Goal: Task Accomplishment & Management: Use online tool/utility

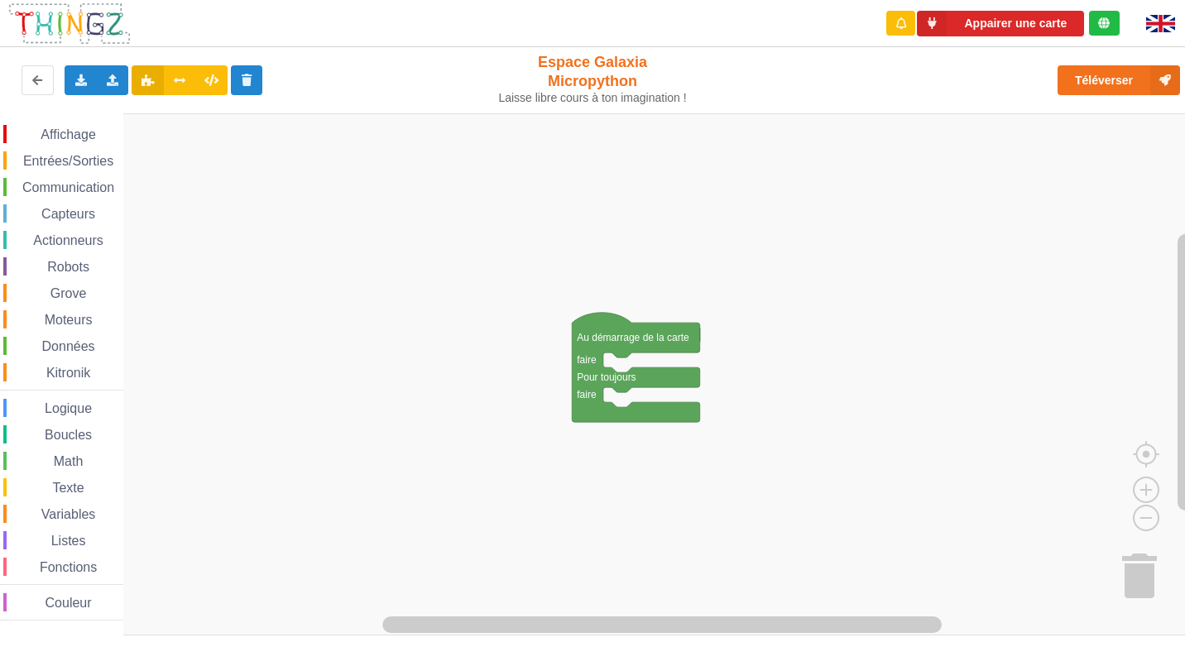
click at [70, 154] on span "Entrées/Sorties" at bounding box center [68, 161] width 95 height 14
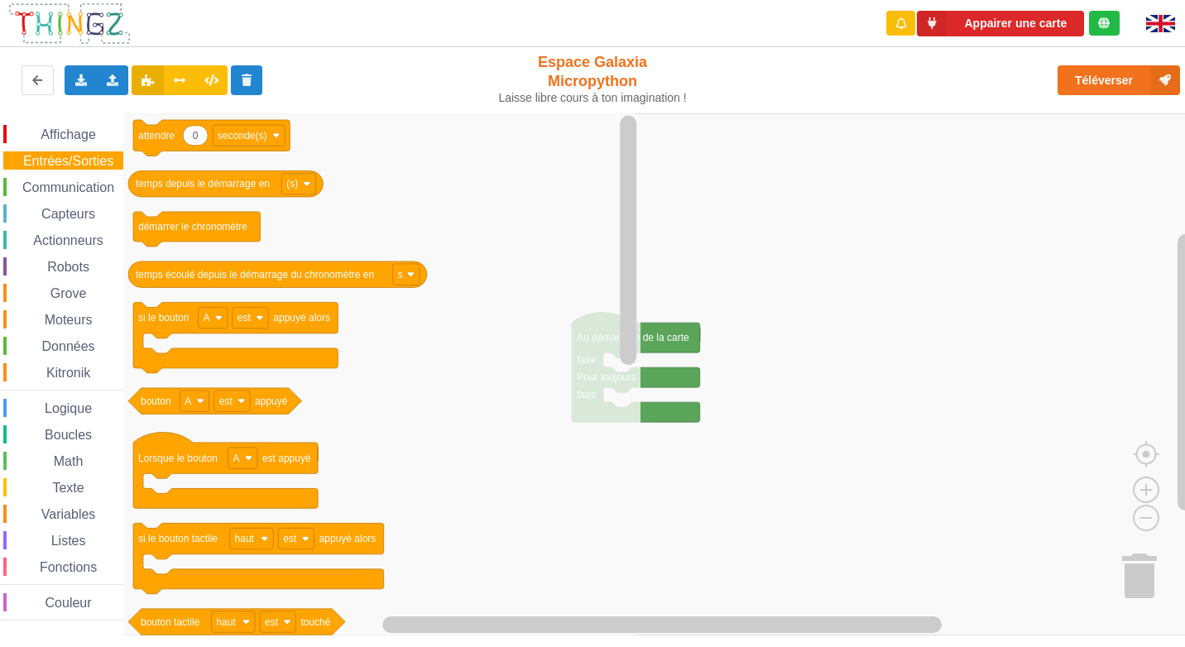
click at [79, 132] on span "Affichage" at bounding box center [68, 134] width 60 height 14
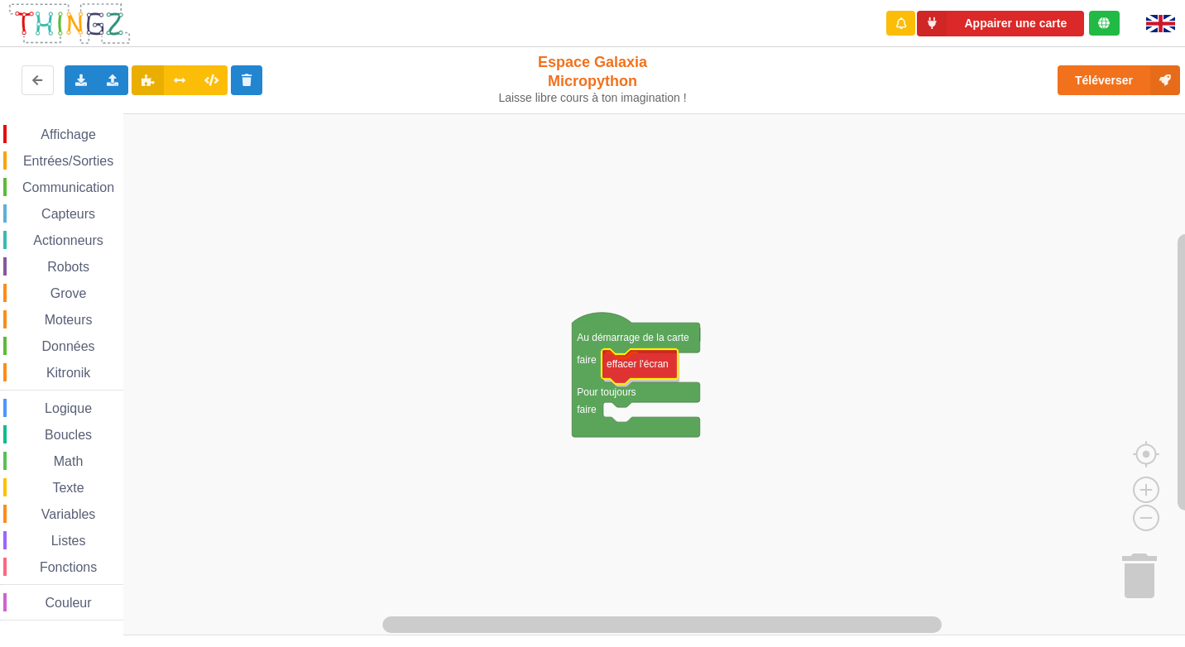
click at [660, 367] on div "Affichage Entrées/Sorties Communication Capteurs Actionneurs Robots Grove Moteu…" at bounding box center [598, 374] width 1196 height 522
click at [794, 382] on rect "Espace de travail de Blocky" at bounding box center [598, 374] width 1196 height 522
click at [804, 387] on rect "Espace de travail de Blocky" at bounding box center [598, 374] width 1196 height 522
click at [79, 478] on div "Texte" at bounding box center [63, 487] width 120 height 18
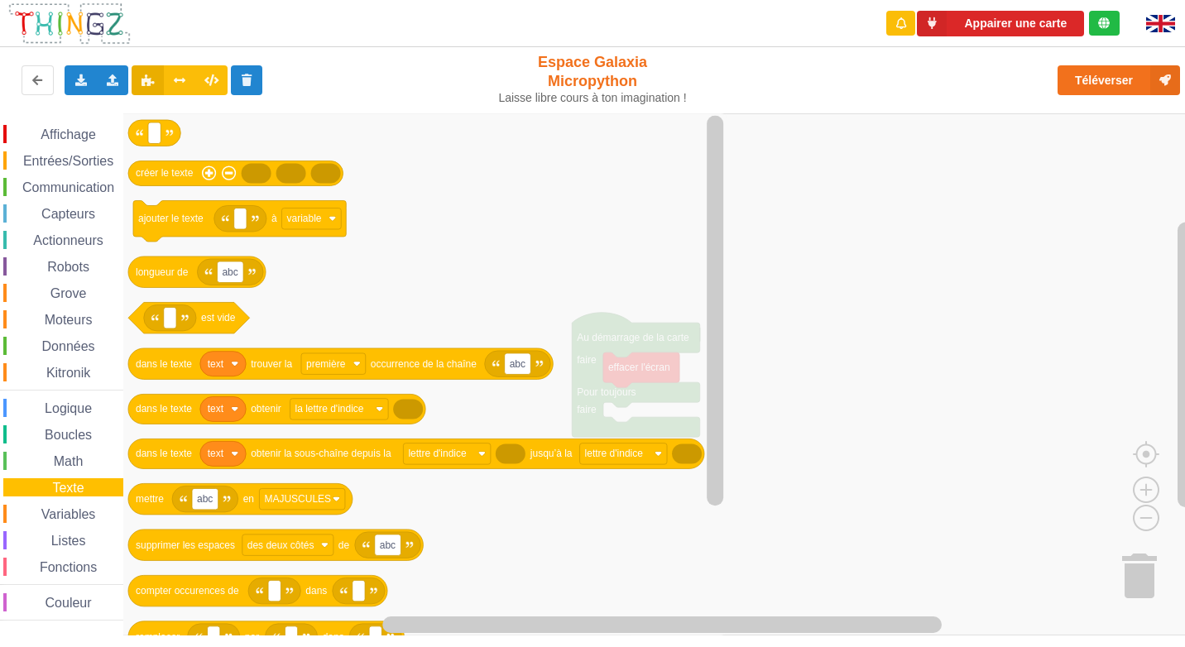
click at [79, 477] on div "Affichage Entrées/Sorties Communication Capteurs Actionneurs Robots Grove Moteu…" at bounding box center [61, 373] width 123 height 496
click at [79, 461] on span "Math" at bounding box center [68, 461] width 35 height 14
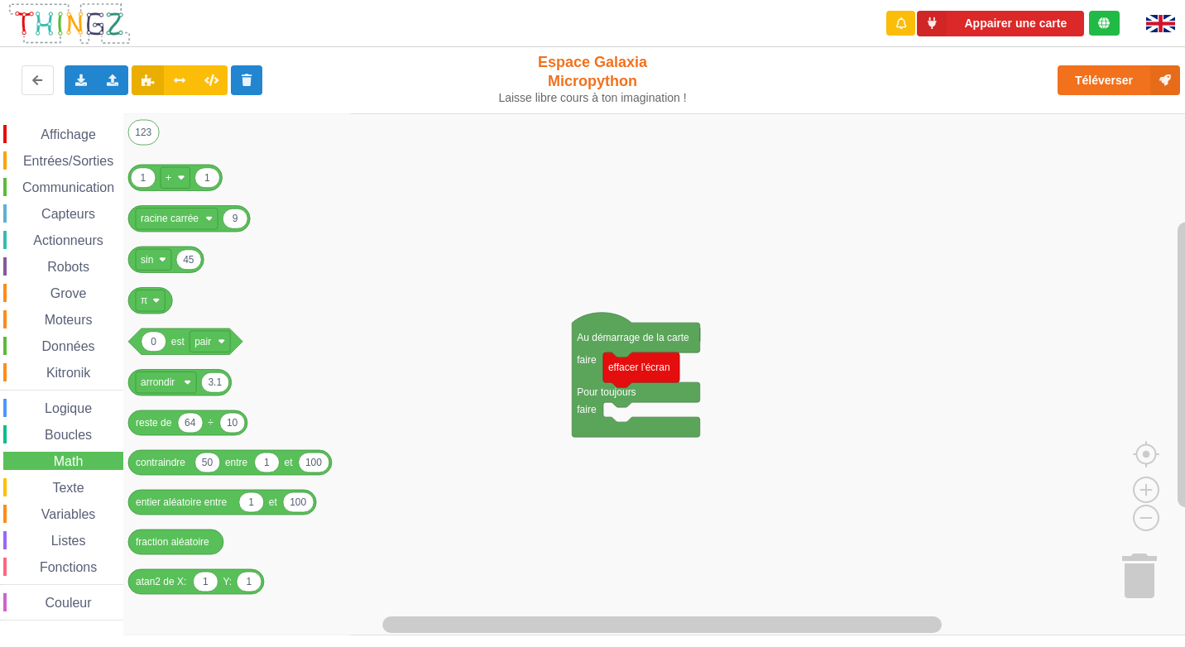
click at [79, 439] on span "Boucles" at bounding box center [68, 435] width 52 height 14
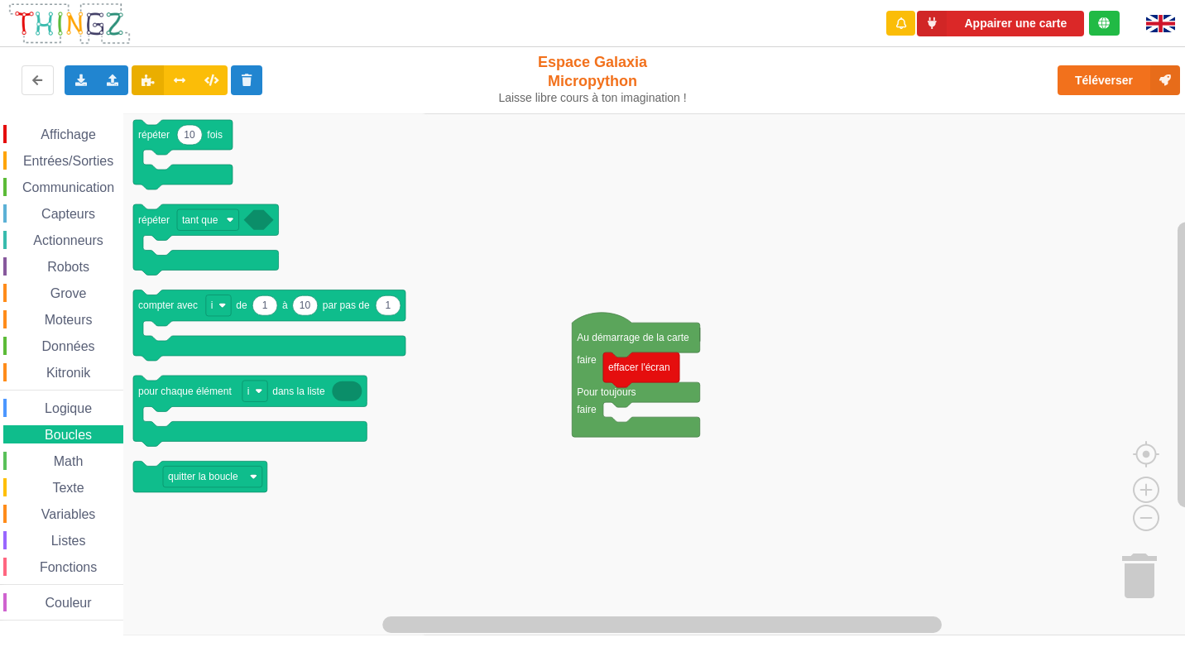
click at [76, 408] on span "Logique" at bounding box center [68, 408] width 52 height 14
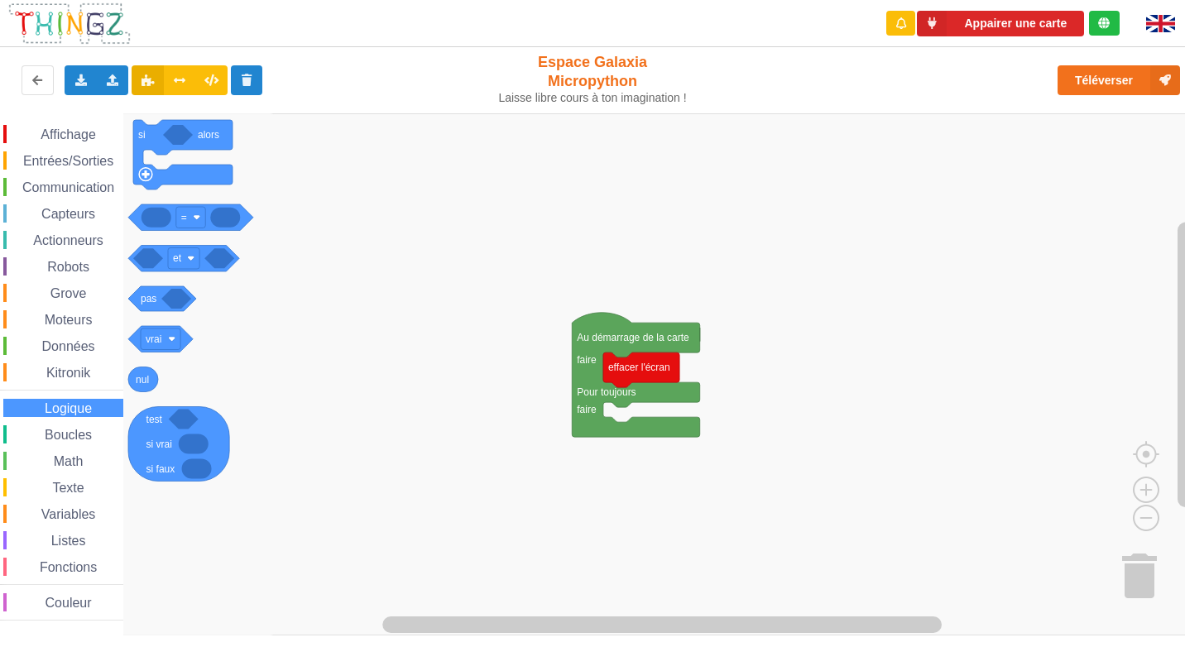
click at [60, 433] on span "Boucles" at bounding box center [68, 435] width 52 height 14
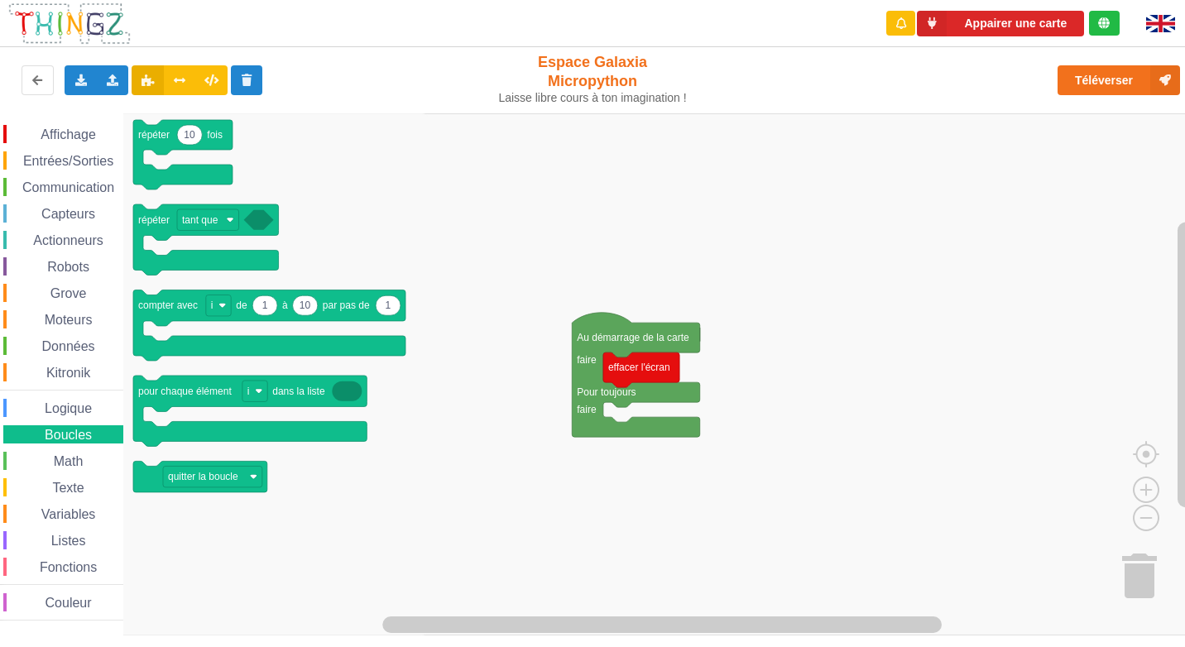
click at [67, 489] on span "Texte" at bounding box center [68, 488] width 36 height 14
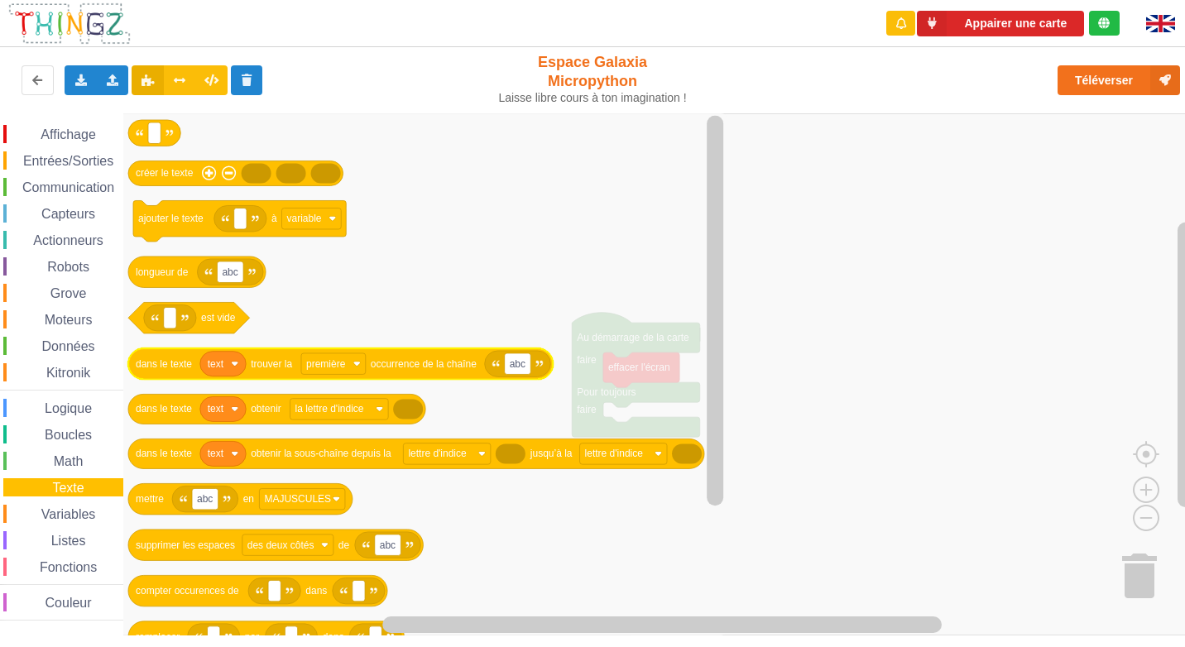
click at [151, 357] on icon "Espace de travail de Blocky" at bounding box center [340, 363] width 424 height 31
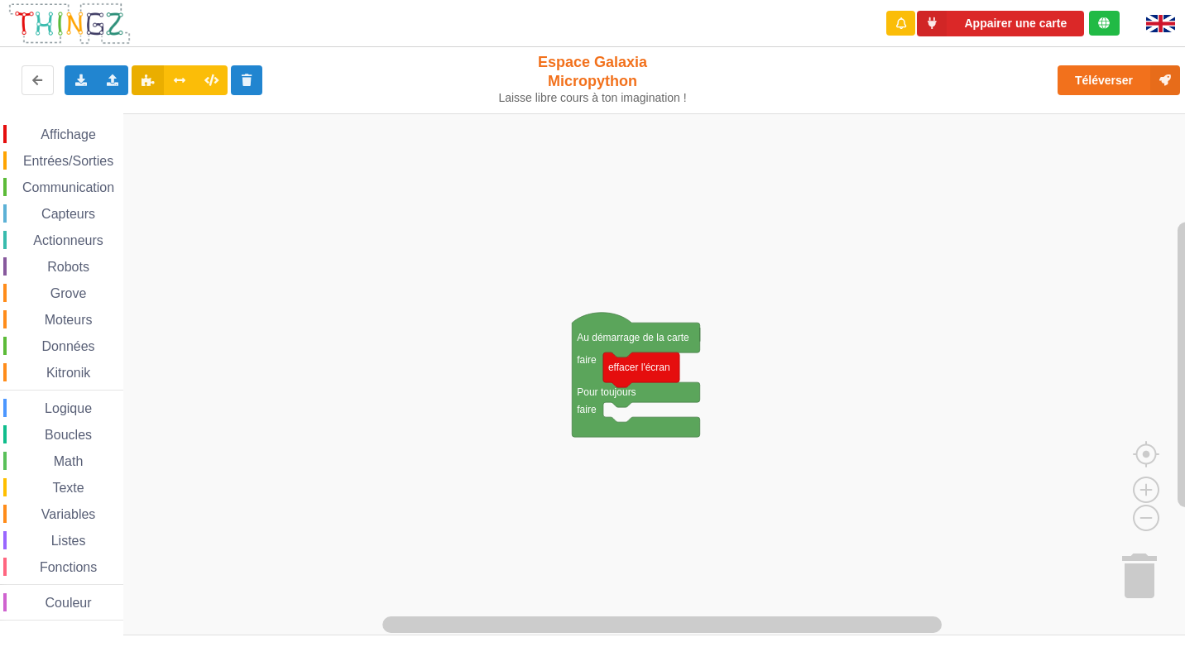
drag, startPoint x: 0, startPoint y: 26, endPoint x: 38, endPoint y: 4, distance: 43.7
click at [74, 484] on span "Texte" at bounding box center [68, 488] width 36 height 14
click at [632, 420] on div "Affichage Entrées/Sorties Communication Capteurs Actionneurs Robots Grove Moteu…" at bounding box center [598, 374] width 1196 height 522
click at [72, 491] on span "Texte" at bounding box center [68, 488] width 36 height 14
click at [2, 453] on div "Affichage Entrées/Sorties Communication Capteurs Actionneurs Robots Grove Moteu…" at bounding box center [598, 374] width 1196 height 522
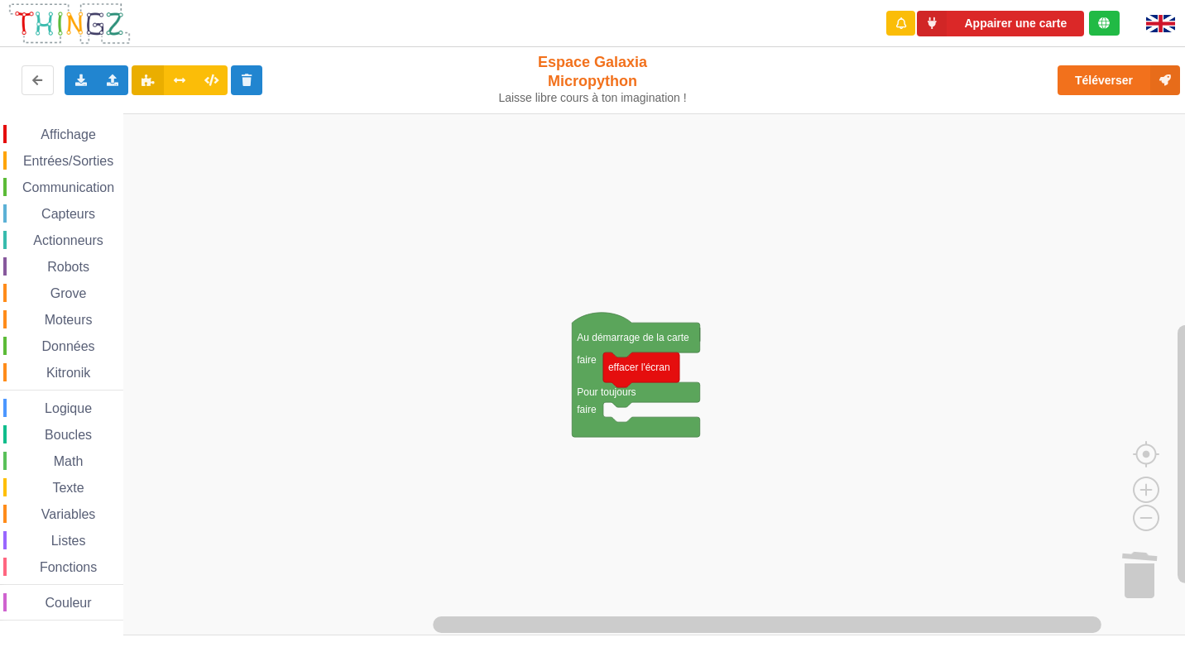
click at [79, 136] on span "Affichage" at bounding box center [68, 134] width 60 height 14
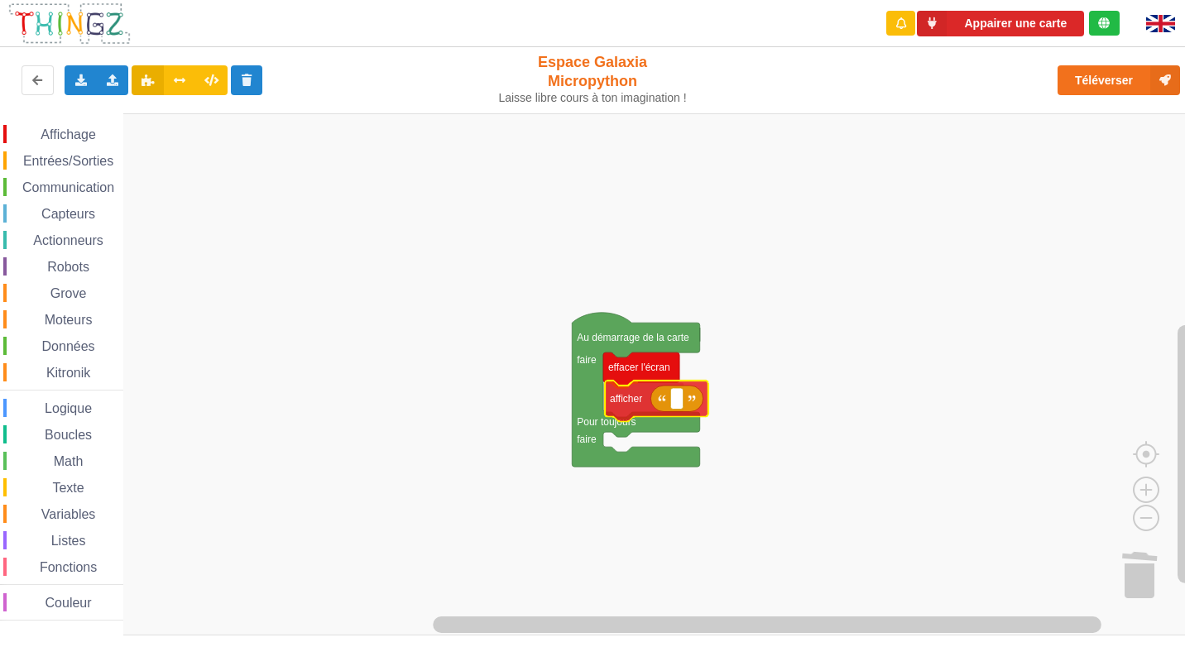
click at [637, 401] on div "Affichage Entrées/Sorties Communication Capteurs Actionneurs Robots Grove Moteu…" at bounding box center [598, 374] width 1196 height 522
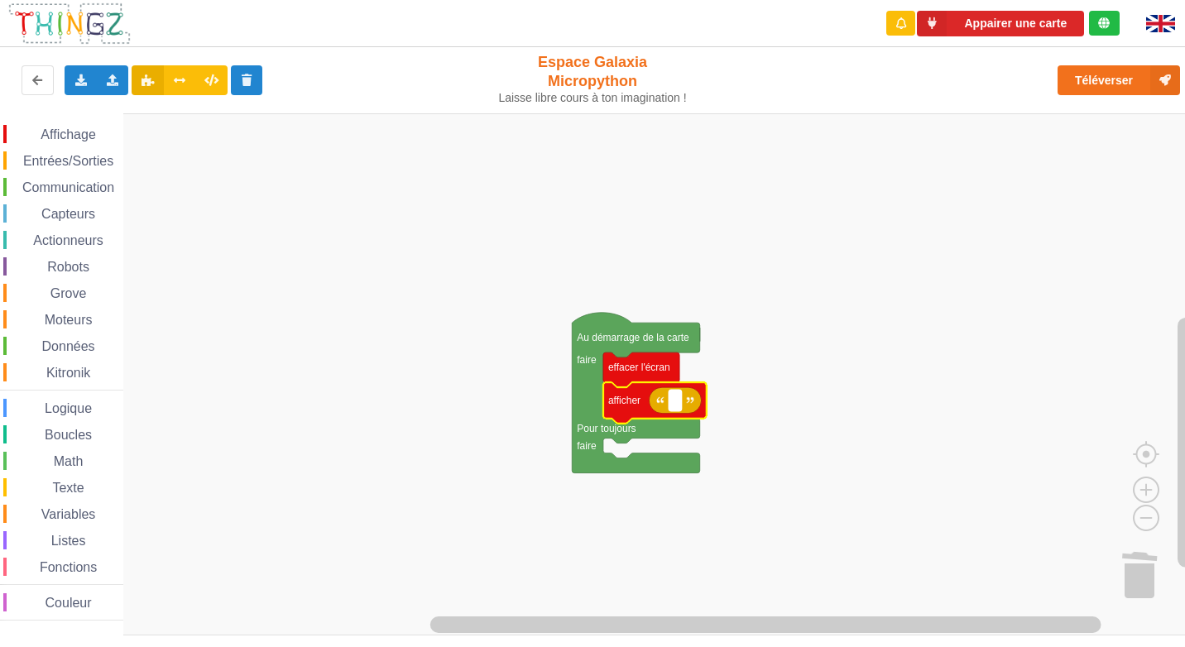
click at [672, 404] on rect "Espace de travail de Blocky" at bounding box center [675, 401] width 12 height 22
type input "Activite 1"
click at [965, 415] on rect "Espace de travail de Blocky" at bounding box center [598, 374] width 1196 height 522
click at [45, 165] on span "Entrées/Sorties" at bounding box center [68, 161] width 95 height 14
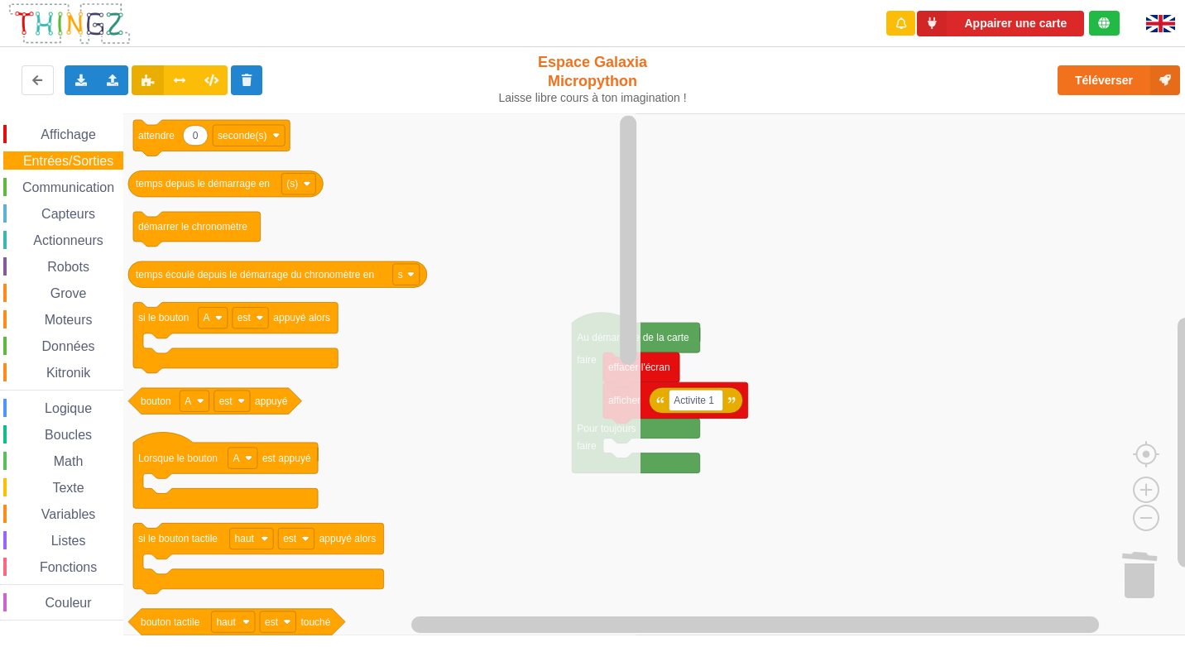
click at [53, 192] on span "Communication" at bounding box center [68, 187] width 97 height 14
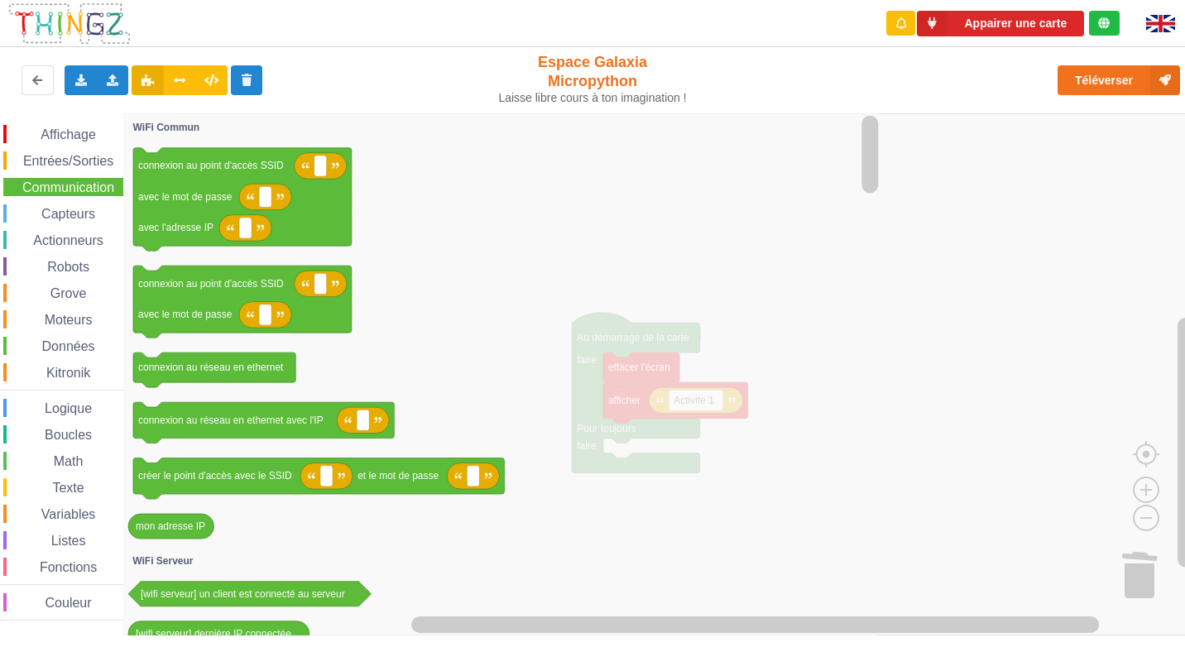
click at [59, 204] on div "Affichage Entrées/Sorties Communication Capteurs Actionneurs Robots Grove Moteu…" at bounding box center [61, 373] width 123 height 496
click at [61, 220] on span "Capteurs" at bounding box center [68, 214] width 59 height 14
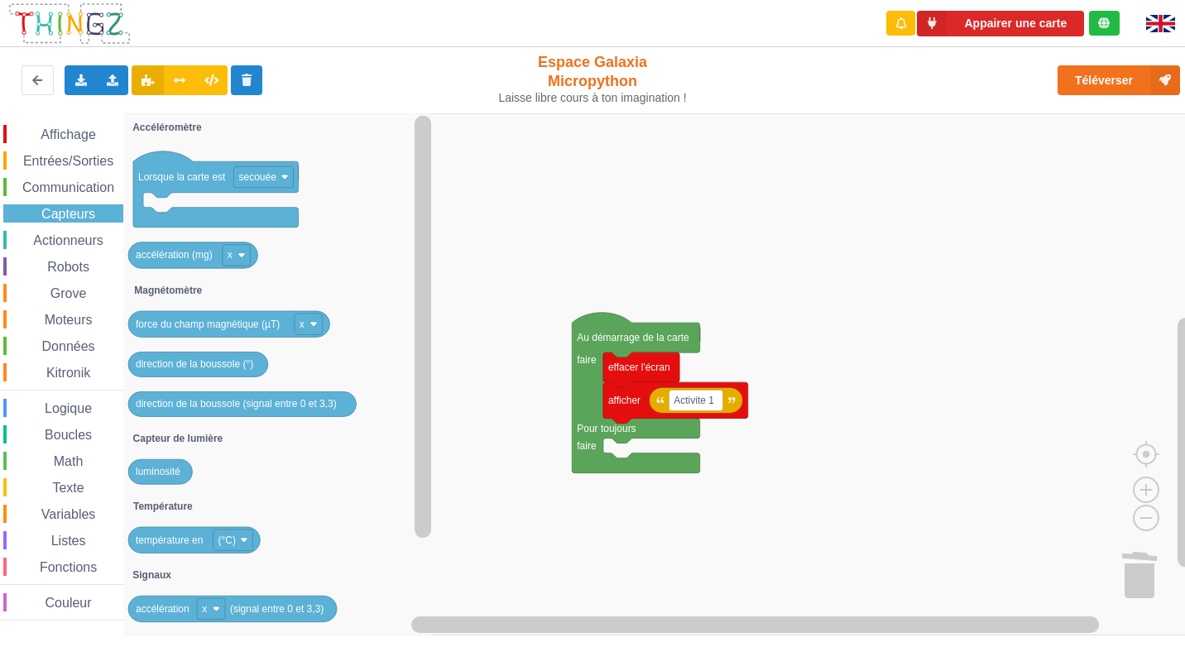
click at [41, 341] on span "Données" at bounding box center [69, 346] width 58 height 14
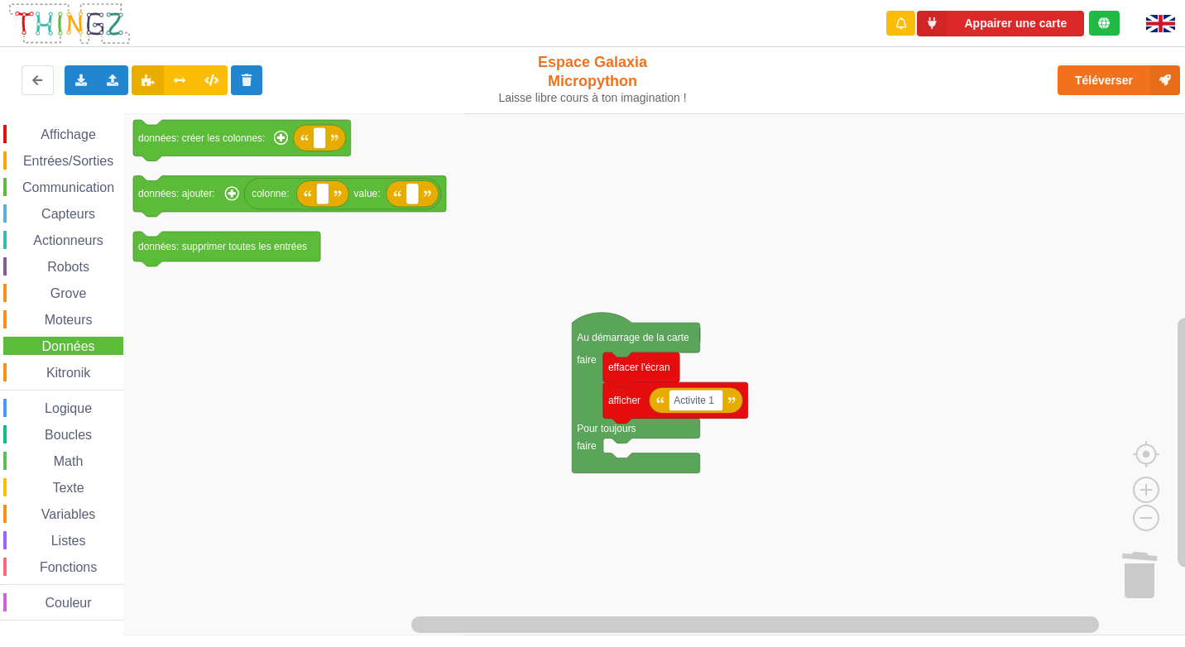
click at [57, 314] on span "Moteurs" at bounding box center [68, 320] width 53 height 14
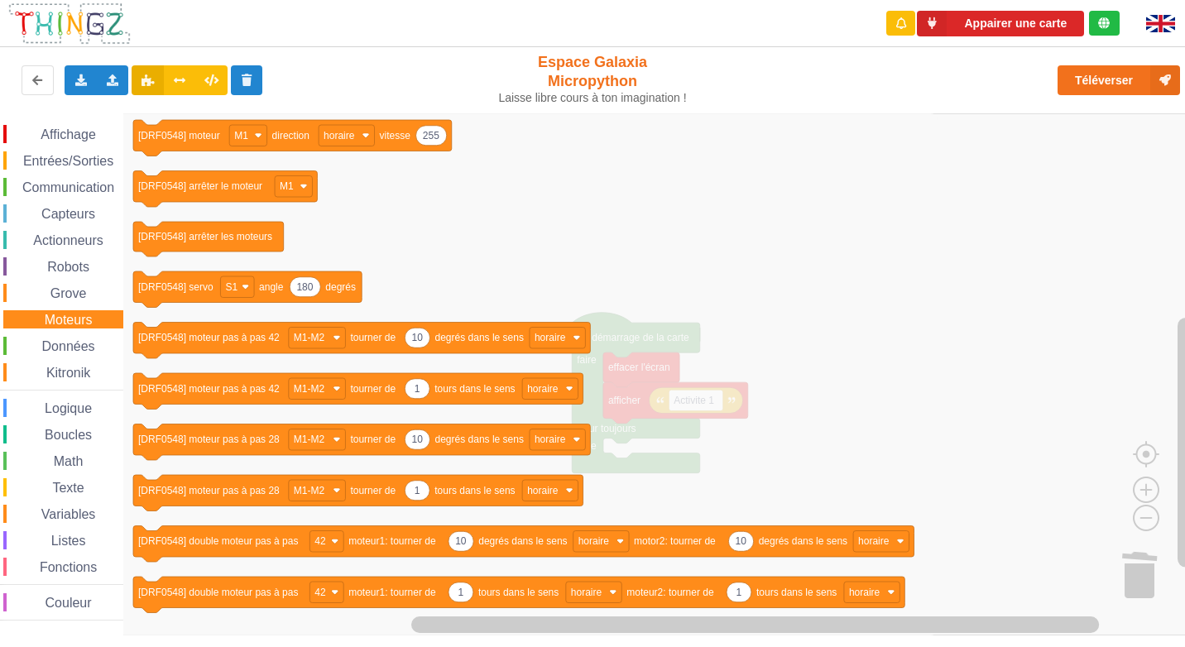
click at [63, 285] on div "Grove" at bounding box center [63, 293] width 120 height 18
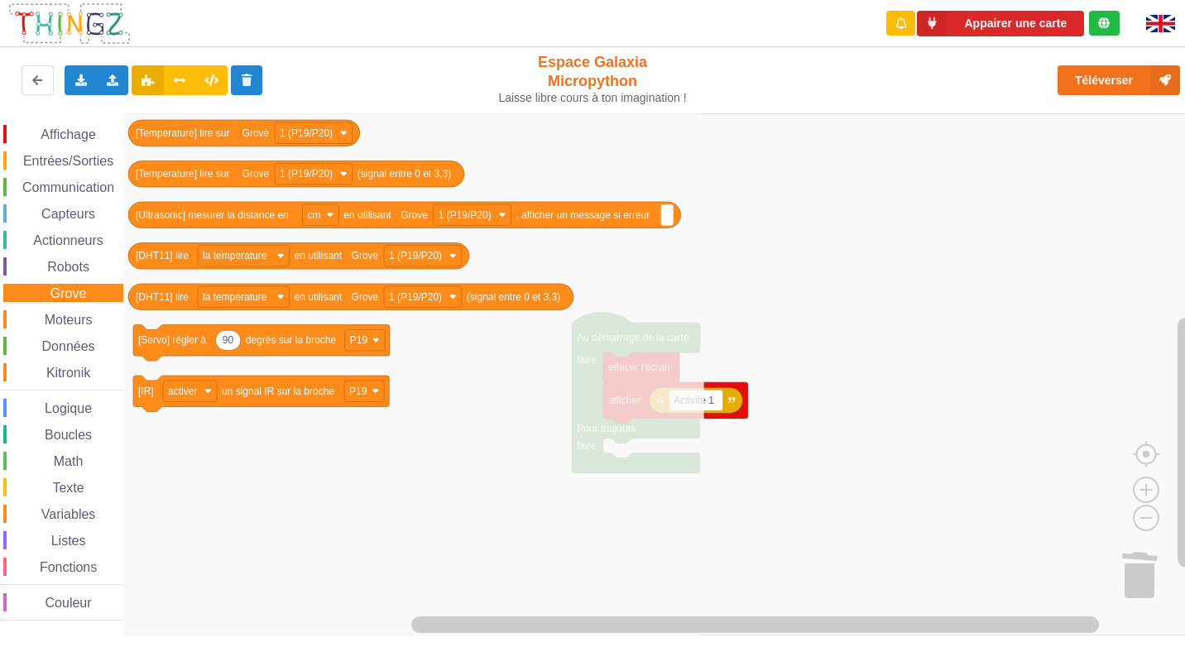
click at [63, 256] on div "Affichage Entrées/Sorties Communication Capteurs Actionneurs Robots Grove Moteu…" at bounding box center [61, 373] width 123 height 496
click at [65, 261] on span "Robots" at bounding box center [68, 267] width 47 height 14
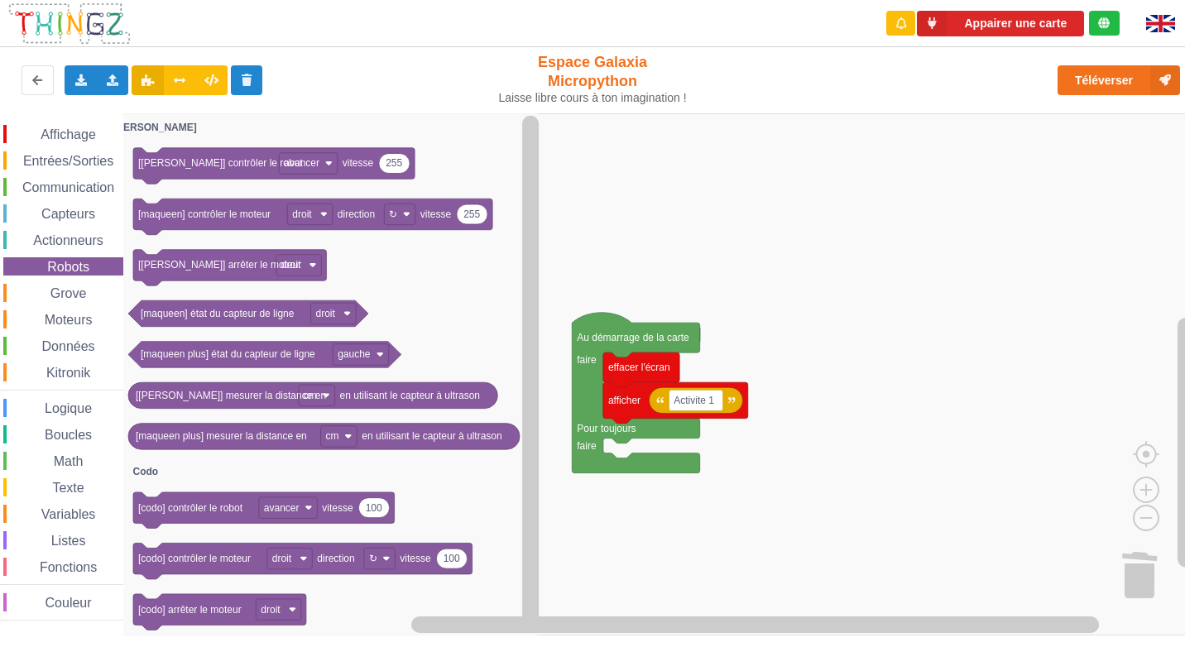
click at [68, 225] on div "Affichage Entrées/Sorties Communication Capteurs Actionneurs Robots Grove Moteu…" at bounding box center [61, 373] width 123 height 496
click at [65, 233] on div "Actionneurs" at bounding box center [63, 240] width 120 height 18
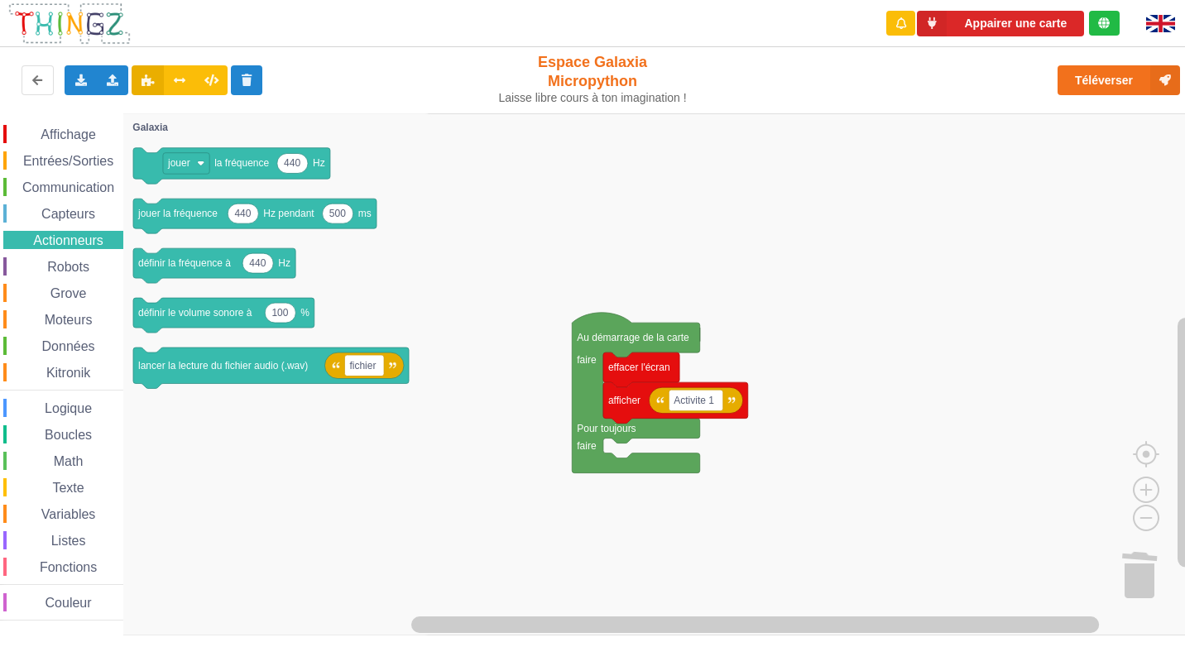
click at [74, 148] on div "Affichage Entrées/Sorties Communication Capteurs Actionneurs Robots Grove Moteu…" at bounding box center [61, 373] width 123 height 496
click at [63, 150] on div "Affichage Entrées/Sorties Communication Capteurs Actionneurs Robots Grove Moteu…" at bounding box center [61, 373] width 123 height 496
click at [60, 156] on span "Entrées/Sorties" at bounding box center [68, 161] width 95 height 14
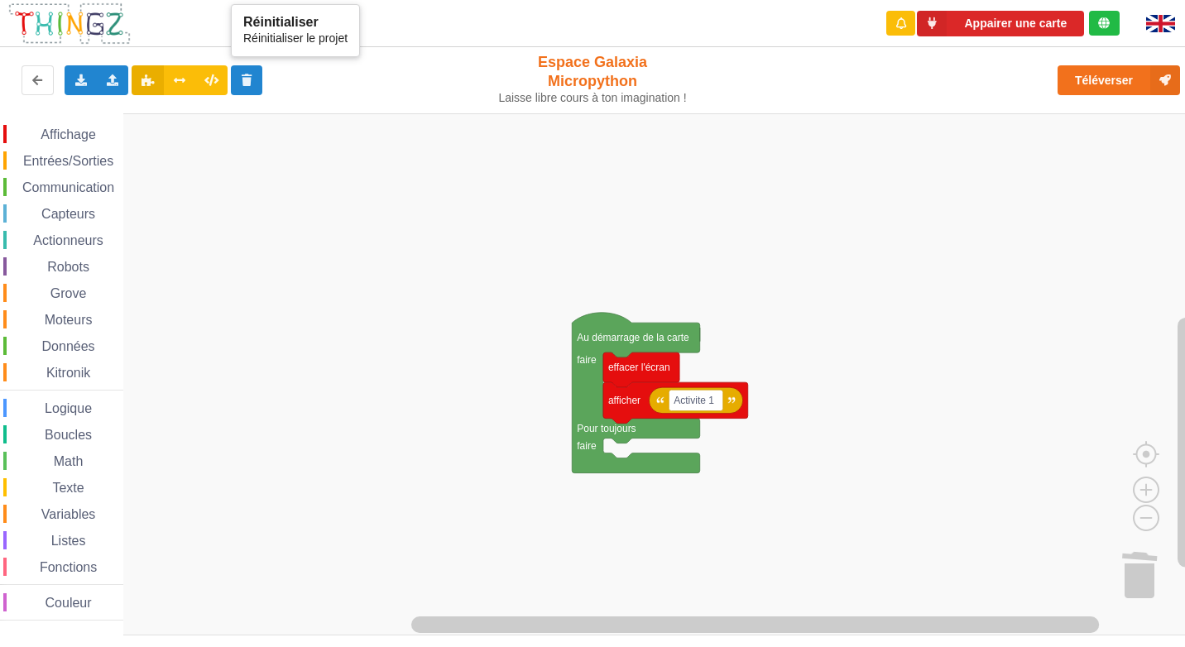
click at [257, 73] on div "Appairer une carte Exporter l'assemblage de blocs Exporter l'assemblage de bloc…" at bounding box center [592, 311] width 1208 height 647
click at [54, 131] on span "Affichage" at bounding box center [68, 134] width 60 height 14
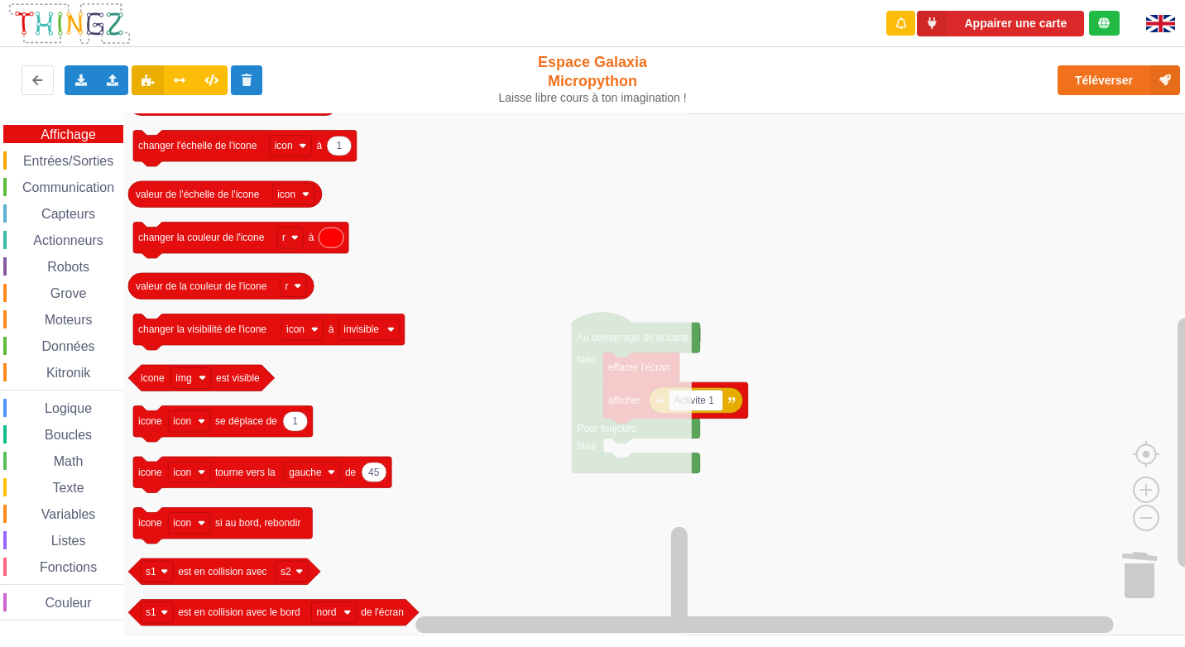
click at [84, 189] on span "Communication" at bounding box center [68, 187] width 97 height 14
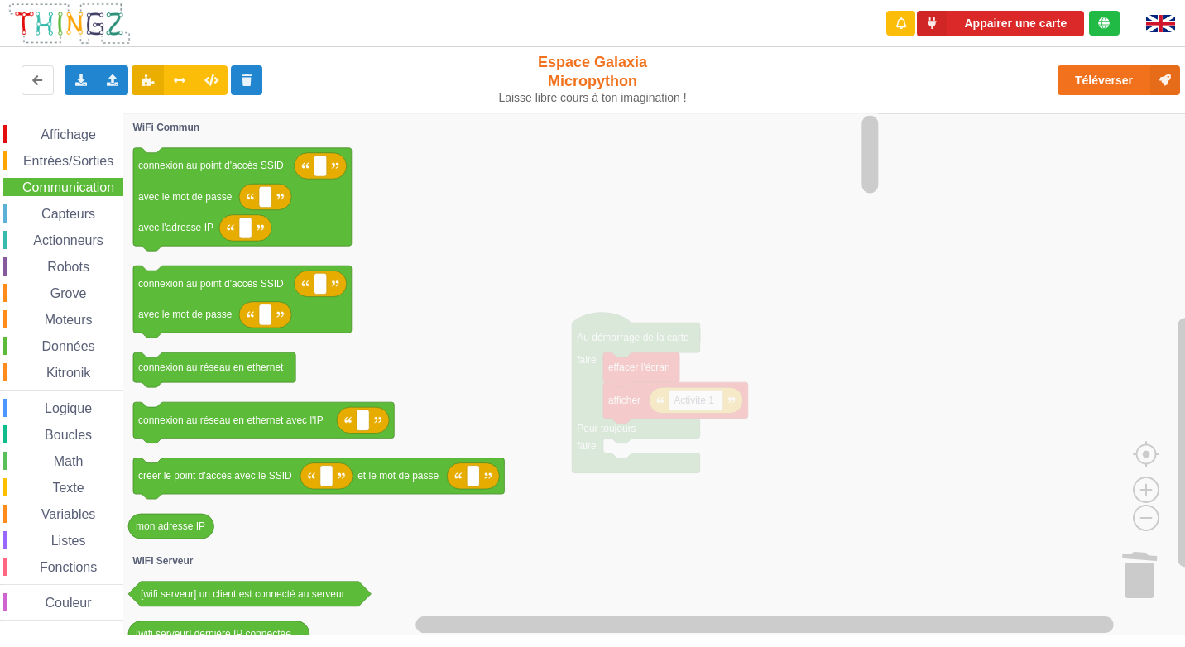
click at [82, 180] on span "Communication" at bounding box center [68, 187] width 97 height 14
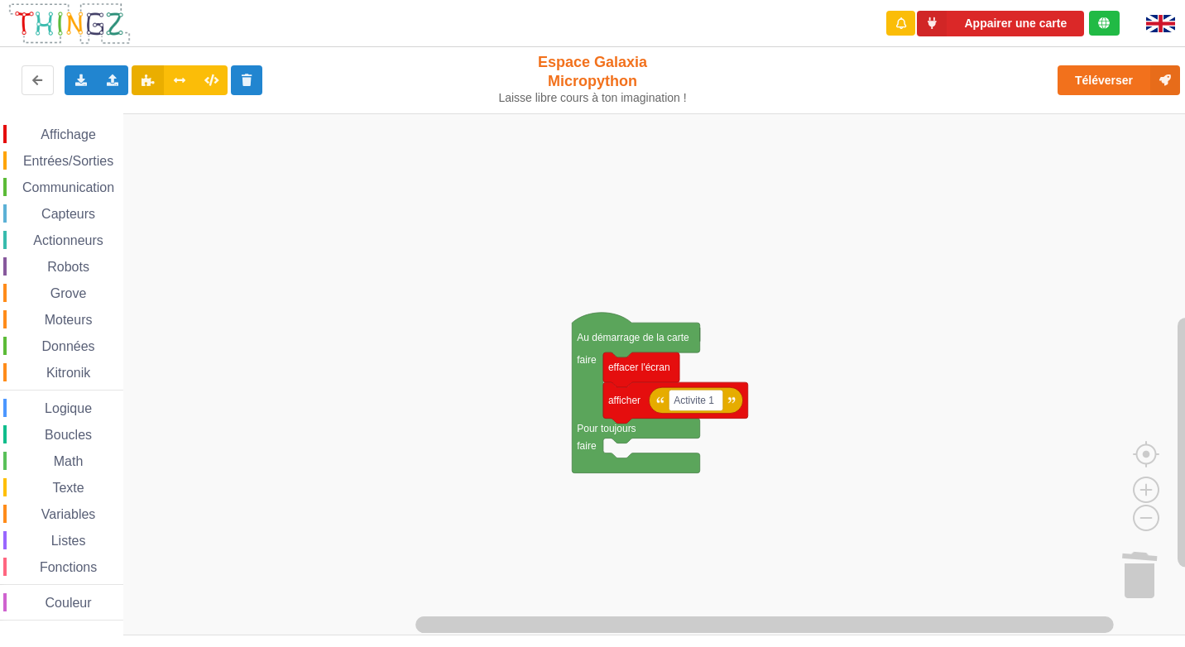
click at [76, 162] on span "Entrées/Sorties" at bounding box center [68, 161] width 95 height 14
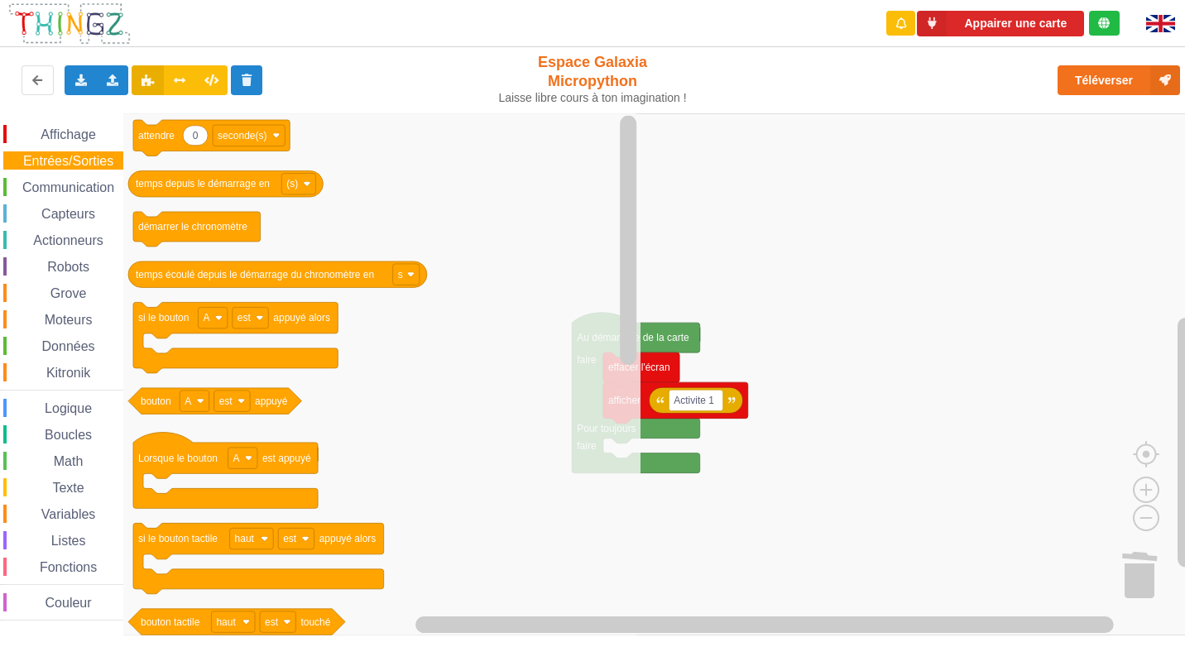
click at [48, 191] on span "Communication" at bounding box center [68, 187] width 97 height 14
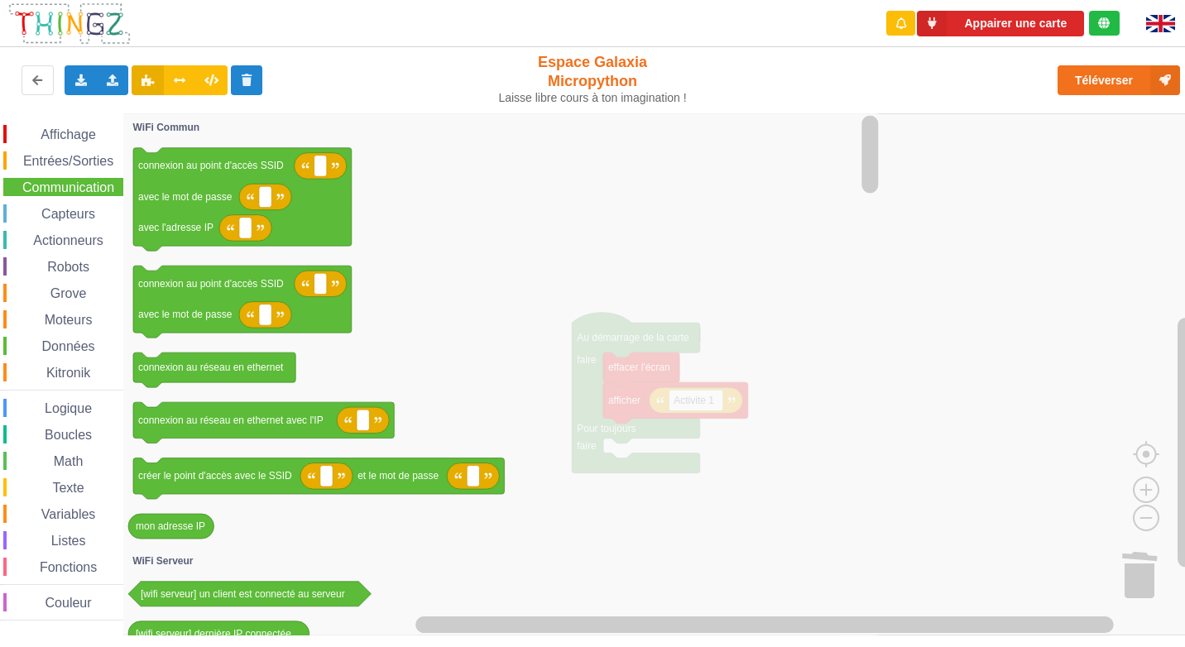
click at [79, 162] on span "Entrées/Sorties" at bounding box center [68, 161] width 95 height 14
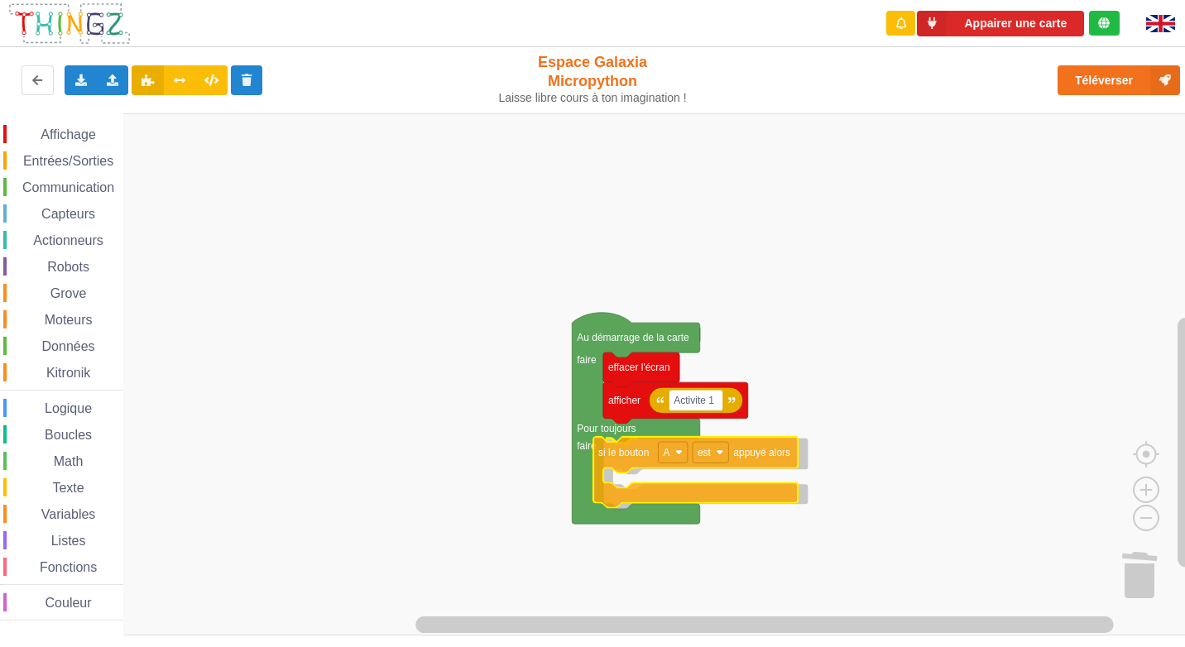
click at [661, 502] on div "Affichage Entrées/Sorties Communication Capteurs Actionneurs Robots Grove Moteu…" at bounding box center [598, 374] width 1196 height 522
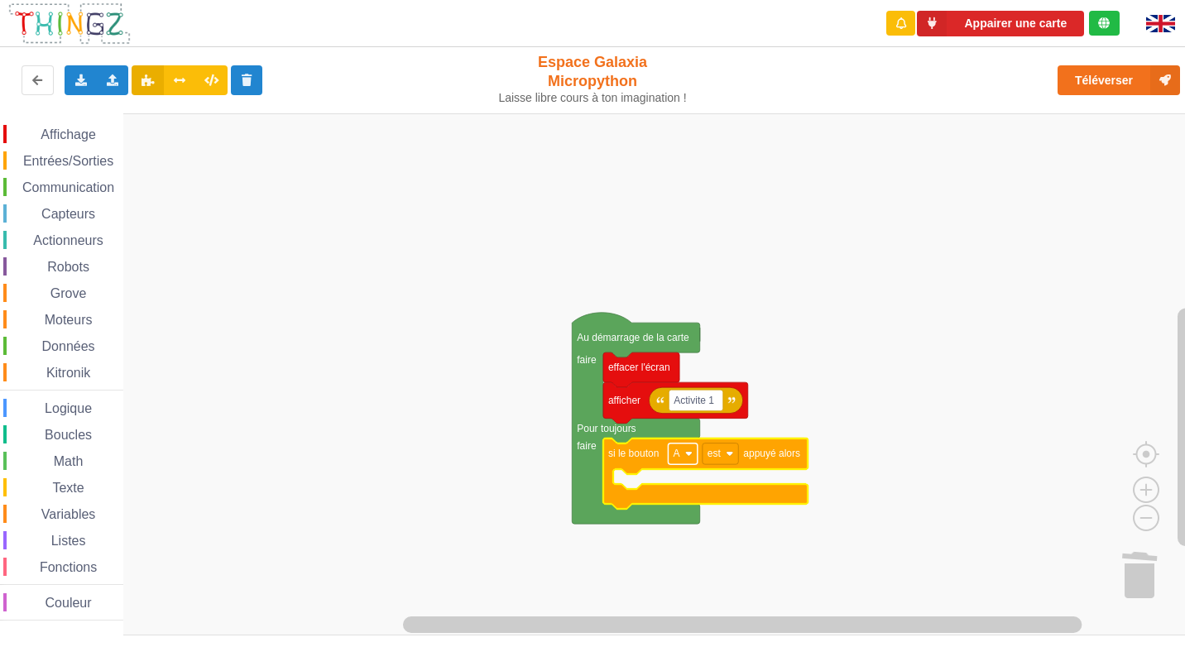
click at [680, 451] on rect "Espace de travail de Blocky" at bounding box center [682, 455] width 29 height 22
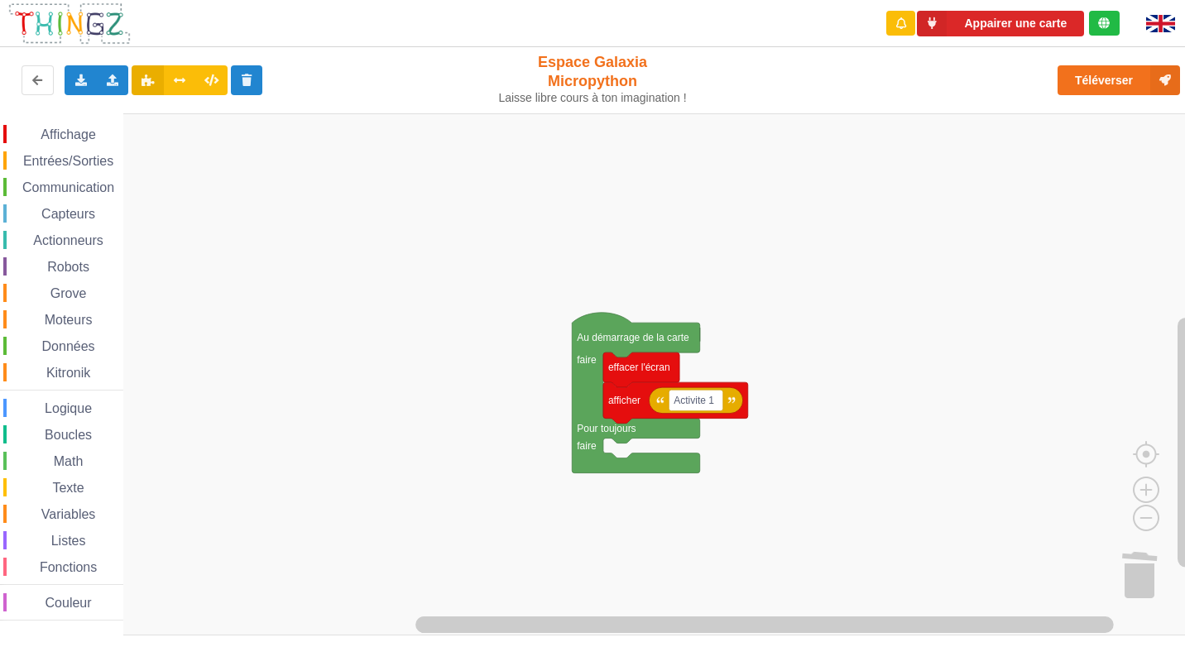
click at [78, 269] on span "Robots" at bounding box center [68, 267] width 47 height 14
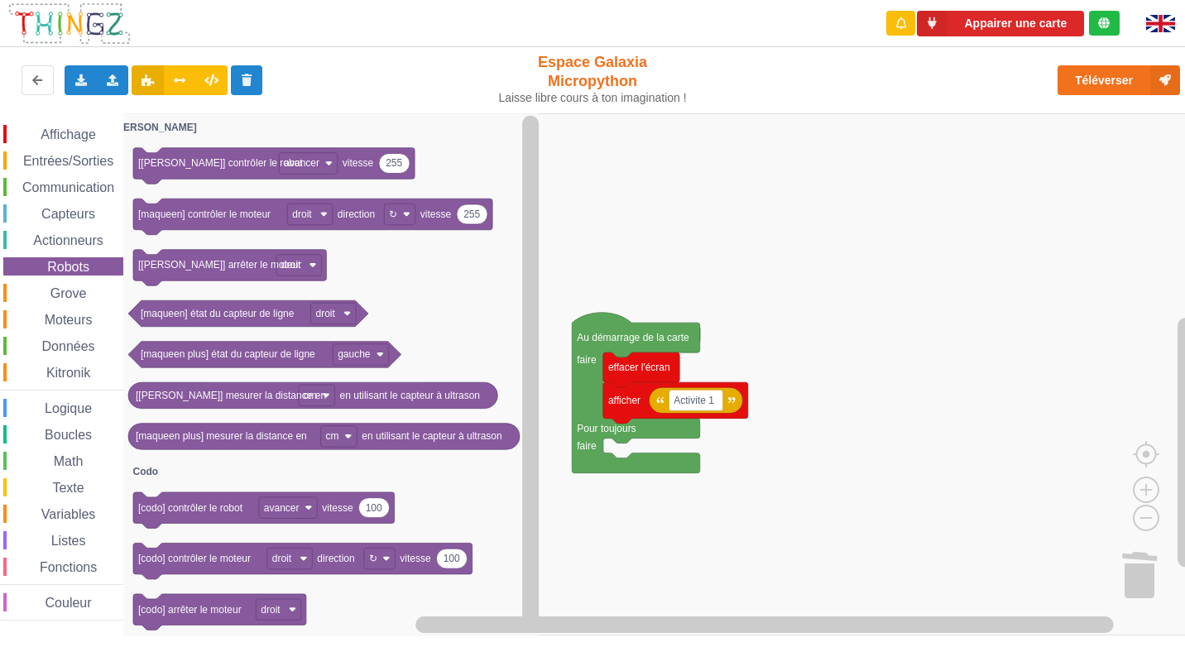
click at [65, 148] on div "Affichage Entrées/Sorties Communication Capteurs Actionneurs Robots Grove Moteu…" at bounding box center [61, 373] width 123 height 496
click at [67, 170] on div "Entrées/Sorties" at bounding box center [63, 160] width 120 height 18
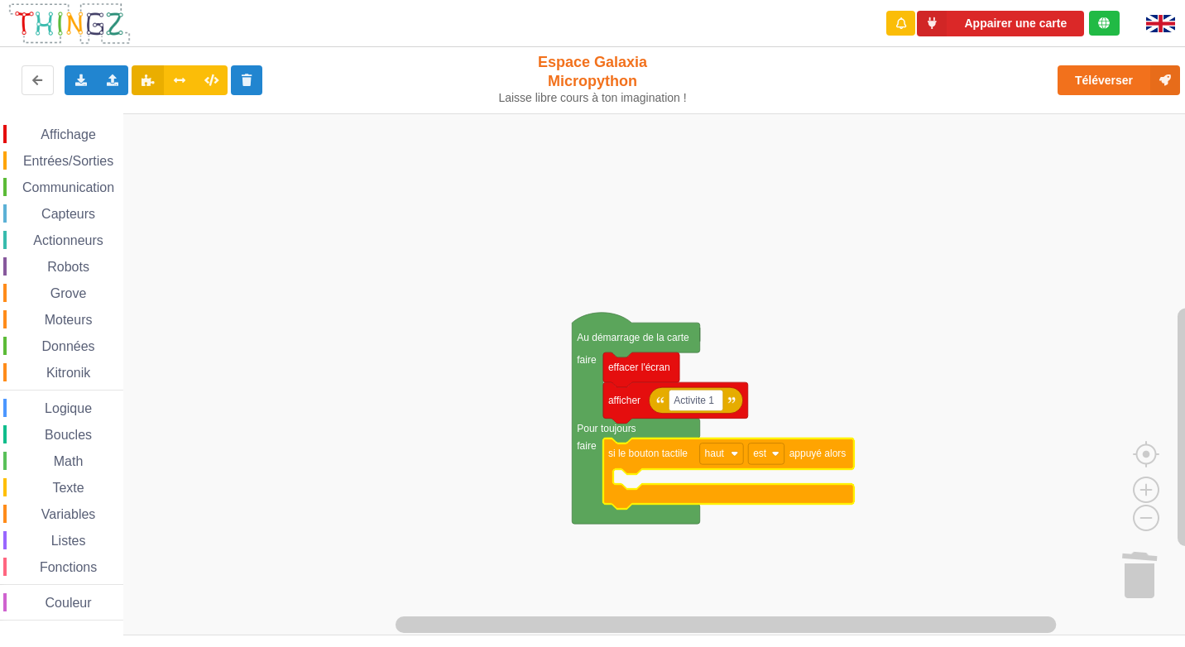
click at [74, 401] on span "Logique" at bounding box center [68, 408] width 52 height 14
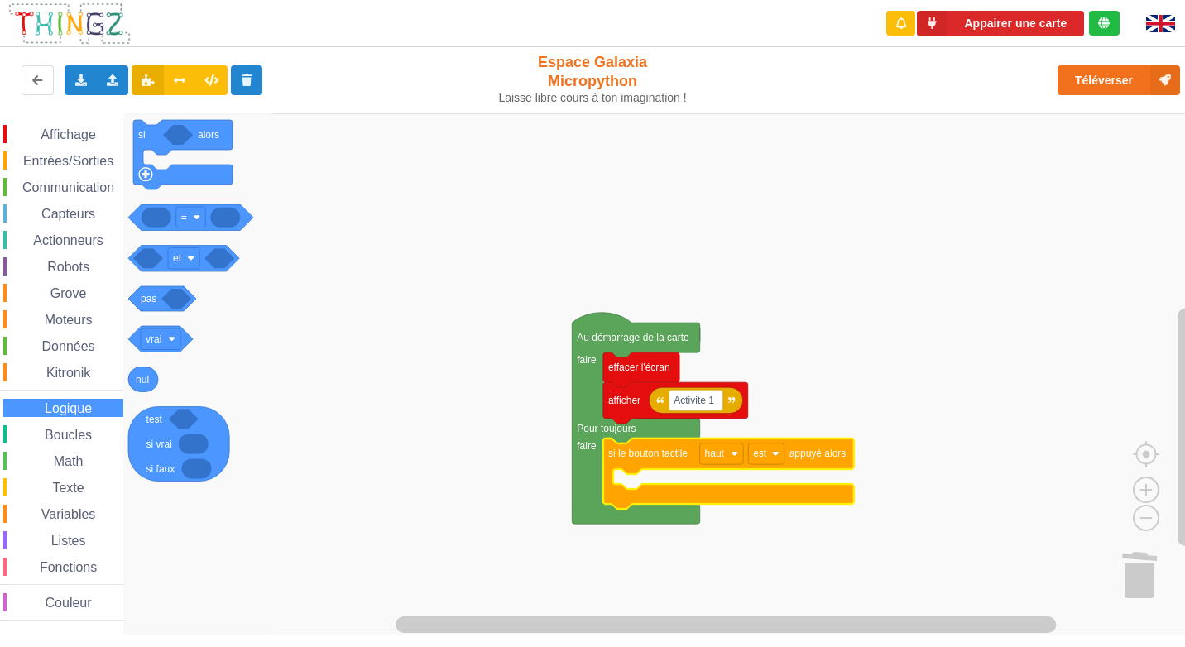
click at [60, 215] on span "Capteurs" at bounding box center [68, 214] width 59 height 14
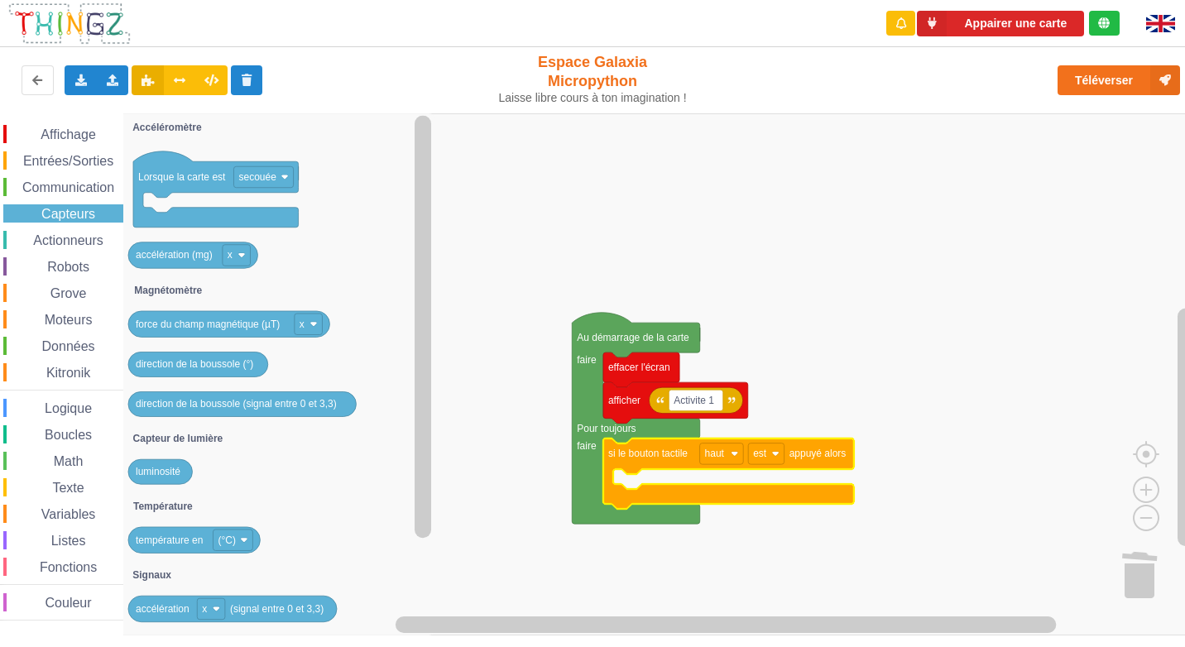
click at [75, 187] on span "Communication" at bounding box center [68, 187] width 97 height 14
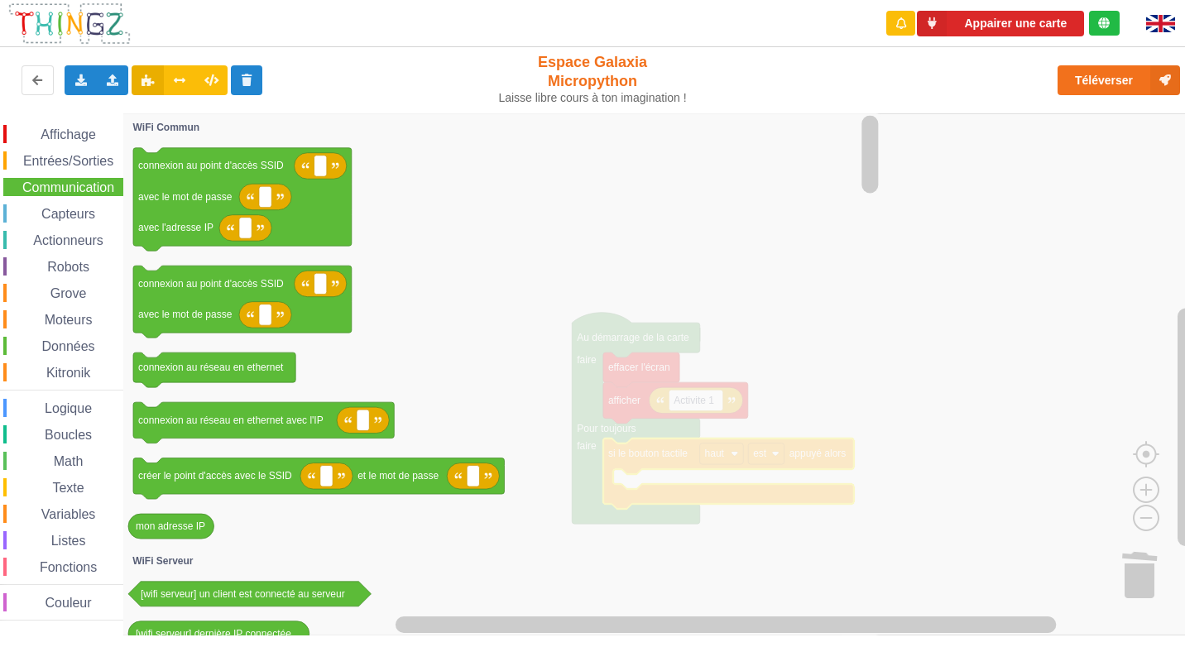
click at [60, 524] on div "Affichage Entrées/Sorties Communication Capteurs Actionneurs Robots Grove Moteu…" at bounding box center [61, 373] width 123 height 496
click at [62, 472] on div "Affichage Entrées/Sorties Communication Capteurs Actionneurs Robots Grove Moteu…" at bounding box center [61, 373] width 123 height 496
click at [66, 436] on span "Boucles" at bounding box center [68, 435] width 52 height 14
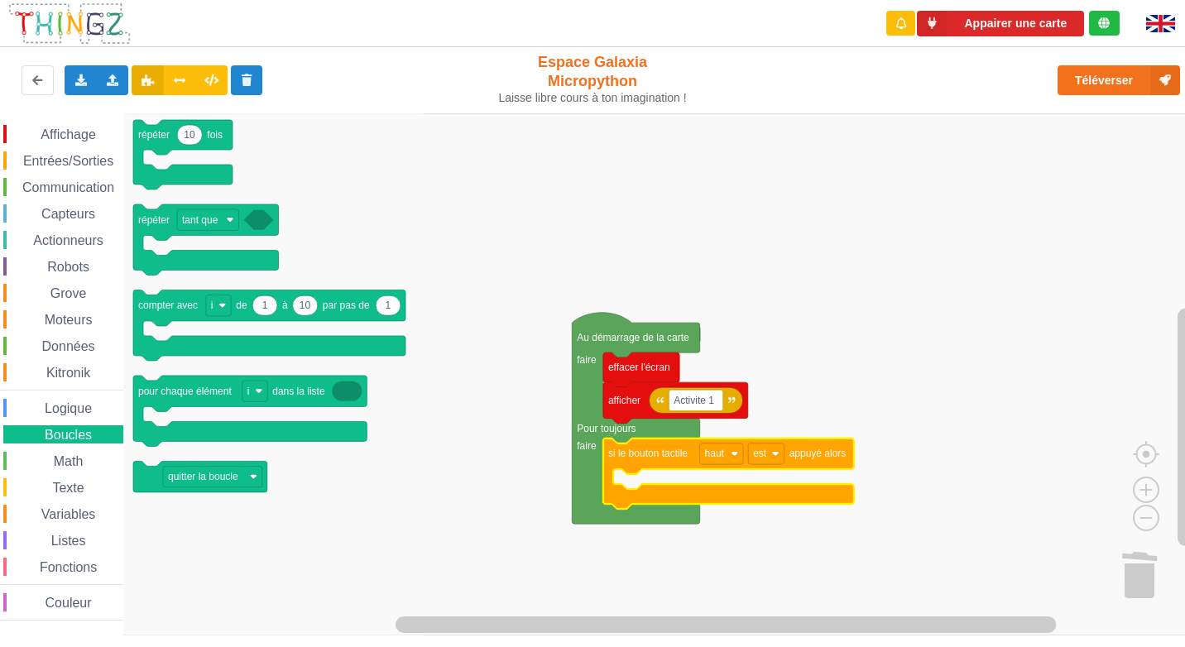
drag, startPoint x: 60, startPoint y: 568, endPoint x: 60, endPoint y: 605, distance: 36.4
click at [60, 605] on div "Affichage Entrées/Sorties Communication Capteurs Actionneurs Robots Grove Moteu…" at bounding box center [61, 373] width 123 height 496
click at [60, 606] on span "Couleur" at bounding box center [68, 603] width 51 height 14
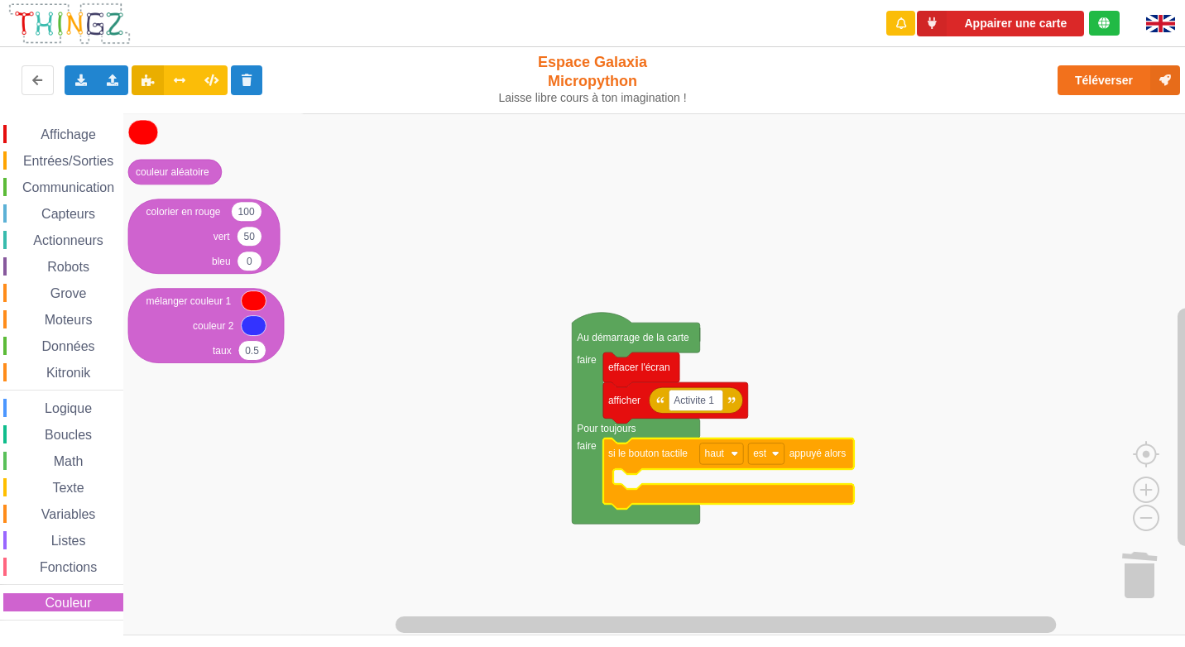
click at [54, 568] on span "Fonctions" at bounding box center [68, 567] width 62 height 14
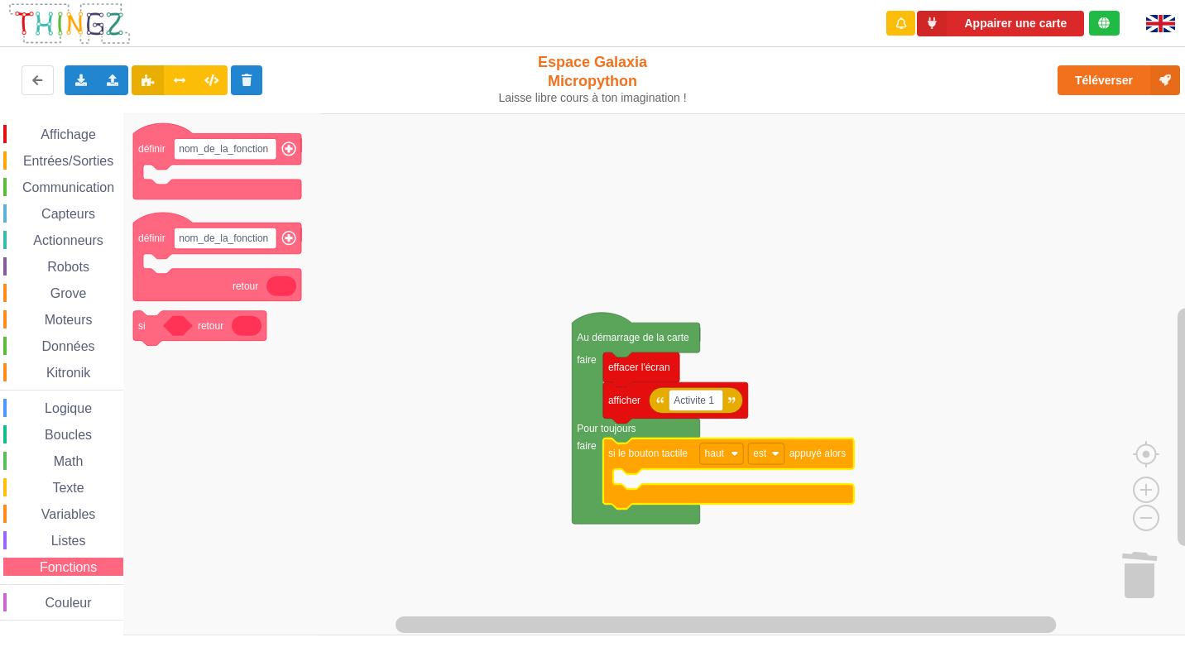
click at [64, 536] on span "Listes" at bounding box center [69, 541] width 40 height 14
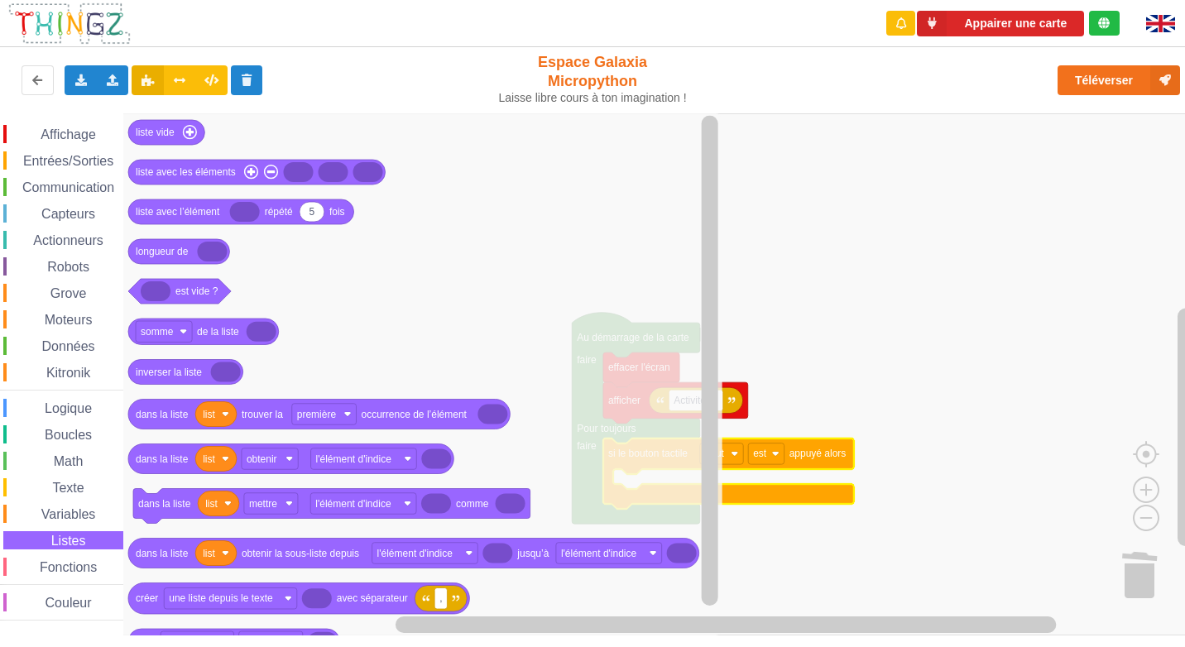
click at [70, 514] on span "Variables" at bounding box center [69, 514] width 60 height 14
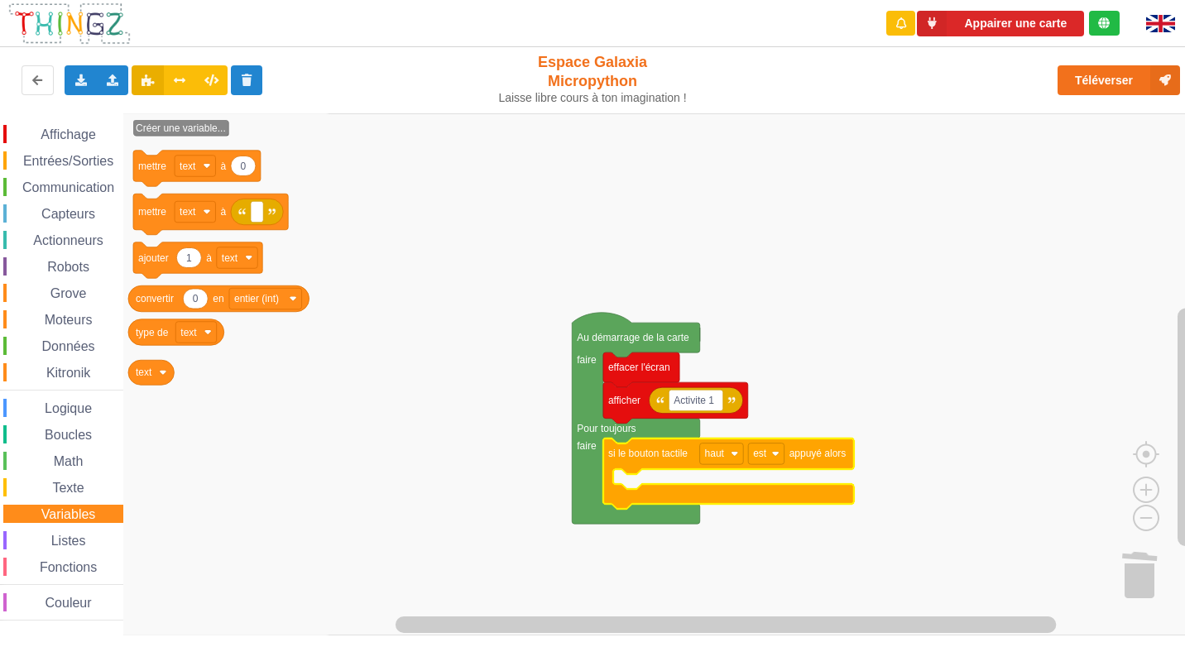
click at [70, 480] on div "Texte" at bounding box center [63, 487] width 120 height 18
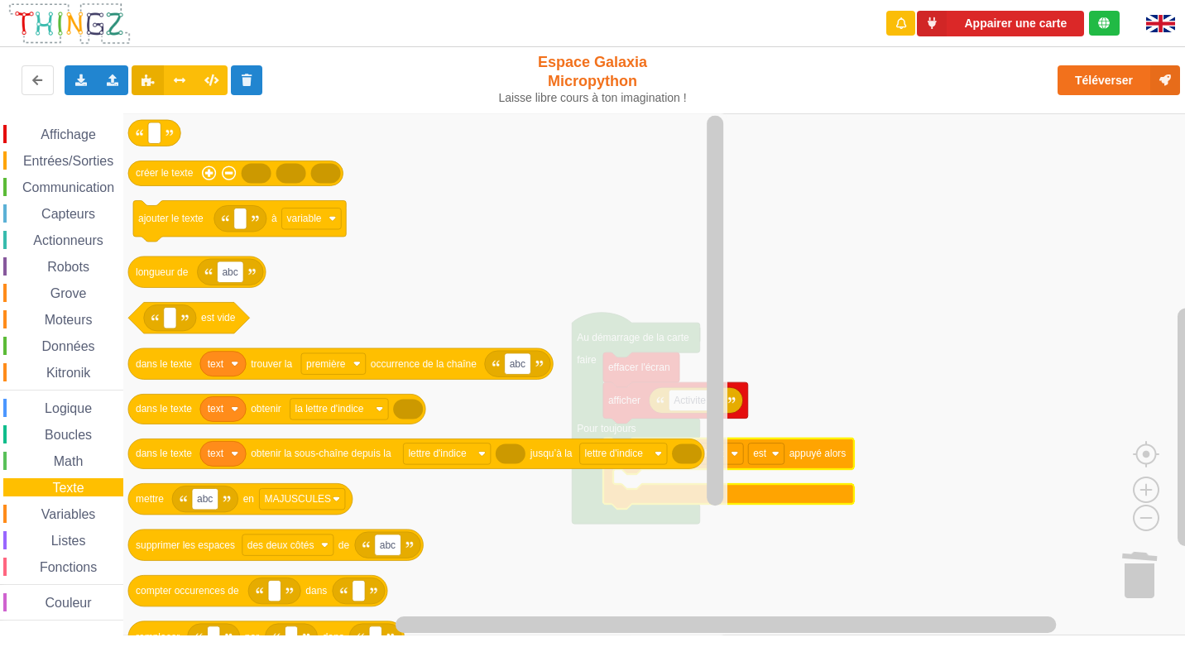
click at [68, 463] on span "Math" at bounding box center [68, 461] width 35 height 14
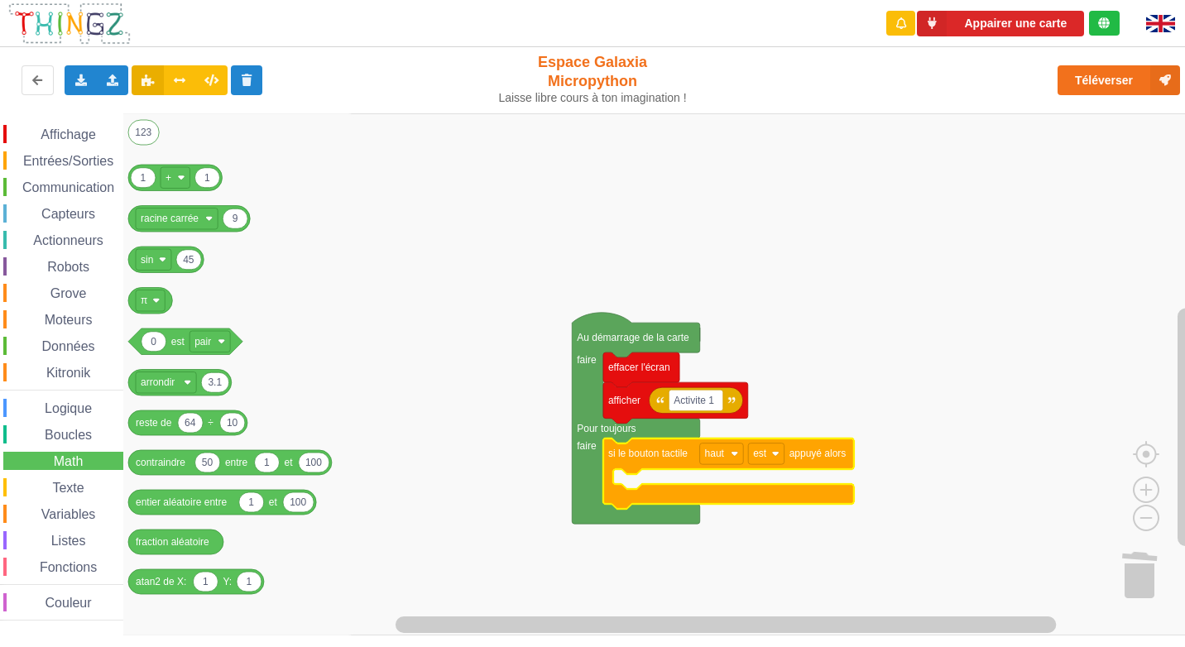
click at [68, 437] on span "Boucles" at bounding box center [68, 435] width 52 height 14
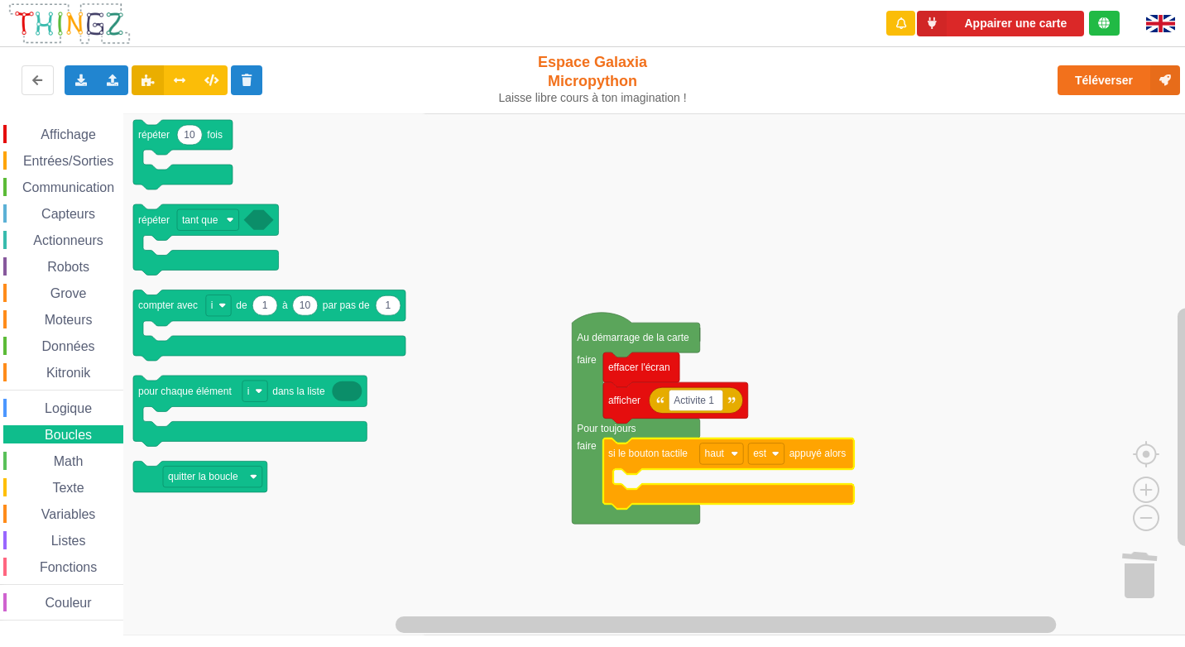
click at [77, 410] on span "Logique" at bounding box center [68, 408] width 52 height 14
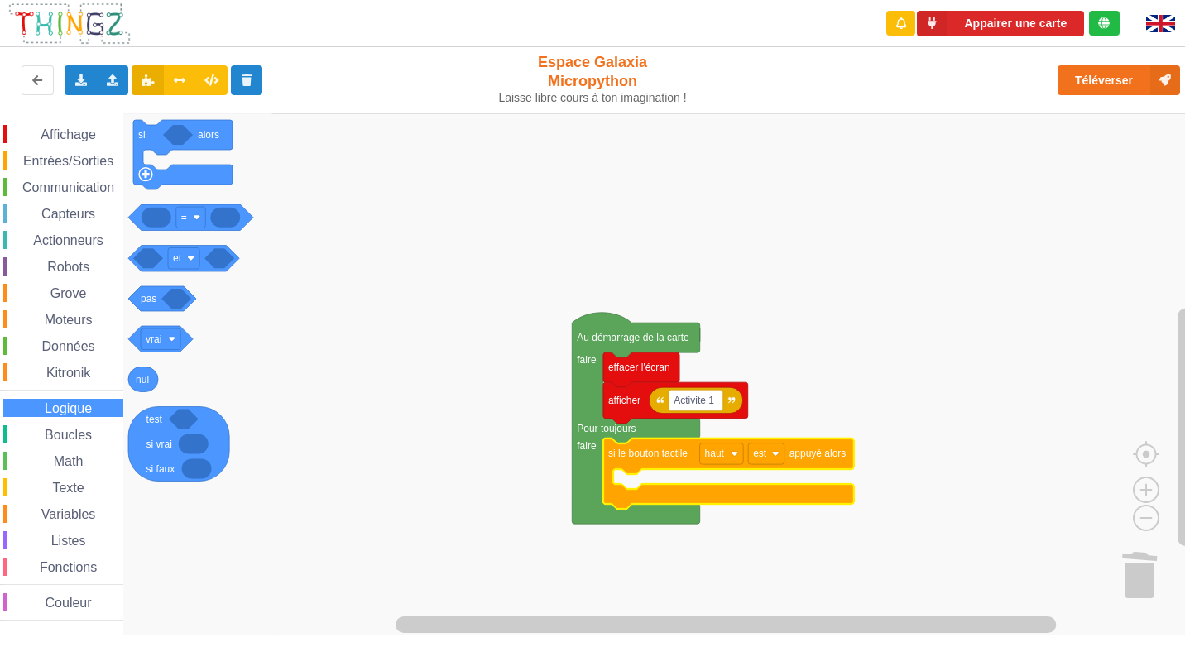
click at [74, 365] on div "Kitronik" at bounding box center [63, 372] width 120 height 18
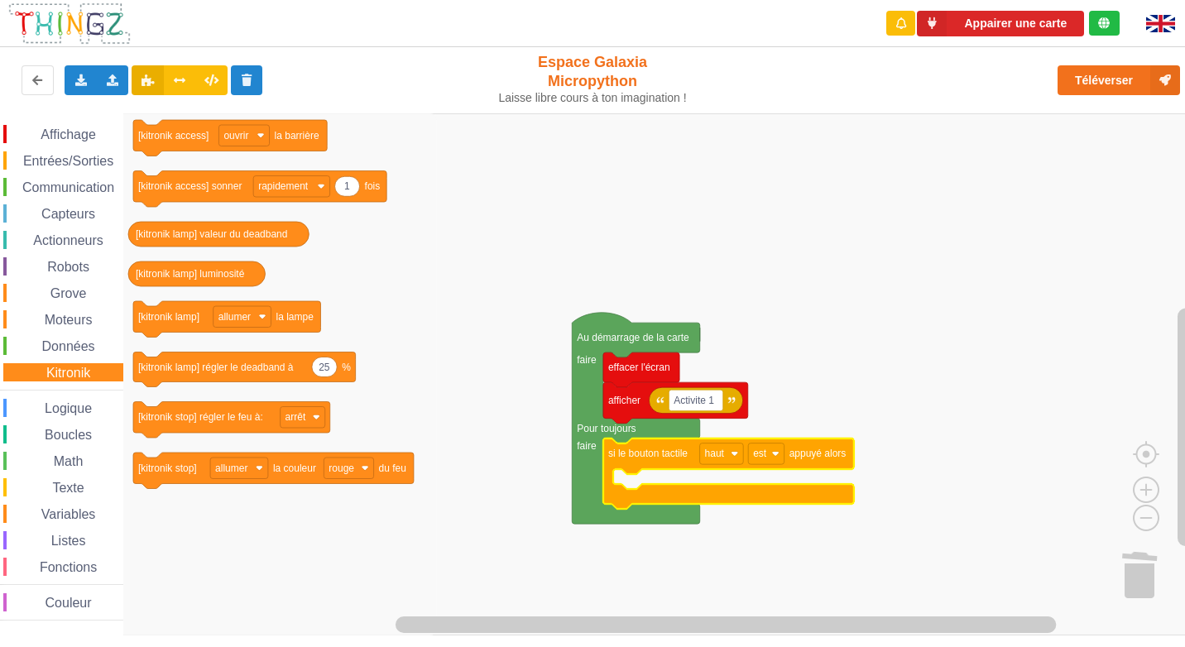
click at [73, 347] on span "Données" at bounding box center [69, 346] width 58 height 14
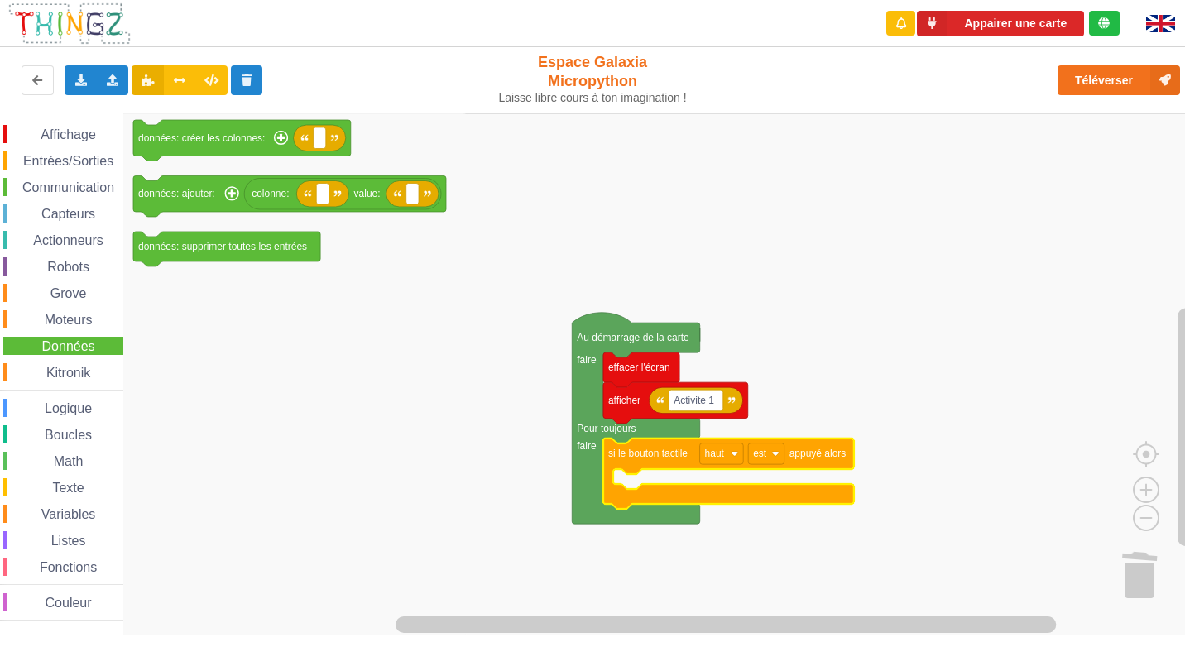
click at [72, 328] on div "Moteurs" at bounding box center [63, 319] width 120 height 18
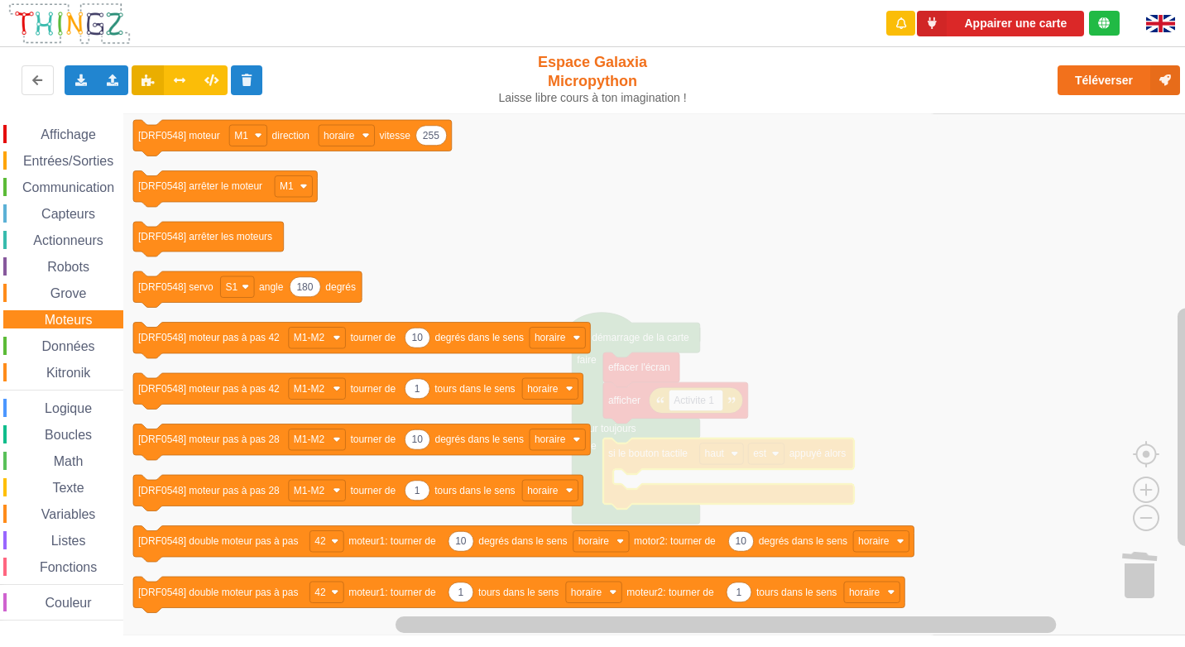
click at [75, 295] on span "Grove" at bounding box center [68, 293] width 41 height 14
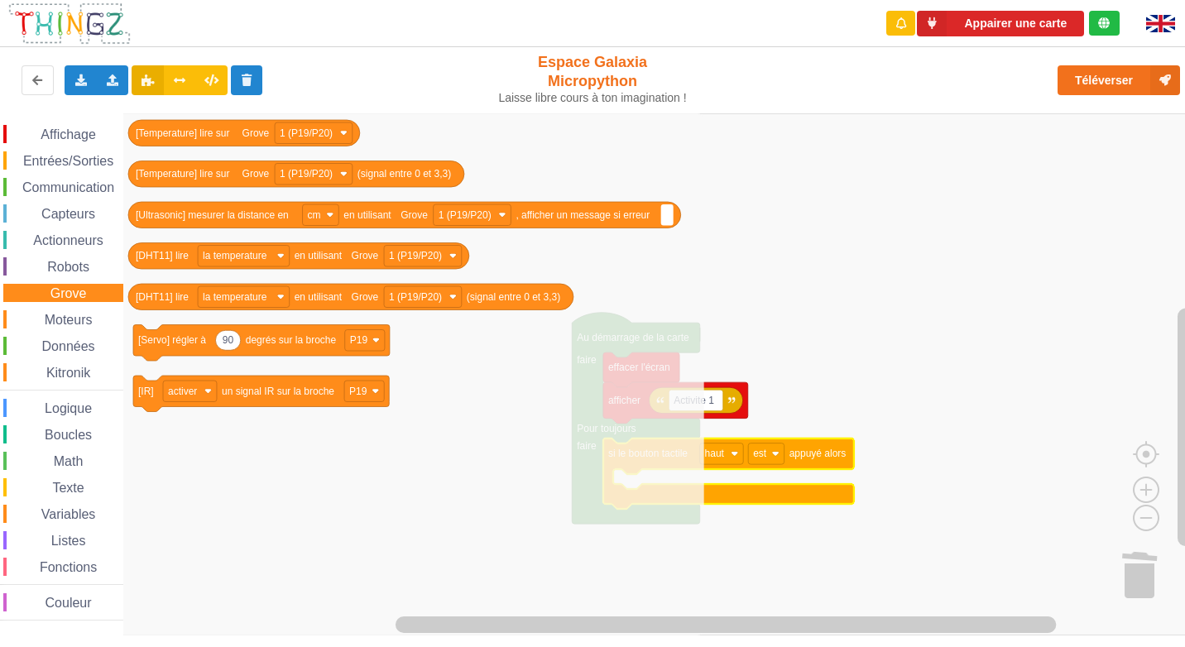
click at [79, 265] on span "Robots" at bounding box center [68, 267] width 47 height 14
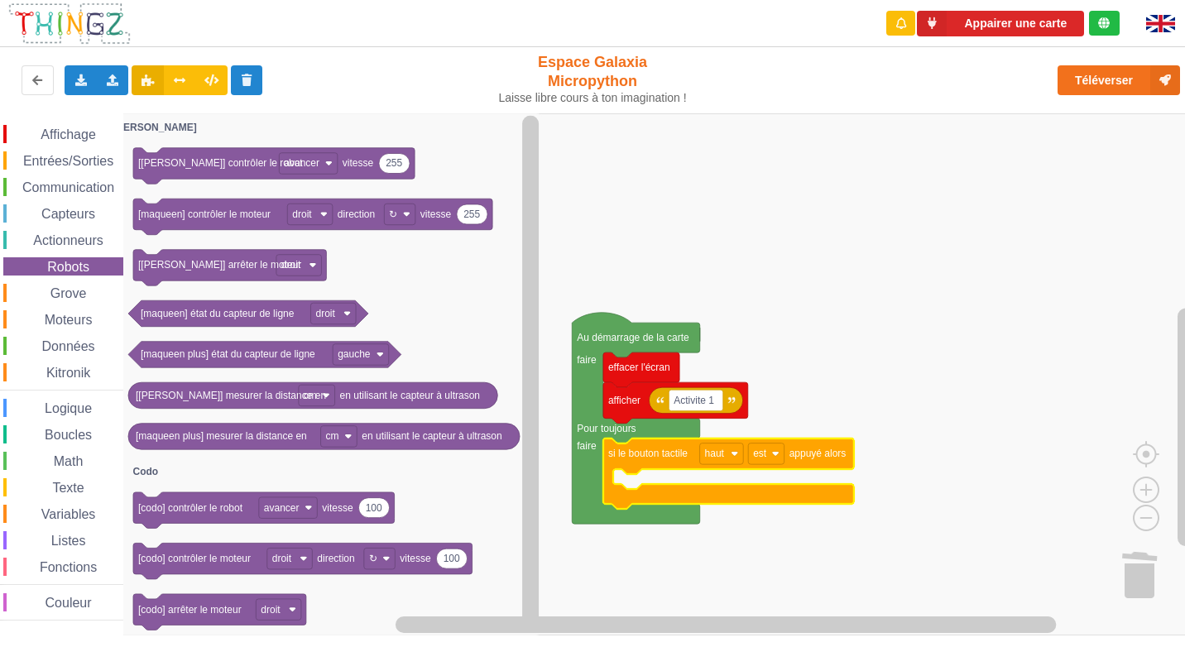
click at [79, 237] on span "Actionneurs" at bounding box center [68, 240] width 75 height 14
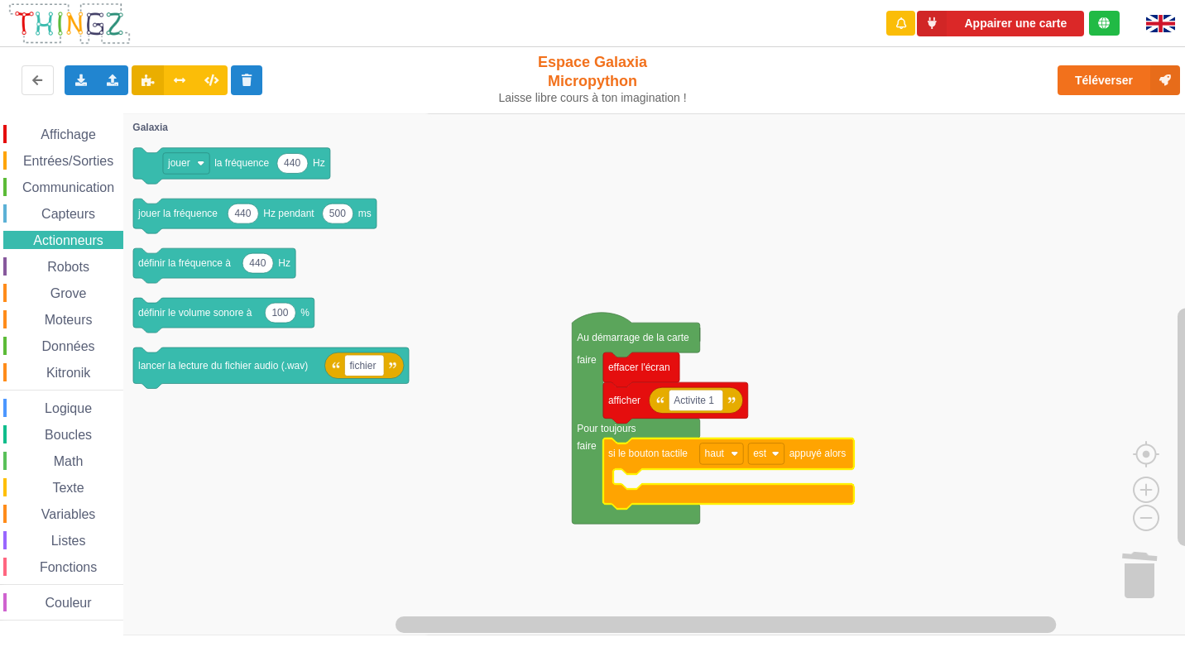
click at [88, 217] on span "Capteurs" at bounding box center [68, 214] width 59 height 14
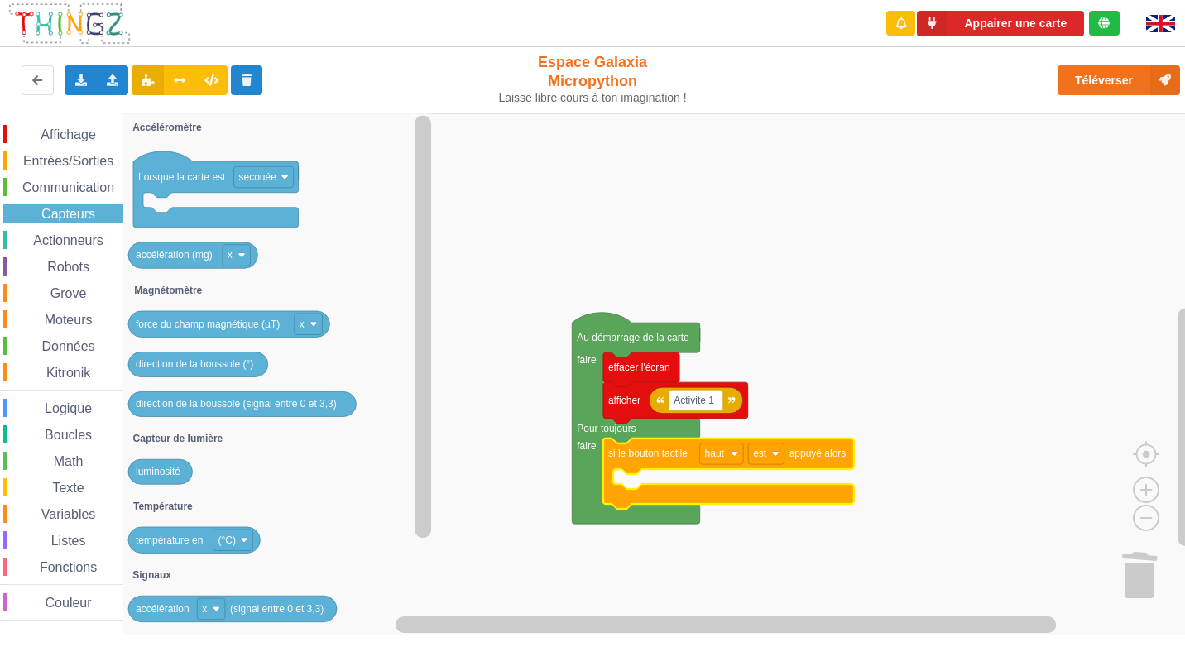
click at [68, 188] on span "Communication" at bounding box center [68, 187] width 97 height 14
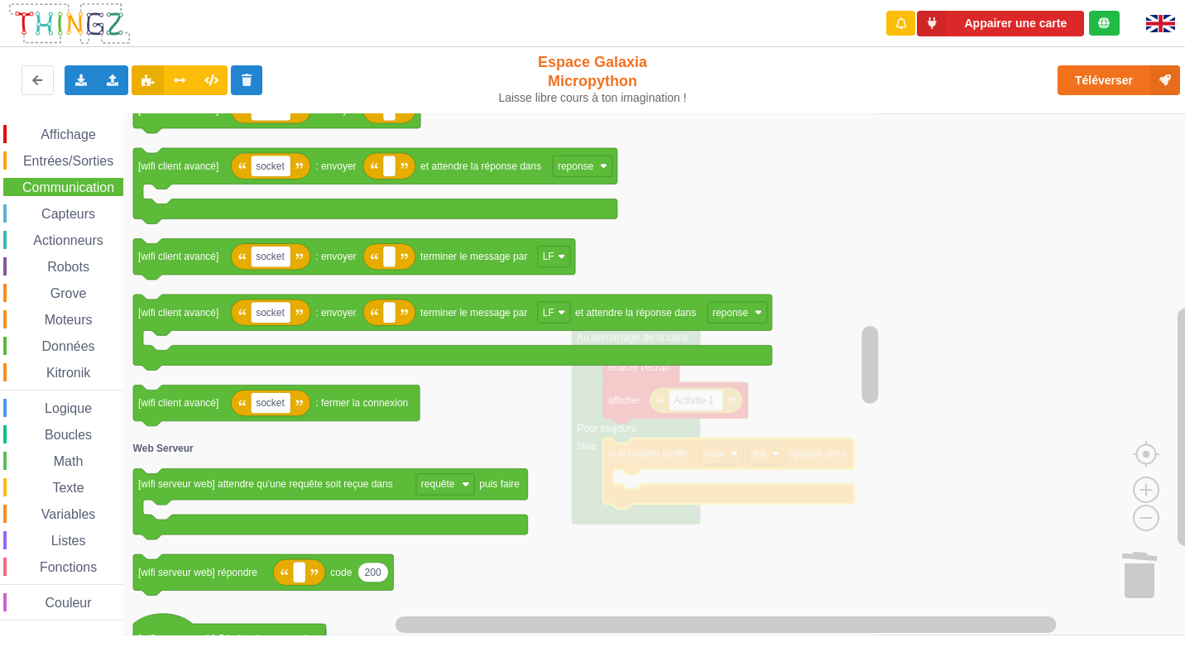
click at [74, 159] on span "Entrées/Sorties" at bounding box center [68, 161] width 95 height 14
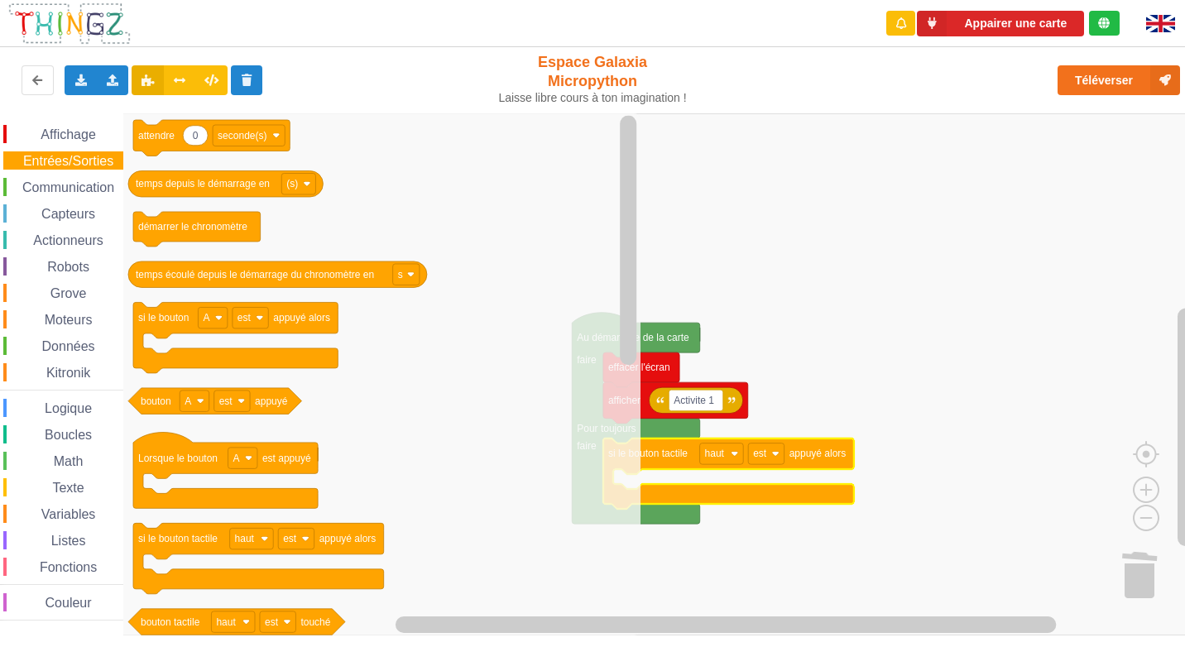
click at [72, 141] on span "Affichage" at bounding box center [68, 134] width 60 height 14
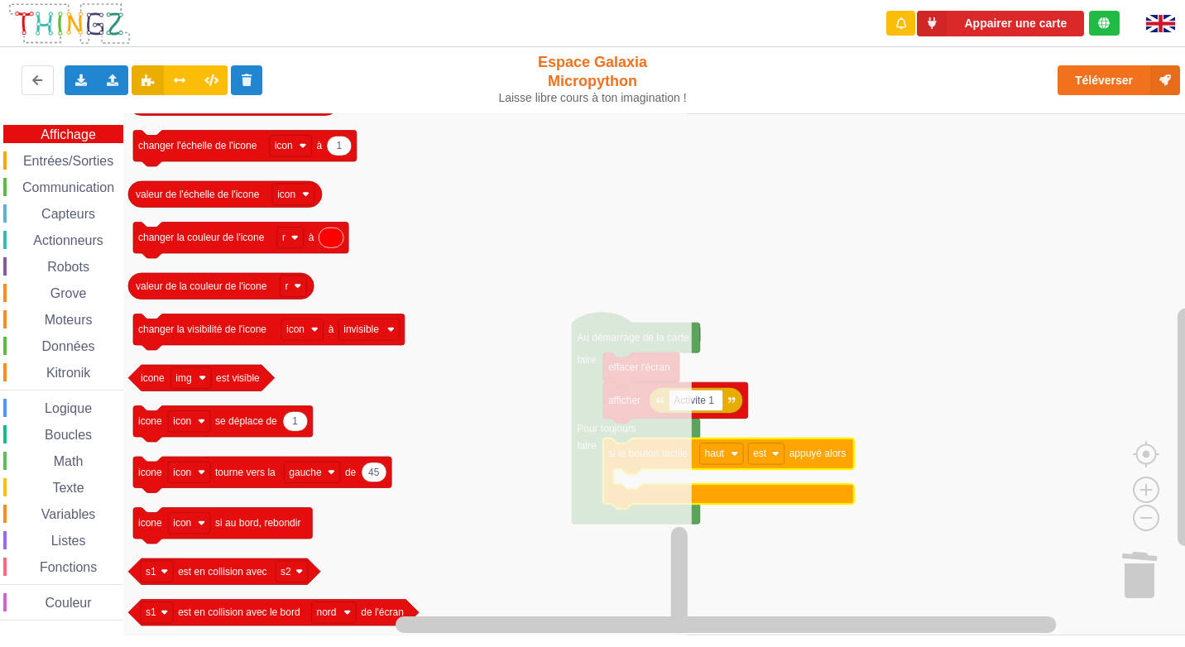
click at [63, 330] on div "Affichage Entrées/Sorties Communication Capteurs Actionneurs Robots Grove Moteu…" at bounding box center [61, 373] width 123 height 496
click at [49, 161] on span "Entrées/Sorties" at bounding box center [68, 161] width 95 height 14
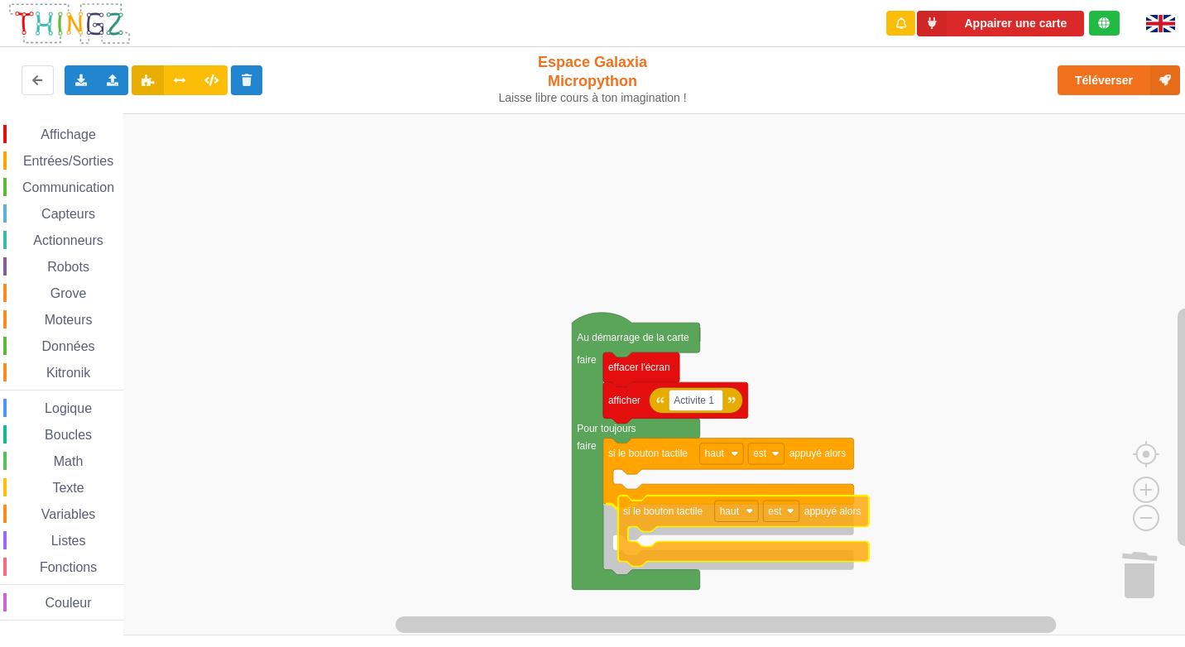
click at [620, 538] on div "Affichage Entrées/Sorties Communication Capteurs Actionneurs Robots Grove Moteu…" at bounding box center [598, 374] width 1196 height 522
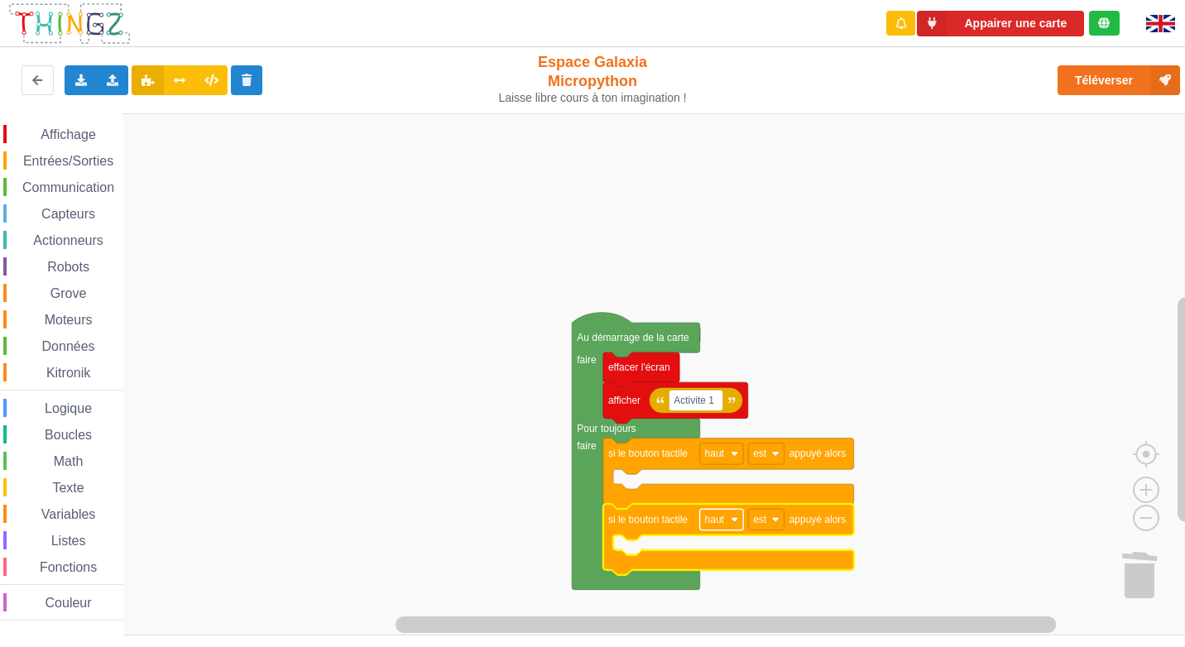
click at [714, 509] on rect "Espace de travail de Blocky" at bounding box center [722, 520] width 44 height 22
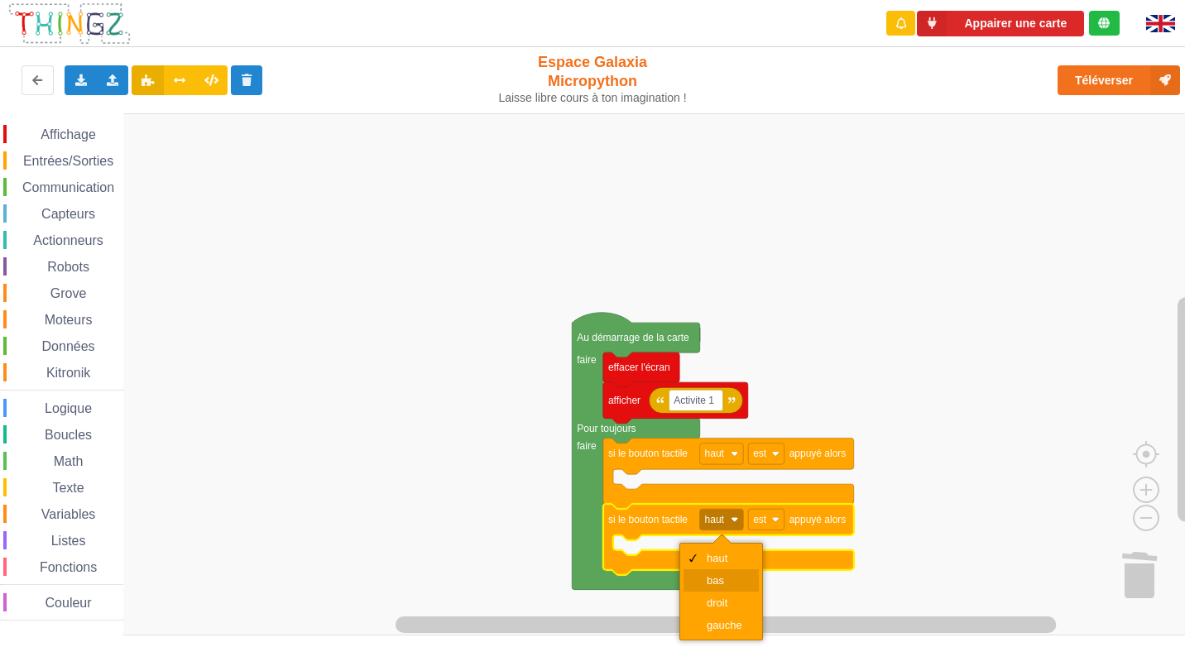
click at [712, 578] on div "bas" at bounding box center [727, 580] width 40 height 12
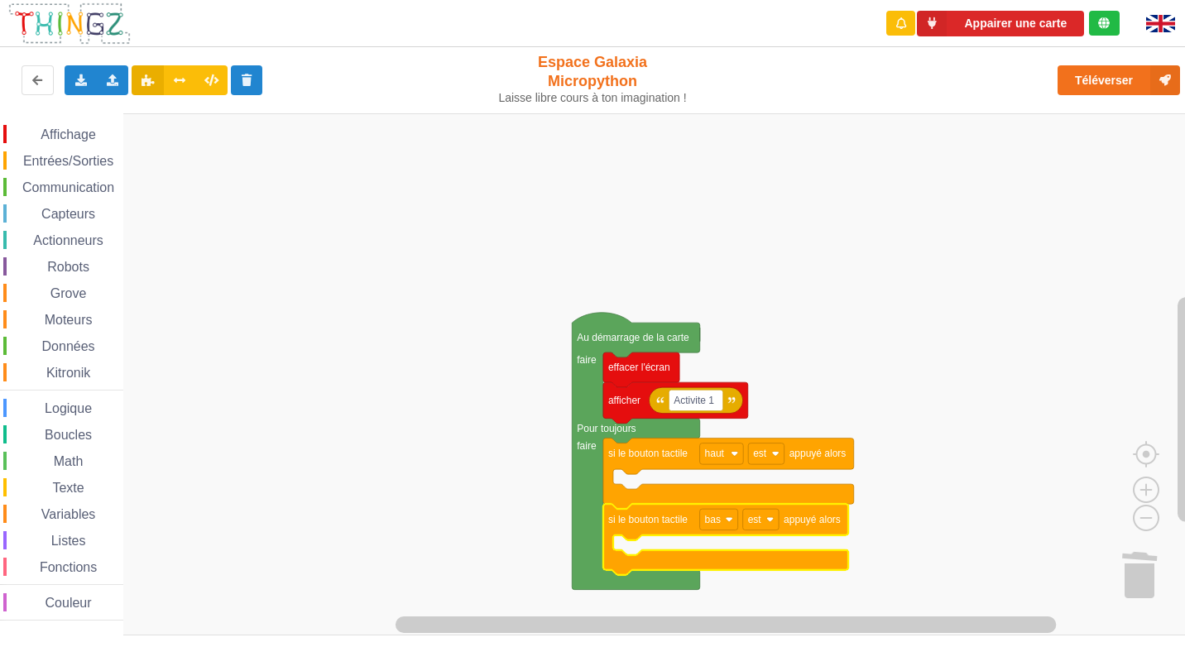
click at [73, 264] on span "Robots" at bounding box center [68, 267] width 47 height 14
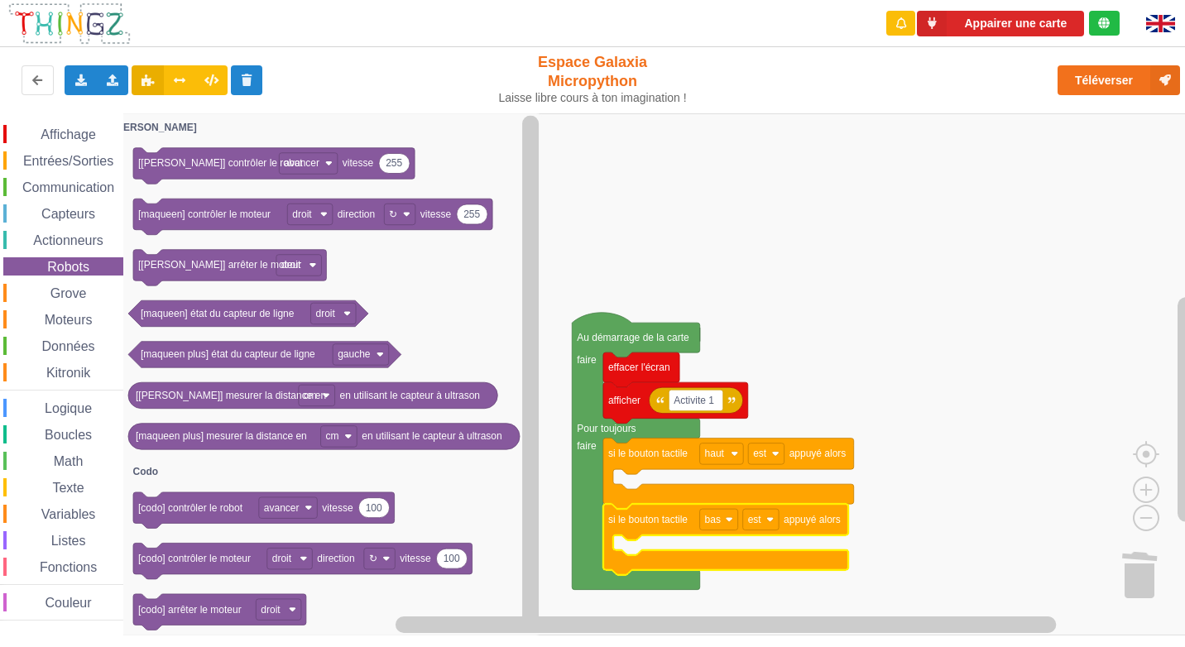
click at [60, 229] on div "Affichage Entrées/Sorties Communication Capteurs Actionneurs Robots Grove Moteu…" at bounding box center [61, 373] width 123 height 496
click at [81, 237] on span "Actionneurs" at bounding box center [68, 240] width 75 height 14
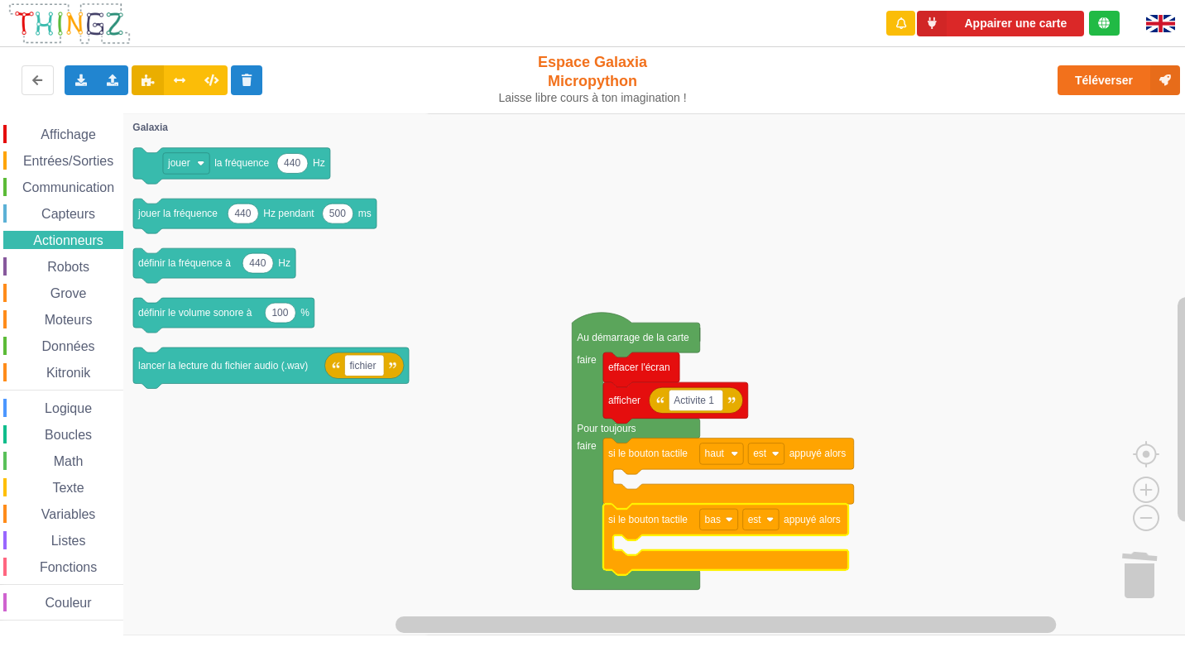
click at [53, 214] on span "Capteurs" at bounding box center [68, 214] width 59 height 14
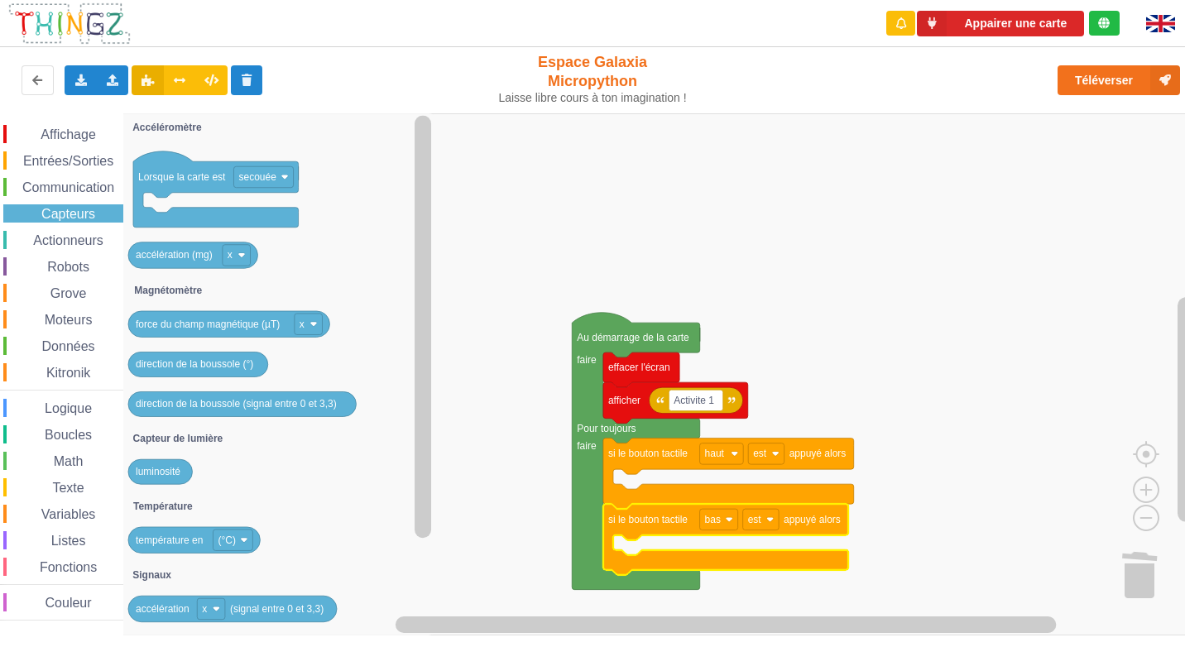
click at [38, 191] on span "Communication" at bounding box center [68, 187] width 97 height 14
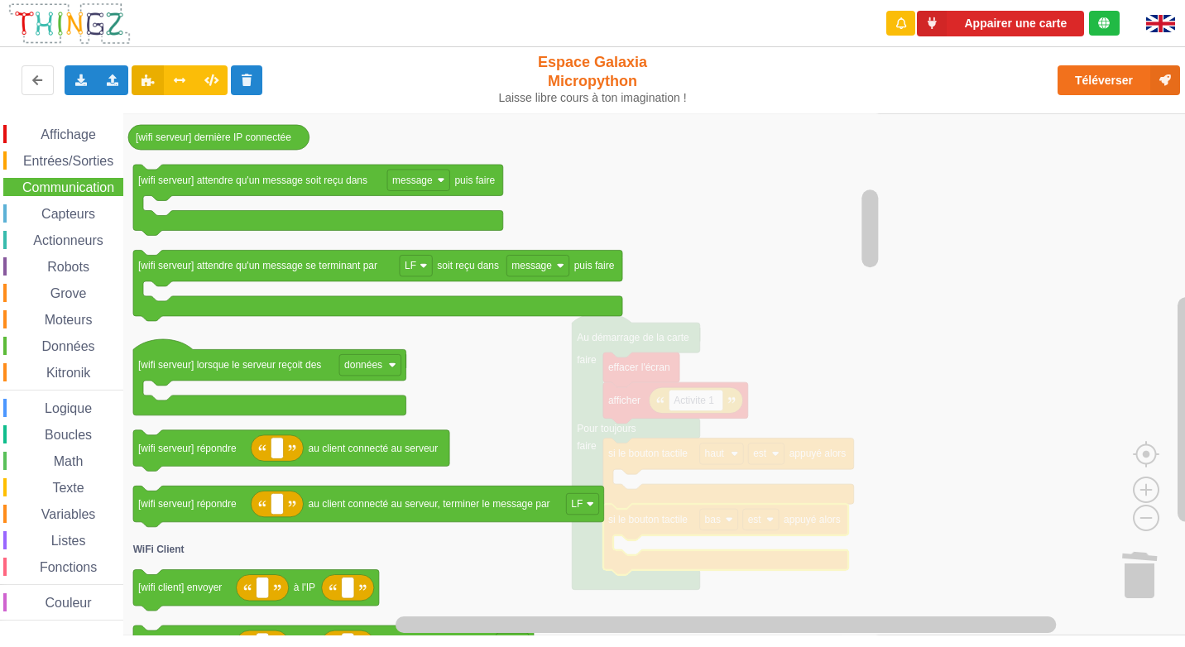
click at [38, 212] on span "Espace de travail de Blocky" at bounding box center [32, 214] width 13 height 13
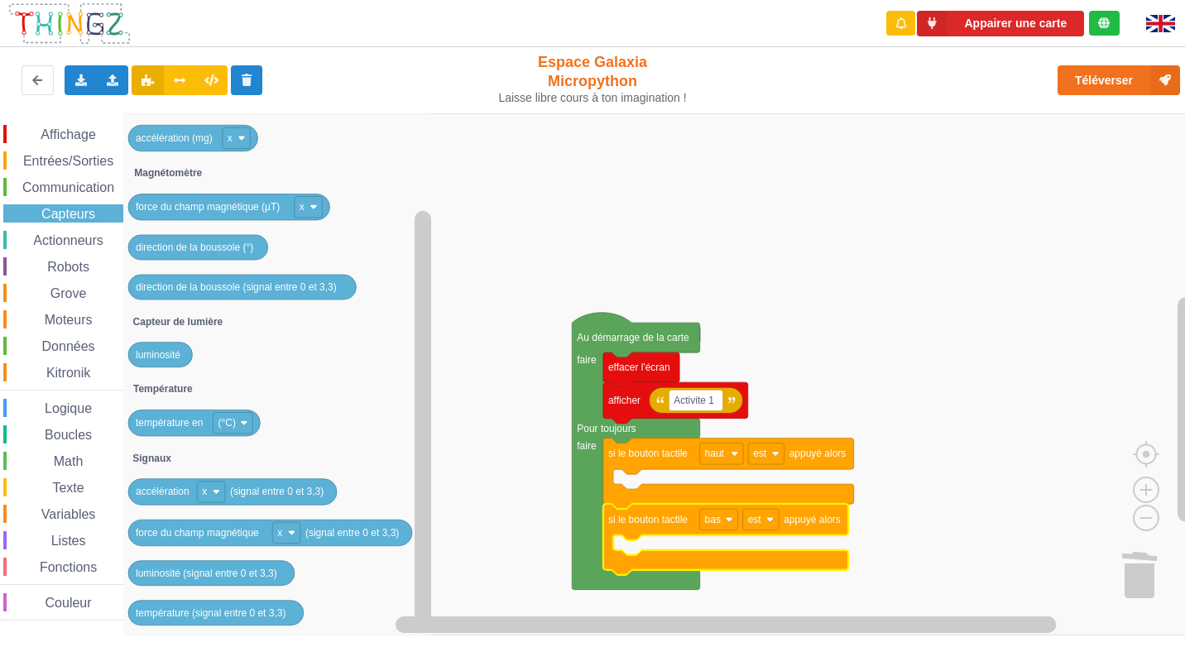
click at [42, 239] on span "Actionneurs" at bounding box center [68, 240] width 75 height 14
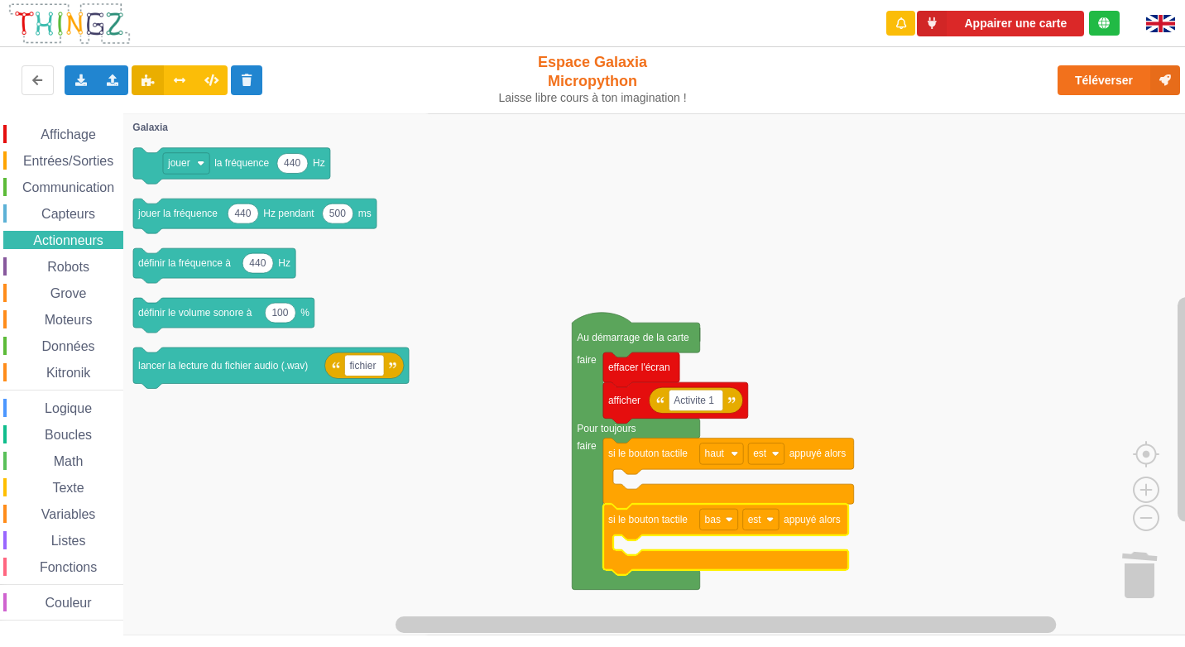
click at [59, 266] on span "Robots" at bounding box center [68, 267] width 47 height 14
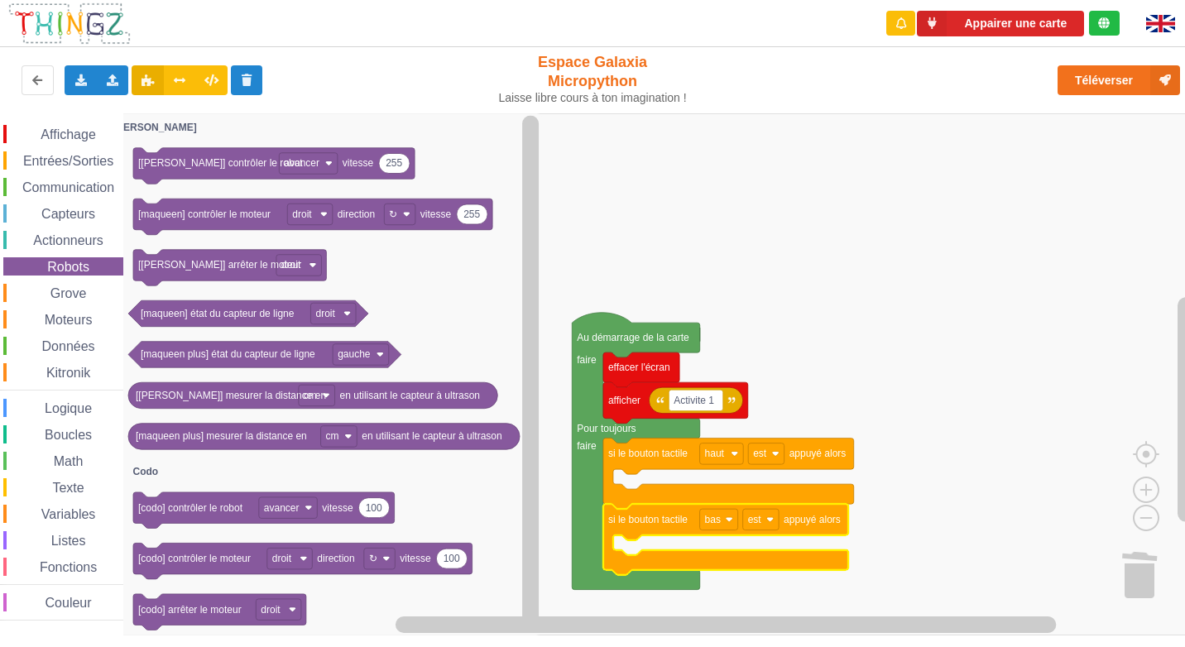
click at [62, 284] on div "Grove" at bounding box center [63, 293] width 120 height 18
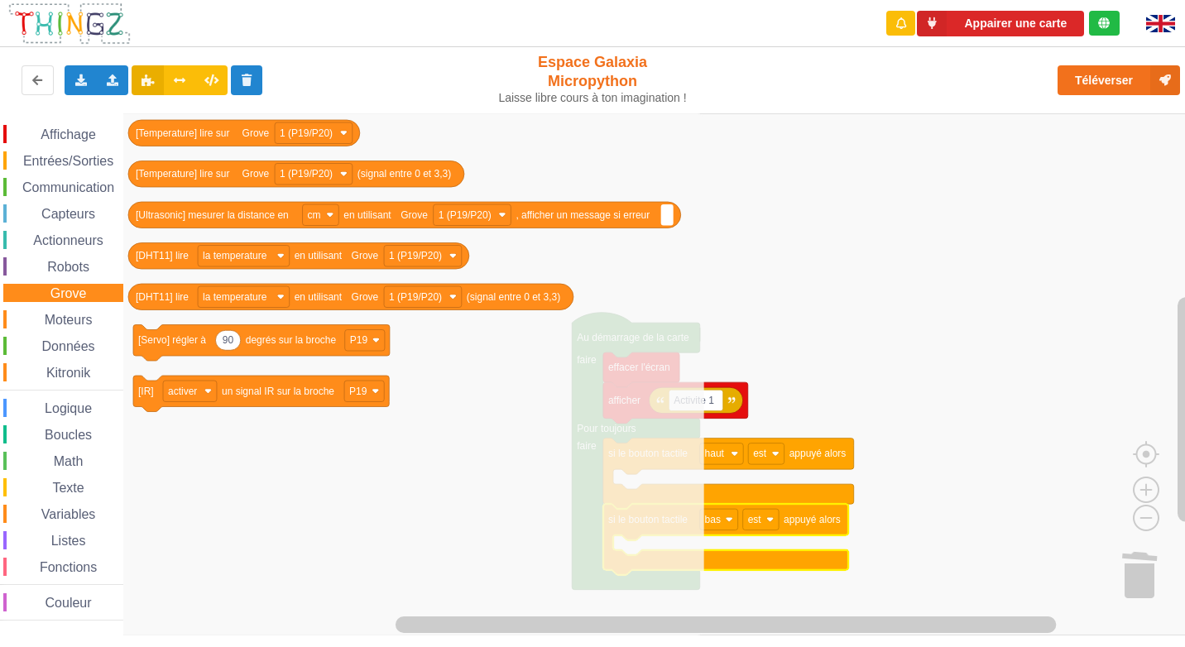
click at [85, 317] on span "Moteurs" at bounding box center [68, 320] width 53 height 14
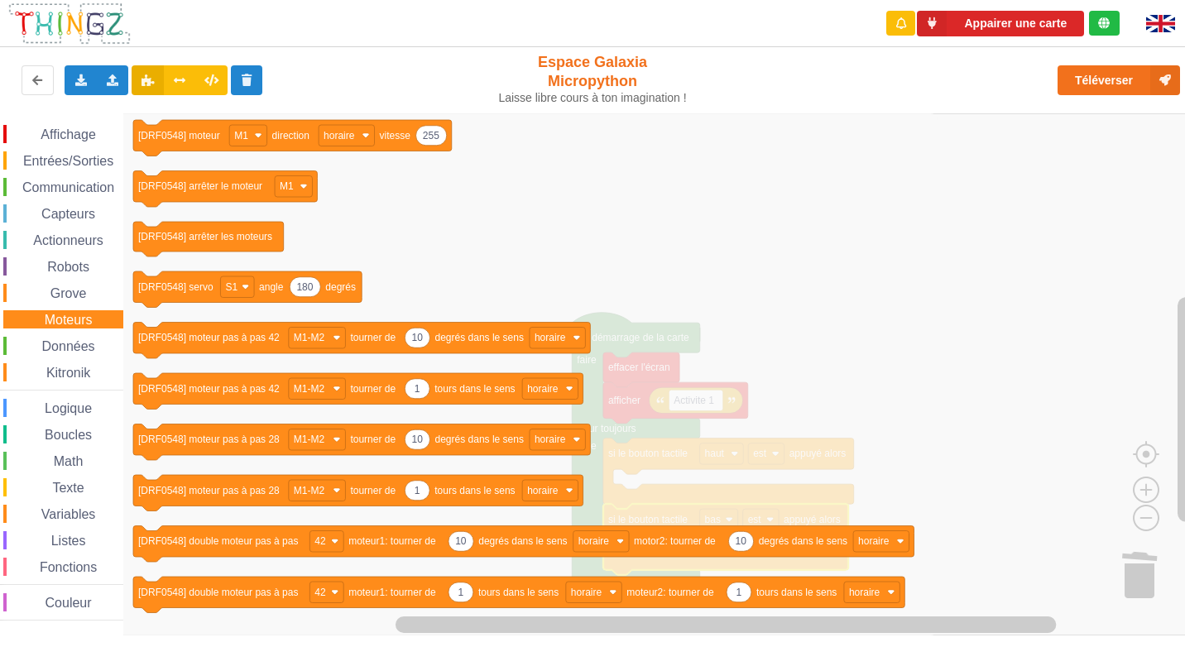
click at [77, 335] on div "Affichage Entrées/Sorties Communication Capteurs Actionneurs Robots Grove Moteu…" at bounding box center [61, 373] width 123 height 496
click at [74, 352] on span "Données" at bounding box center [69, 346] width 58 height 14
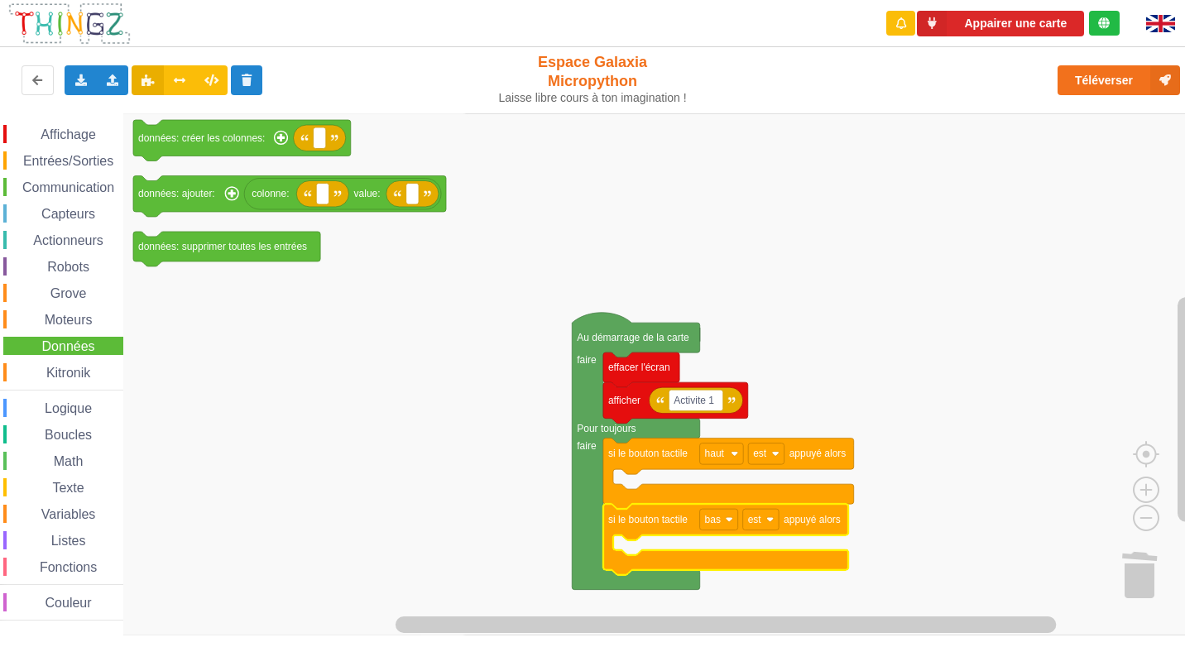
click at [78, 376] on span "Kitronik" at bounding box center [68, 373] width 49 height 14
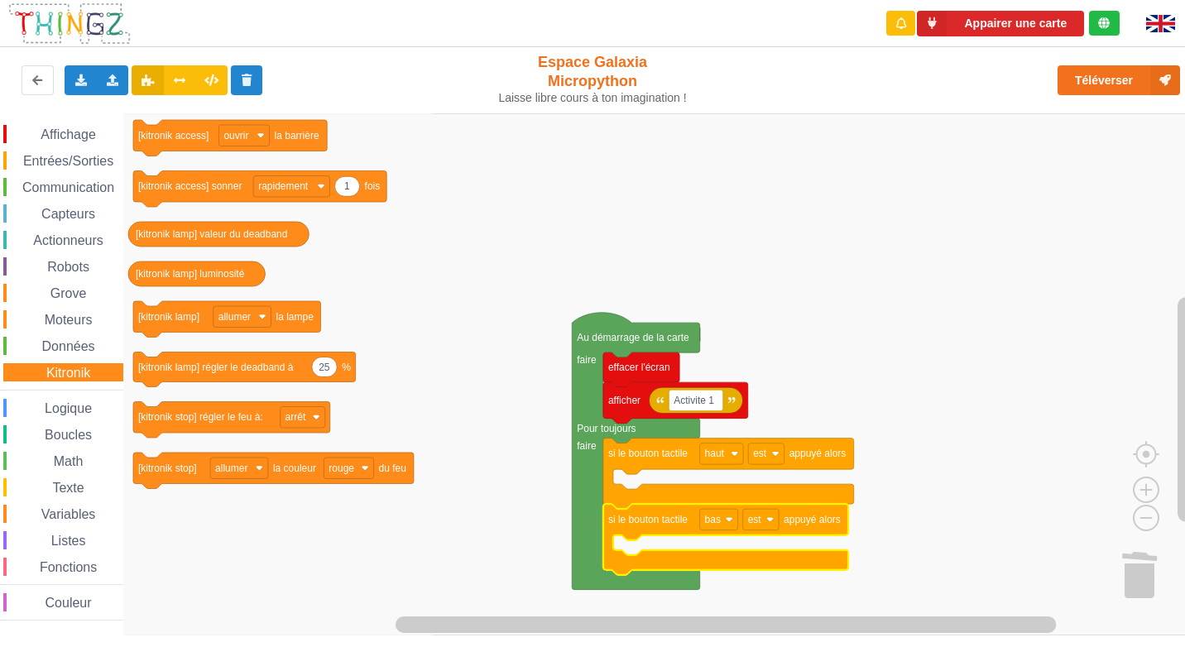
click at [83, 415] on div "Logique" at bounding box center [63, 408] width 120 height 18
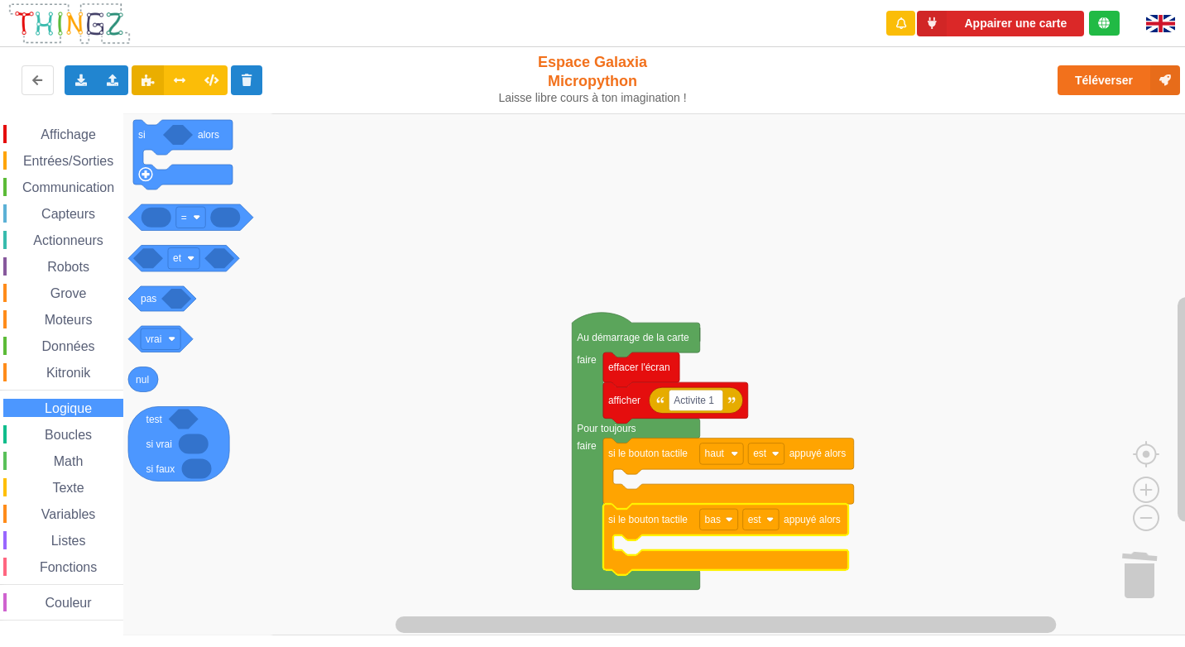
click at [89, 432] on span "Boucles" at bounding box center [68, 435] width 52 height 14
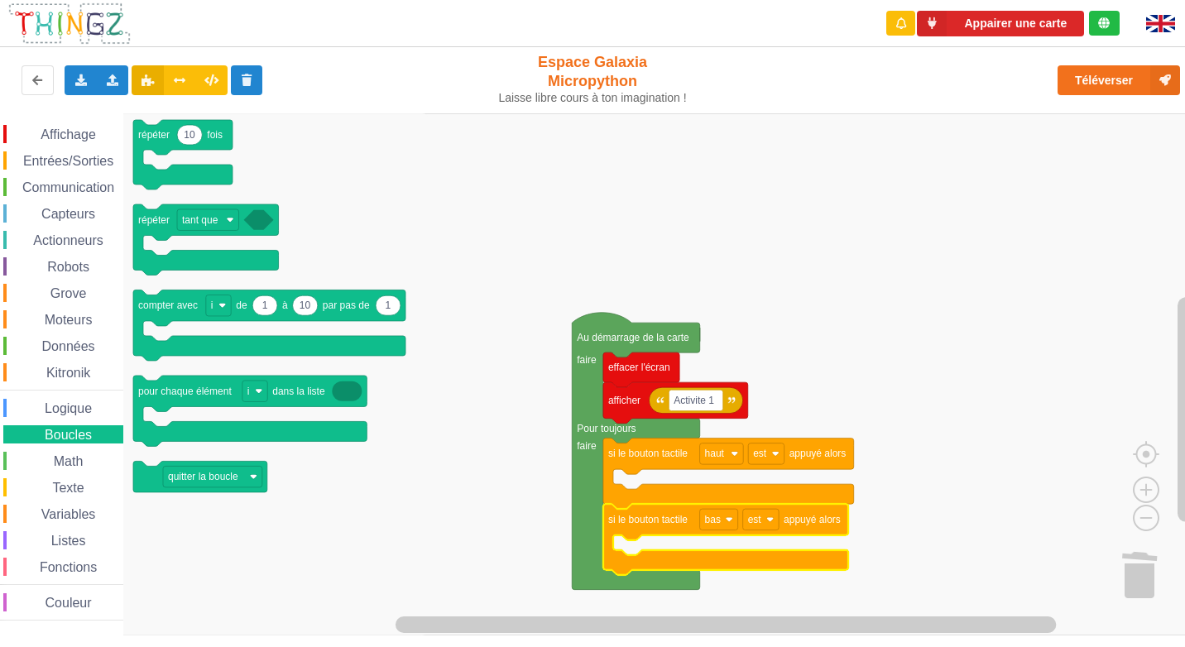
click at [40, 468] on span "Espace de travail de Blocky" at bounding box center [44, 461] width 13 height 13
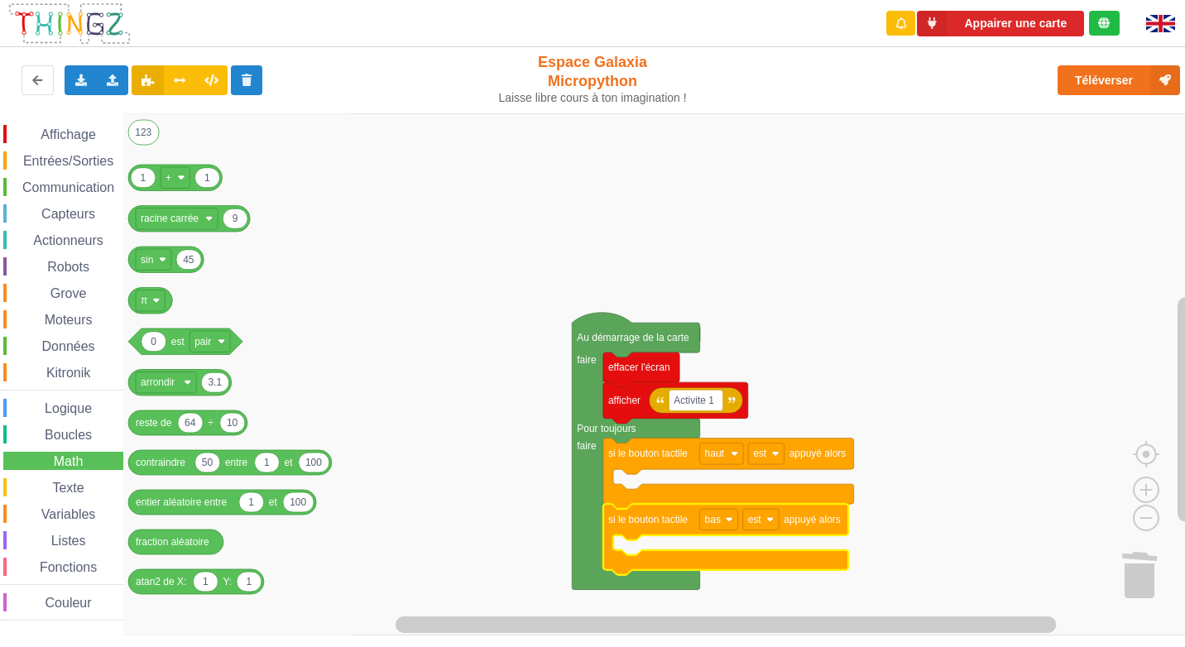
click at [57, 506] on div "Variables" at bounding box center [63, 514] width 120 height 18
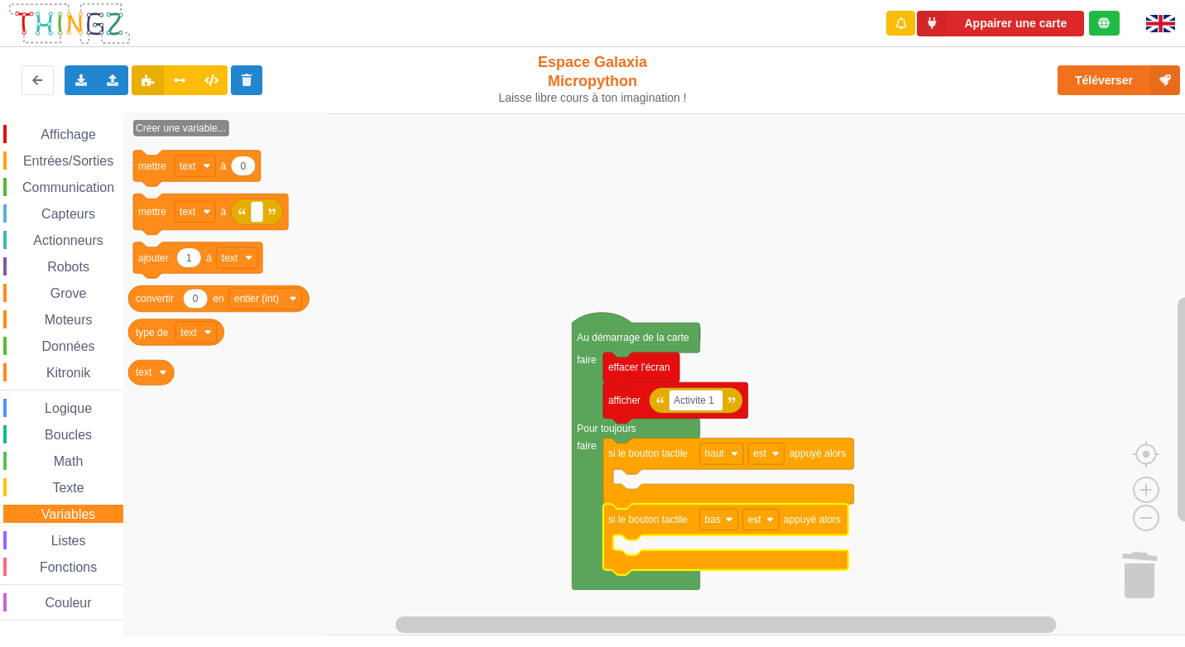
click at [70, 488] on span "Texte" at bounding box center [68, 488] width 36 height 14
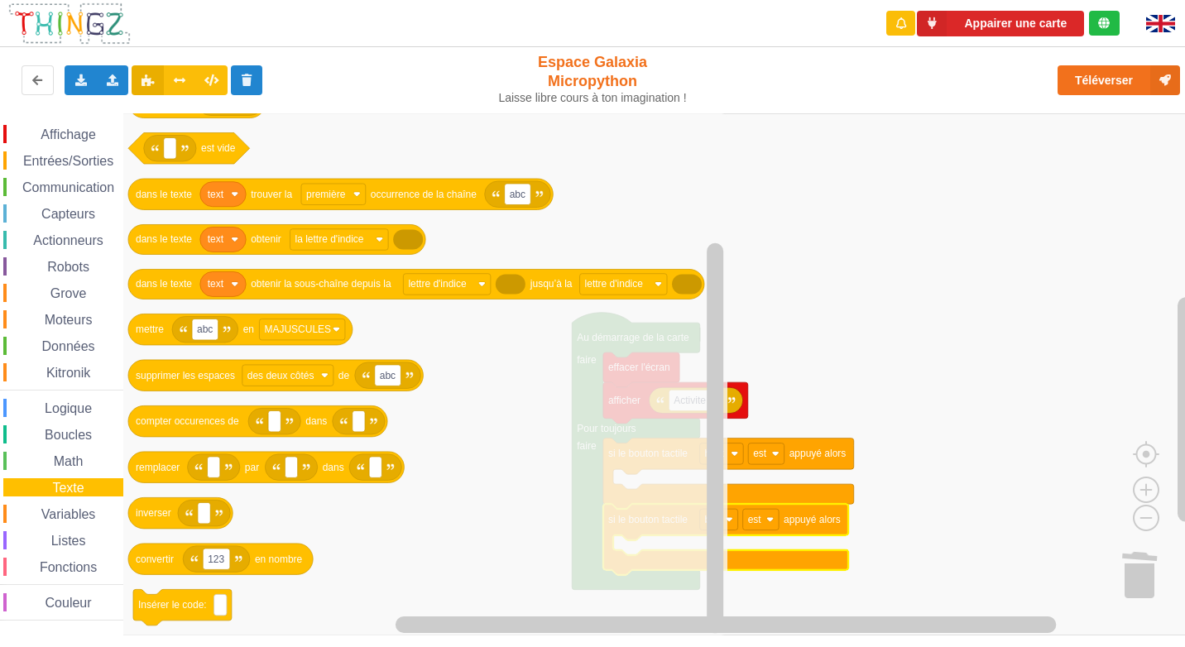
click at [50, 517] on span "Variables" at bounding box center [69, 514] width 60 height 14
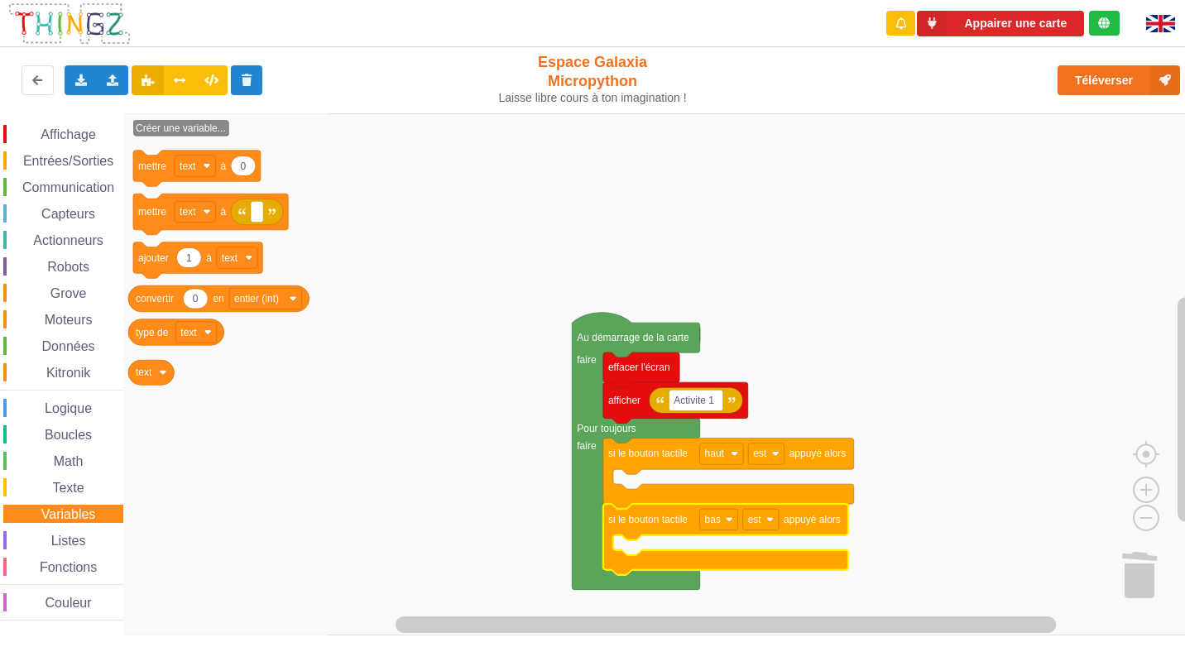
click at [61, 528] on div "Affichage Entrées/Sorties Communication Capteurs Actionneurs Robots Grove Moteu…" at bounding box center [61, 373] width 123 height 496
click at [50, 537] on span "Listes" at bounding box center [69, 541] width 40 height 14
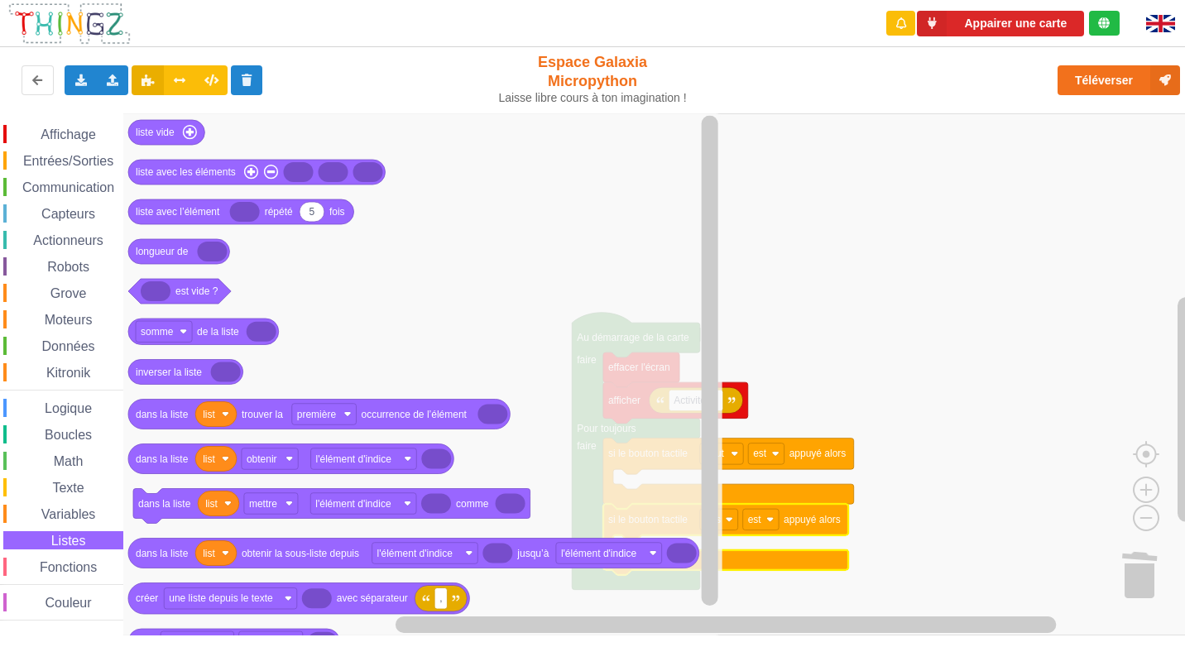
click at [57, 575] on div "Fonctions" at bounding box center [63, 567] width 120 height 18
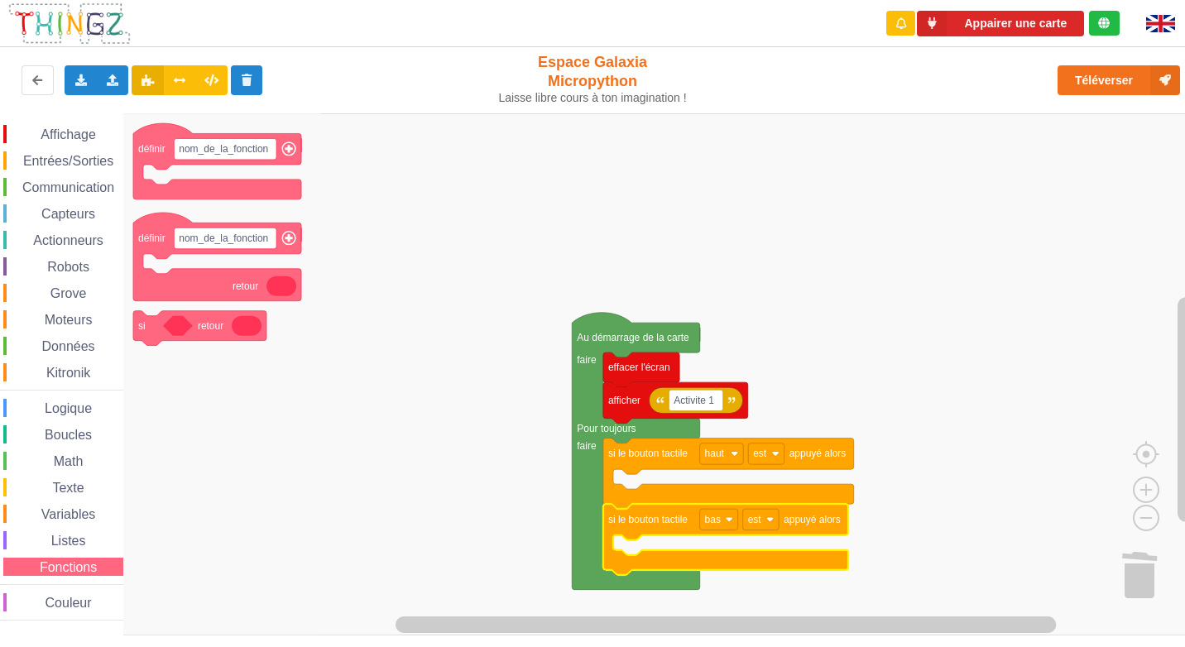
click at [67, 548] on div "Listes" at bounding box center [63, 540] width 120 height 18
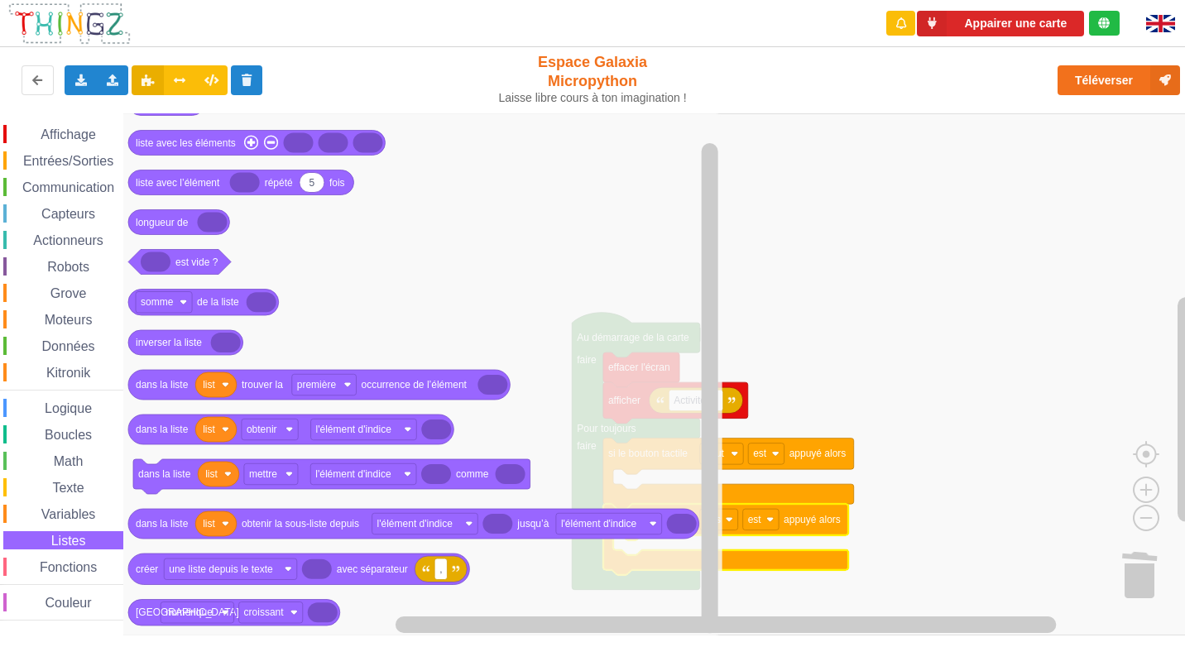
click at [30, 515] on span "Espace de travail de Blocky" at bounding box center [32, 514] width 13 height 13
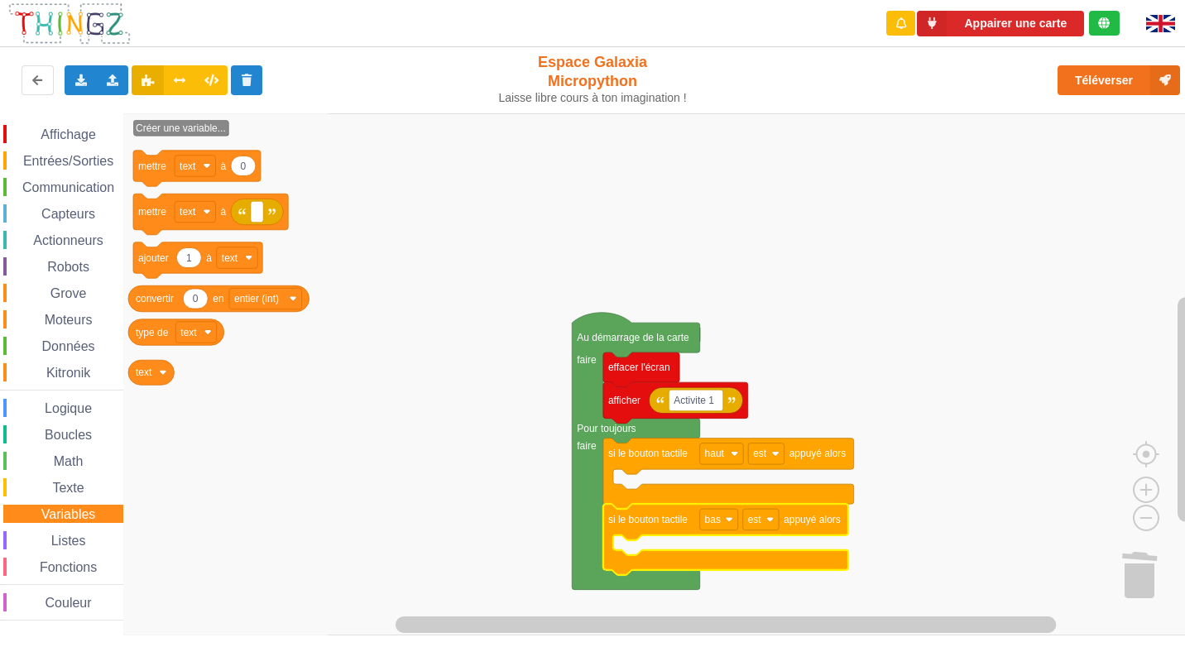
click at [78, 128] on span "Affichage" at bounding box center [68, 134] width 60 height 14
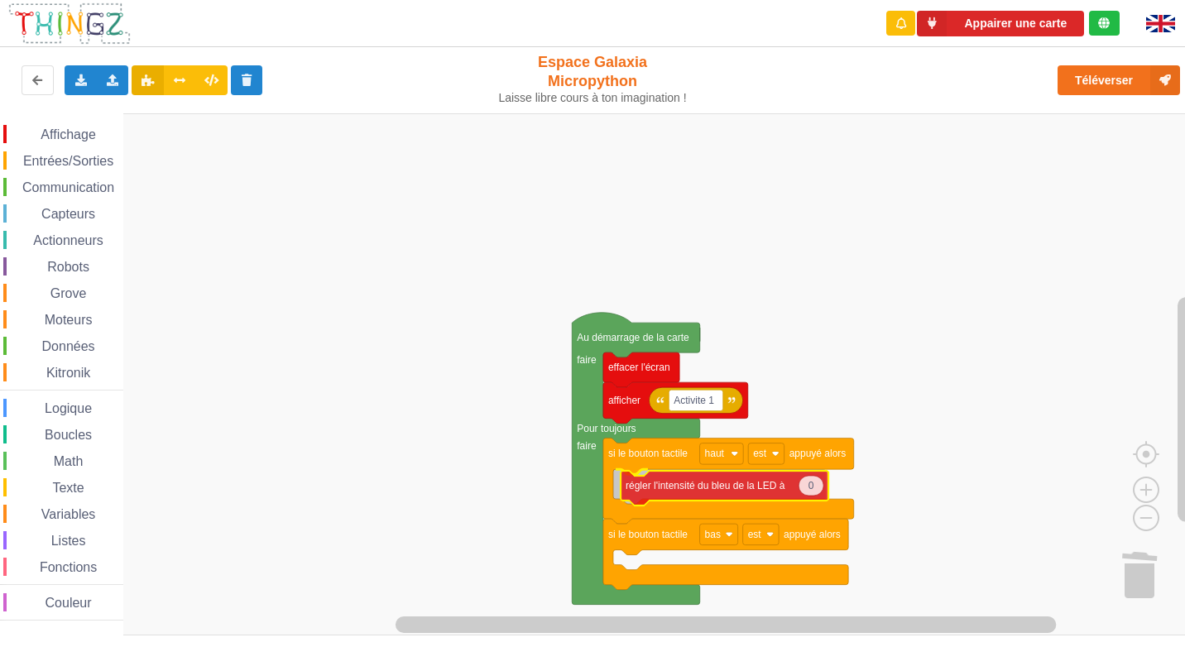
click at [734, 489] on div "Affichage Entrées/Sorties Communication Capteurs Actionneurs Robots Grove Moteu…" at bounding box center [598, 374] width 1196 height 522
click at [813, 491] on icon "Espace de travail de Blocky" at bounding box center [803, 484] width 25 height 20
type input "100"
click at [28, 159] on span "Entrées/Sorties" at bounding box center [68, 161] width 95 height 14
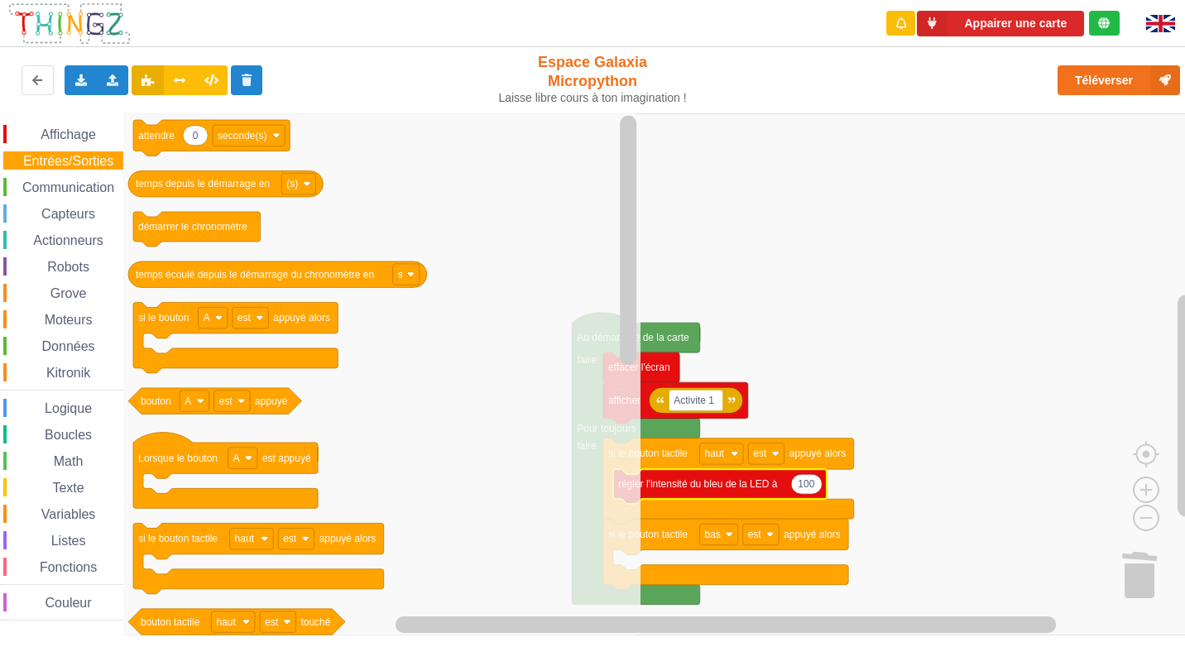
click at [40, 126] on div "Affichage" at bounding box center [63, 134] width 120 height 18
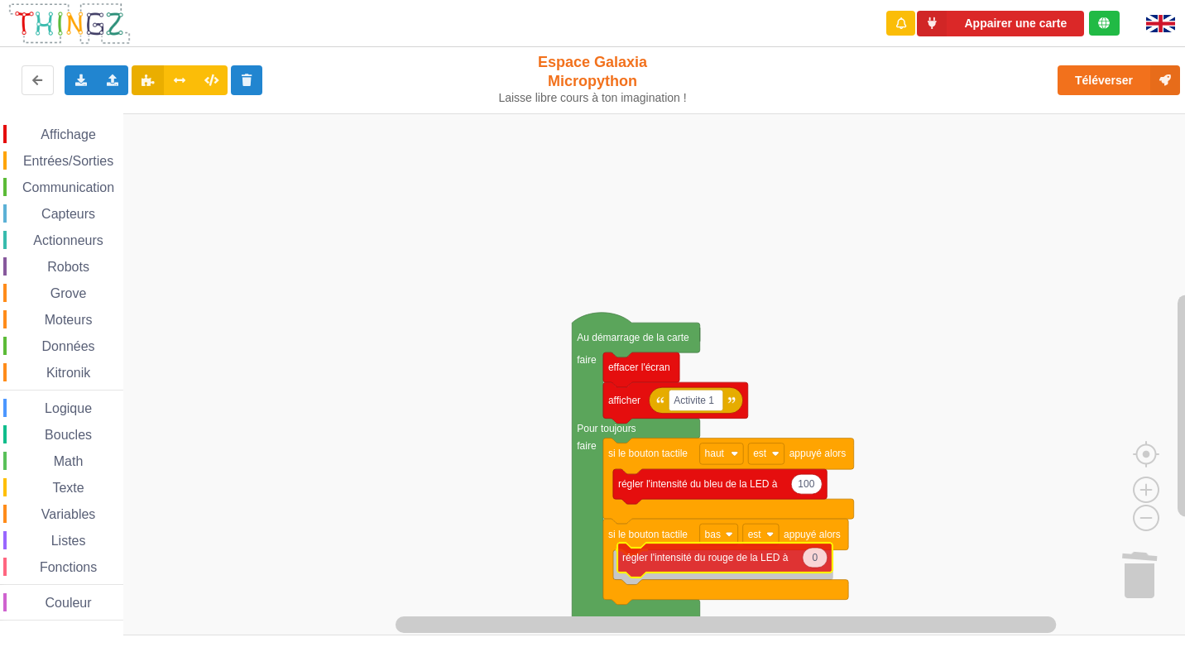
click at [683, 571] on div "Affichage Entrées/Sorties Communication Capteurs Actionneurs Robots Grove Moteu…" at bounding box center [598, 374] width 1196 height 522
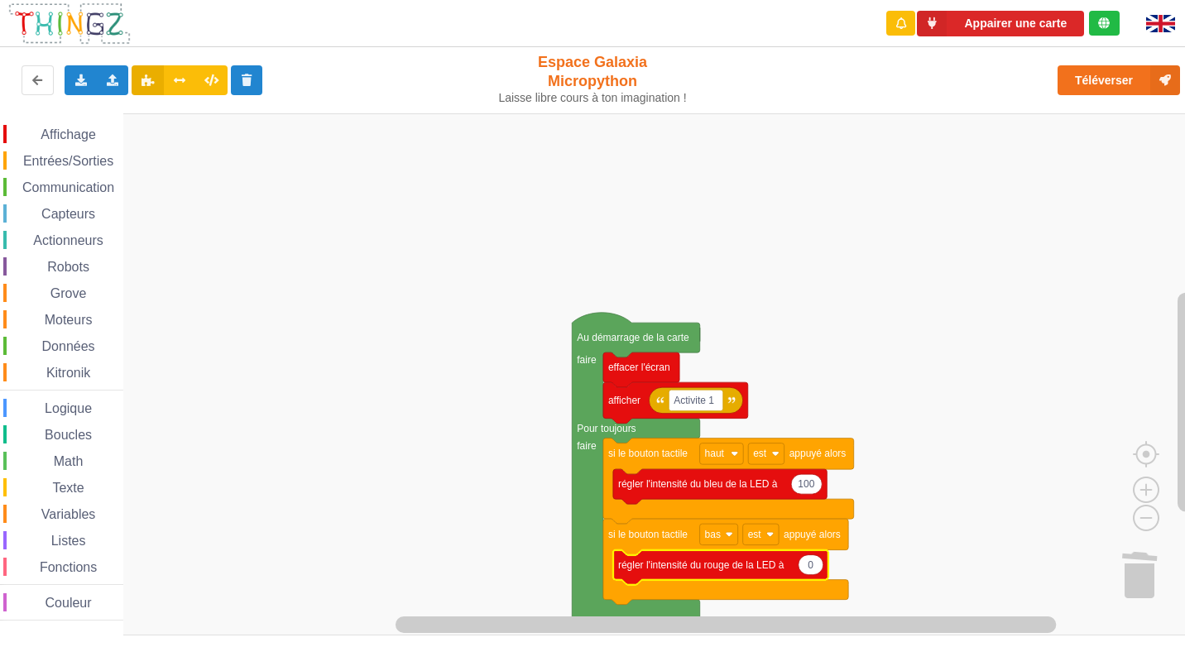
click at [831, 568] on rect "Espace de travail de Blocky" at bounding box center [598, 374] width 1196 height 522
type input "100"
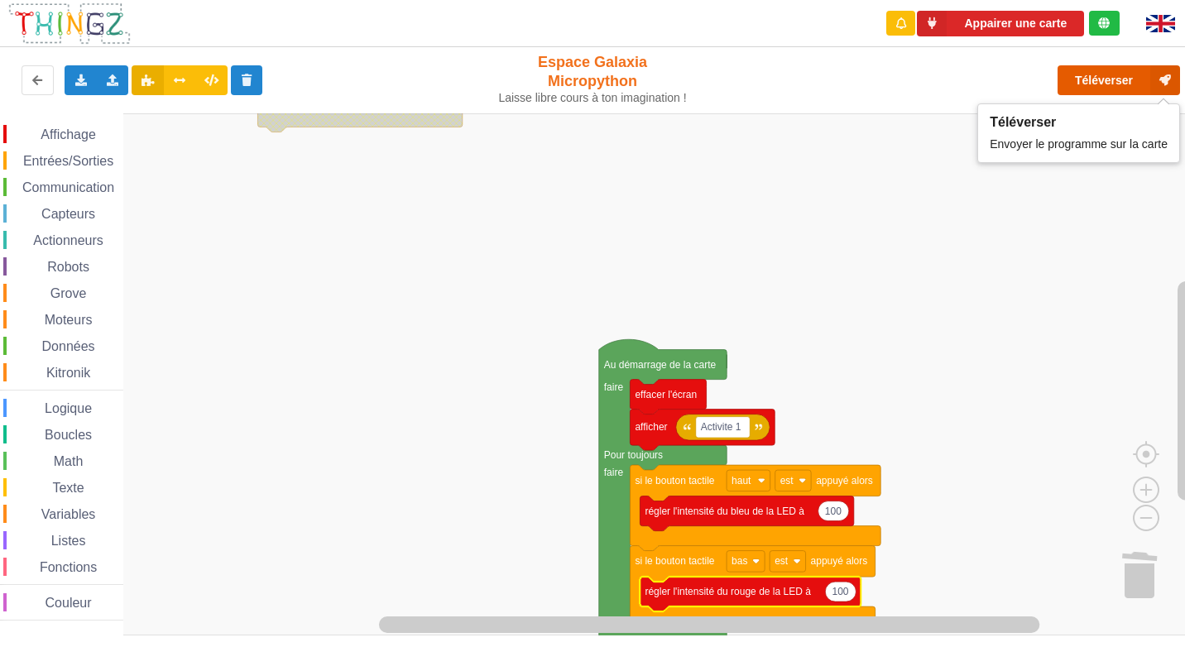
click at [1148, 77] on button "Téléverser" at bounding box center [1118, 80] width 122 height 30
click at [732, 174] on rect "Espace de travail de Blocky" at bounding box center [598, 374] width 1196 height 522
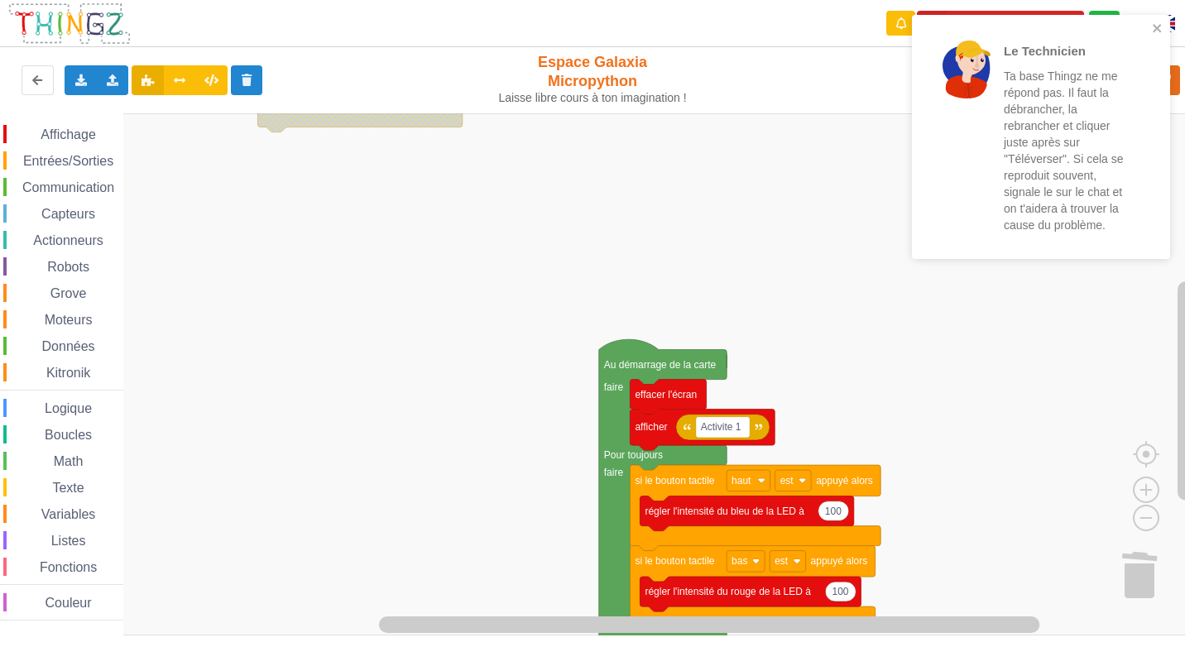
click at [806, 266] on rect "Espace de travail de Blocky" at bounding box center [598, 374] width 1196 height 522
click at [1150, 31] on div "Le Technicien Ta base Thingz ne me répond pas. Il faut la débrancher, la rebran…" at bounding box center [1034, 137] width 233 height 231
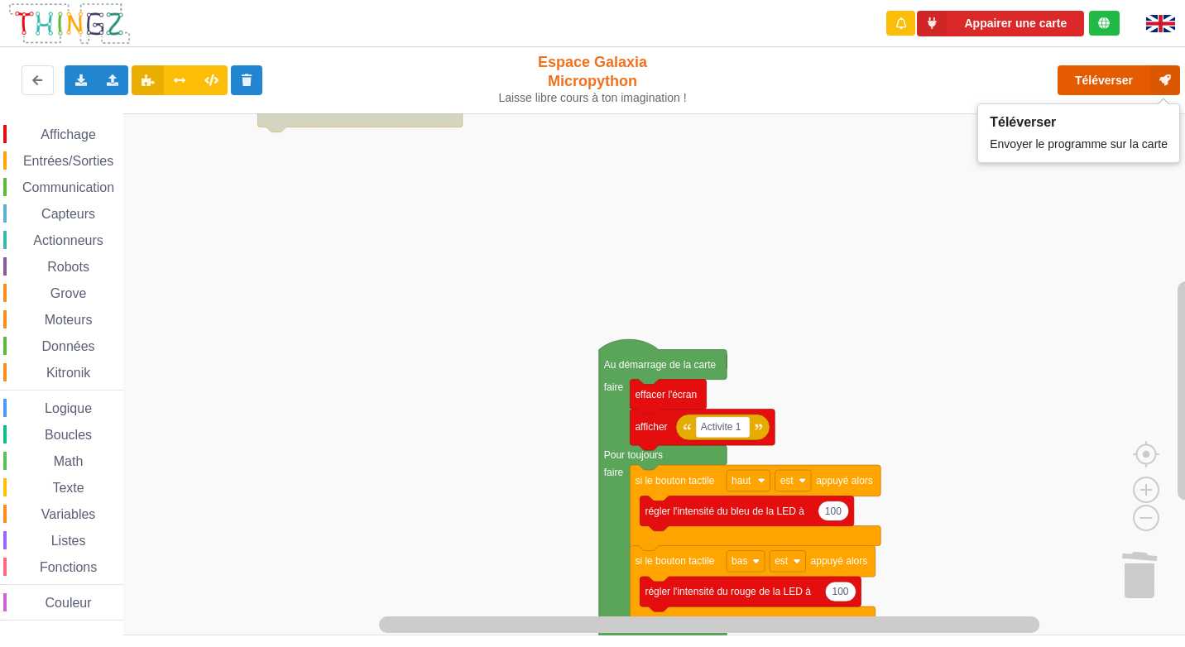
click at [1120, 80] on button "Téléverser" at bounding box center [1118, 80] width 122 height 30
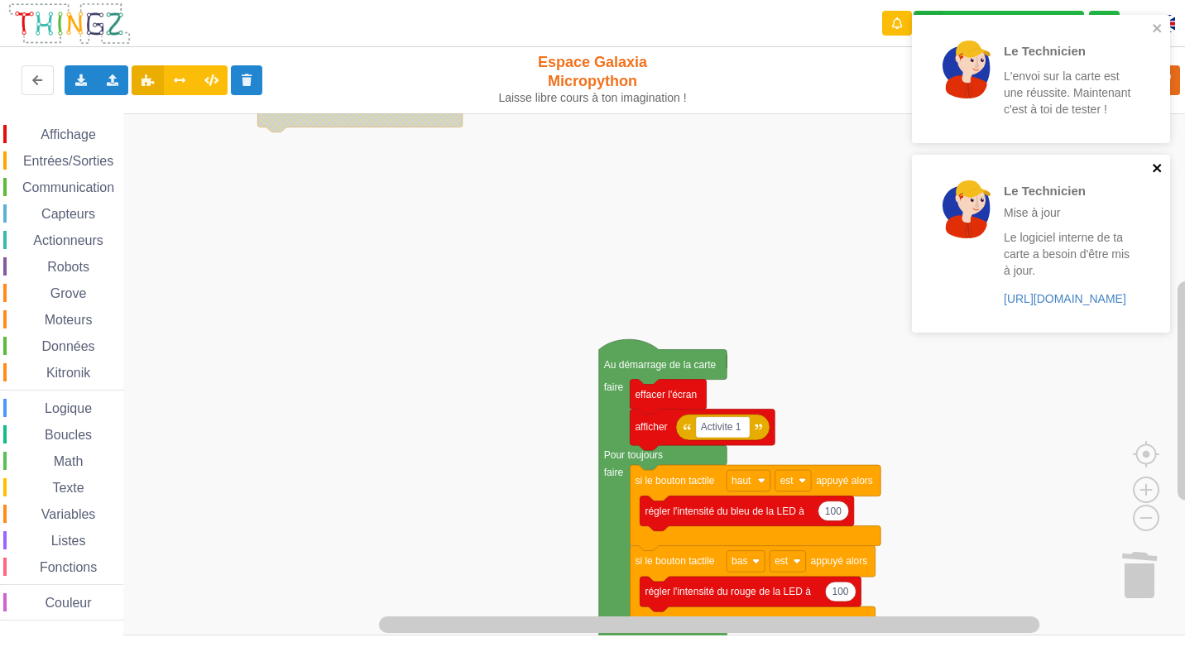
click at [1161, 174] on icon "close" at bounding box center [1158, 167] width 12 height 13
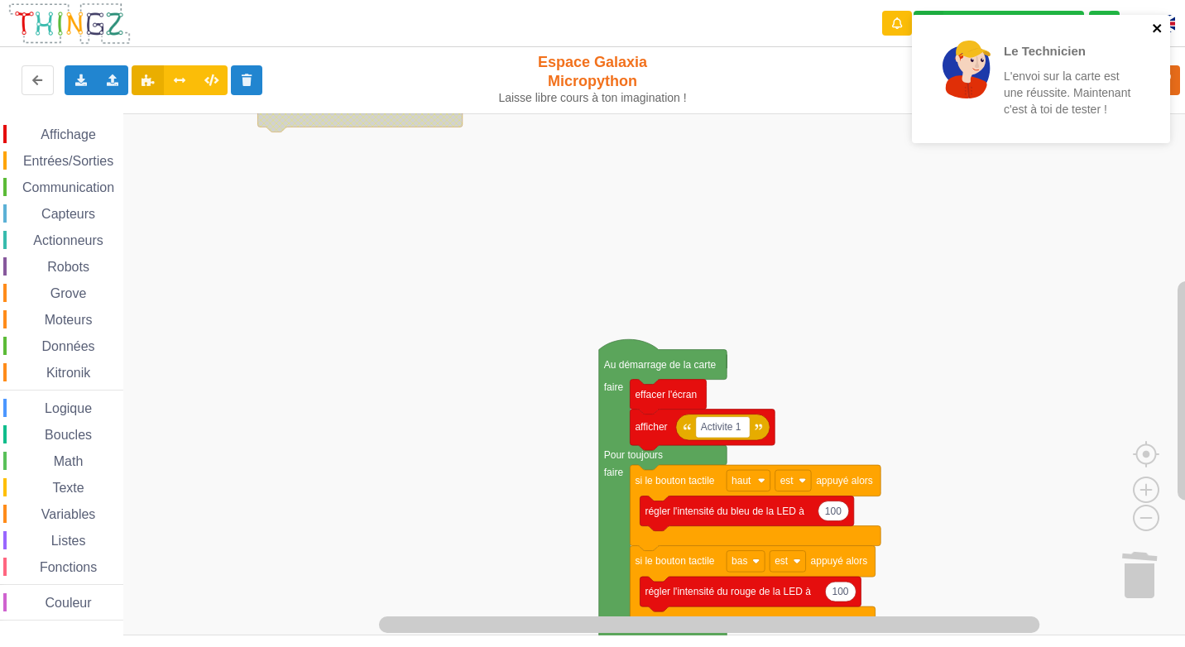
click at [1156, 28] on icon "close" at bounding box center [1157, 28] width 8 height 8
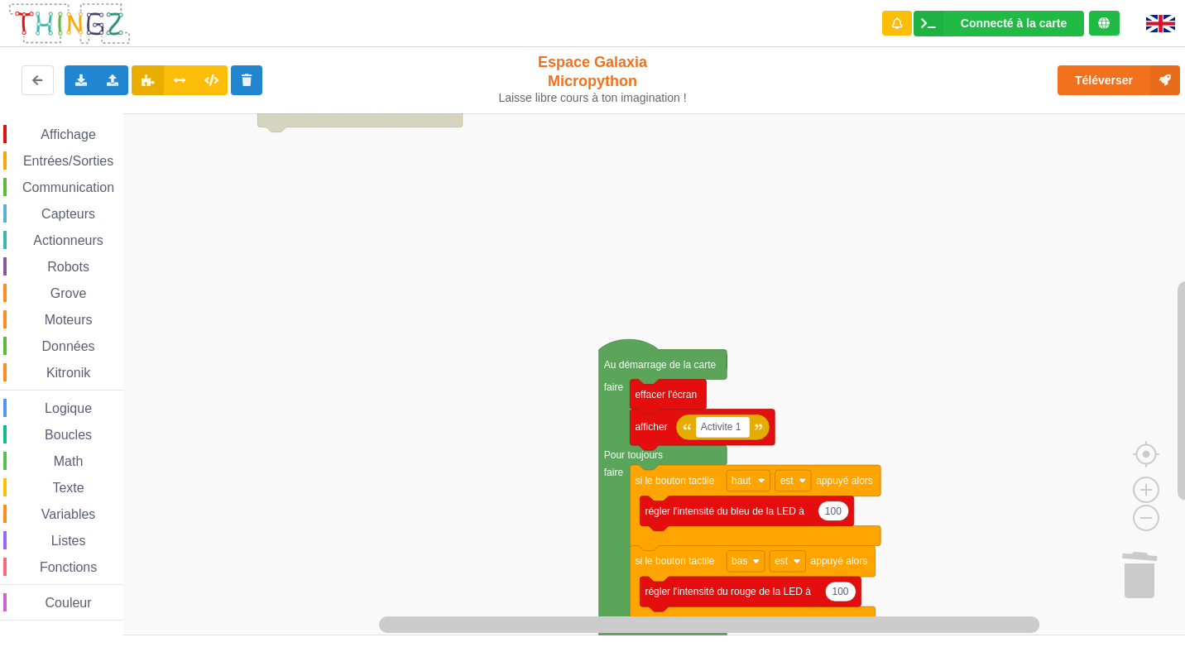
click at [1149, 73] on div "Le Technicien L'envoi sur la carte est une réussite. Maintenant c'est à toi de …" at bounding box center [1041, 85] width 265 height 146
click at [1129, 84] on button "Téléverser" at bounding box center [1118, 80] width 122 height 30
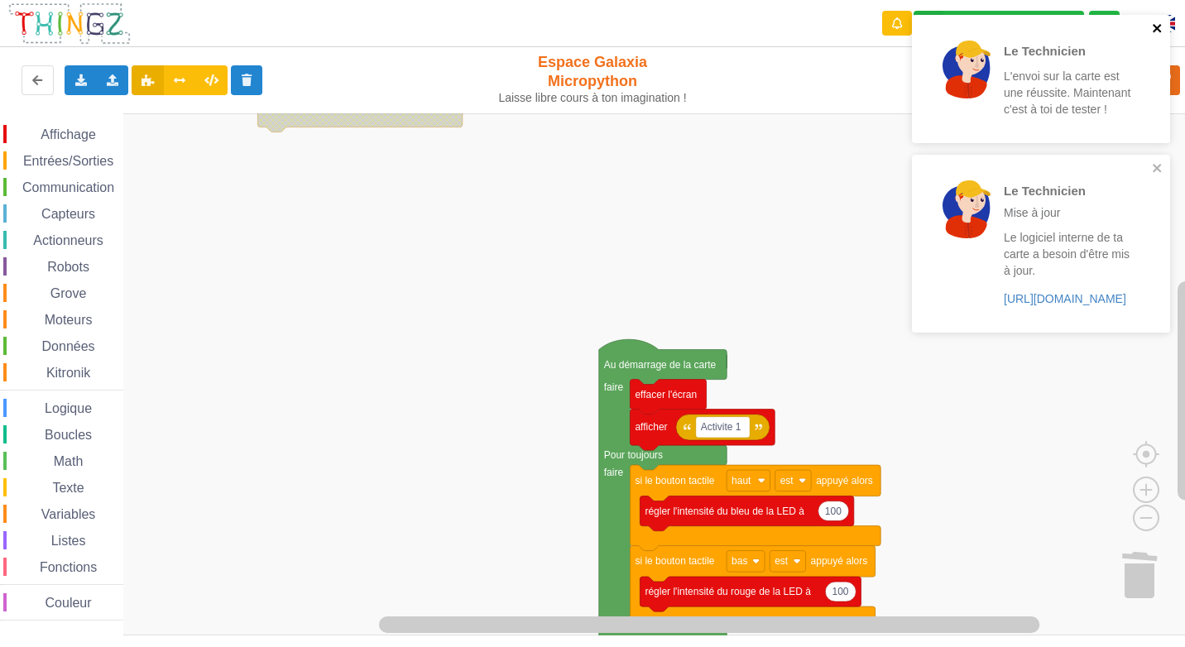
click at [1157, 23] on icon "close" at bounding box center [1158, 28] width 12 height 13
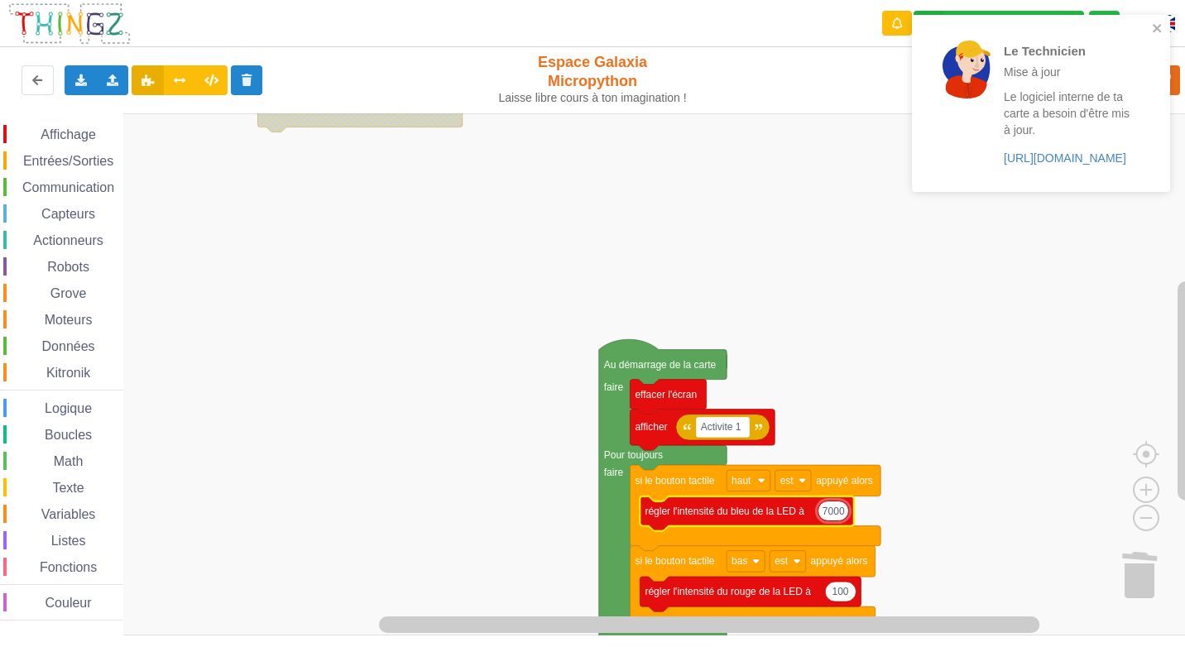
type input "70000"
click at [974, 368] on rect "Espace de travail de Blocky" at bounding box center [598, 374] width 1196 height 522
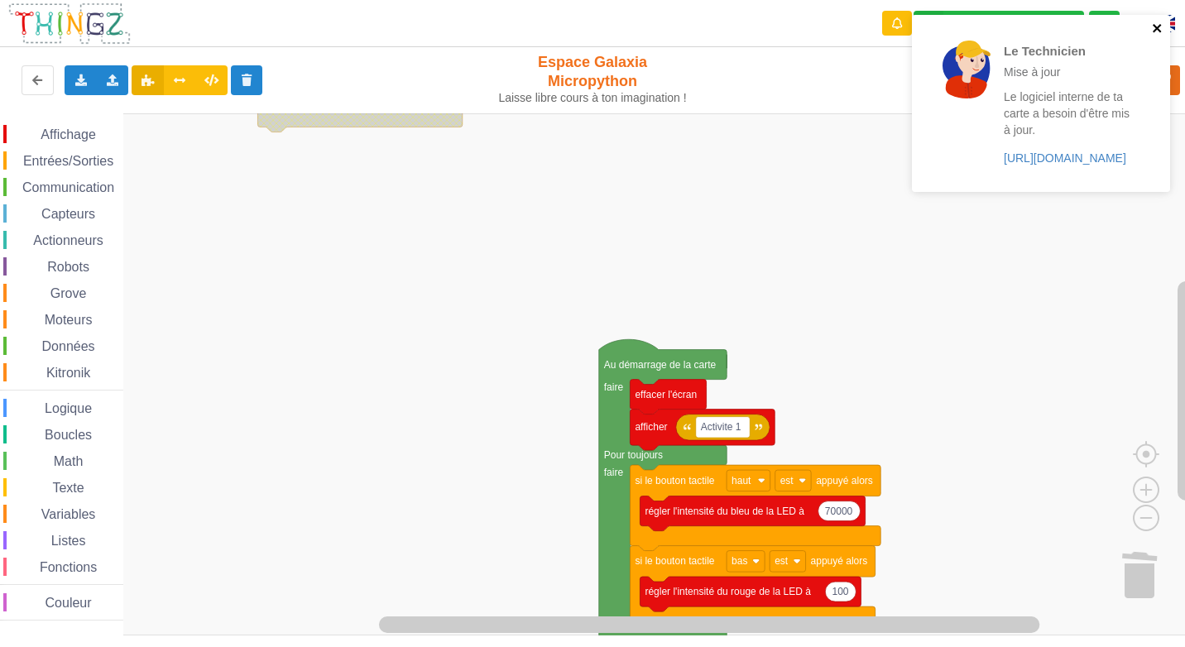
click at [1158, 28] on icon "close" at bounding box center [1158, 28] width 12 height 13
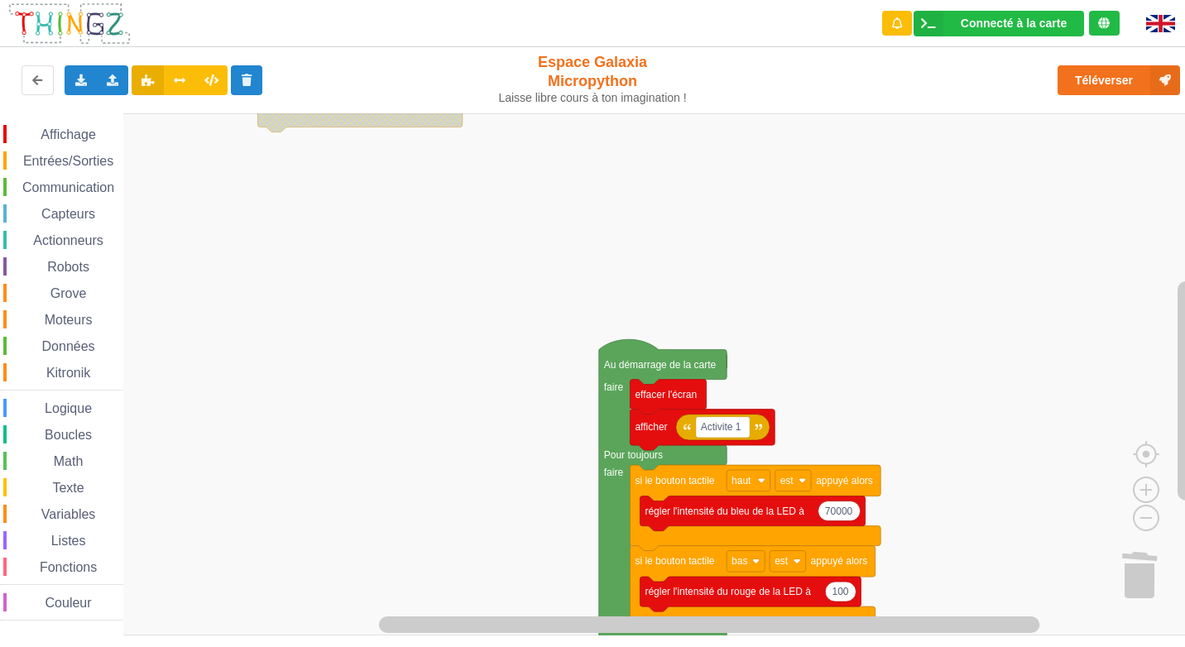
click at [1139, 18] on div "Le Technicien Mise à jour Le logiciel interne de ta carte a besoin d'être mis à…" at bounding box center [1041, 15] width 265 height 7
click at [1101, 89] on button "Téléverser" at bounding box center [1118, 80] width 122 height 30
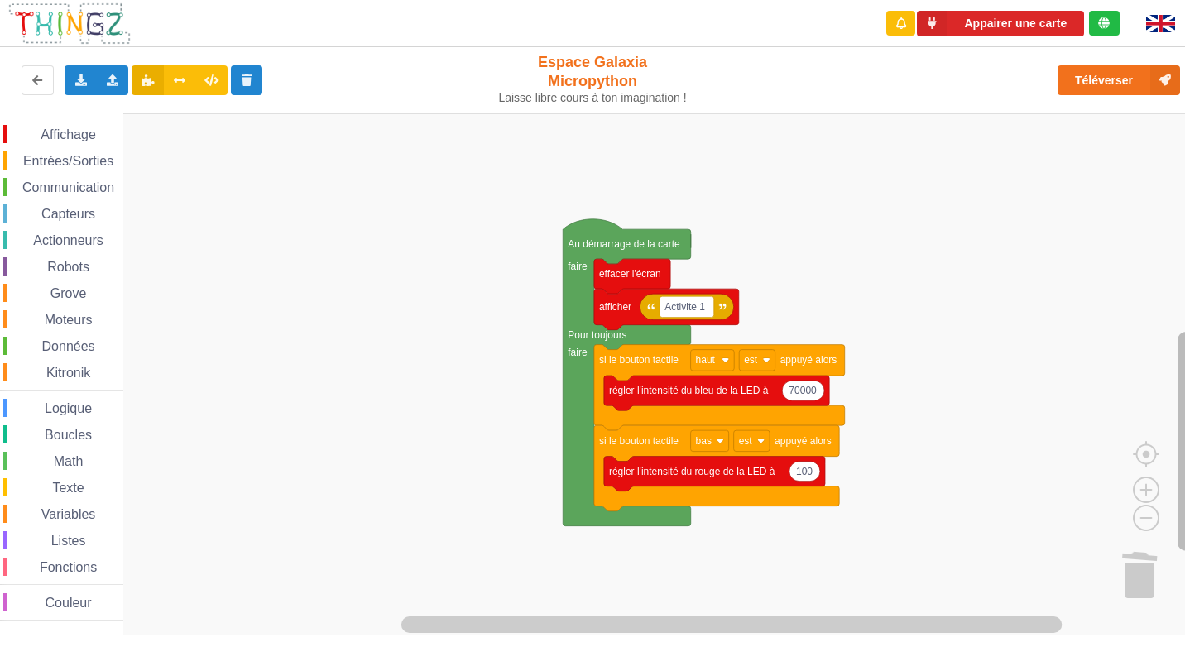
click at [1172, 439] on div "Affichage Entrées/Sorties Communication Capteurs Actionneurs Robots Grove Moteu…" at bounding box center [598, 374] width 1196 height 522
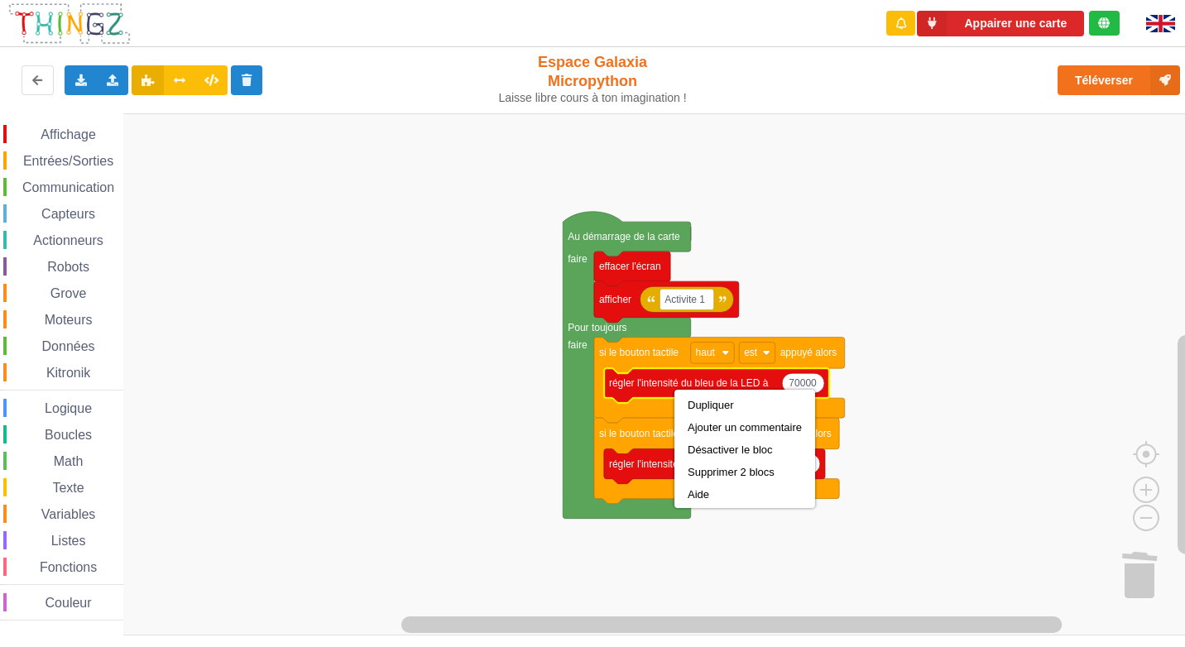
click at [822, 374] on icon "Espace de travail de Blocky" at bounding box center [716, 385] width 225 height 35
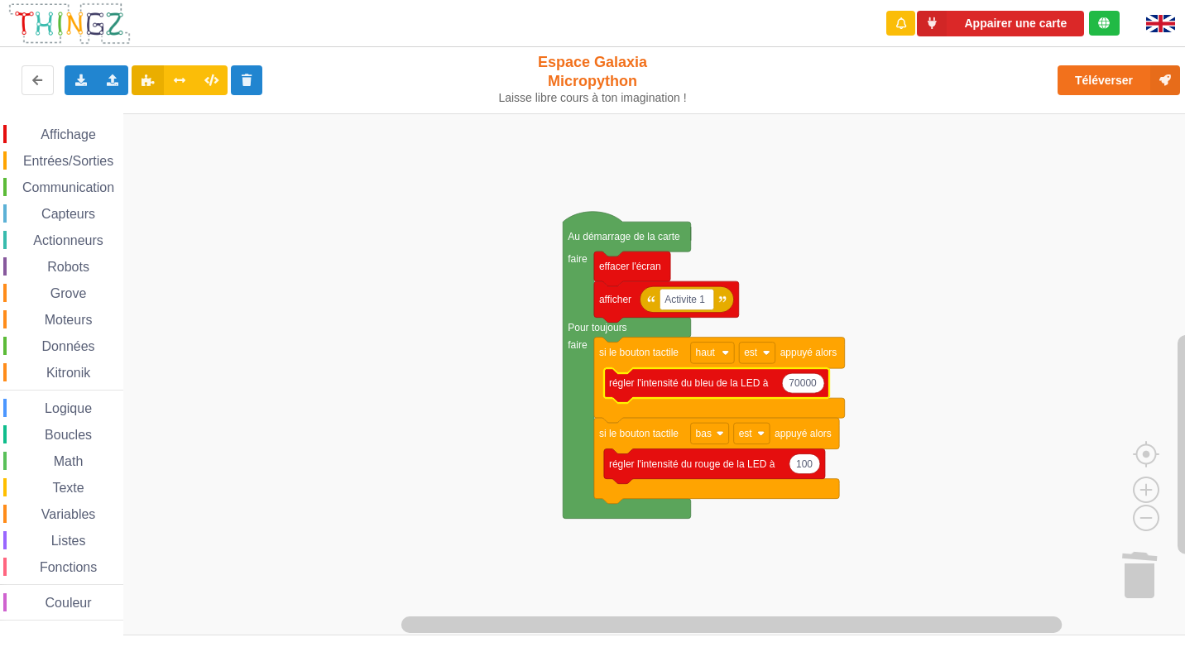
click at [807, 386] on text "70000" at bounding box center [803, 383] width 28 height 12
type input "100"
click at [71, 146] on div "Affichage Entrées/Sorties Communication Capteurs Actionneurs Robots Grove Moteu…" at bounding box center [61, 373] width 123 height 496
click at [77, 139] on span "Affichage" at bounding box center [68, 134] width 60 height 14
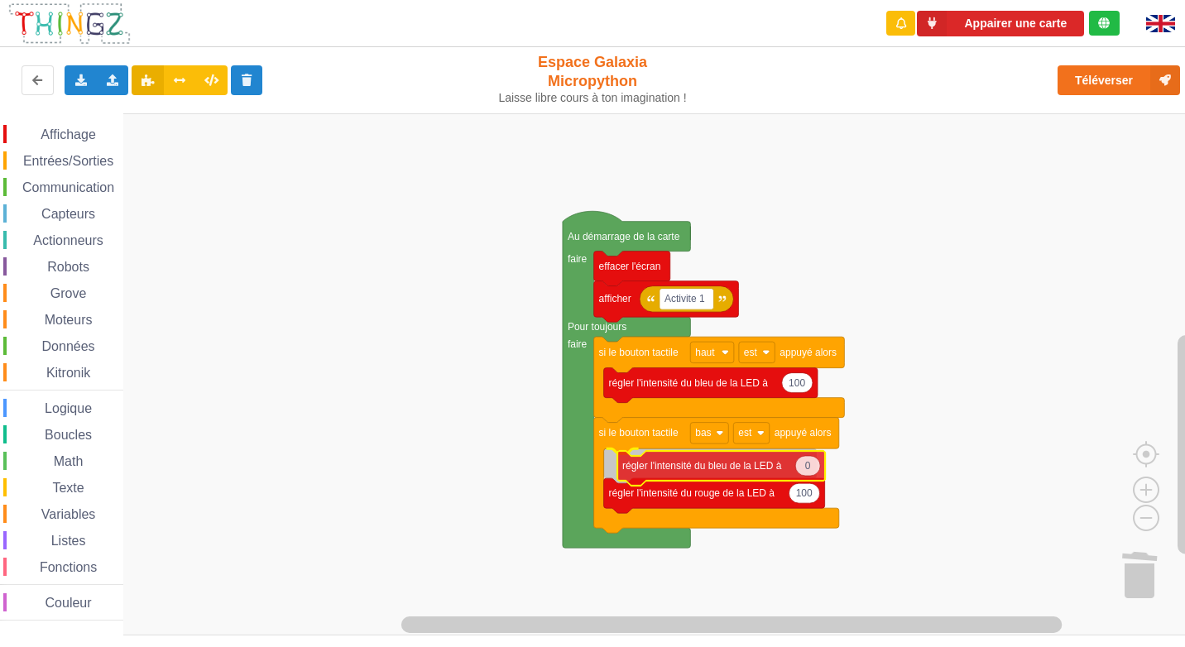
click at [745, 468] on div "Affichage Entrées/Sorties Communication Capteurs Actionneurs Robots Grove Moteu…" at bounding box center [598, 374] width 1196 height 522
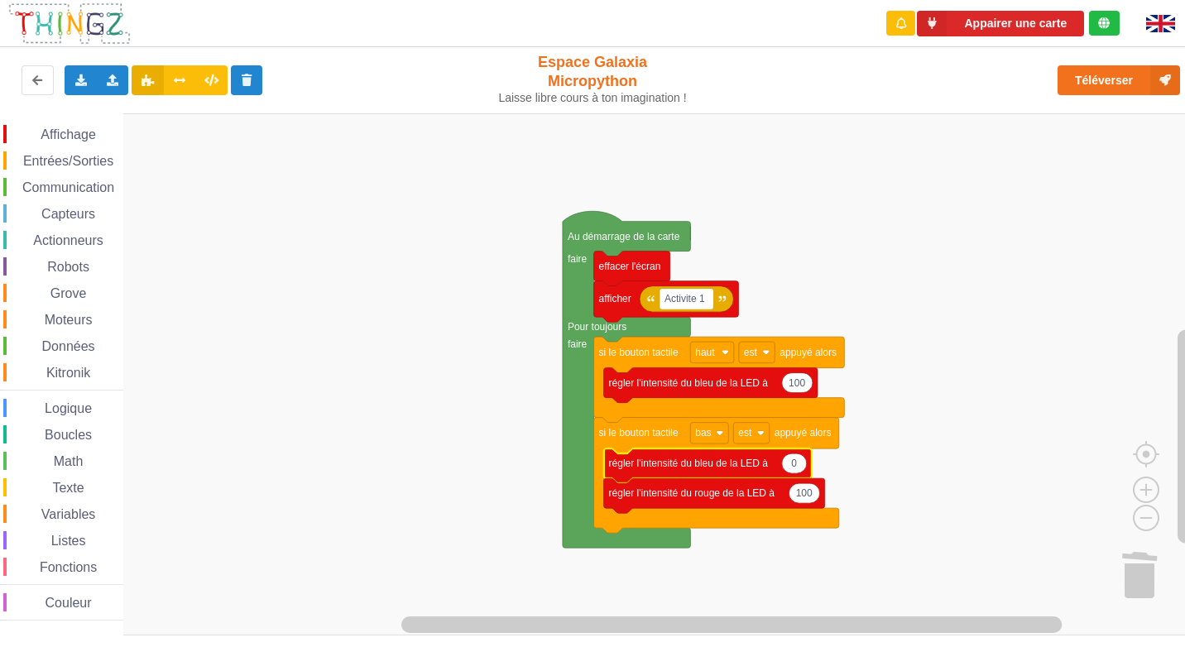
click at [75, 129] on span "Affichage" at bounding box center [68, 134] width 60 height 14
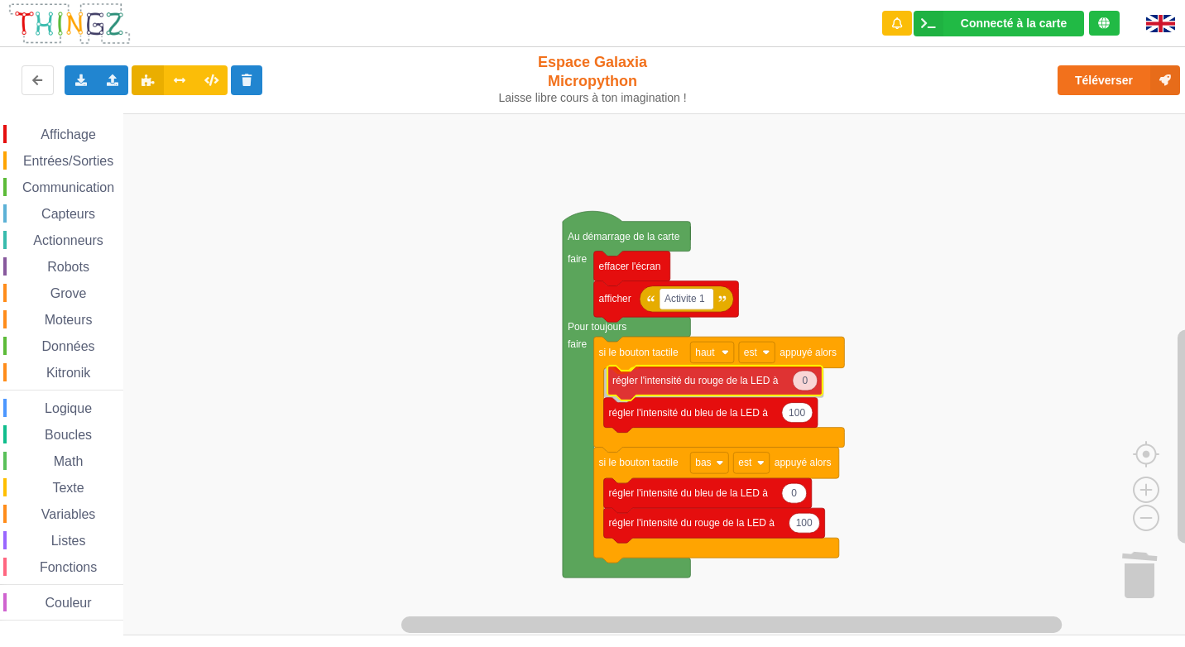
click at [693, 384] on div "Affichage Entrées/Sorties Communication Capteurs Actionneurs Robots Grove Moteu…" at bounding box center [598, 374] width 1196 height 522
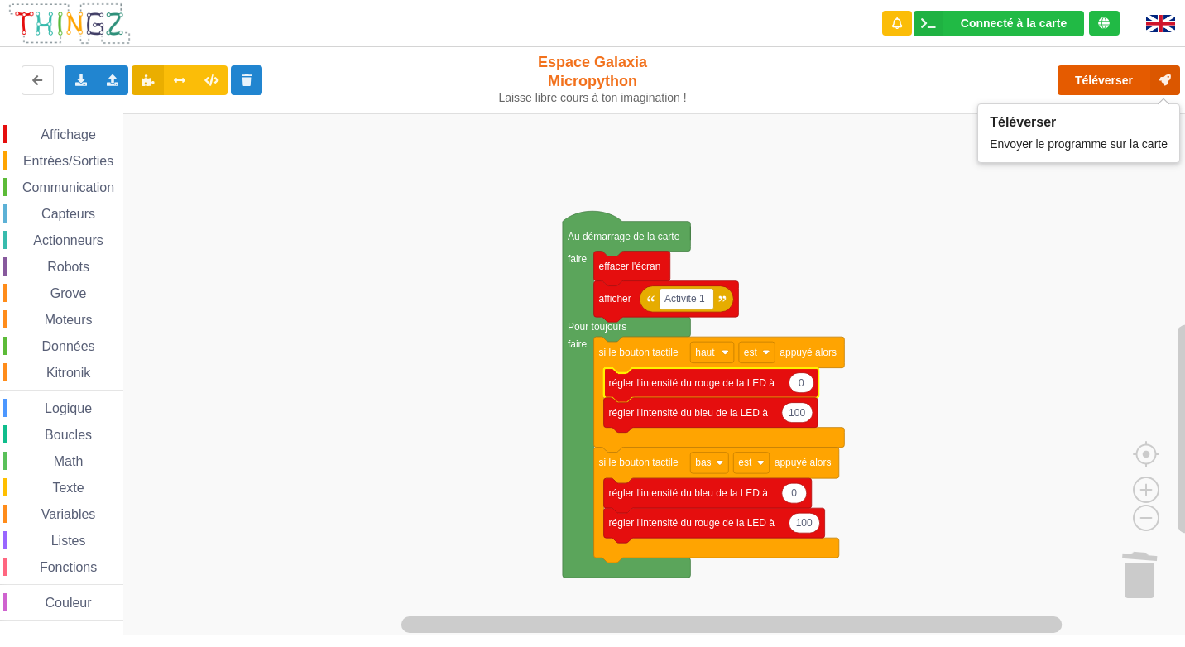
click at [1091, 78] on button "Téléverser" at bounding box center [1118, 80] width 122 height 30
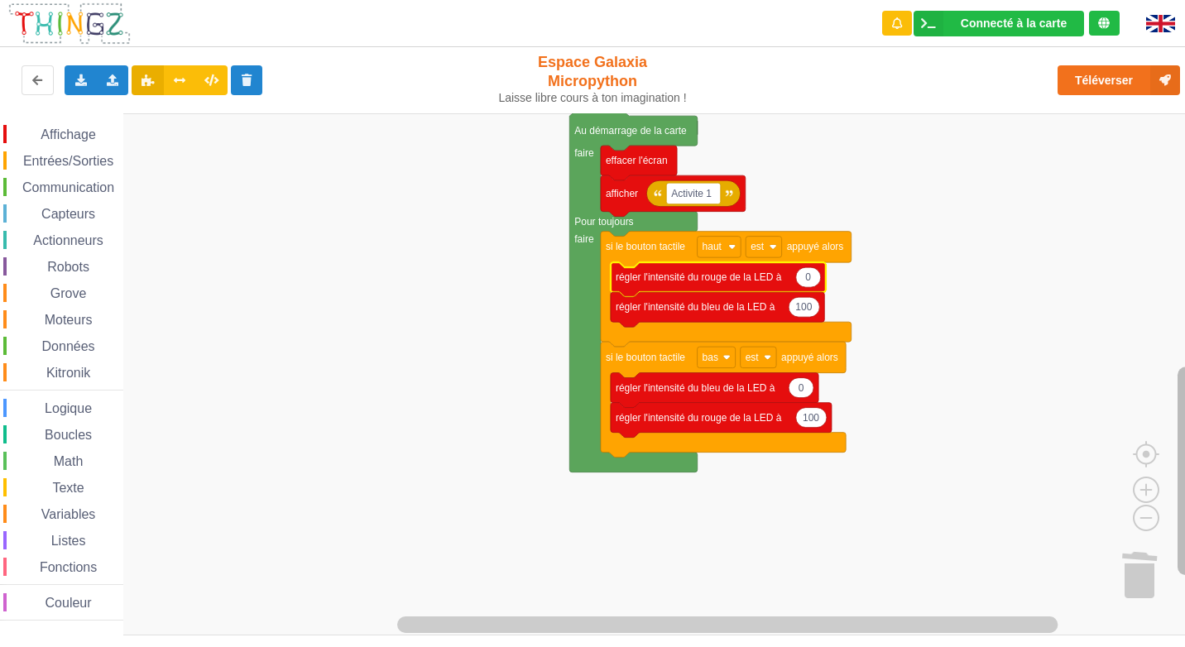
click at [1169, 429] on div "Affichage Entrées/Sorties Communication Capteurs Actionneurs Robots Grove Moteu…" at bounding box center [598, 374] width 1196 height 522
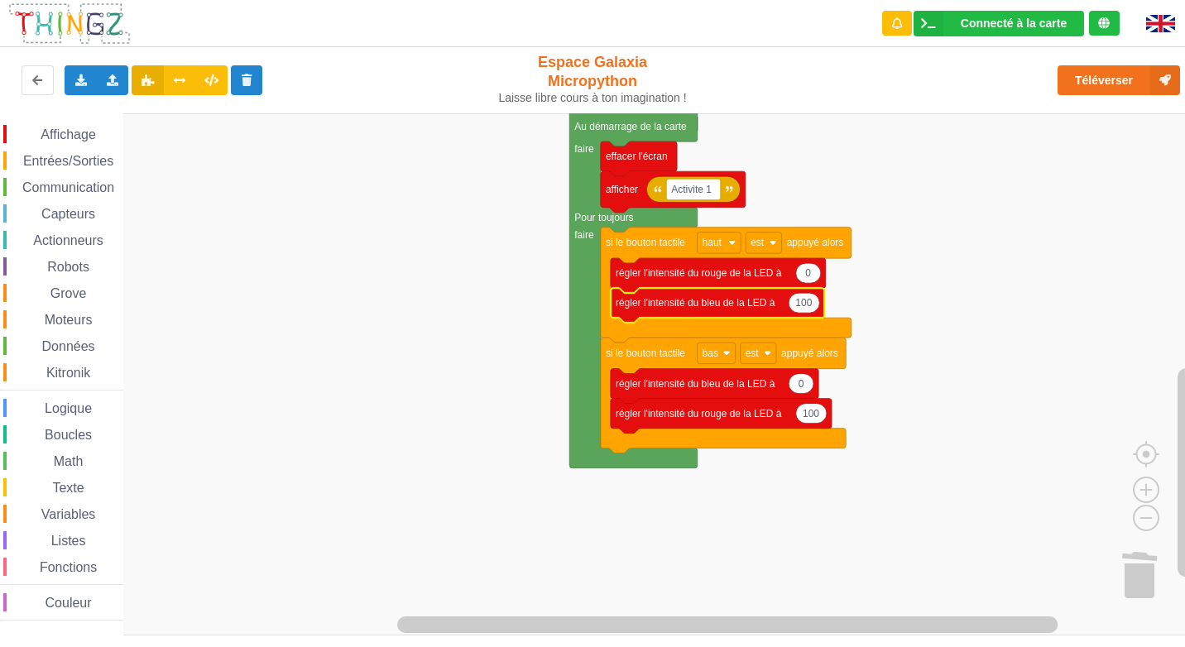
click at [817, 306] on icon "Espace de travail de Blocky" at bounding box center [804, 303] width 31 height 20
type input "200"
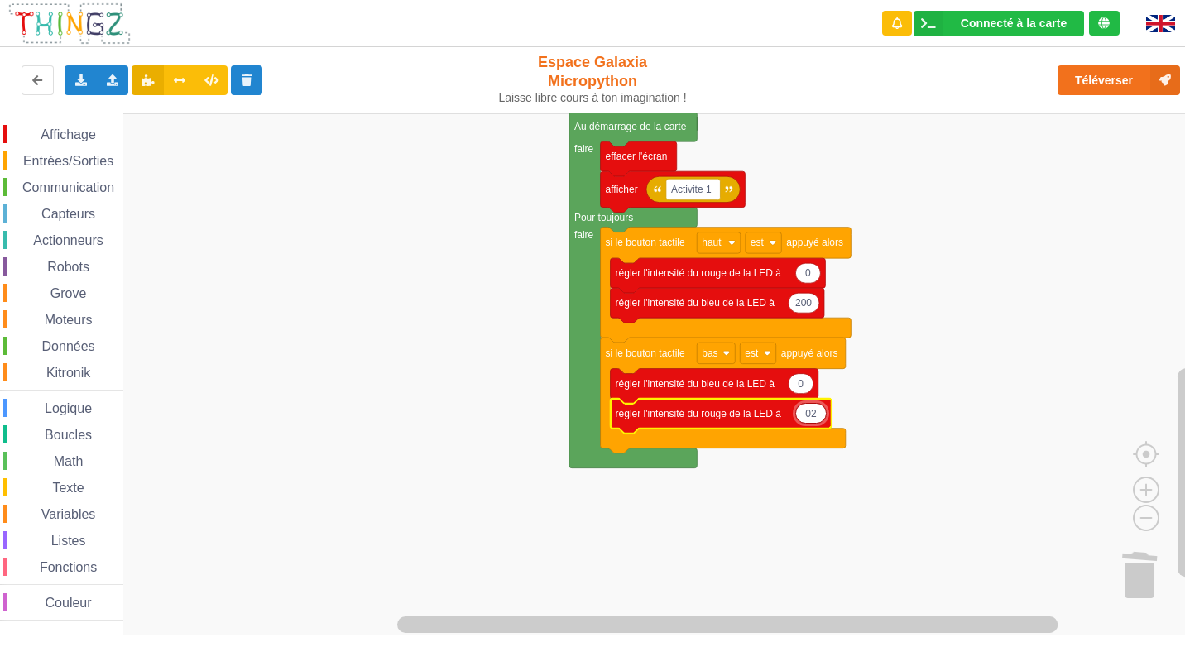
type input "0"
type input "200"
click at [1120, 84] on button "Téléverser" at bounding box center [1118, 80] width 122 height 30
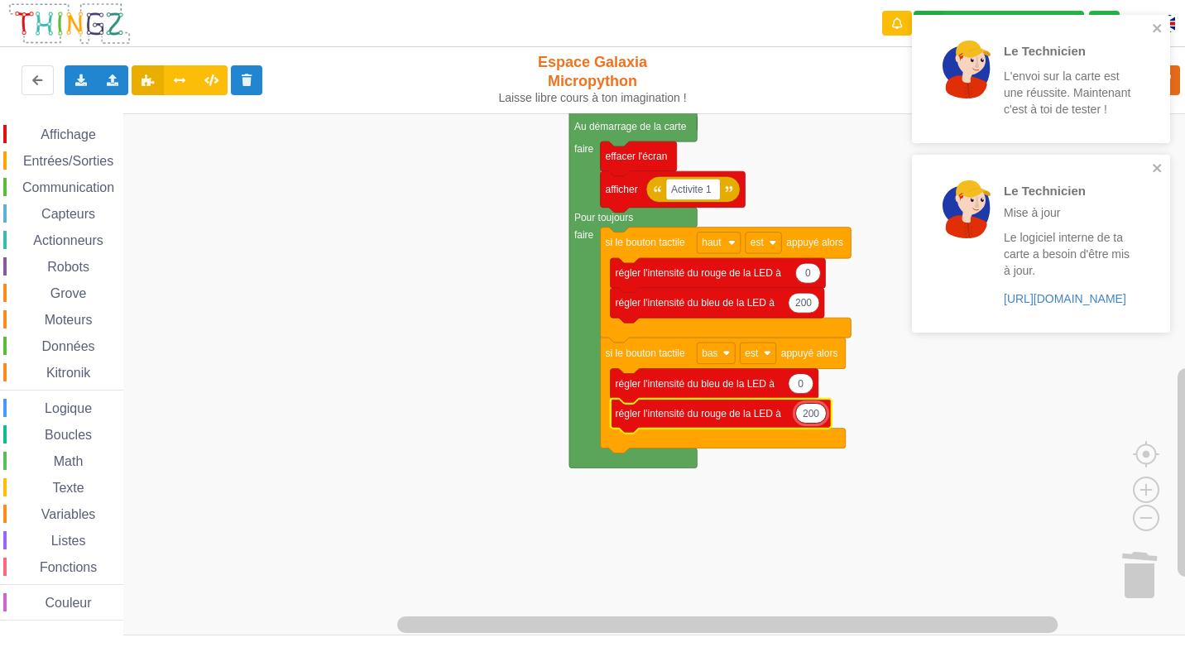
click at [828, 412] on icon "Espace de travail de Blocky" at bounding box center [721, 416] width 221 height 35
click at [815, 420] on text "200" at bounding box center [811, 414] width 17 height 12
type input "100"
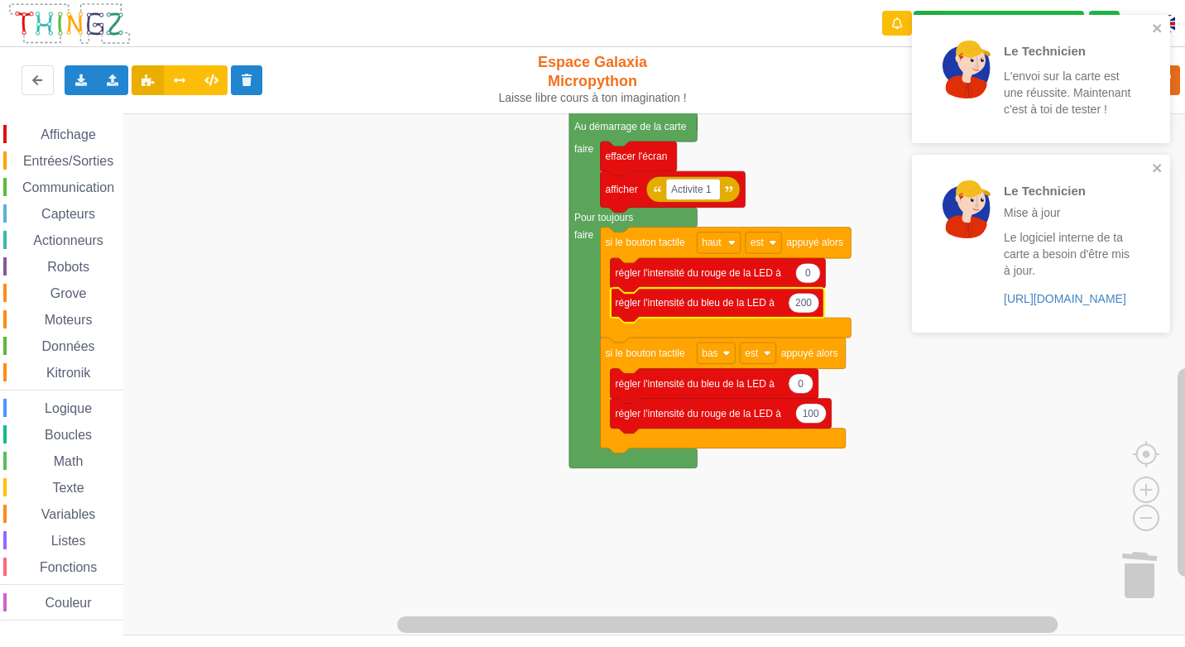
click at [816, 311] on icon "Espace de travail de Blocky" at bounding box center [717, 305] width 213 height 35
click at [813, 311] on icon "Espace de travail de Blocky" at bounding box center [804, 303] width 31 height 20
type input "100"
click at [1147, 166] on div "Le Technicien Mise à jour Le logiciel interne de ta carte a besoin d'être mis à…" at bounding box center [1034, 243] width 233 height 164
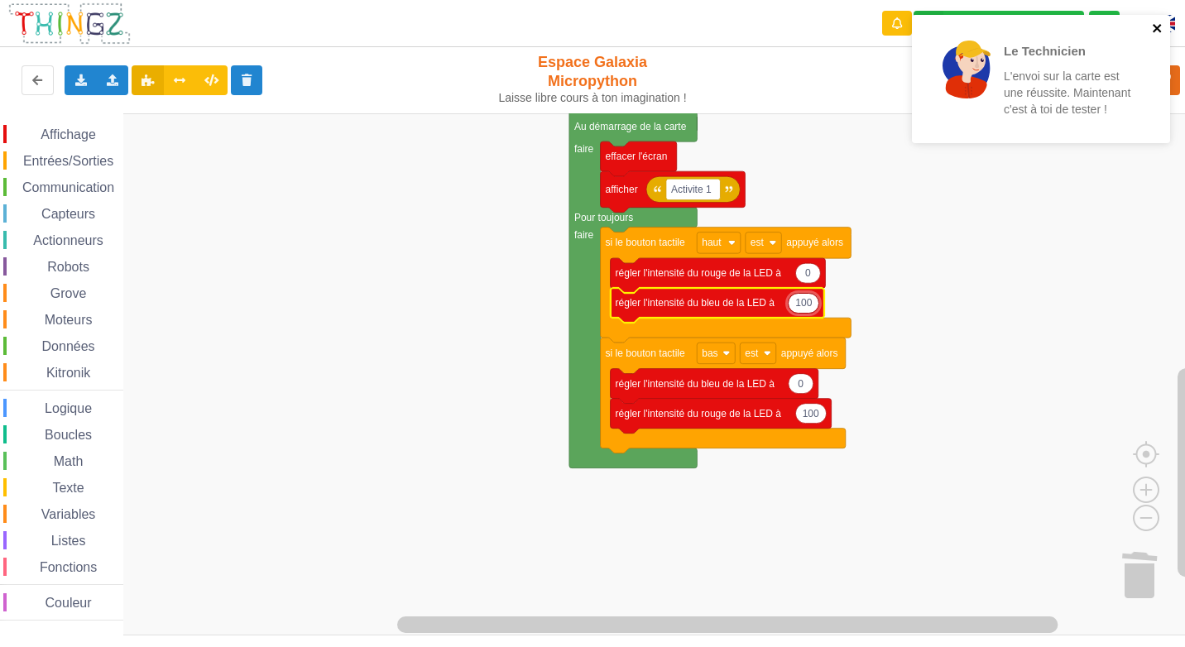
click at [1161, 28] on icon "close" at bounding box center [1158, 28] width 12 height 13
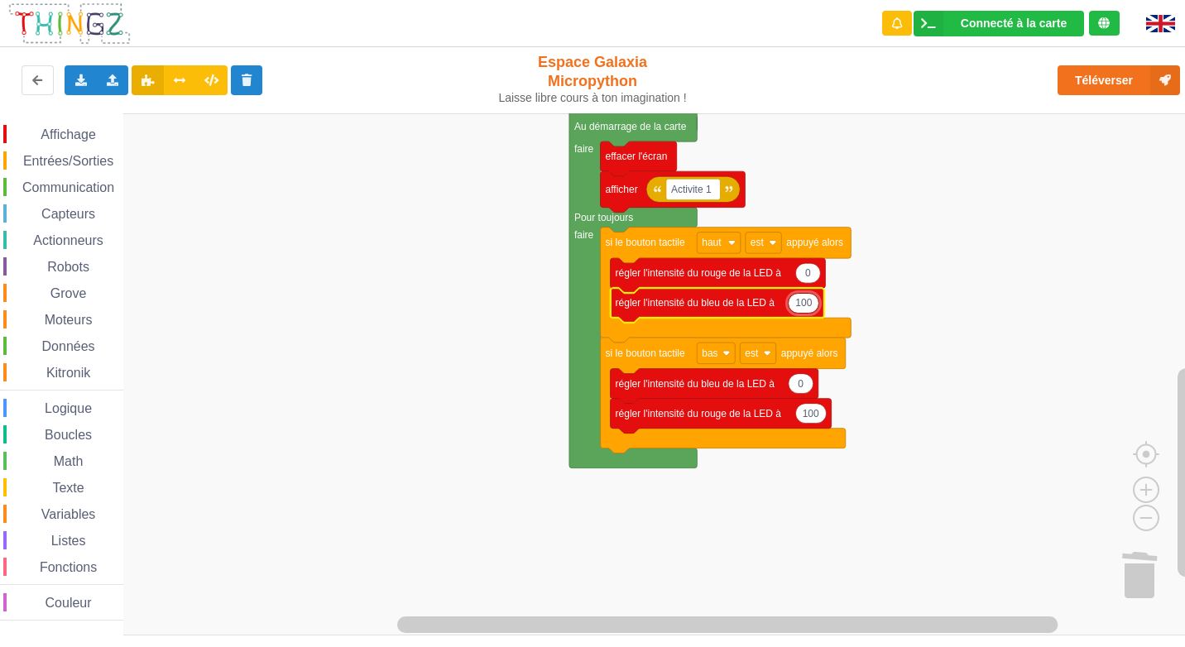
click at [1133, 85] on div "Le Technicien L'envoi sur la carte est une réussite. Maintenant c'est à toi de …" at bounding box center [592, 311] width 1208 height 647
click at [1120, 84] on button "Téléverser" at bounding box center [1118, 80] width 122 height 30
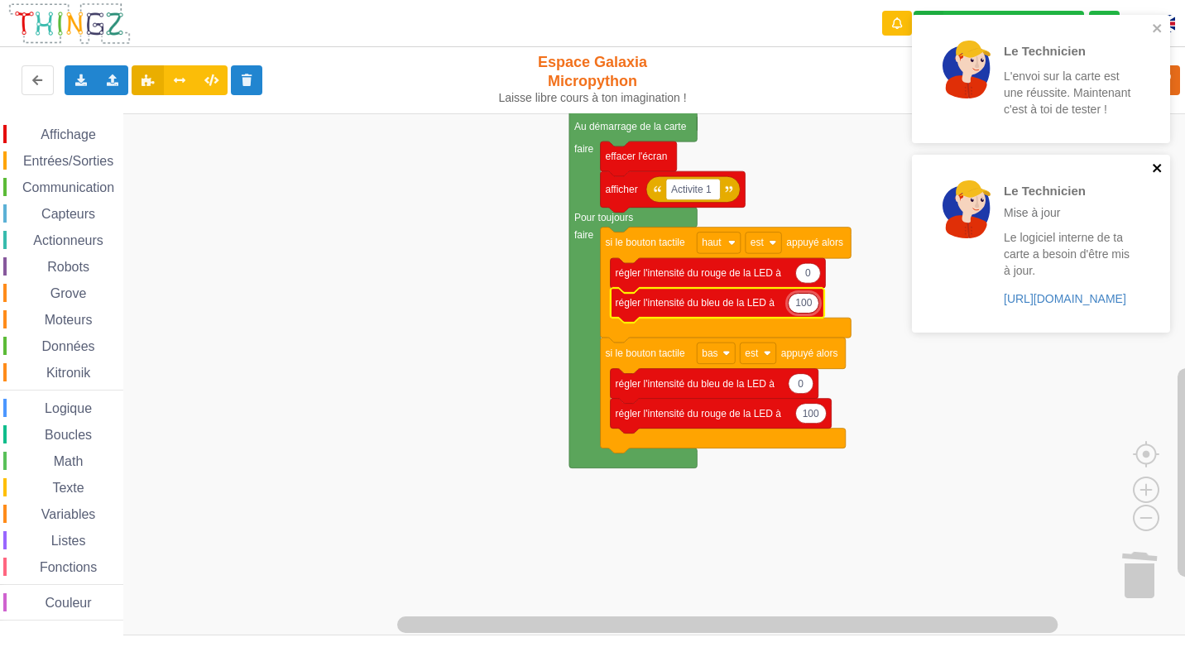
click at [1156, 165] on icon "close" at bounding box center [1158, 167] width 12 height 13
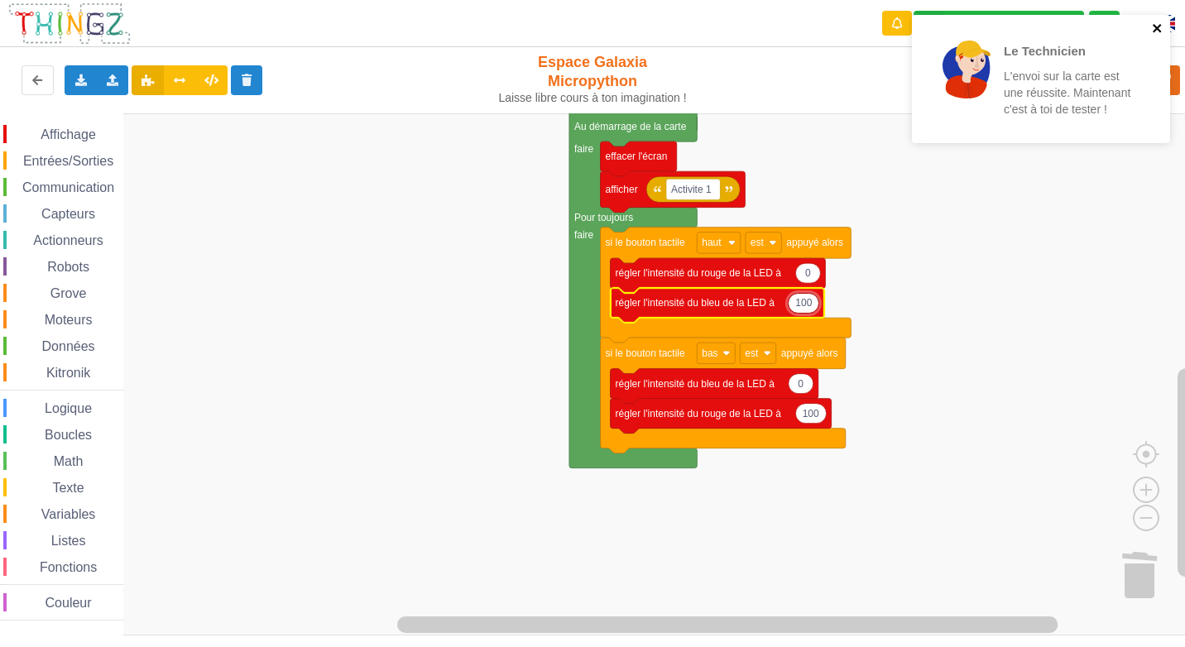
click at [1154, 27] on icon "close" at bounding box center [1158, 28] width 12 height 13
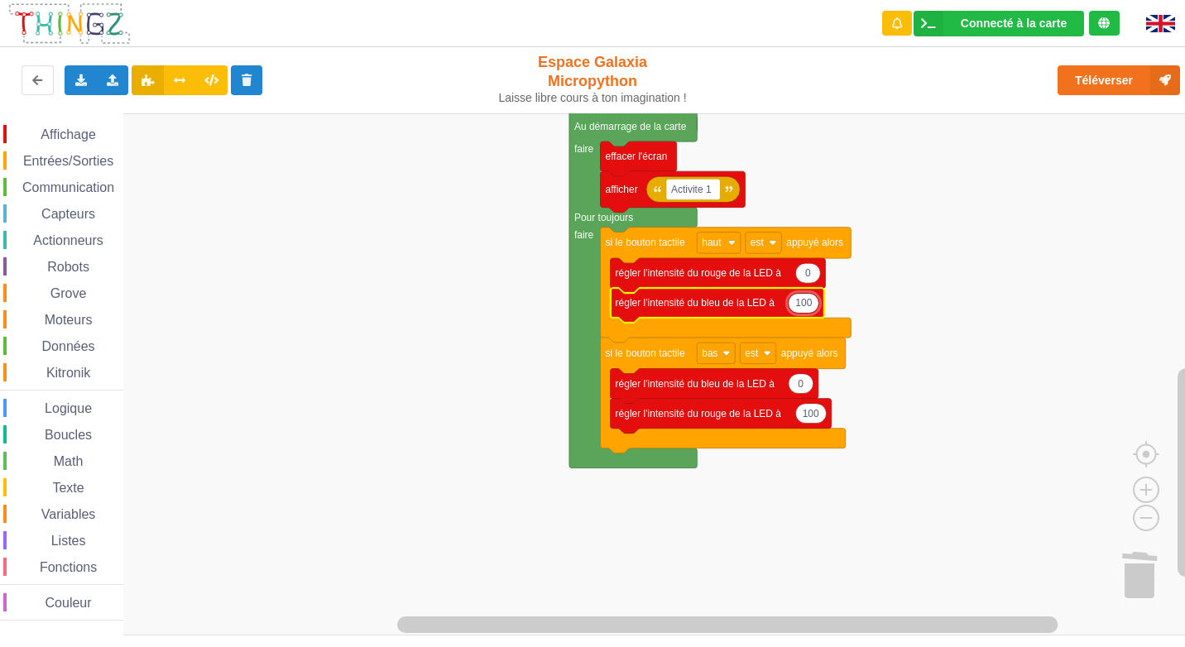
click at [76, 129] on span "Affichage" at bounding box center [68, 134] width 60 height 14
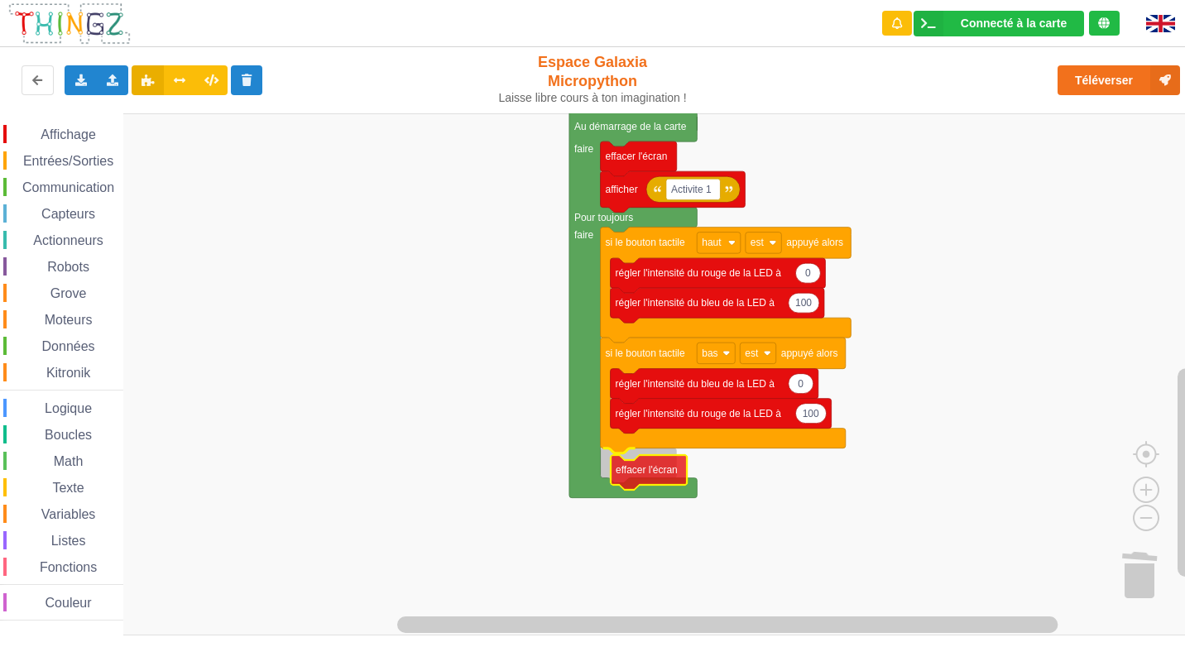
click at [646, 472] on div "Affichage Entrées/Sorties Communication Capteurs Actionneurs Robots Grove Moteu…" at bounding box center [598, 374] width 1196 height 522
click at [78, 133] on span "Affichage" at bounding box center [68, 134] width 60 height 14
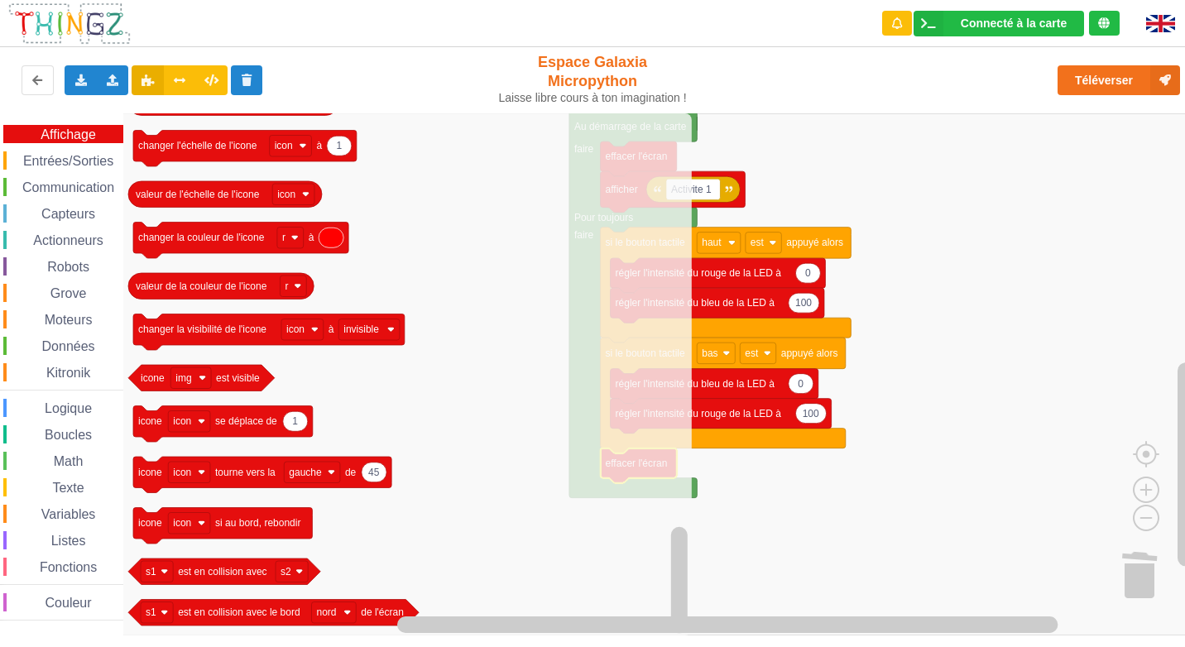
click at [53, 156] on span "Entrées/Sorties" at bounding box center [68, 161] width 95 height 14
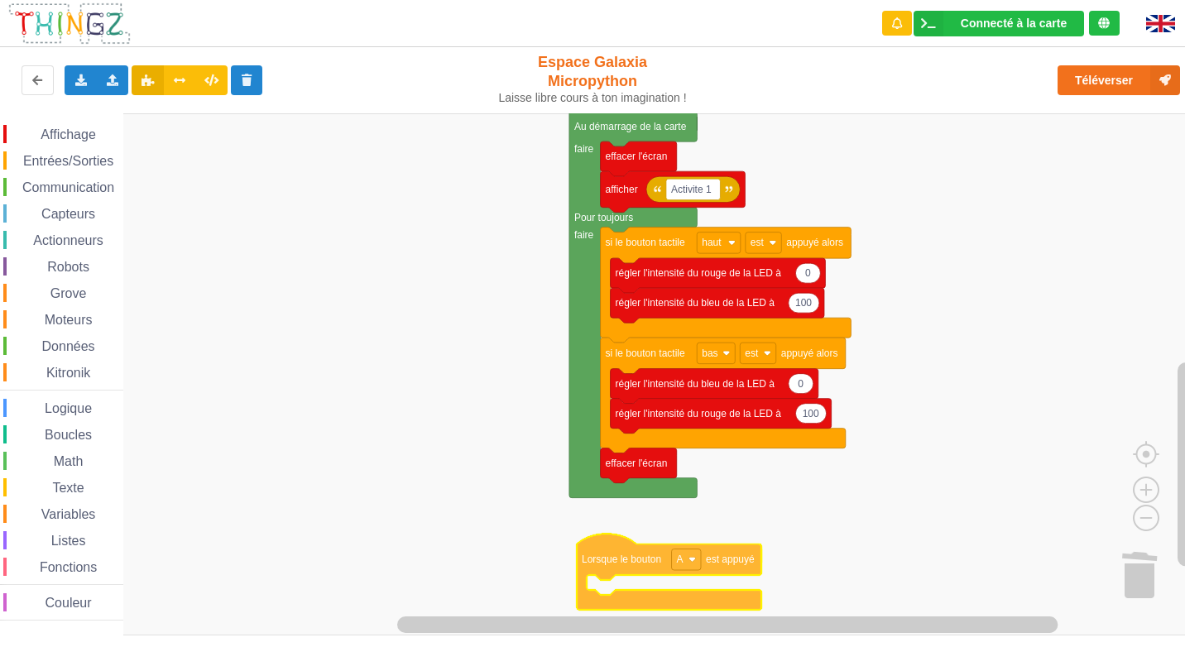
click at [611, 563] on div "Affichage Entrées/Sorties Communication Capteurs Actionneurs Robots Grove Moteu…" at bounding box center [598, 374] width 1196 height 522
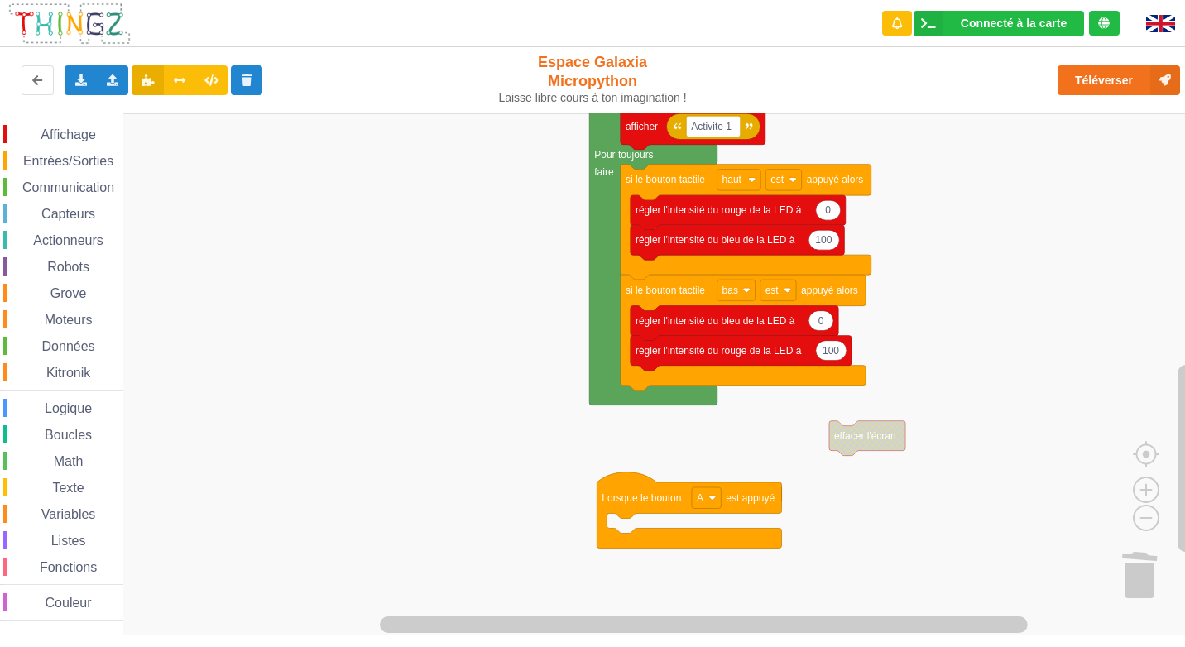
click at [620, 519] on rect "Espace de travail de Blocky" at bounding box center [598, 374] width 1196 height 522
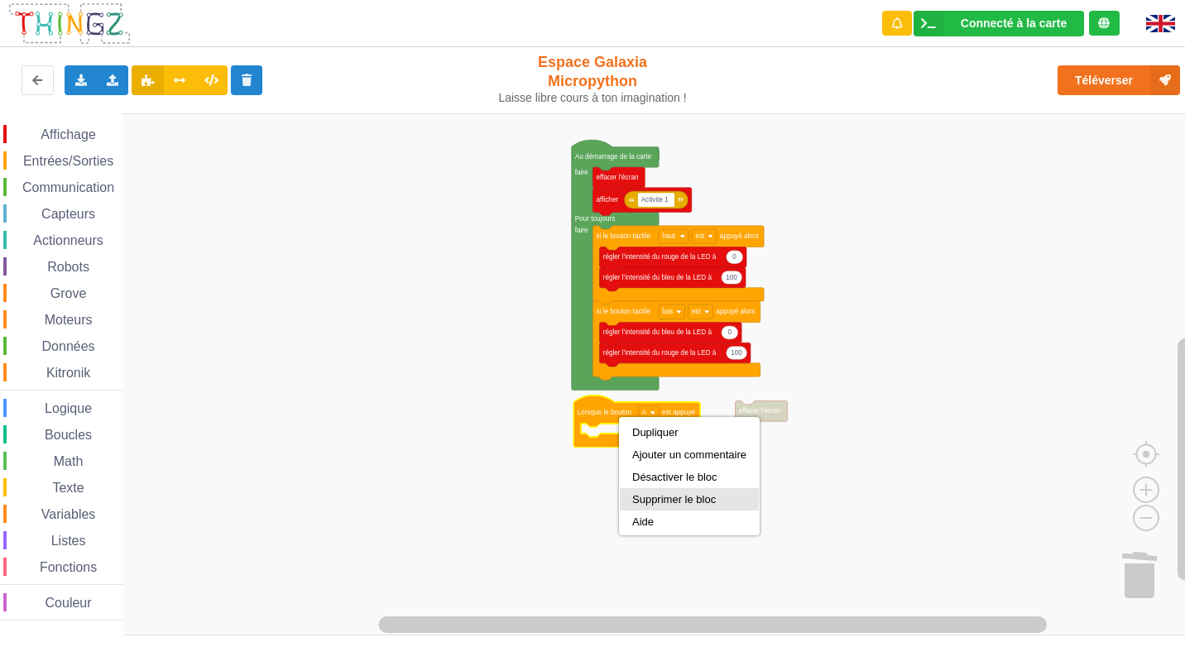
click at [661, 497] on div "Supprimer le bloc" at bounding box center [689, 499] width 114 height 12
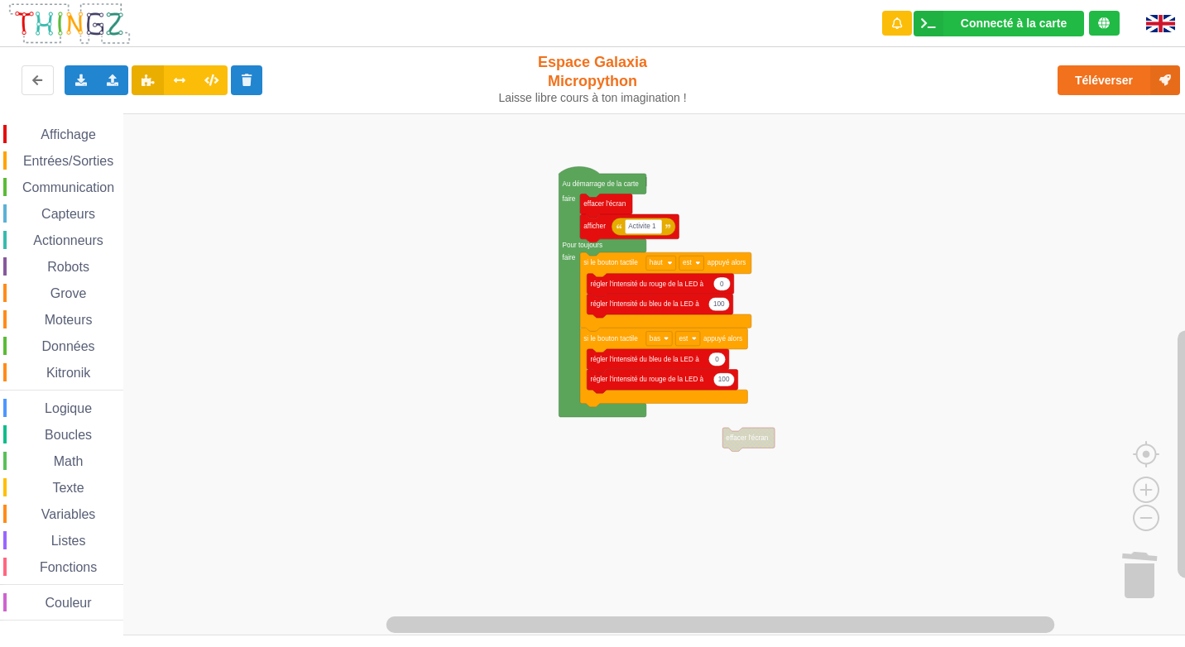
click at [1153, 455] on div "Affichage Entrées/Sorties Communication Capteurs Actionneurs Robots Grove Moteu…" at bounding box center [598, 374] width 1196 height 522
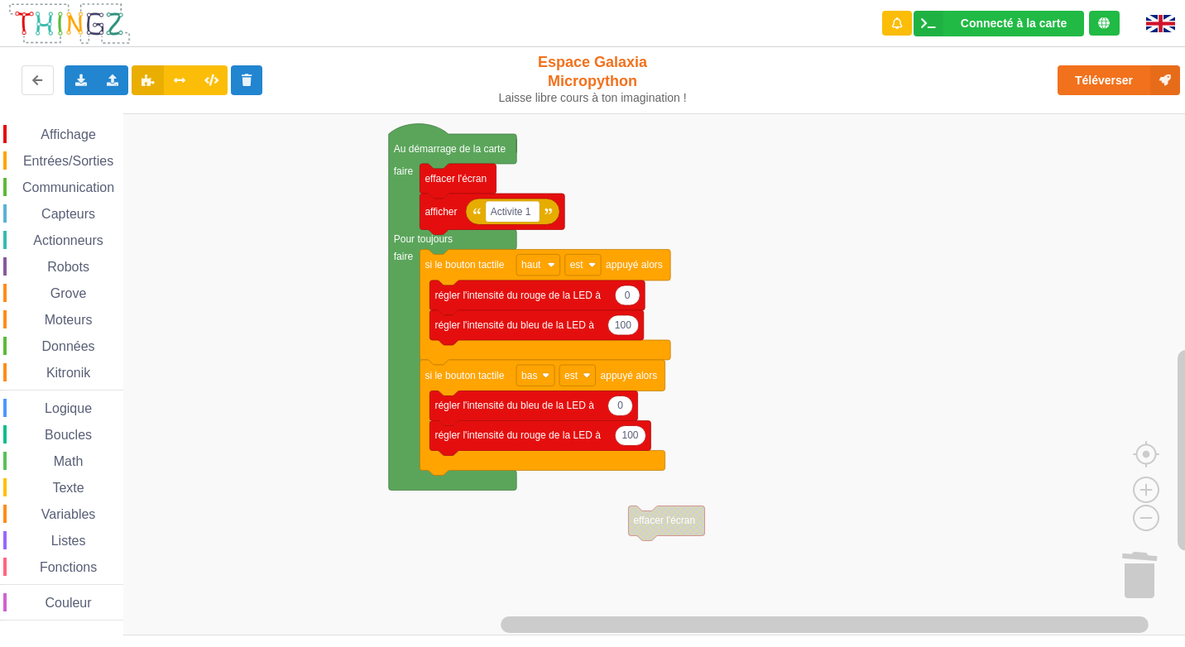
click at [65, 158] on span "Entrées/Sorties" at bounding box center [68, 161] width 95 height 14
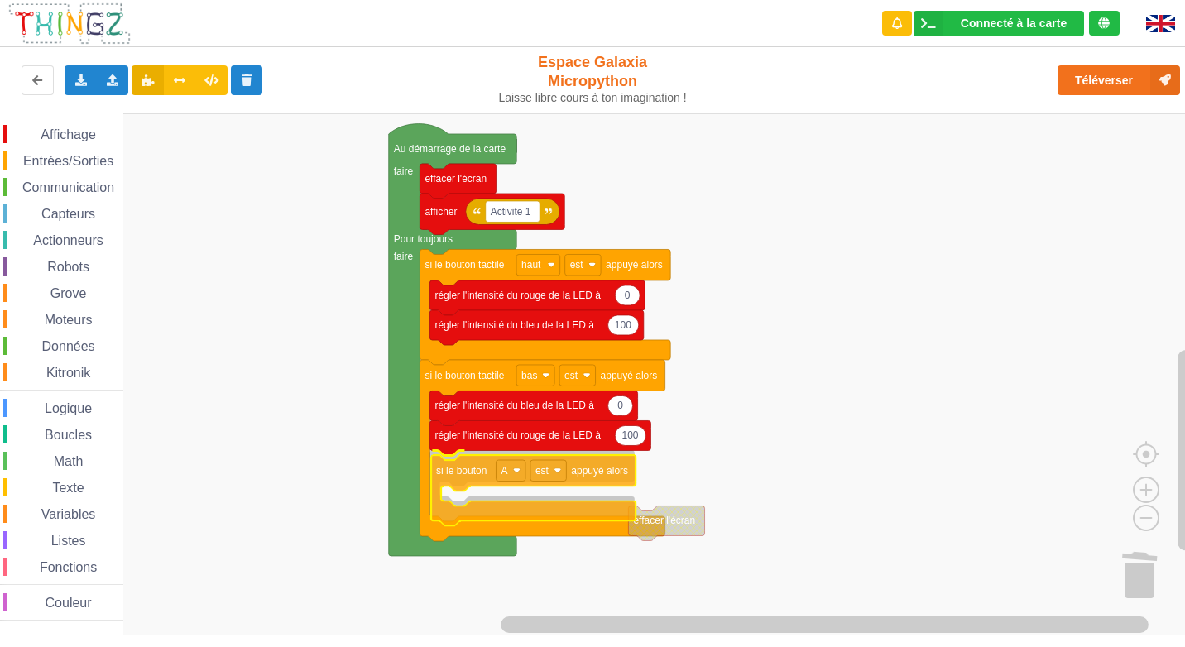
click at [487, 515] on div "Affichage Entrées/Sorties Communication Capteurs Actionneurs Robots Grove Moteu…" at bounding box center [598, 374] width 1196 height 522
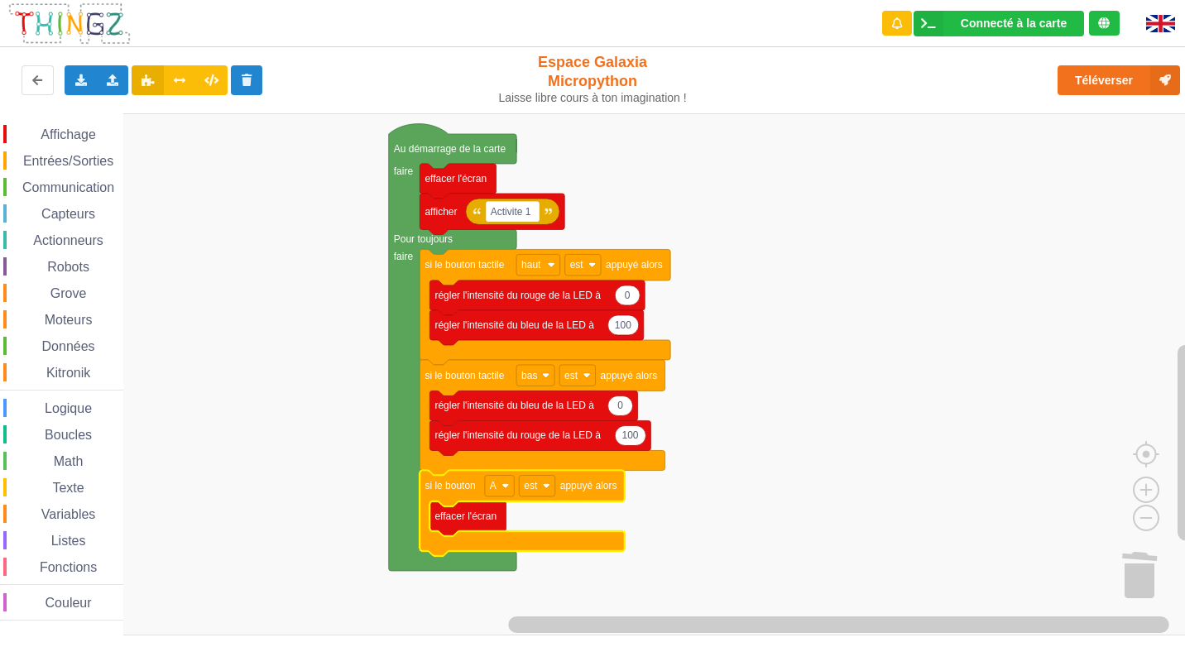
click at [55, 156] on span "Entrées/Sorties" at bounding box center [68, 161] width 95 height 14
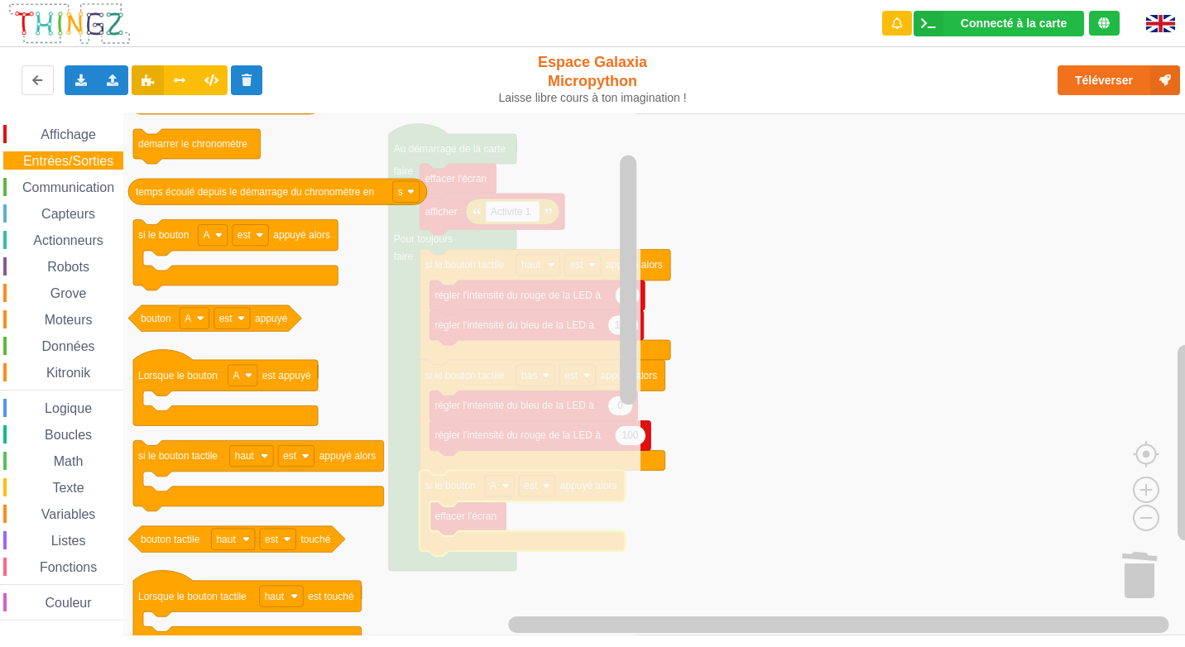
click at [806, 425] on rect "Espace de travail de Blocky" at bounding box center [598, 374] width 1196 height 522
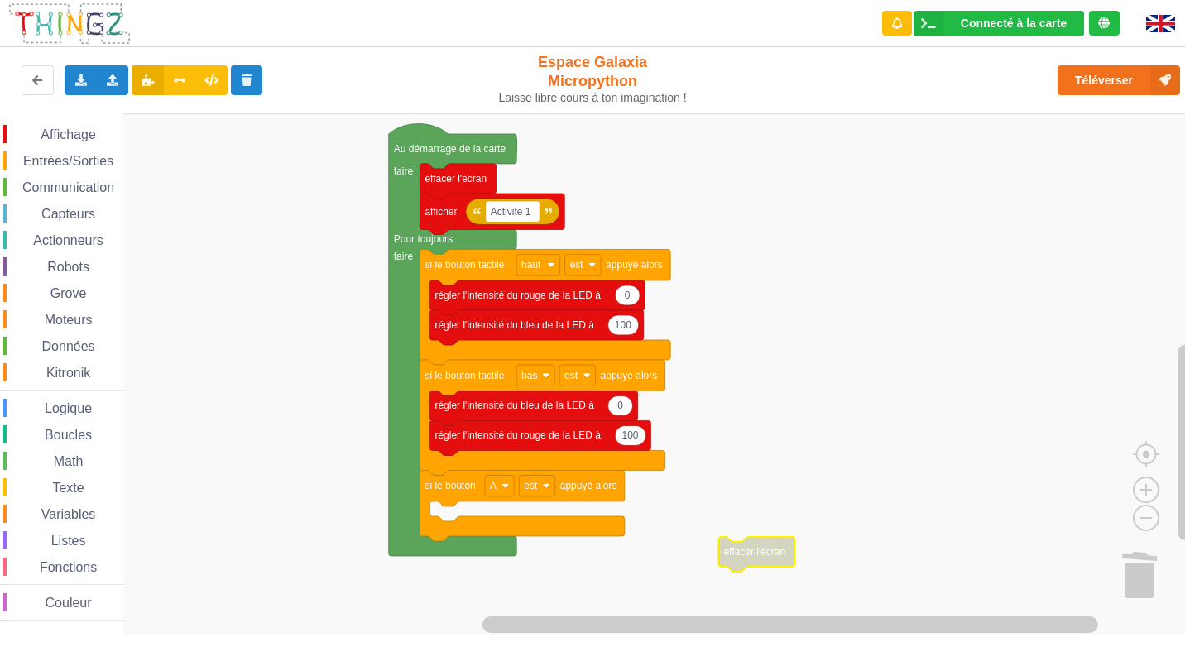
click at [63, 167] on span "Entrées/Sorties" at bounding box center [68, 161] width 95 height 14
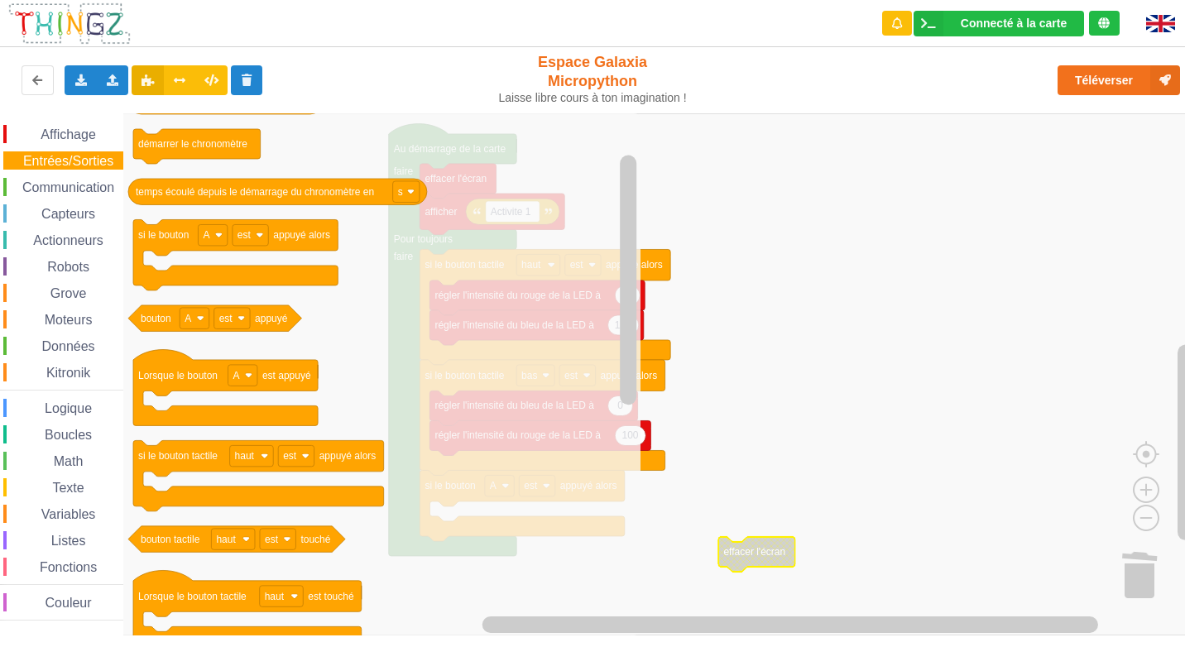
click at [66, 112] on div "Exporter l'assemblage de blocs Exporter l'assemblage de blocs au format Python …" at bounding box center [592, 81] width 1198 height 74
click at [77, 136] on span "Affichage" at bounding box center [68, 134] width 60 height 14
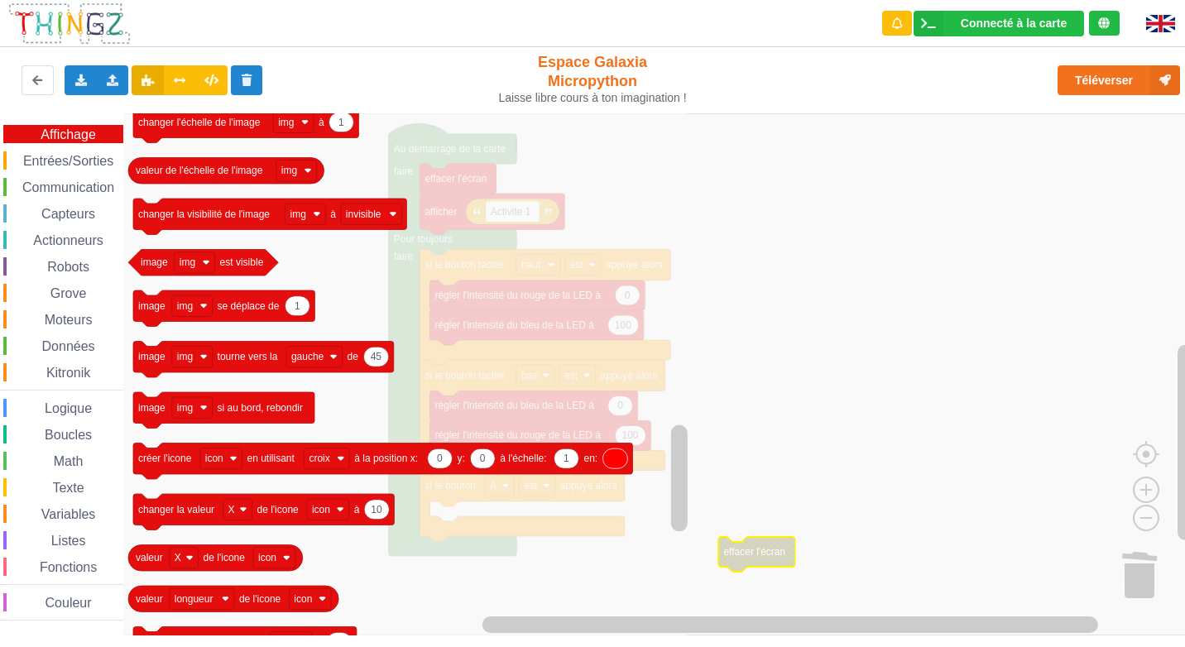
click at [44, 204] on div "Affichage Entrées/Sorties Communication Capteurs Actionneurs Robots Grove Moteu…" at bounding box center [61, 373] width 123 height 496
click at [48, 217] on span "Capteurs" at bounding box center [68, 214] width 59 height 14
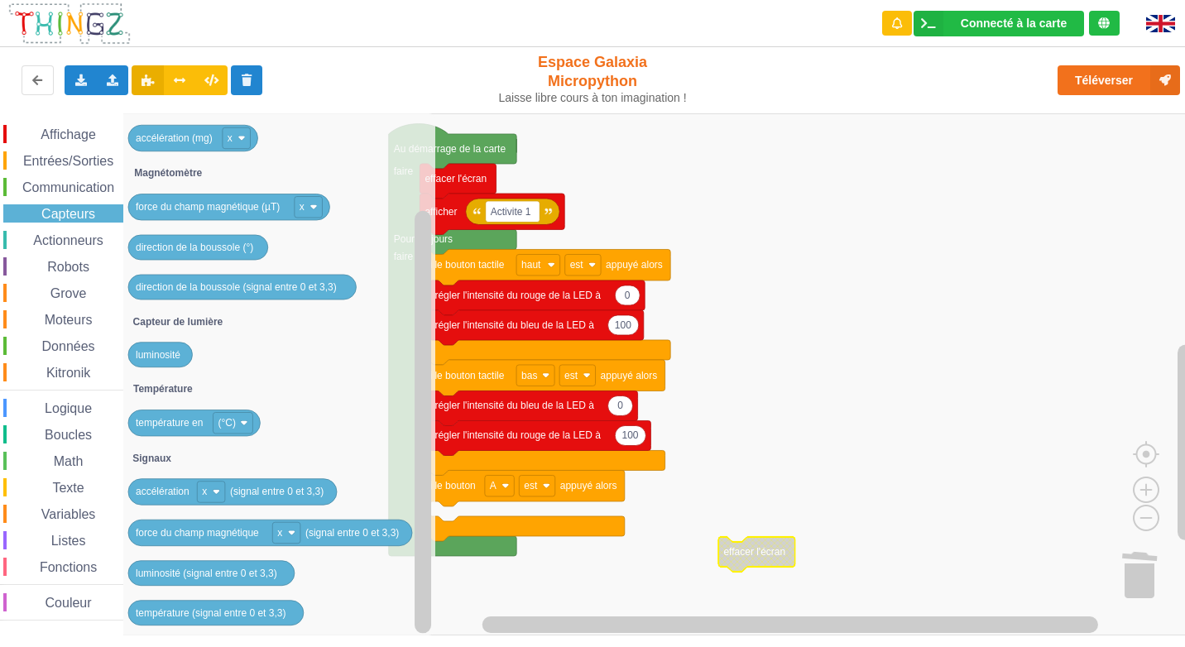
click at [188, 444] on icon "Espace de travail de Blocky" at bounding box center [279, 374] width 312 height 522
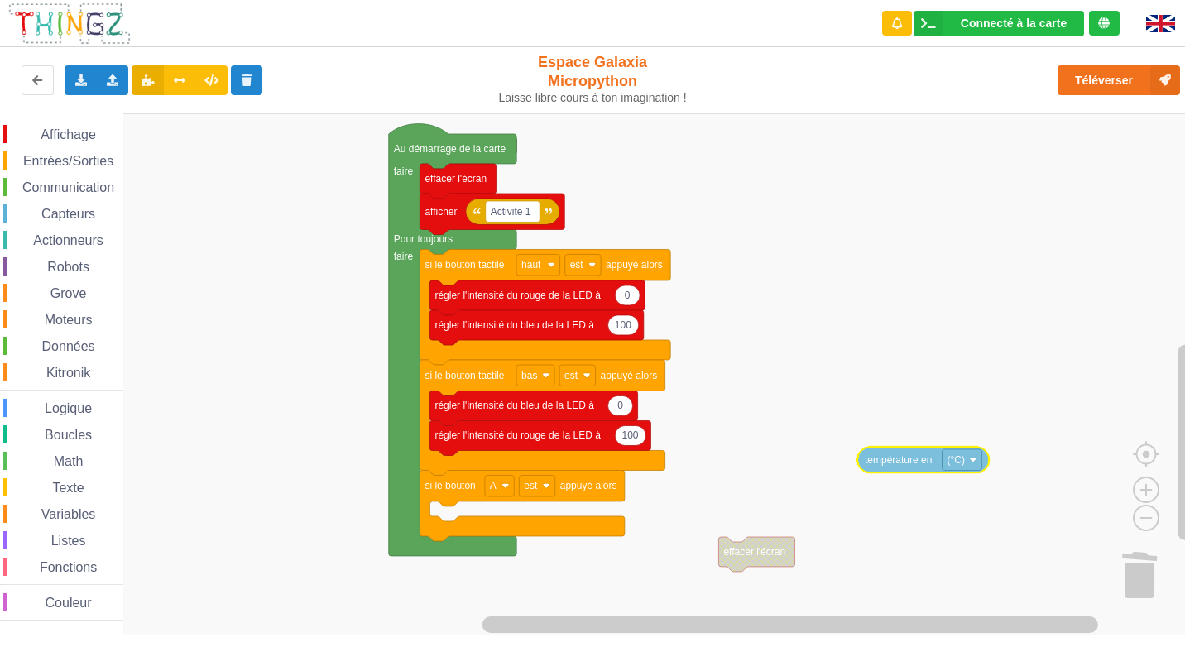
click at [904, 462] on div "Affichage Entrées/Sorties Communication Capteurs Actionneurs Robots Grove Moteu…" at bounding box center [598, 374] width 1196 height 522
click at [70, 137] on span "Affichage" at bounding box center [68, 134] width 60 height 14
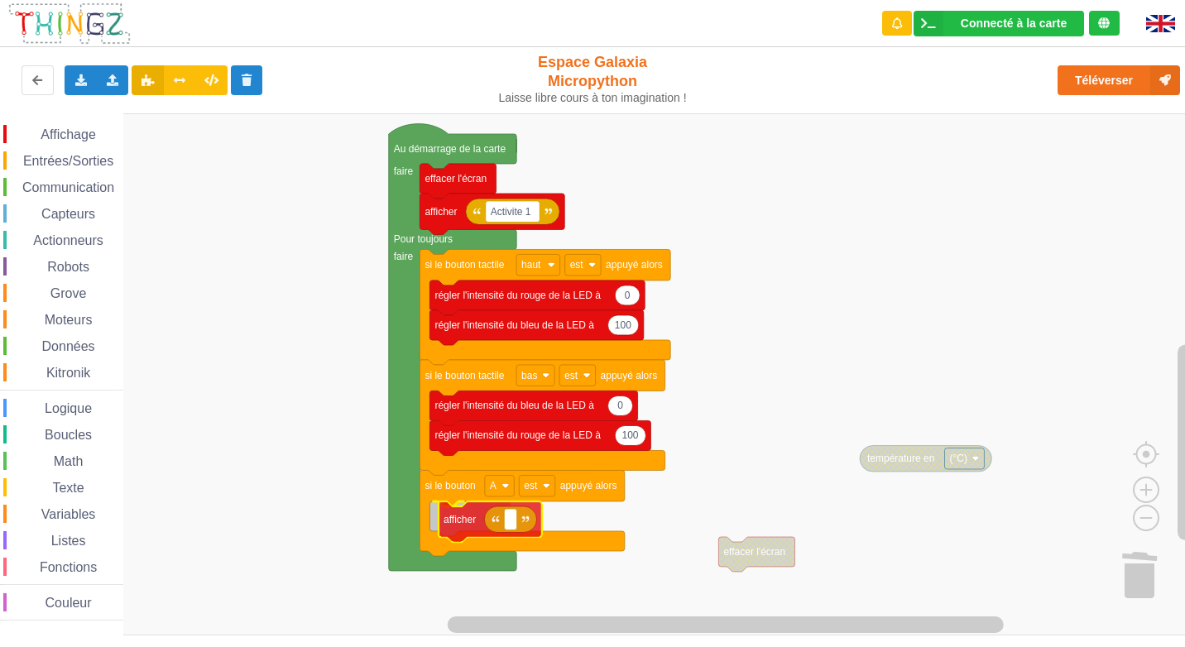
click at [446, 512] on div "Affichage Entrées/Sorties Communication Capteurs Actionneurs Robots Grove Moteu…" at bounding box center [598, 374] width 1196 height 522
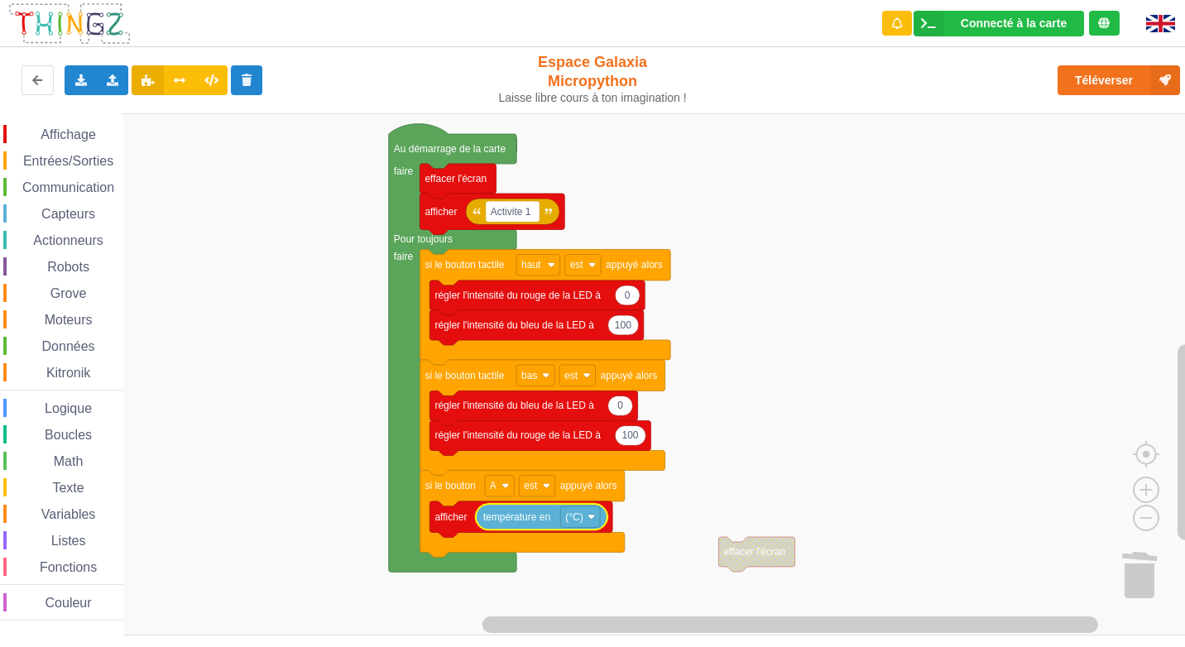
click at [788, 475] on rect "Espace de travail de Blocky" at bounding box center [598, 374] width 1196 height 522
click at [71, 156] on span "Entrées/Sorties" at bounding box center [68, 161] width 95 height 14
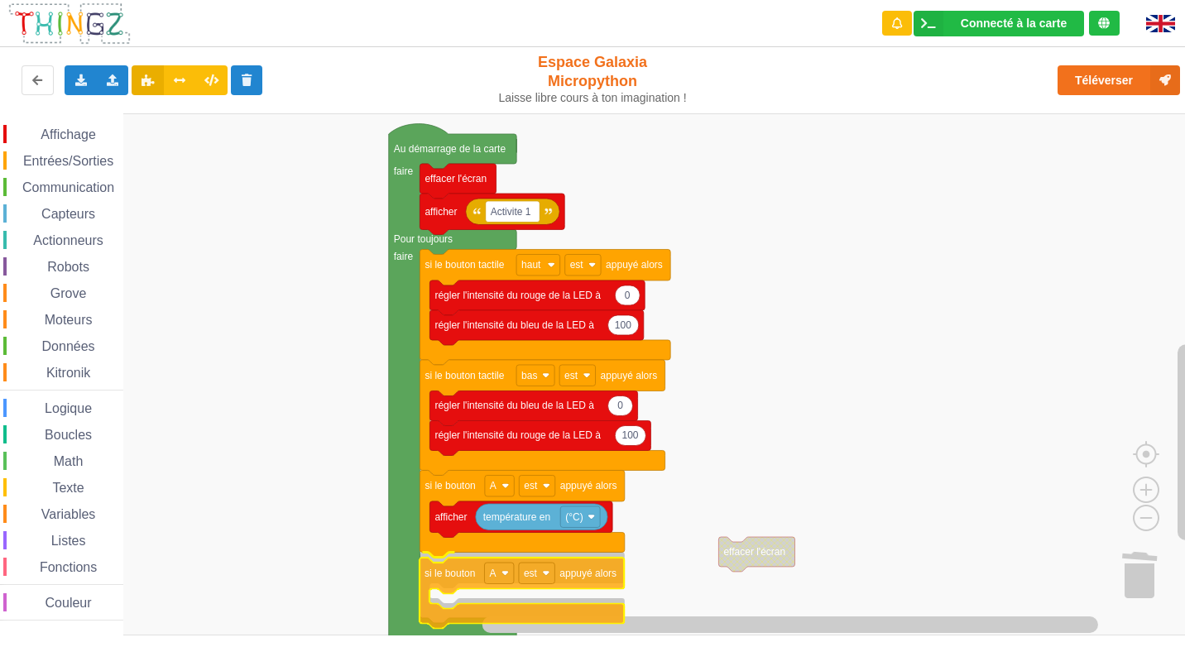
click at [459, 607] on div "Affichage Entrées/Sorties Communication Capteurs Actionneurs Robots Grove Moteu…" at bounding box center [598, 374] width 1196 height 522
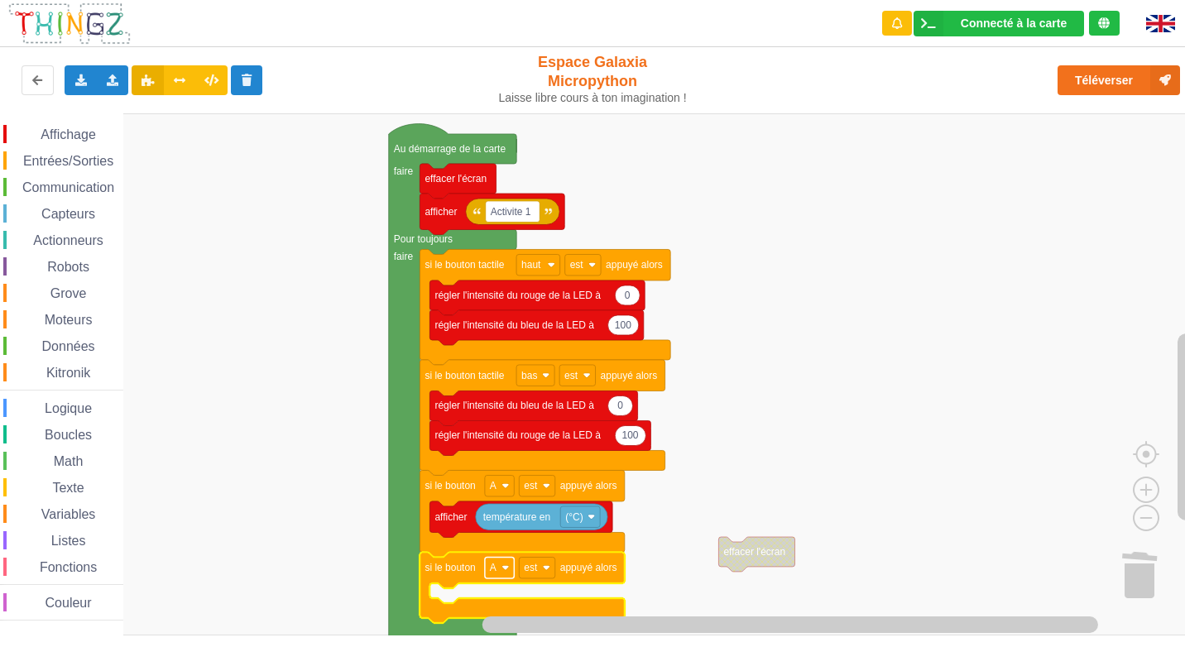
click at [499, 564] on rect "Espace de travail de Blocky" at bounding box center [499, 568] width 29 height 22
click at [485, 626] on div "B" at bounding box center [505, 628] width 40 height 12
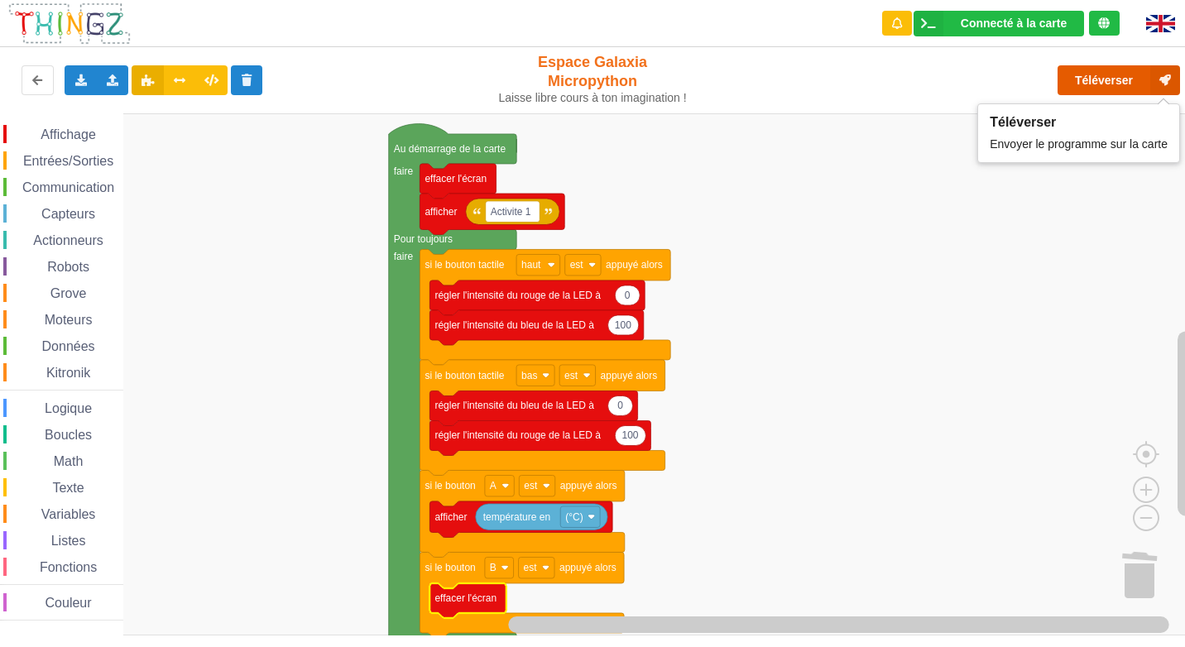
click at [1107, 84] on button "Téléverser" at bounding box center [1118, 80] width 122 height 30
click at [60, 133] on span "Affichage" at bounding box center [68, 134] width 60 height 14
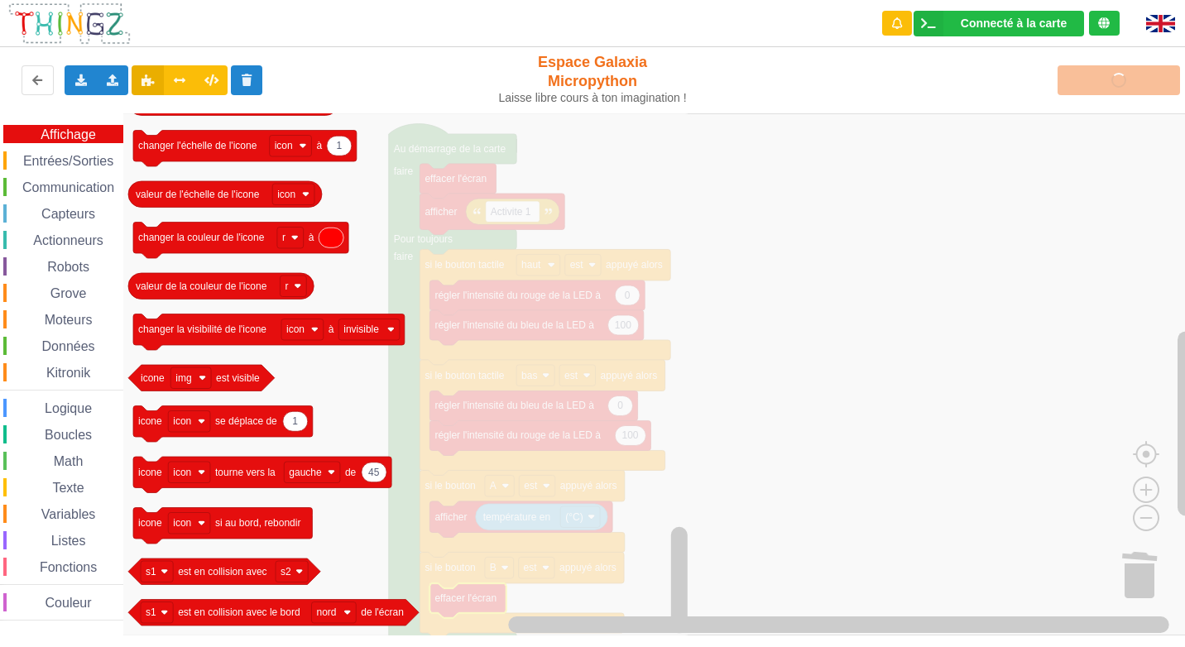
click at [79, 186] on span "Communication" at bounding box center [68, 187] width 97 height 14
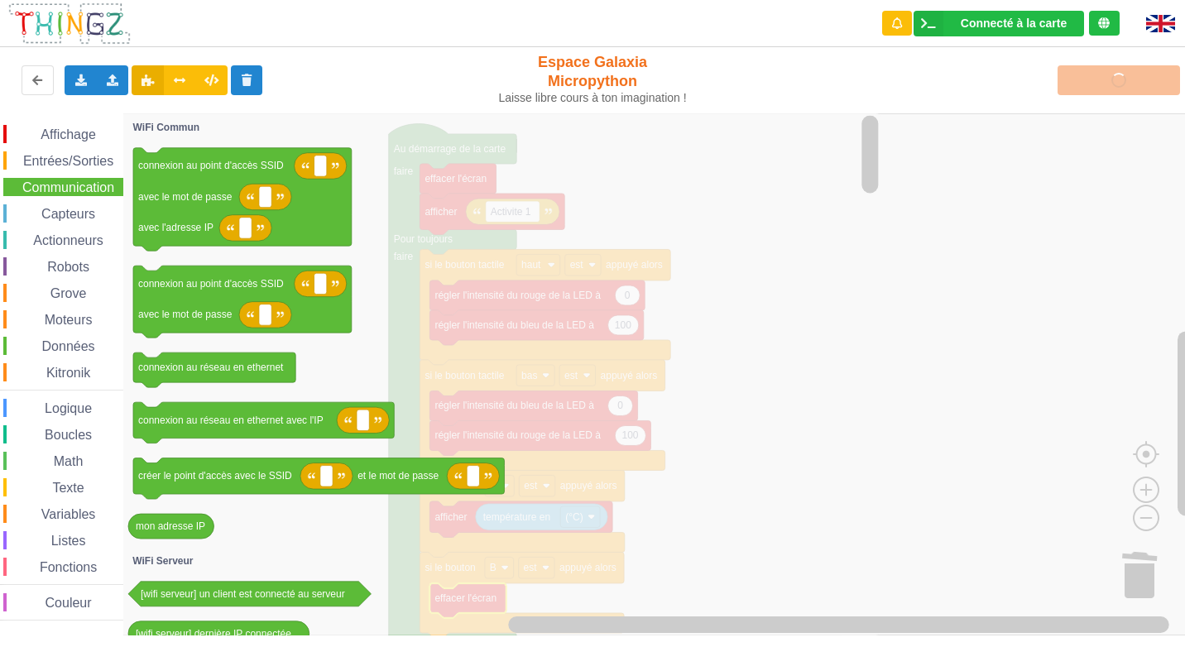
click at [73, 160] on span "Entrées/Sorties" at bounding box center [68, 161] width 95 height 14
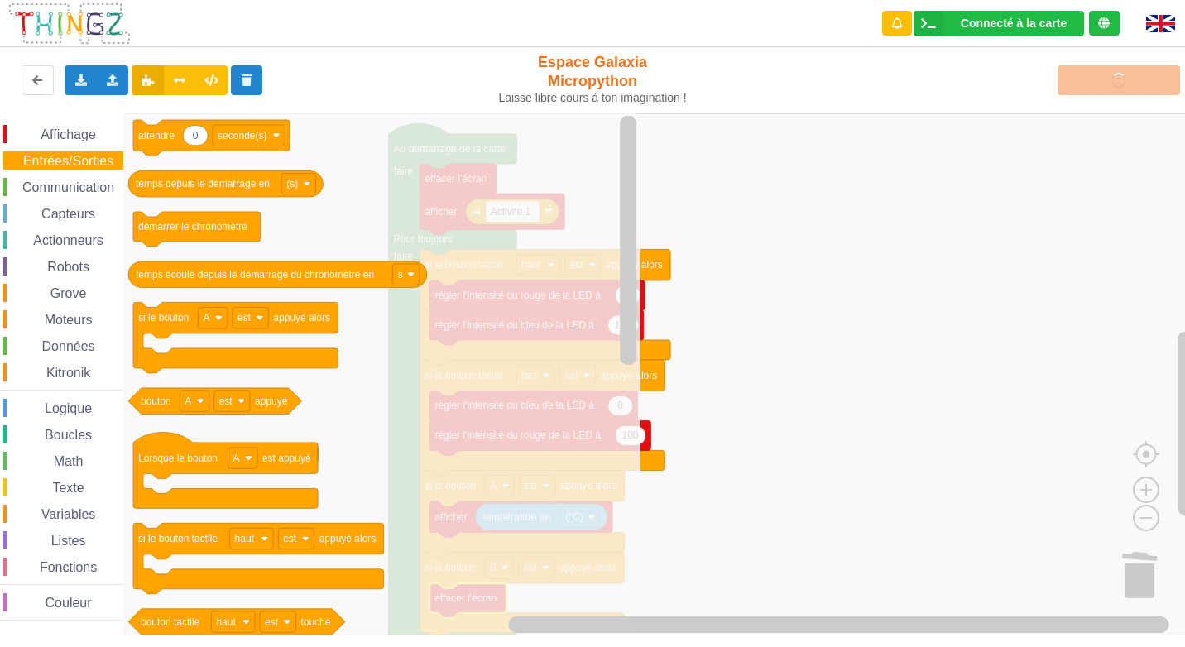
click at [72, 213] on span "Capteurs" at bounding box center [68, 214] width 59 height 14
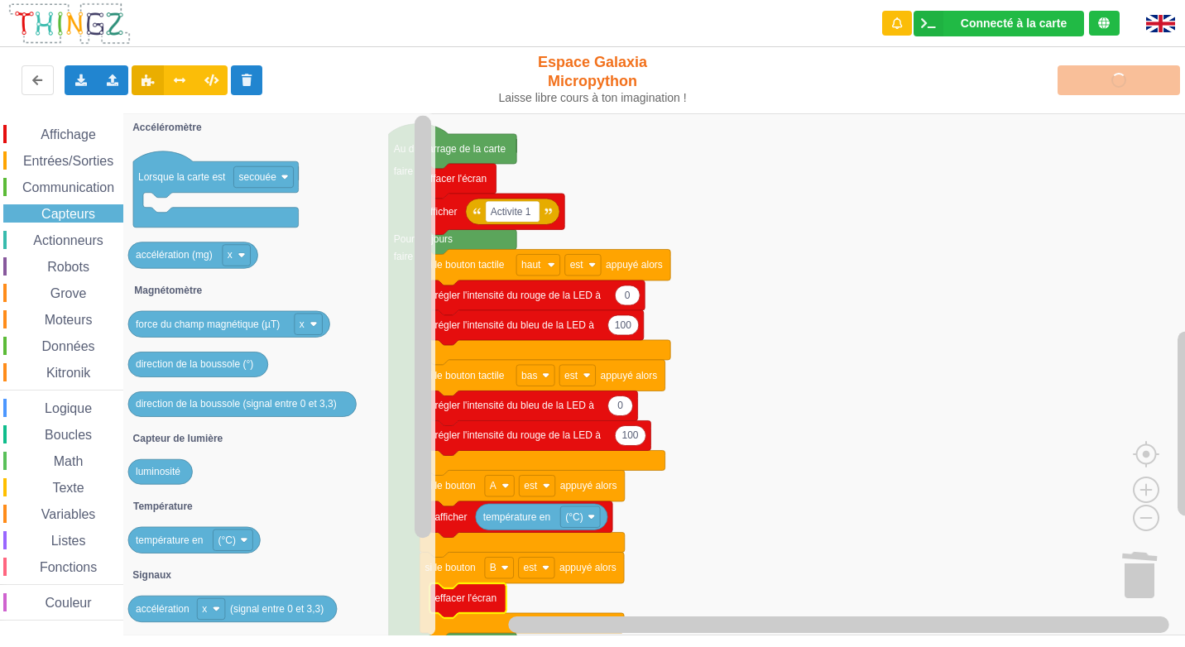
click at [884, 299] on rect "Espace de travail de Blocky" at bounding box center [598, 374] width 1196 height 522
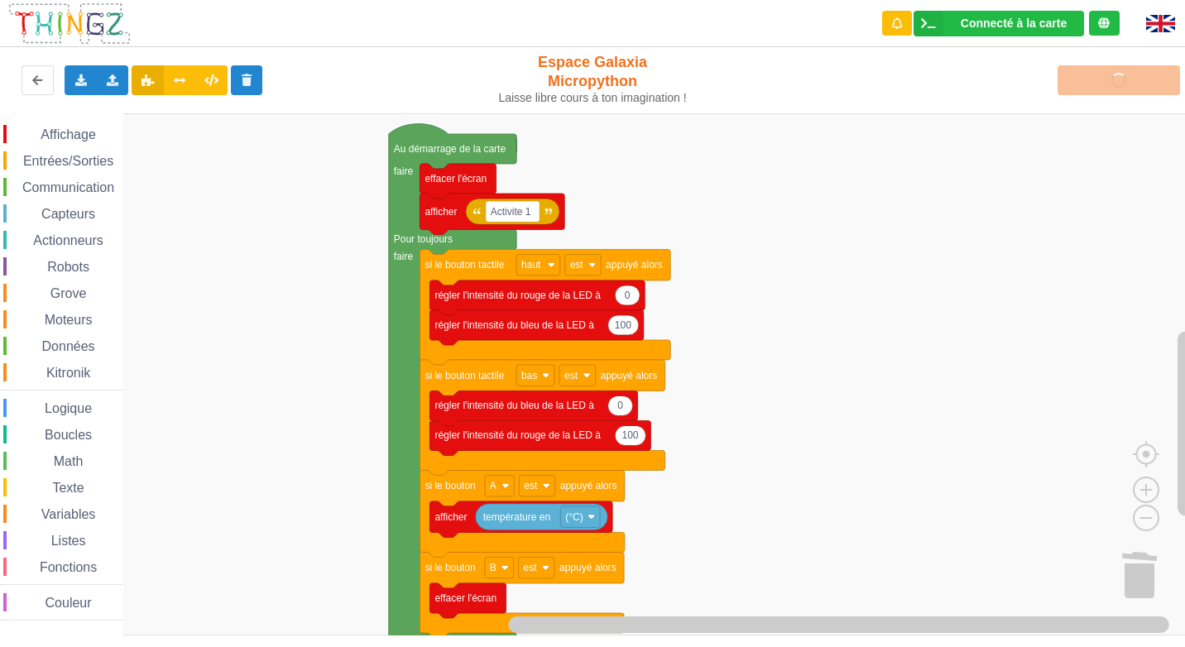
click at [948, 236] on rect "Espace de travail de Blocky" at bounding box center [598, 374] width 1196 height 522
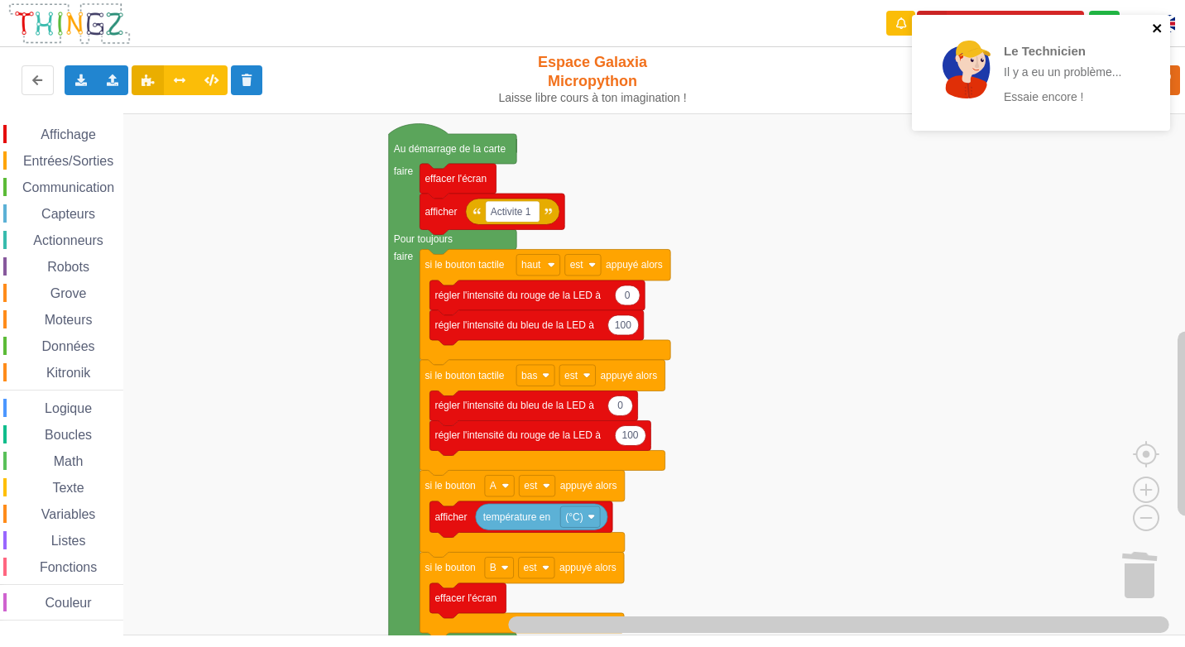
click at [1155, 28] on icon "close" at bounding box center [1158, 28] width 12 height 13
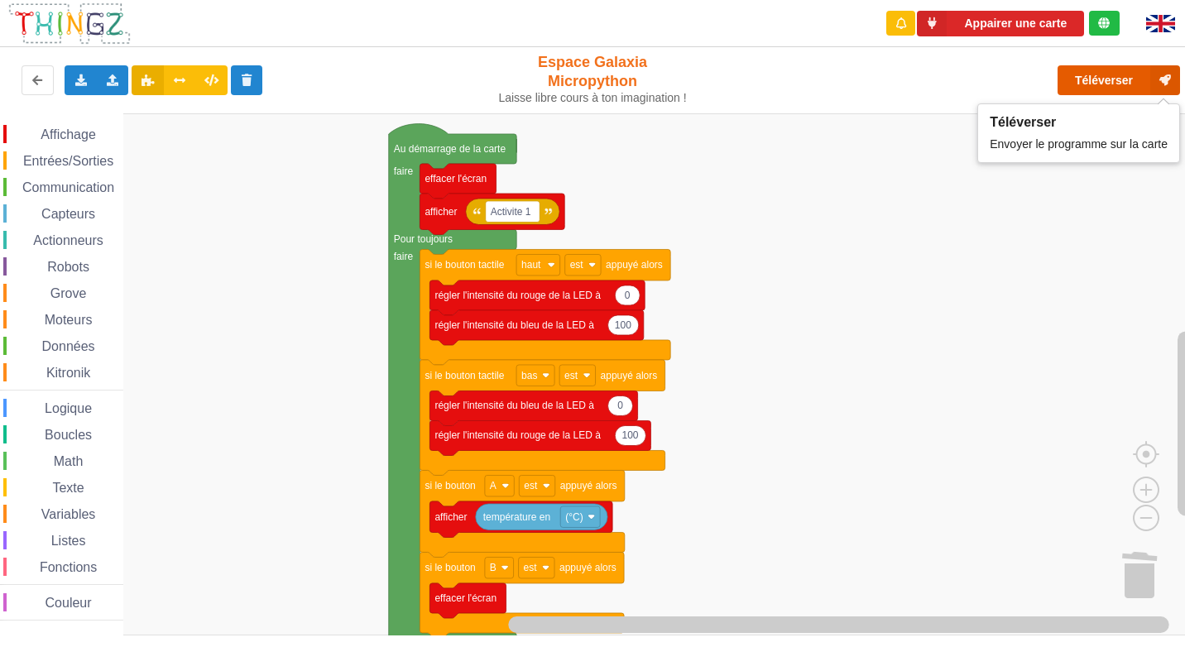
click at [1111, 80] on button "Téléverser" at bounding box center [1118, 80] width 122 height 30
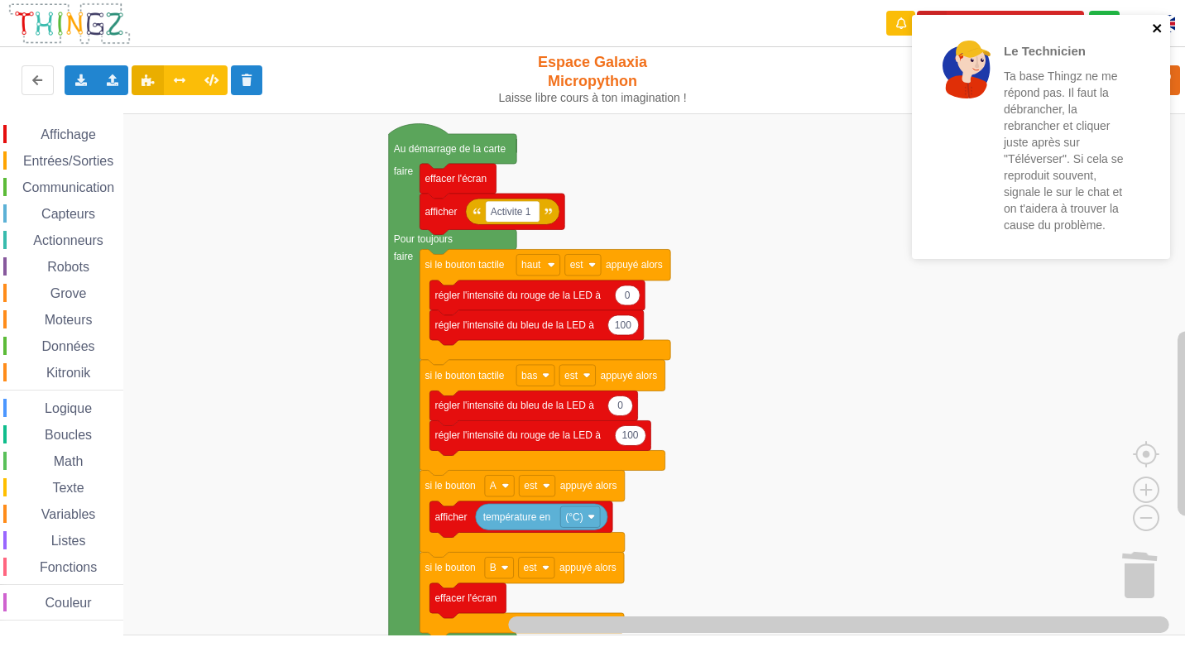
click at [1156, 27] on icon "close" at bounding box center [1157, 28] width 8 height 8
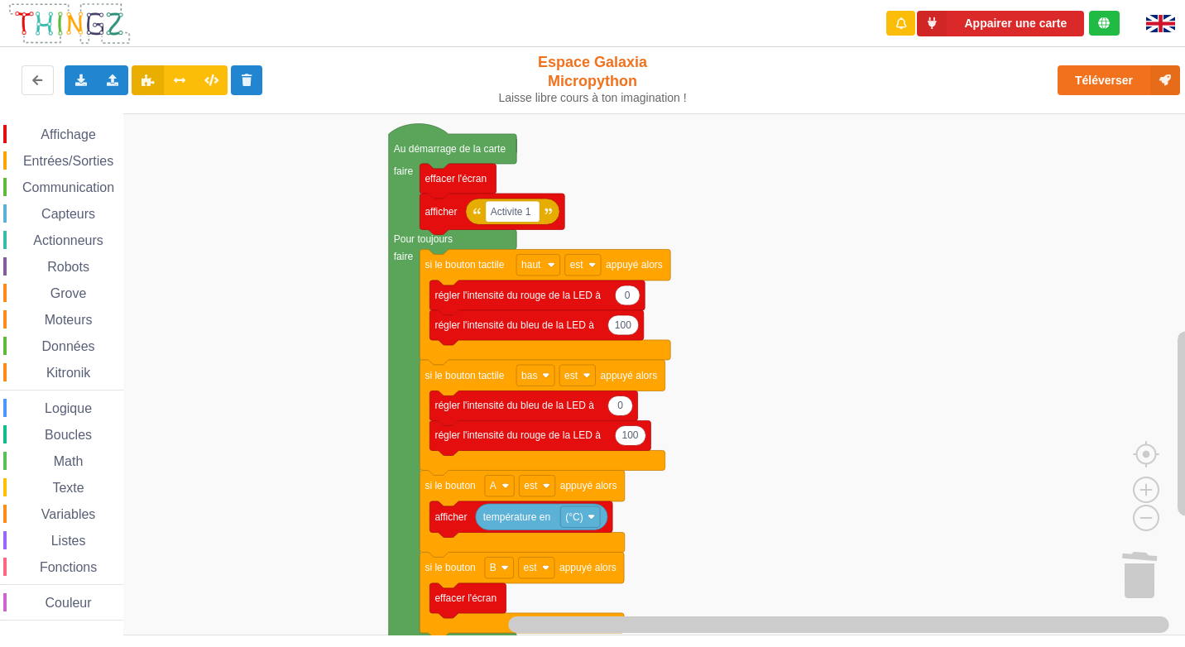
click at [1076, 75] on div "Le Technicien Ta base Thingz ne me répond pas. Il faut la débrancher, la rebran…" at bounding box center [592, 311] width 1208 height 647
click at [1087, 88] on button "Téléverser" at bounding box center [1118, 80] width 122 height 30
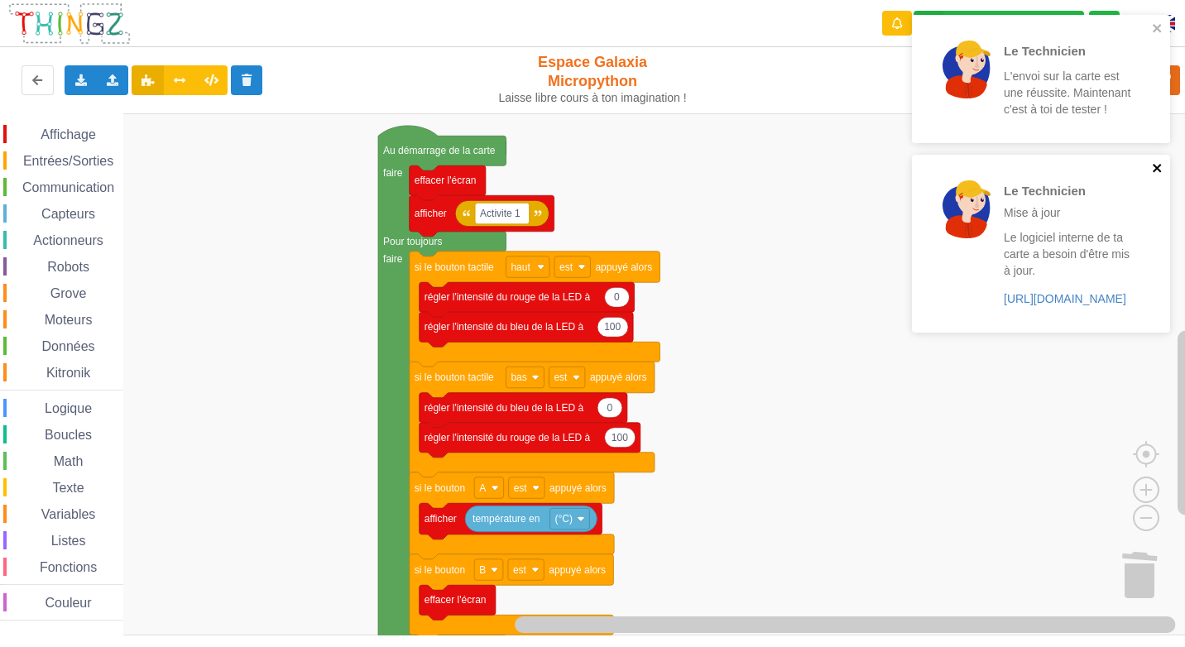
click at [1153, 165] on icon "close" at bounding box center [1157, 168] width 8 height 8
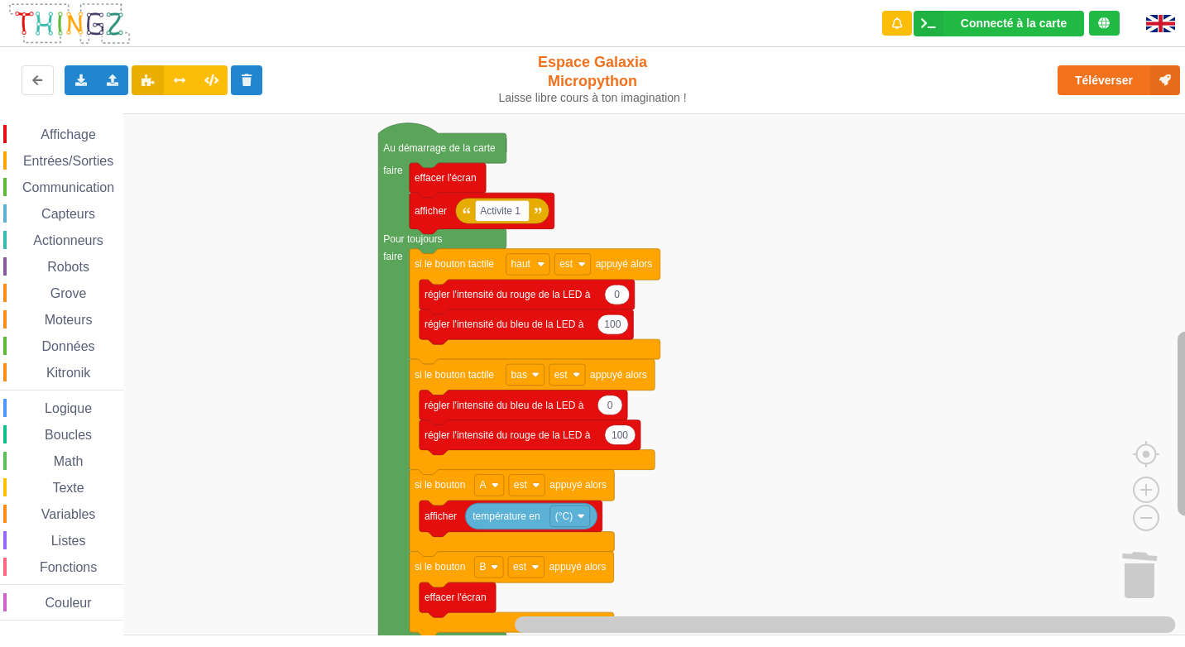
click at [1180, 396] on rect "Espace de travail de Blocky" at bounding box center [1185, 424] width 17 height 185
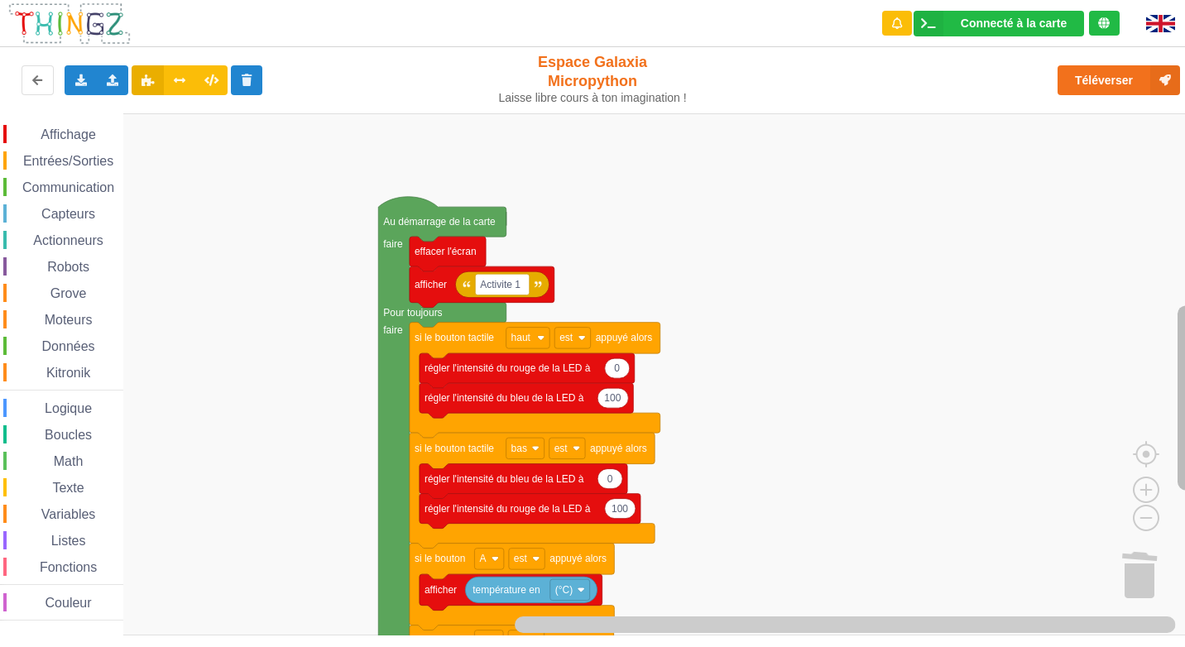
click at [1173, 388] on div "Affichage Entrées/Sorties Communication Capteurs Actionneurs Robots Grove Moteu…" at bounding box center [598, 374] width 1196 height 522
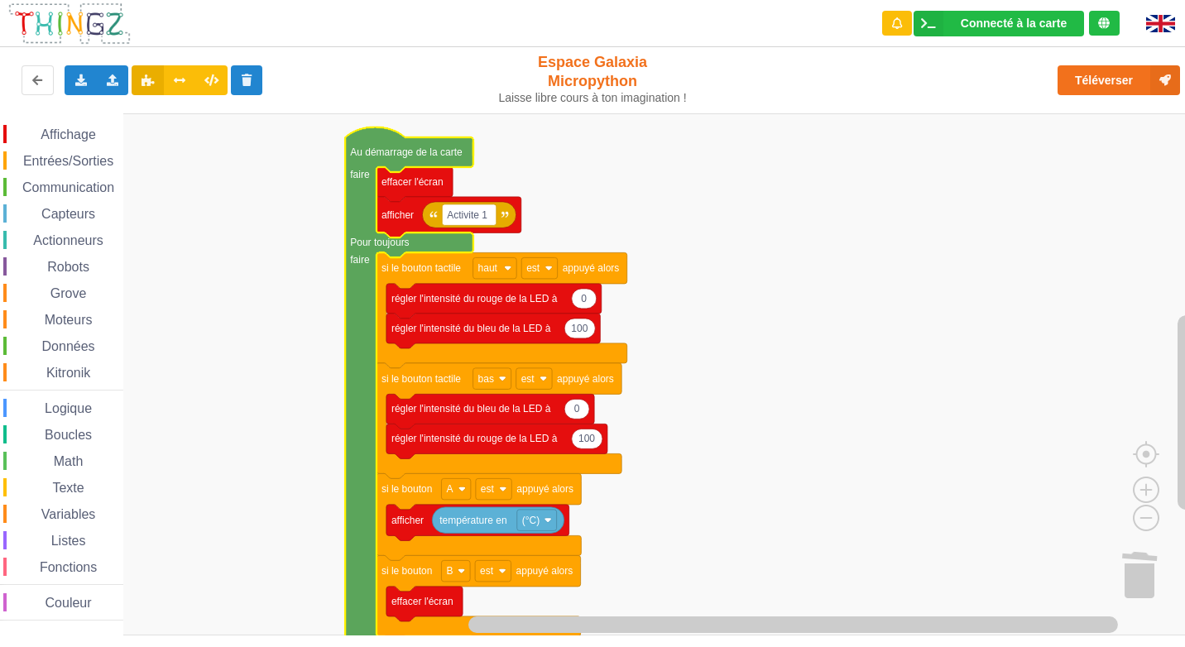
click at [53, 181] on span "Communication" at bounding box center [68, 187] width 97 height 14
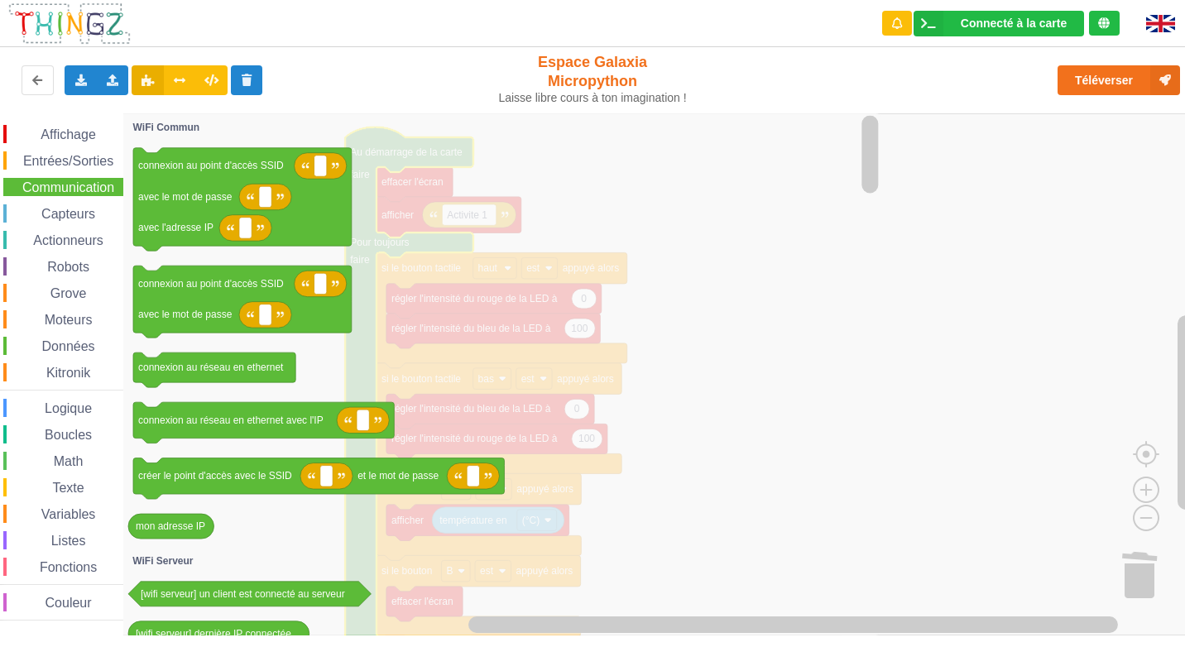
click at [47, 157] on span "Entrées/Sorties" at bounding box center [68, 161] width 95 height 14
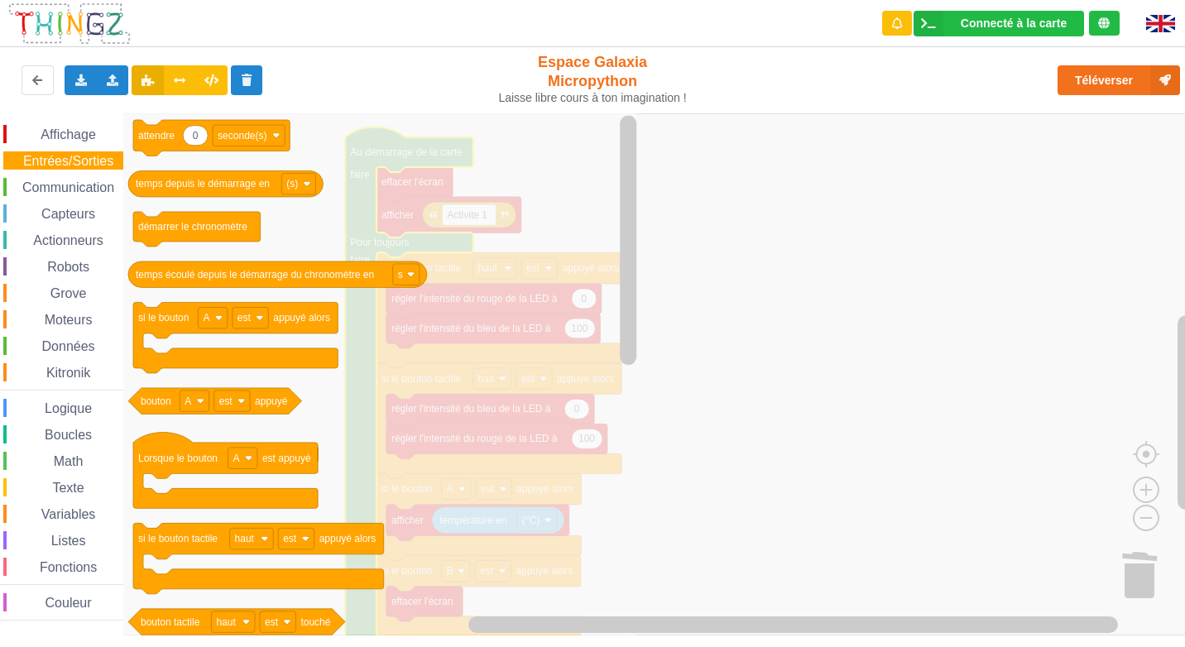
click at [47, 133] on span "Affichage" at bounding box center [68, 134] width 60 height 14
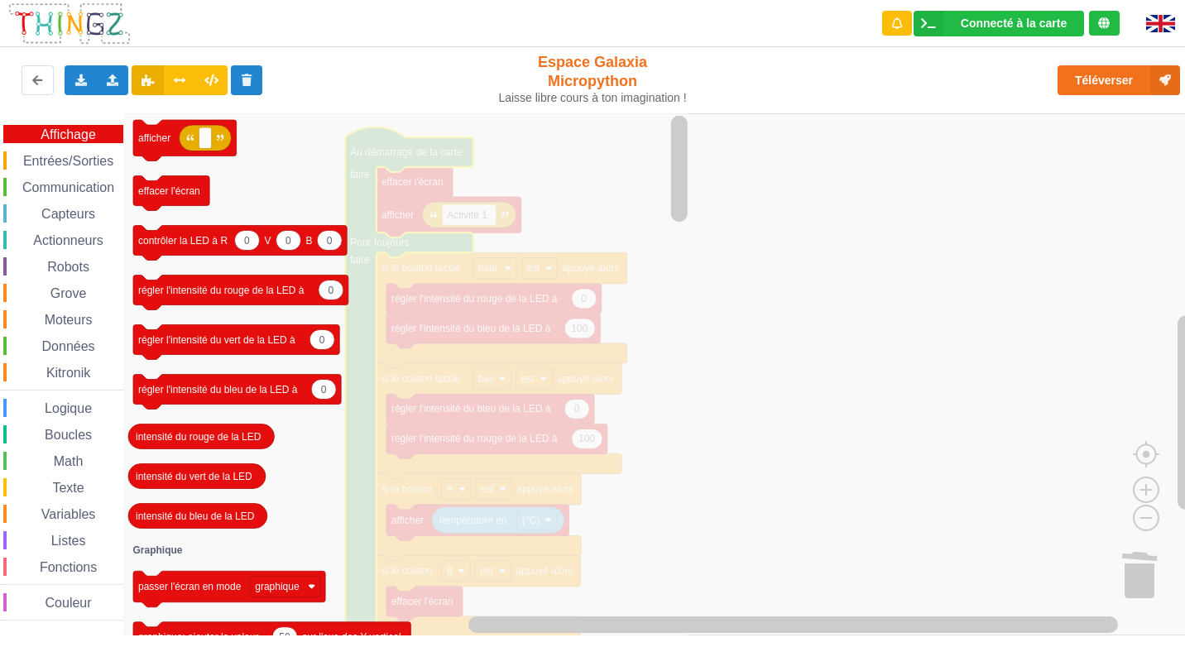
click at [56, 477] on div "Affichage Entrées/Sorties Communication Capteurs Actionneurs Robots Grove Moteu…" at bounding box center [61, 373] width 123 height 496
click at [57, 463] on span "Math" at bounding box center [68, 461] width 35 height 14
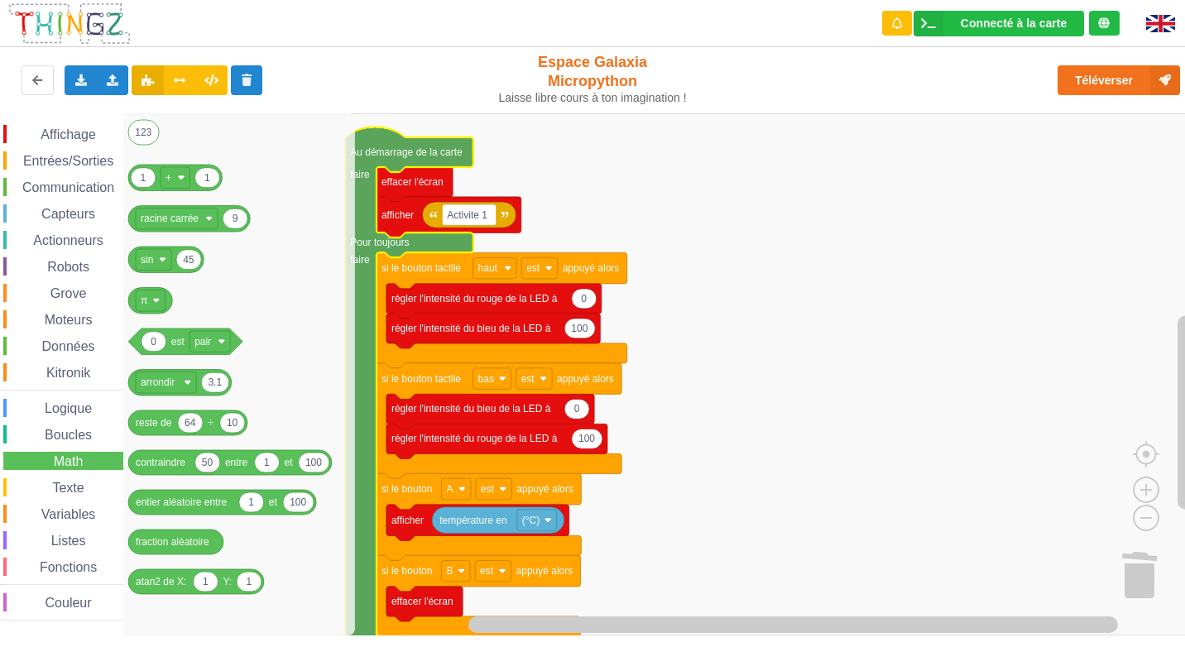
click at [49, 188] on span "Communication" at bounding box center [68, 187] width 97 height 14
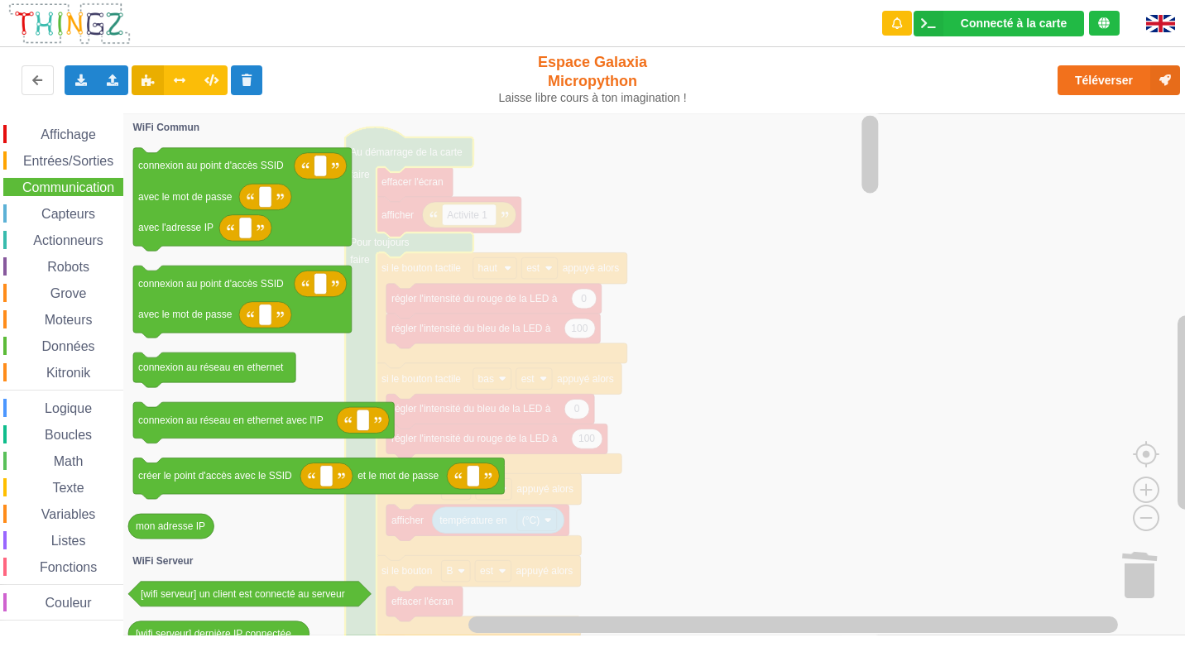
click at [56, 140] on span "Affichage" at bounding box center [68, 134] width 60 height 14
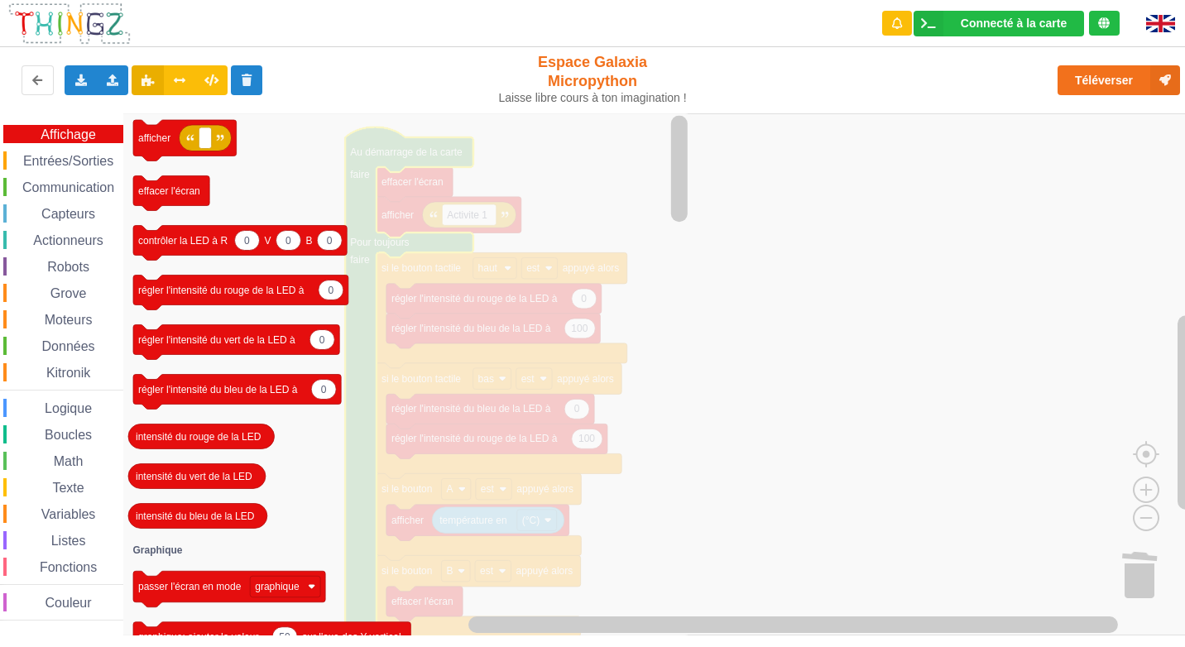
click at [54, 156] on span "Entrées/Sorties" at bounding box center [68, 161] width 95 height 14
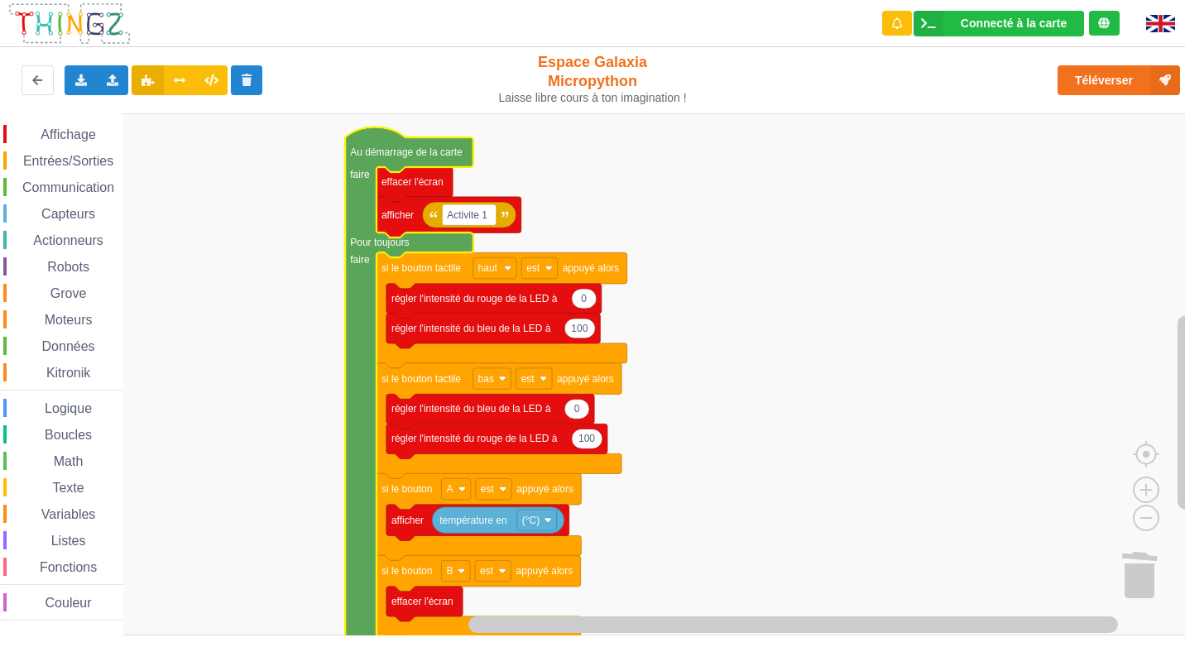
click at [837, 300] on rect "Espace de travail de Blocky" at bounding box center [598, 374] width 1196 height 522
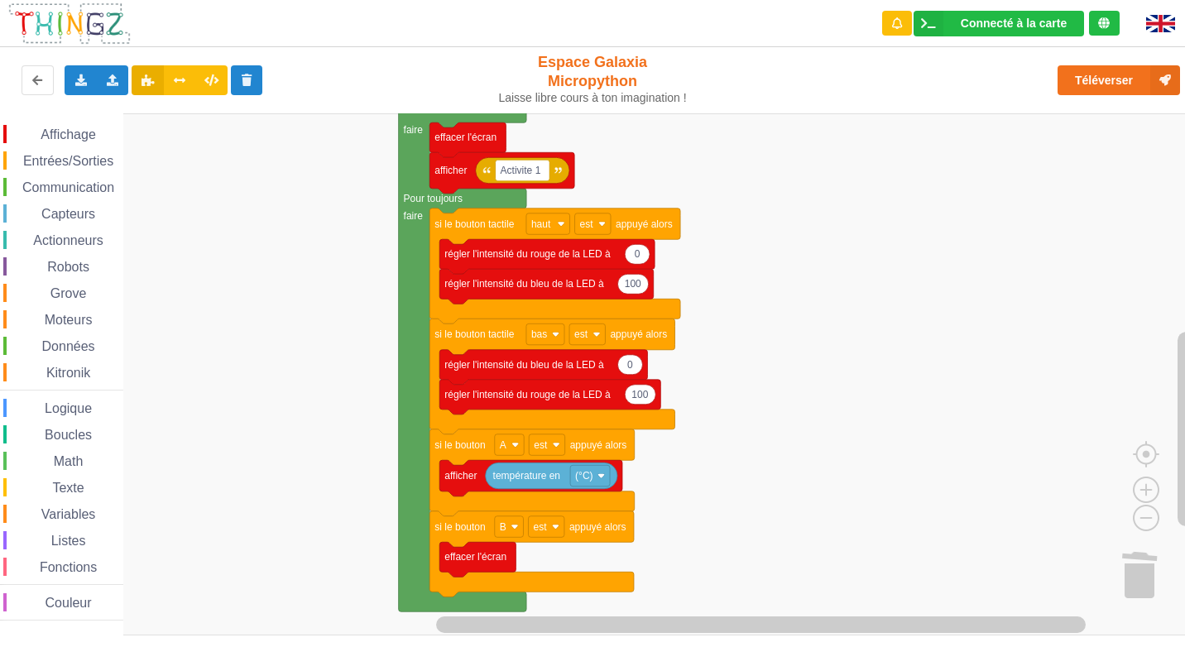
click at [81, 130] on span "Affichage" at bounding box center [68, 134] width 60 height 14
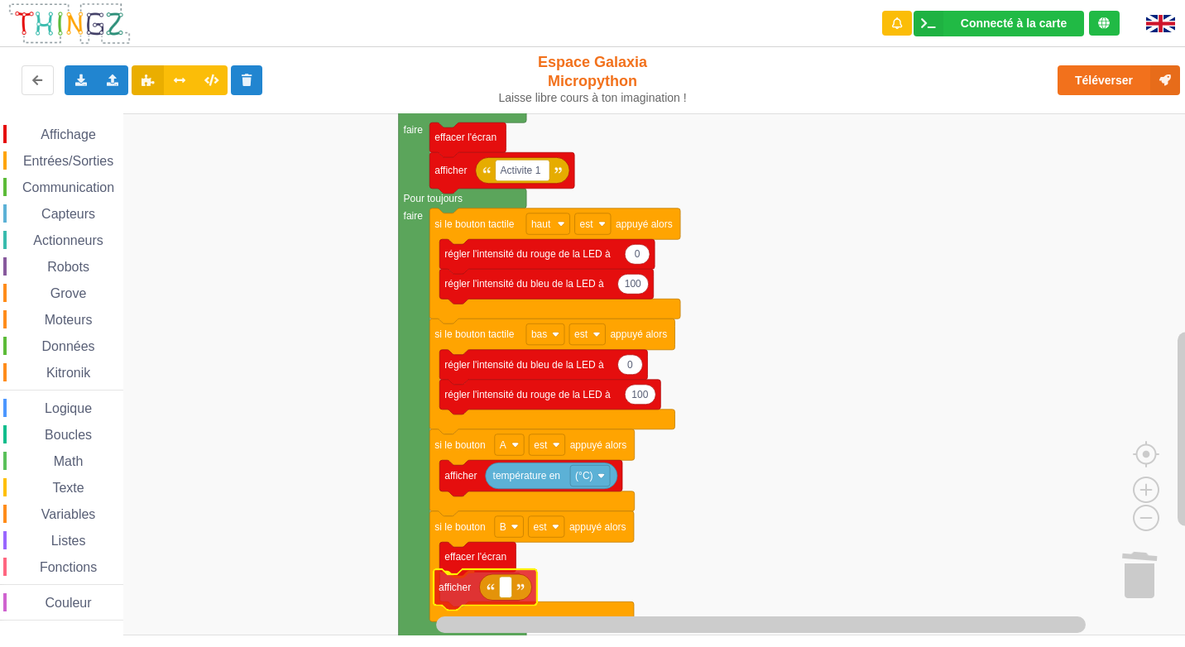
click at [480, 600] on div "Affichage Entrées/Sorties Communication Capteurs Actionneurs Robots Grove Moteu…" at bounding box center [598, 374] width 1196 height 522
click at [502, 597] on icon "Espace de travail de Blocky" at bounding box center [512, 590] width 52 height 26
type input "Activite 1"
click at [868, 421] on rect "Espace de travail de Blocky" at bounding box center [598, 374] width 1196 height 522
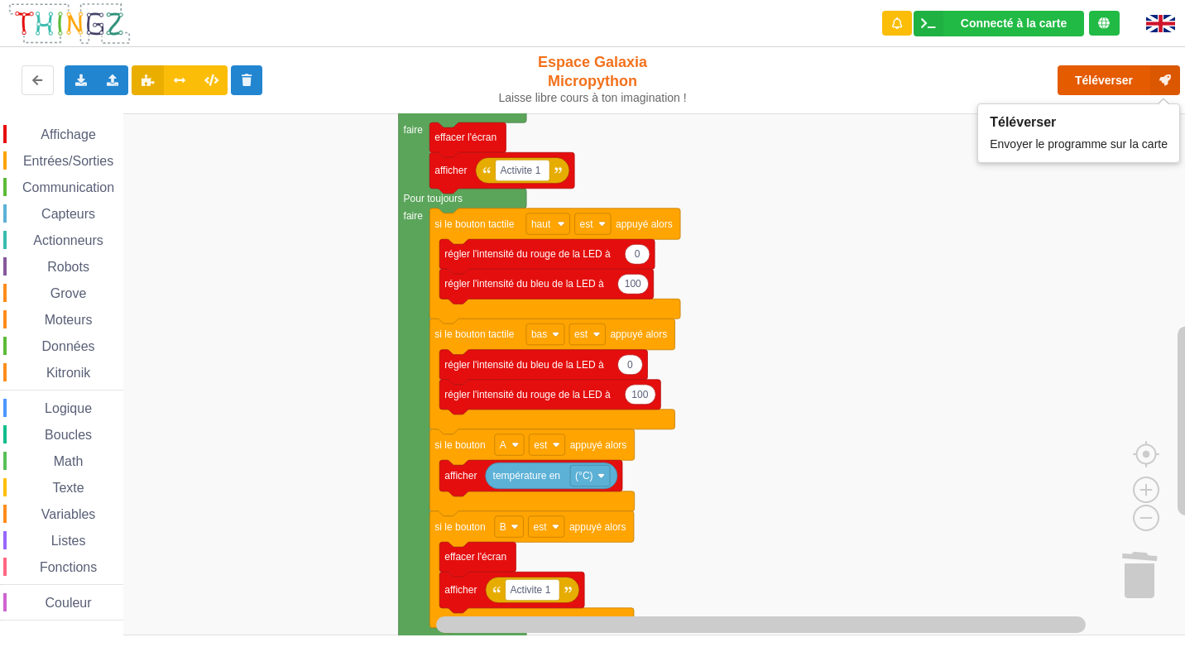
click at [1100, 82] on button "Téléverser" at bounding box center [1118, 80] width 122 height 30
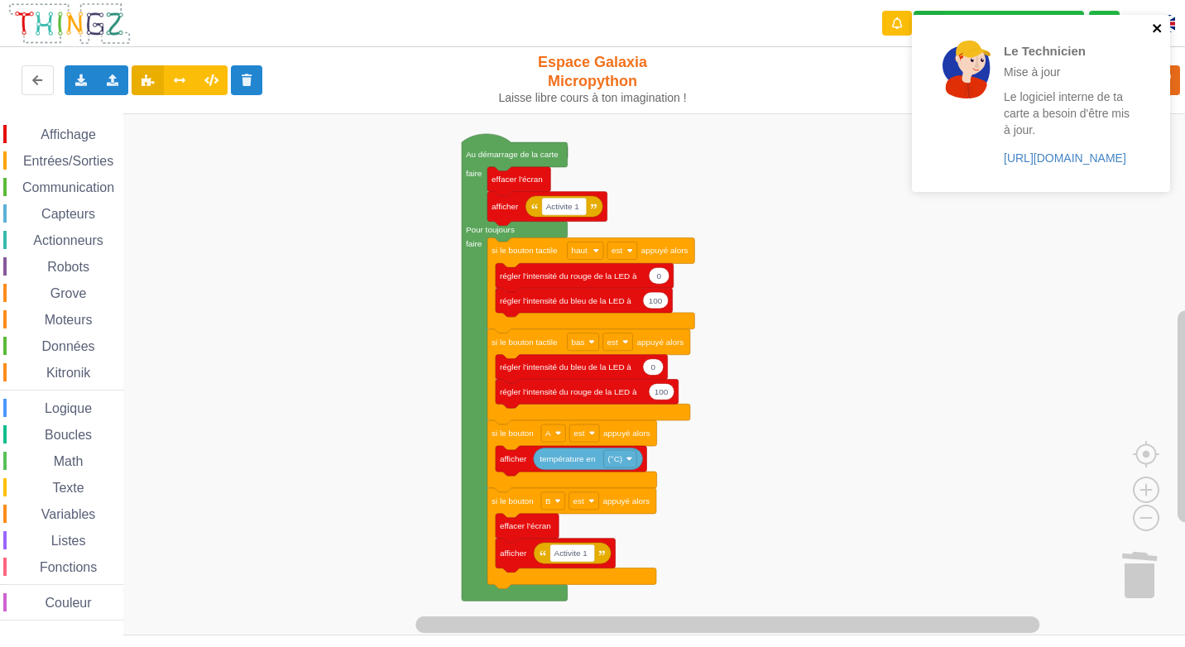
click at [1154, 24] on icon "close" at bounding box center [1158, 28] width 12 height 13
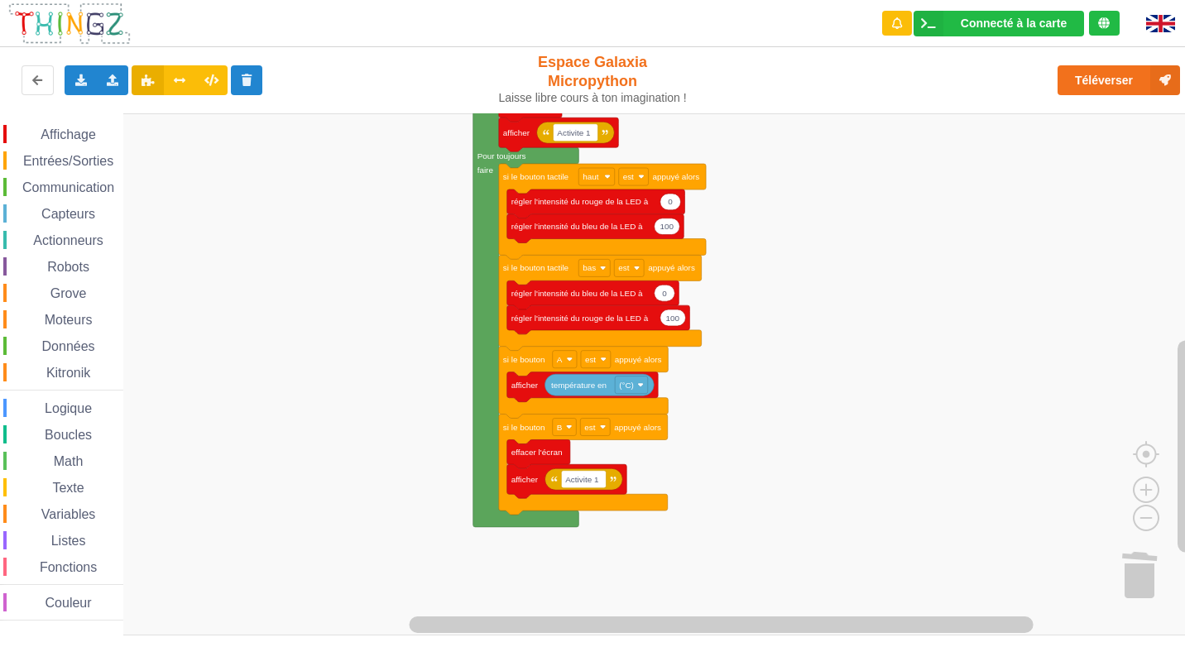
click at [1178, 373] on div "Affichage Entrées/Sorties Communication Capteurs Actionneurs Robots Grove Moteu…" at bounding box center [598, 374] width 1196 height 522
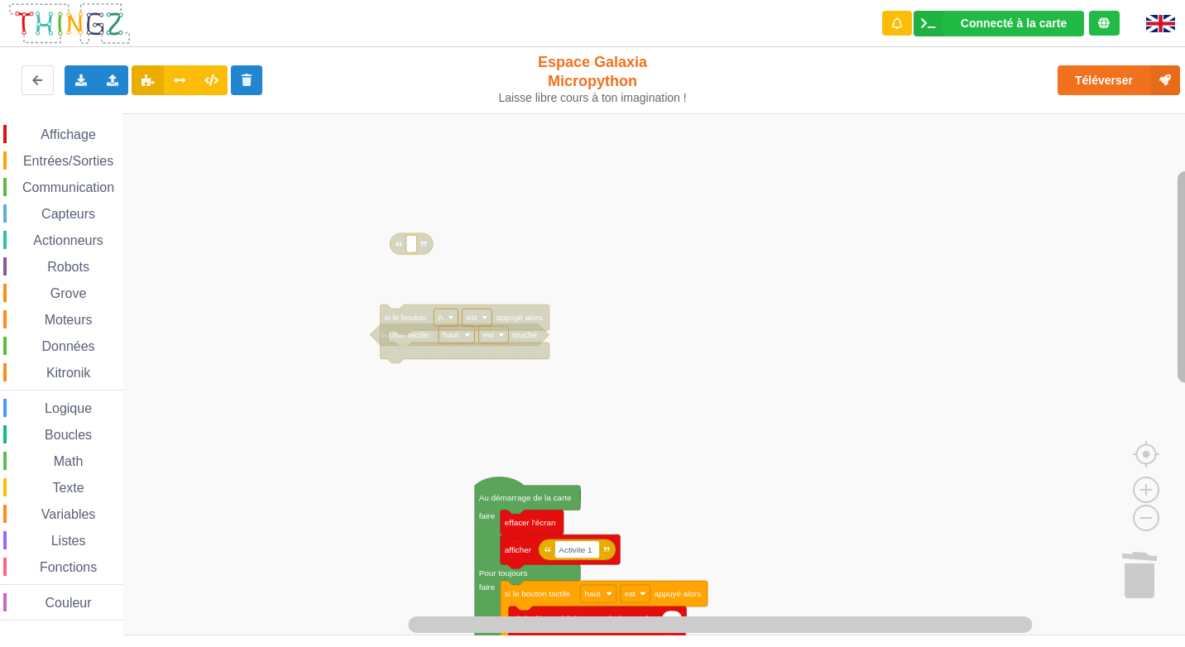
click at [1123, 232] on div "Affichage Entrées/Sorties Communication Capteurs Actionneurs Robots Grove Moteu…" at bounding box center [598, 374] width 1196 height 522
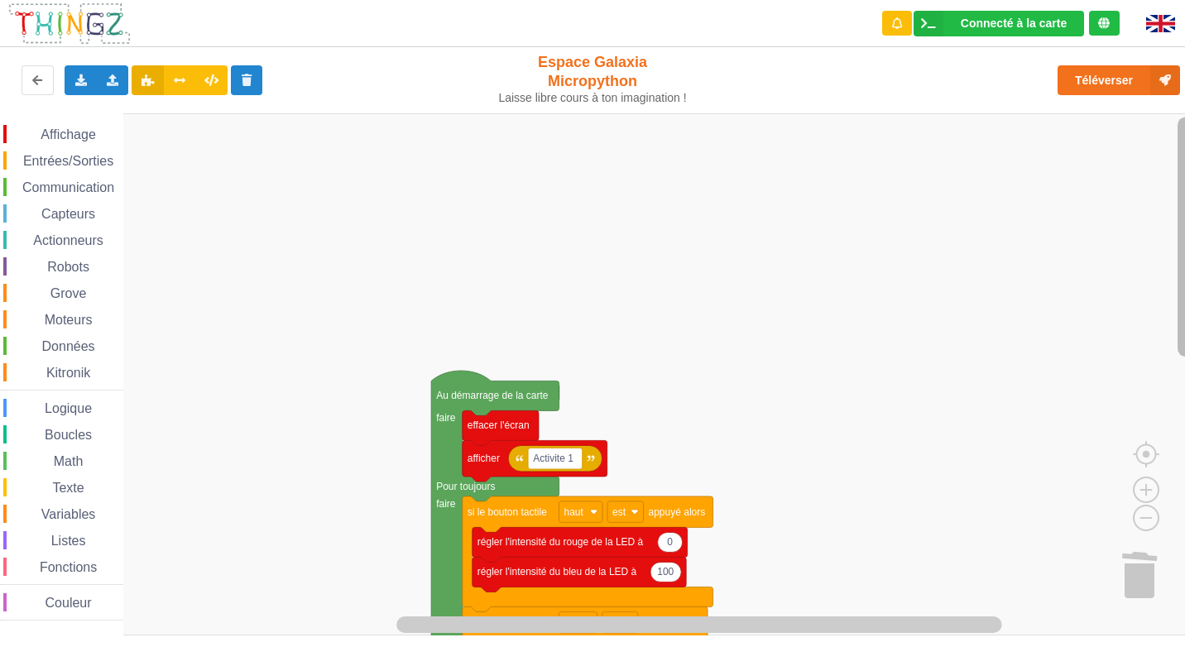
drag, startPoint x: 1176, startPoint y: 332, endPoint x: 1184, endPoint y: 343, distance: 14.2
click at [1184, 363] on html "Connecté à la carte Réglages Ouvrir le moniteur automatiquement Connexion autom…" at bounding box center [592, 323] width 1185 height 647
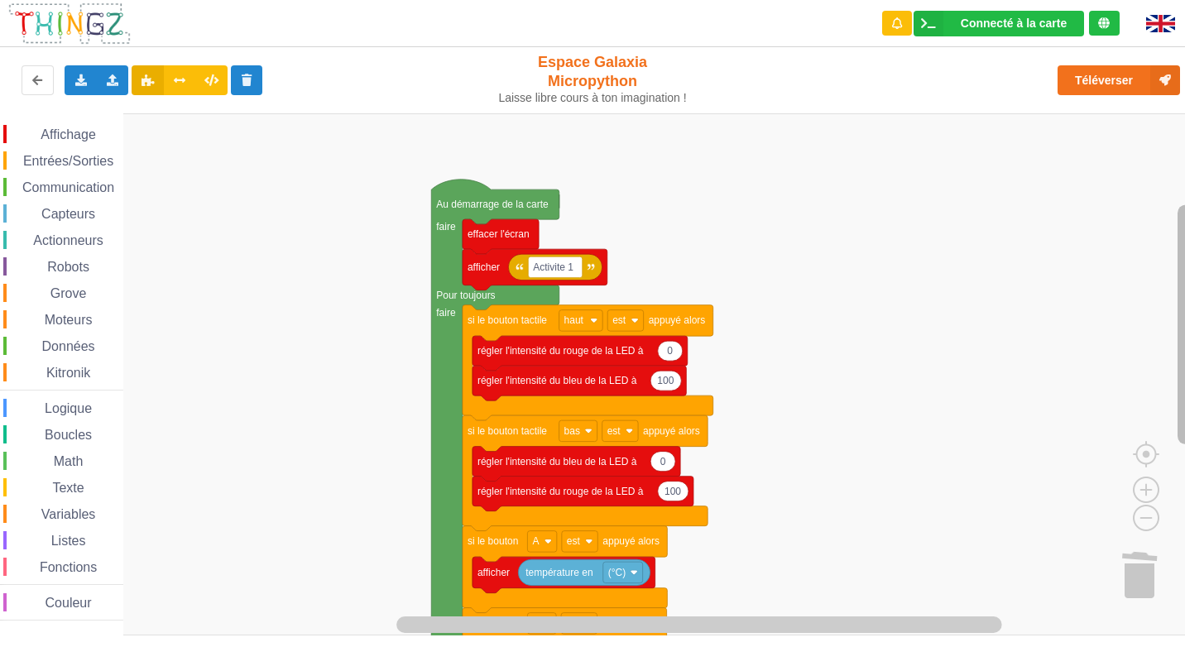
click at [1168, 424] on div "Affichage Entrées/Sorties Communication Capteurs Actionneurs Robots Grove Moteu…" at bounding box center [598, 374] width 1196 height 522
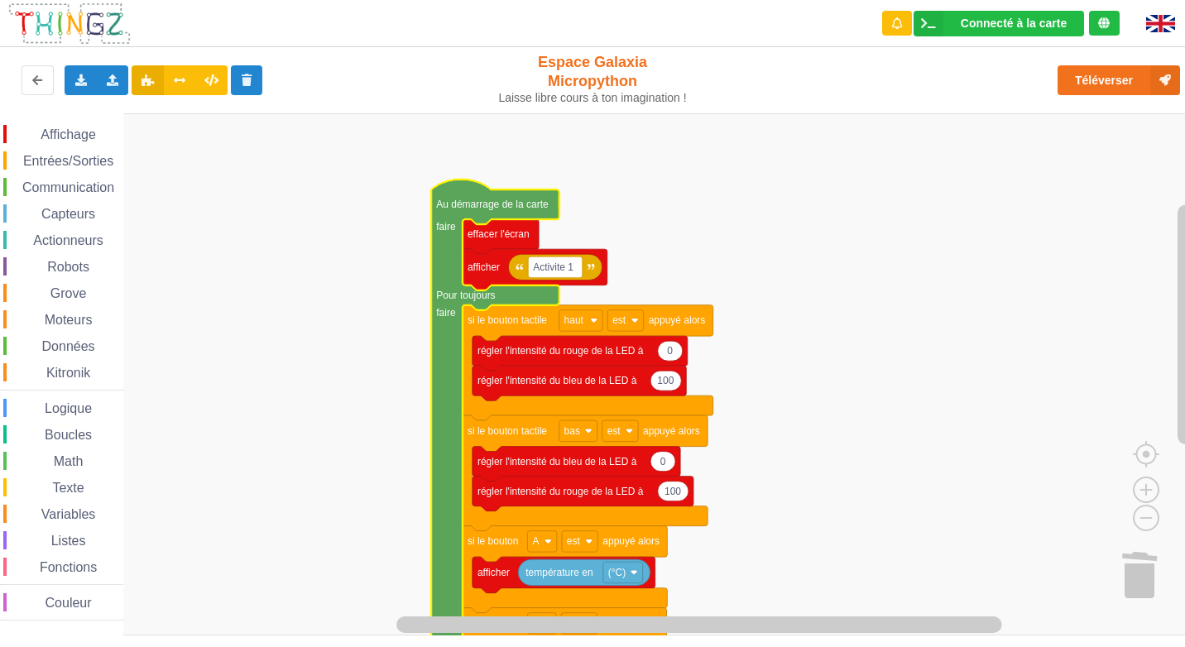
click at [449, 199] on text "Au démarrage de la carte" at bounding box center [492, 205] width 113 height 12
click at [458, 261] on icon "Espace de travail de Blocky" at bounding box center [494, 462] width 127 height 565
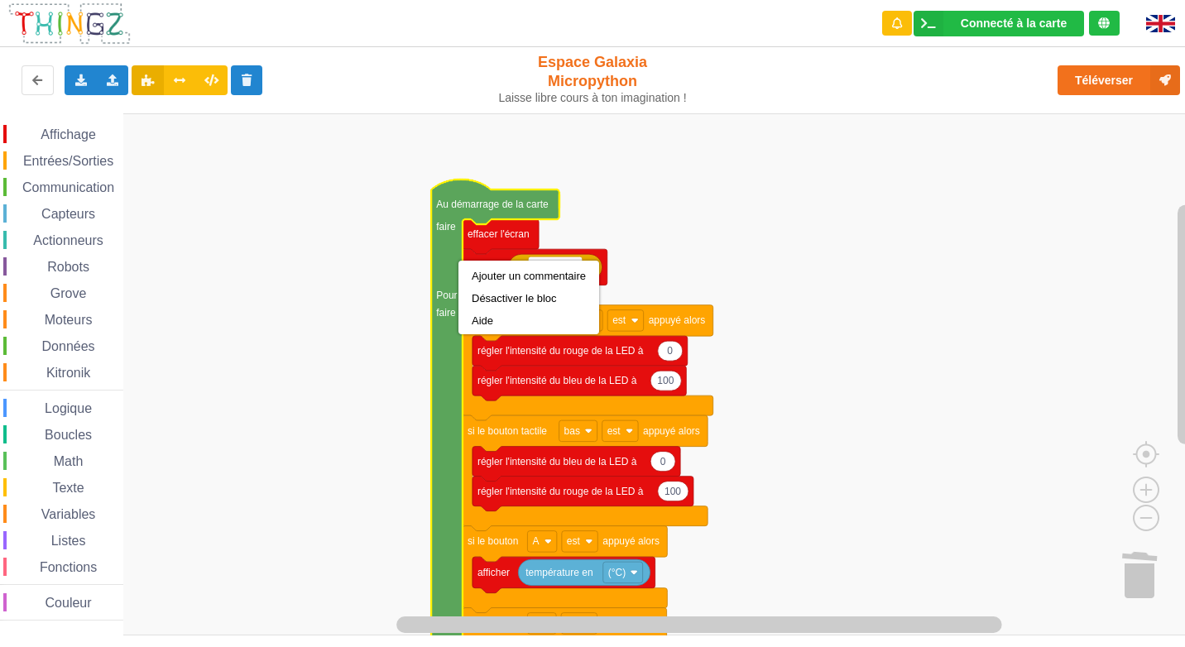
click at [429, 278] on rect "Espace de travail de Blocky" at bounding box center [598, 374] width 1196 height 522
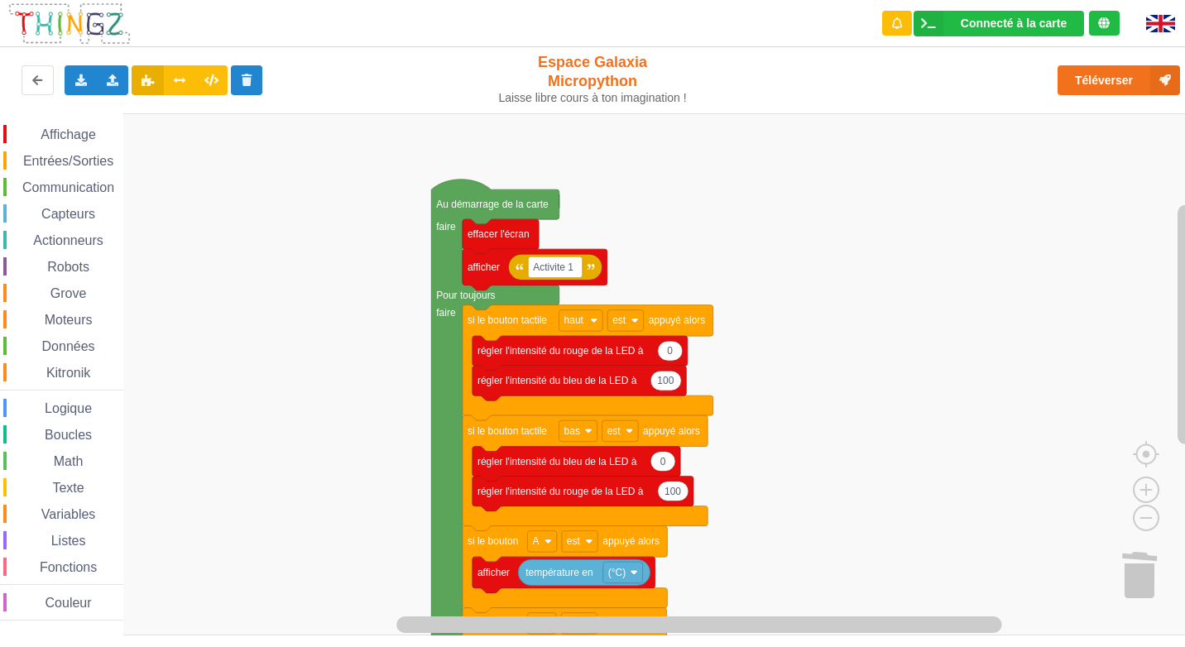
click at [429, 278] on rect "Espace de travail de Blocky" at bounding box center [598, 374] width 1196 height 522
click at [429, 264] on rect "Espace de travail de Blocky" at bounding box center [598, 374] width 1196 height 522
click at [457, 263] on icon "Espace de travail de Blocky" at bounding box center [494, 462] width 127 height 565
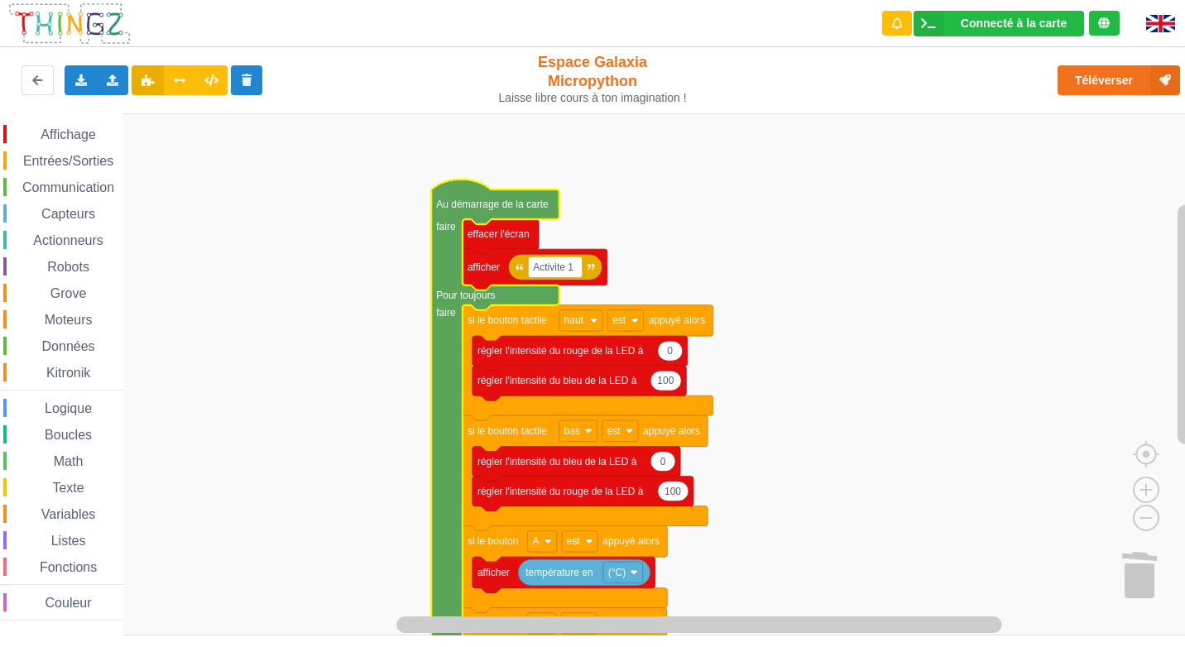
click at [457, 263] on icon "Espace de travail de Blocky" at bounding box center [494, 462] width 127 height 565
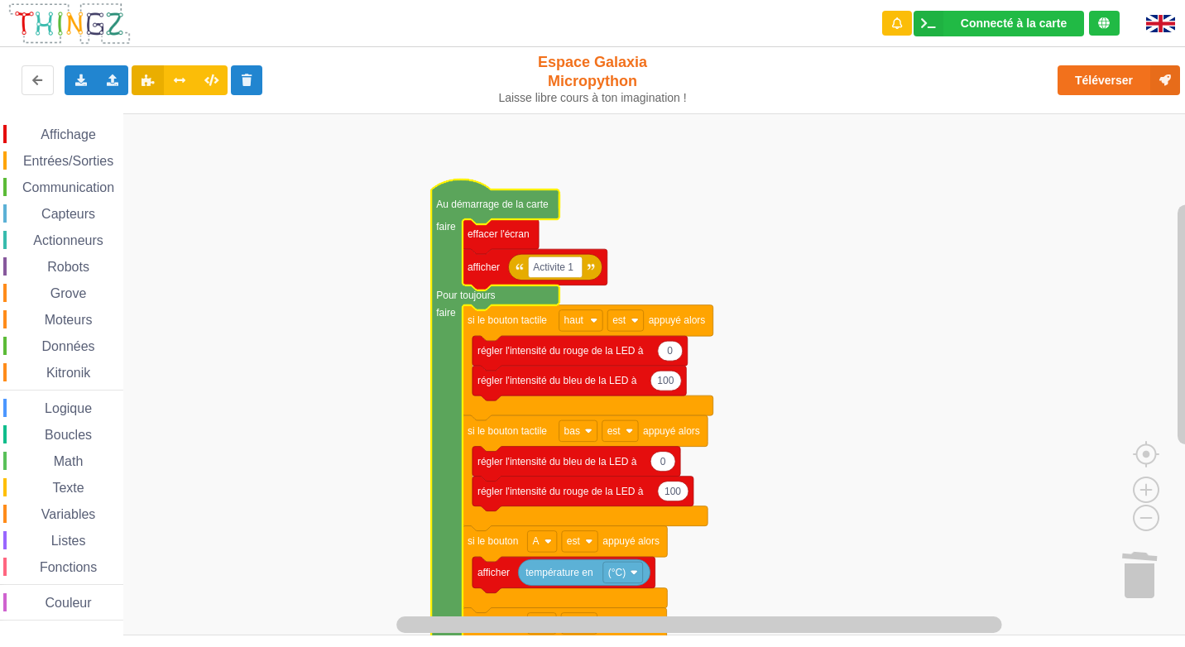
click at [457, 263] on icon "Espace de travail de Blocky" at bounding box center [494, 462] width 127 height 565
click at [448, 257] on icon "Espace de travail de Blocky" at bounding box center [494, 462] width 127 height 565
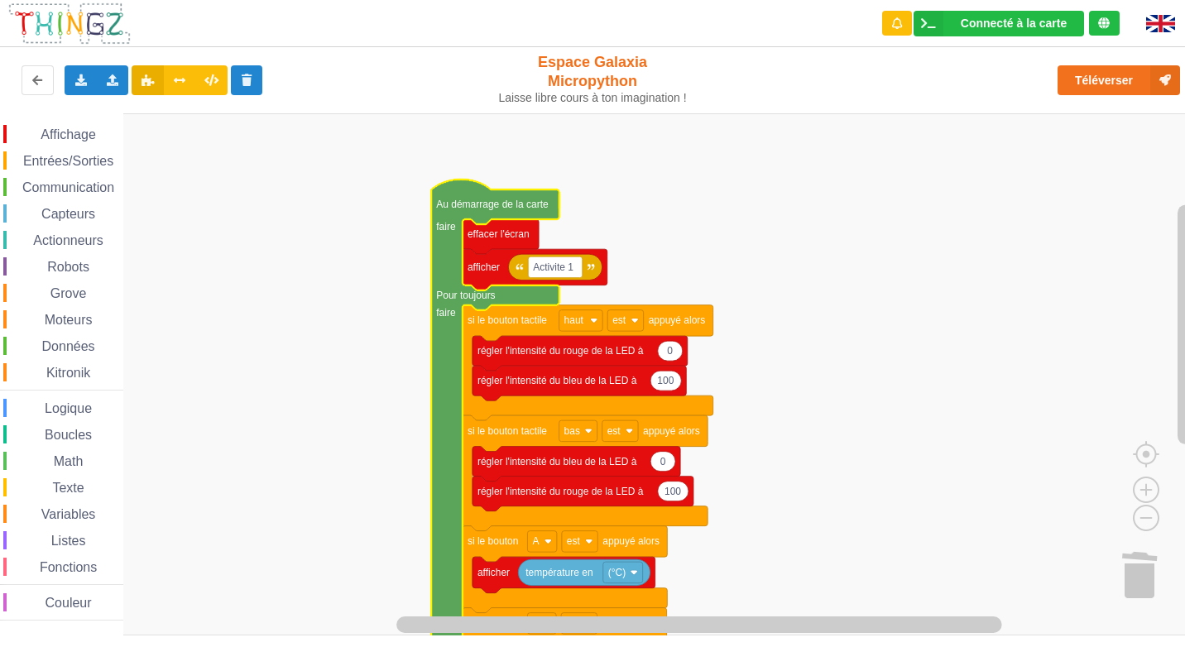
click at [448, 257] on icon "Espace de travail de Blocky" at bounding box center [494, 462] width 127 height 565
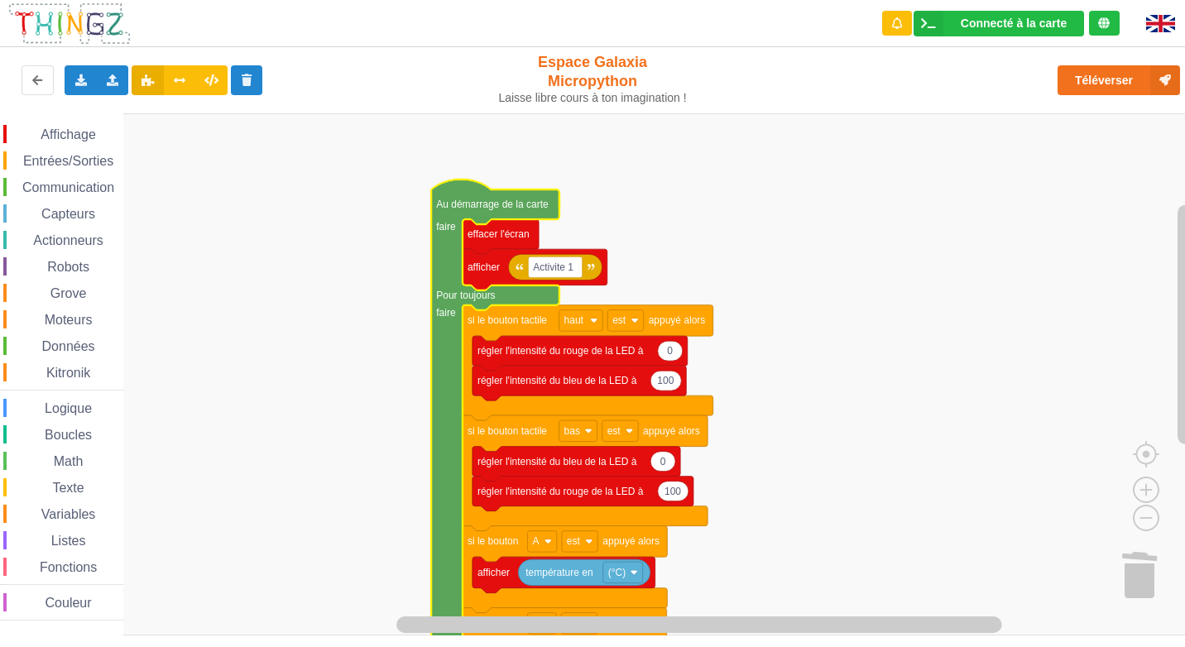
click at [448, 257] on icon "Espace de travail de Blocky" at bounding box center [494, 462] width 127 height 565
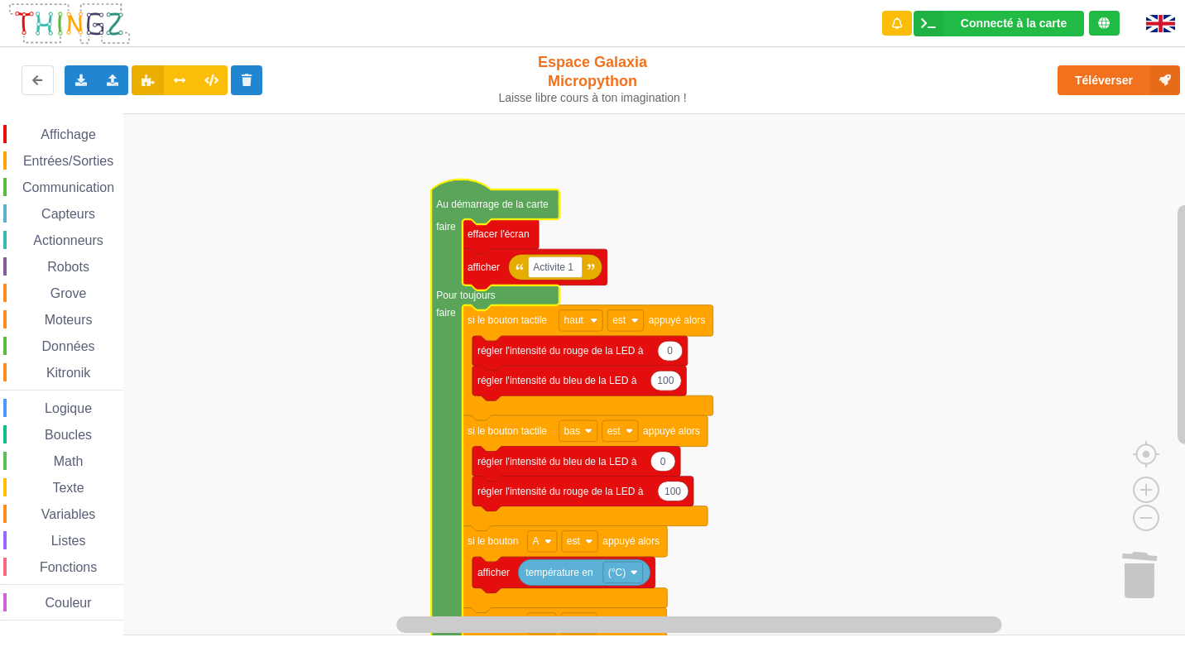
click at [448, 257] on icon "Espace de travail de Blocky" at bounding box center [494, 462] width 127 height 565
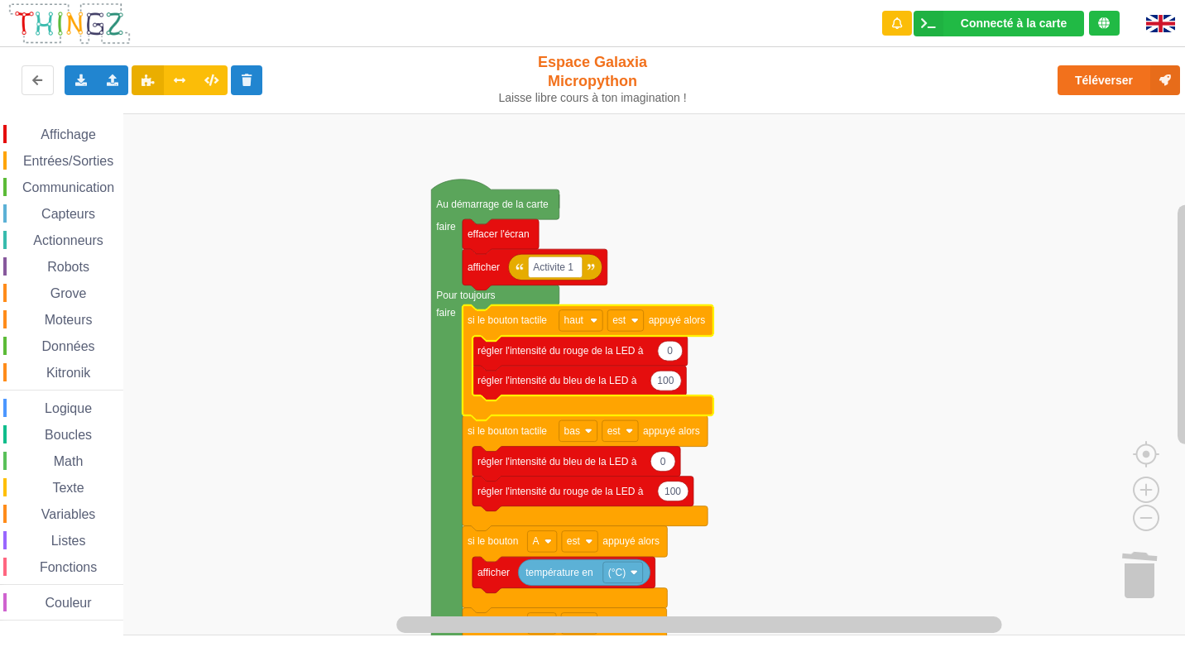
click at [478, 412] on icon "Espace de travail de Blocky" at bounding box center [588, 363] width 251 height 116
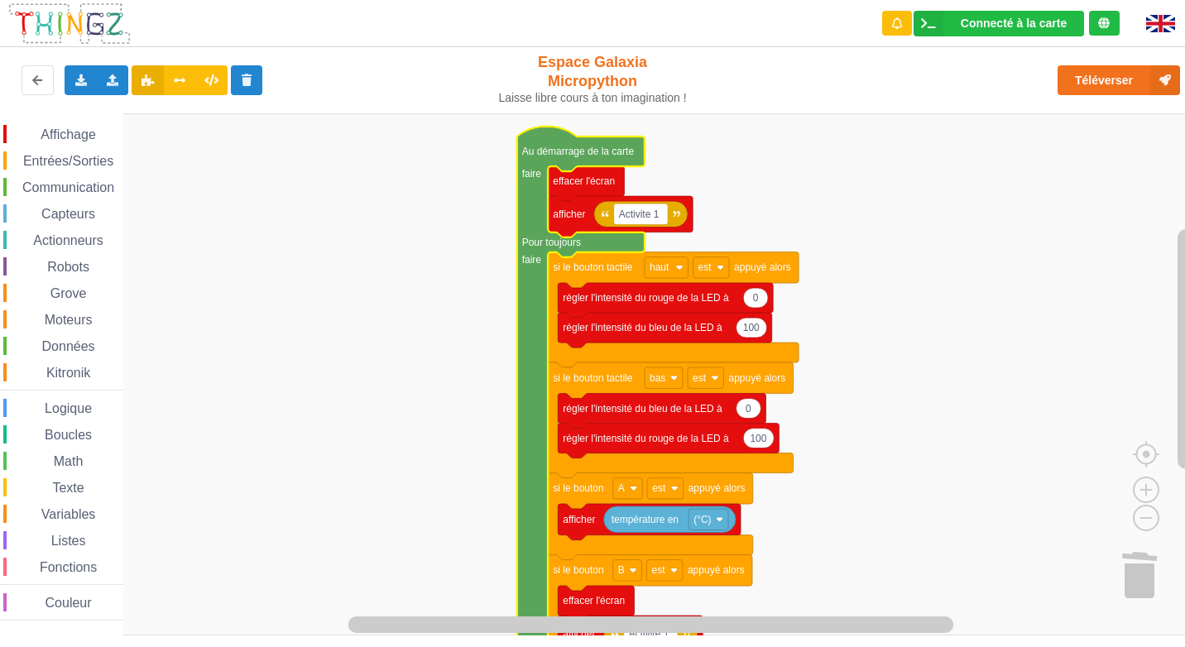
click at [526, 206] on icon "Espace de travail de Blocky" at bounding box center [580, 409] width 127 height 565
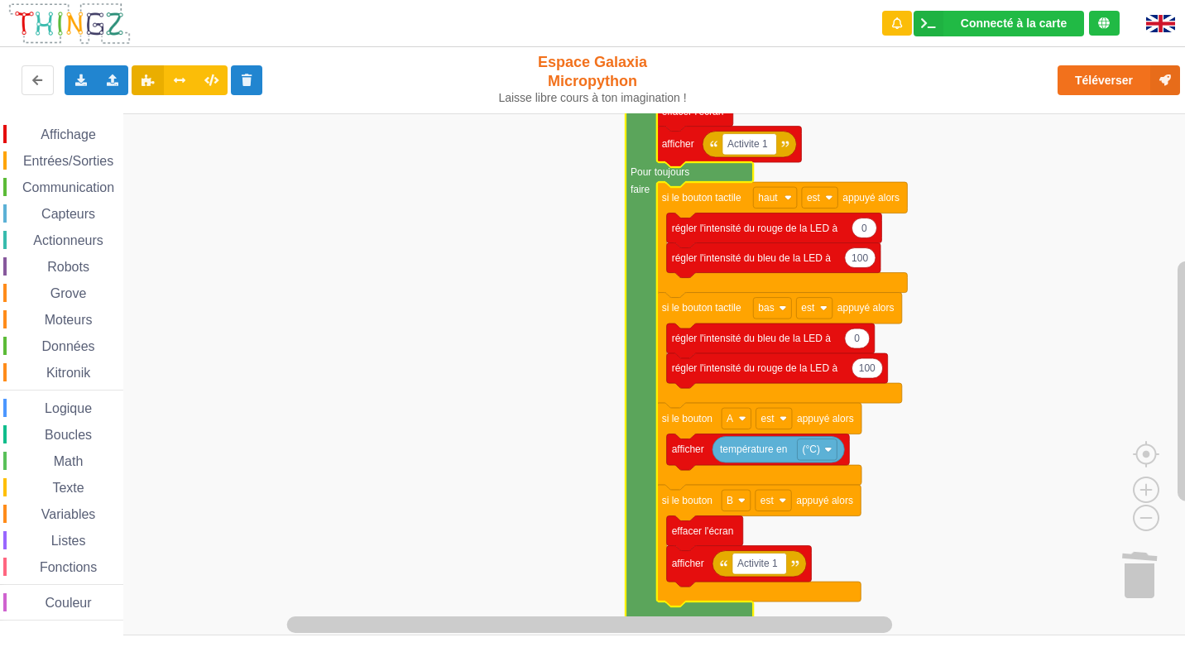
click at [650, 156] on icon "Espace de travail de Blocky" at bounding box center [689, 338] width 127 height 565
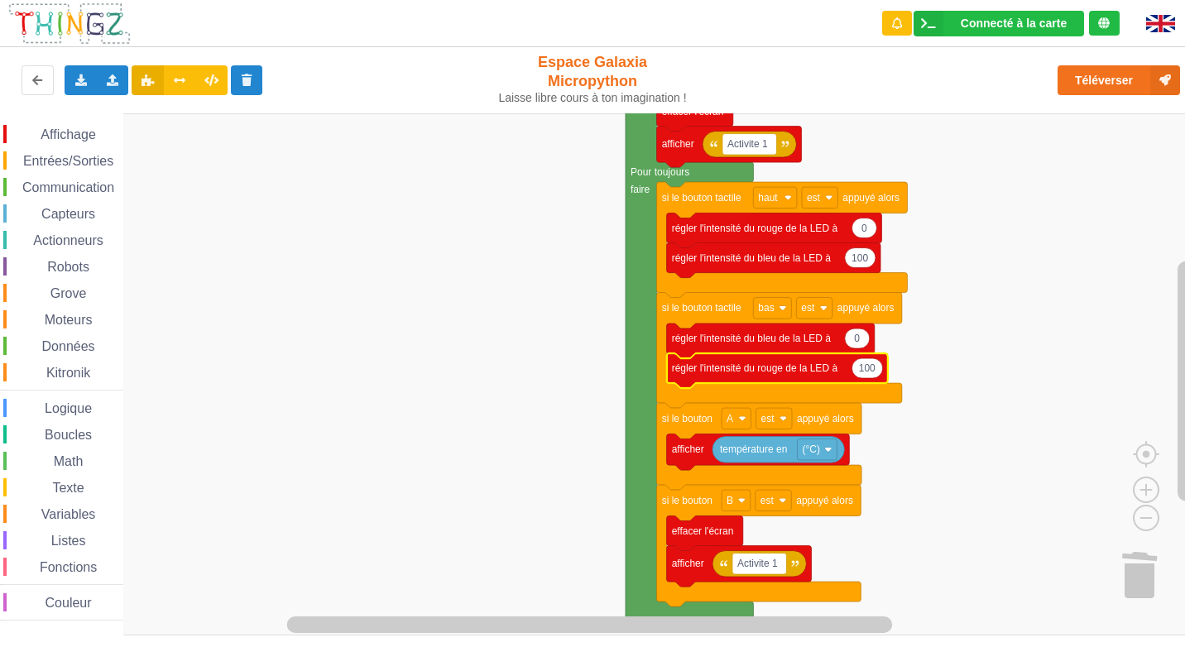
click at [687, 378] on icon "Espace de travail de Blocky" at bounding box center [777, 370] width 221 height 35
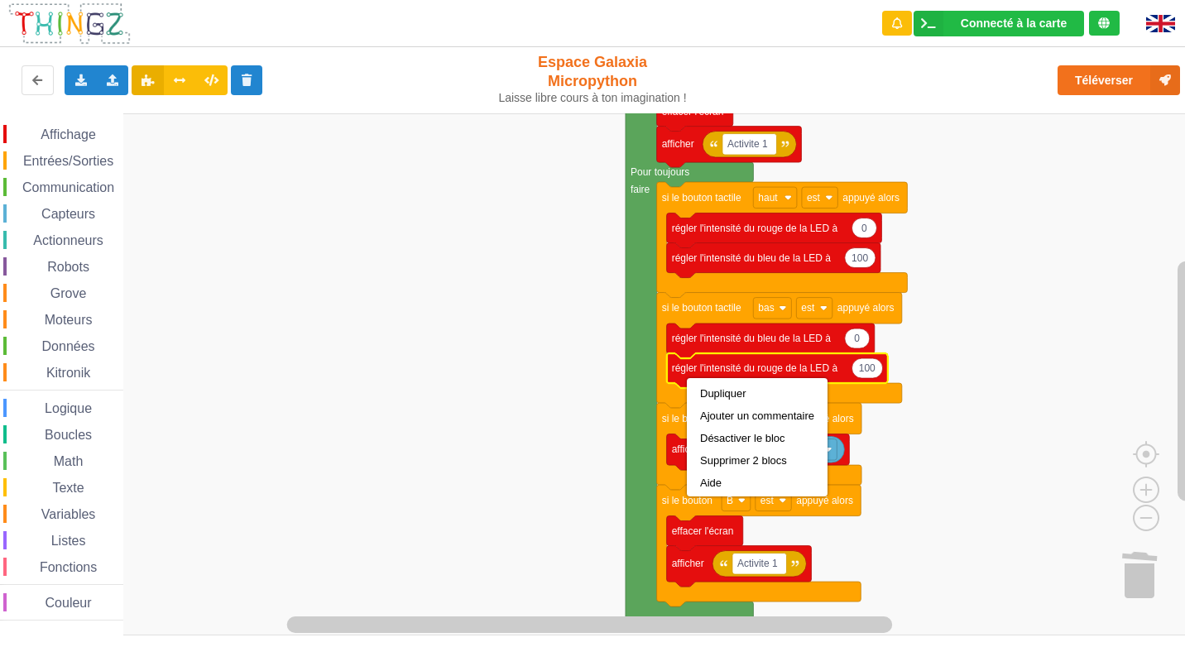
click at [644, 330] on icon "Espace de travail de Blocky" at bounding box center [689, 338] width 127 height 565
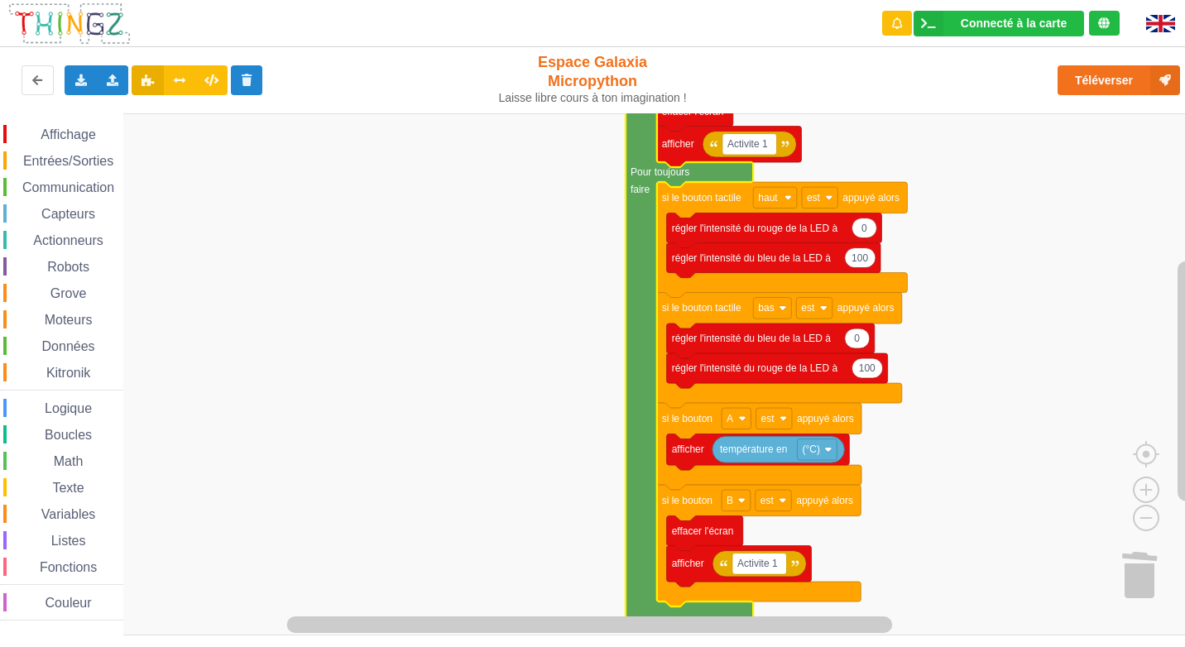
click at [644, 330] on icon "Espace de travail de Blocky" at bounding box center [689, 338] width 127 height 565
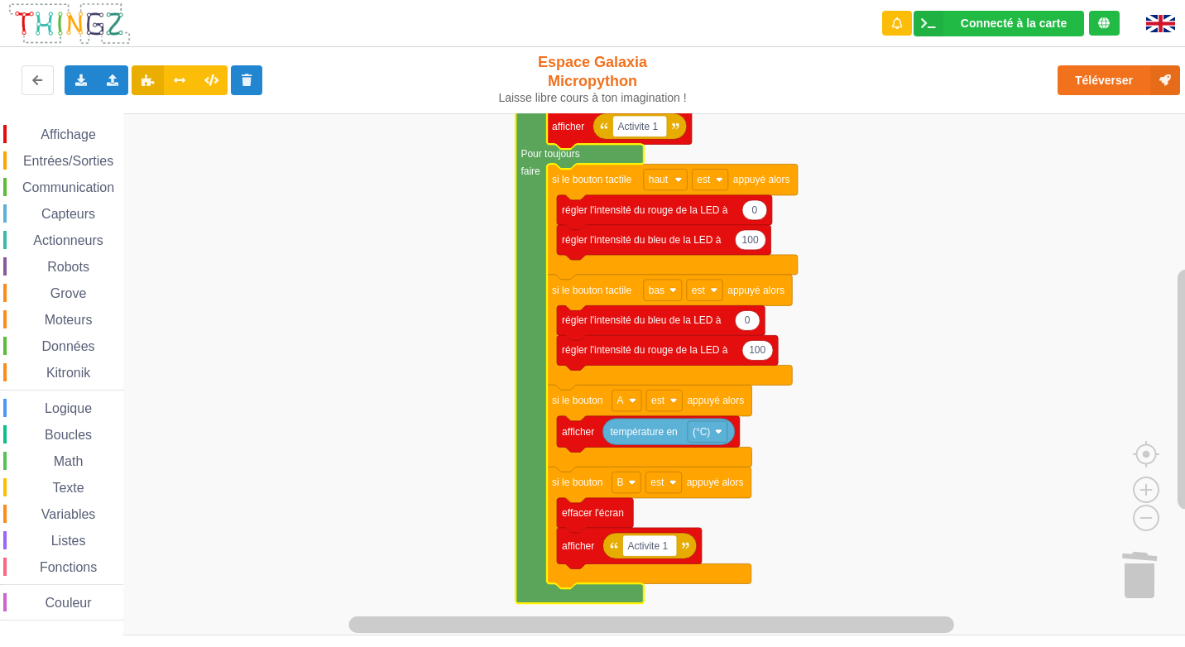
click at [1169, 415] on div "Affichage Entrées/Sorties Communication Capteurs Actionneurs Robots Grove Moteu…" at bounding box center [598, 374] width 1196 height 522
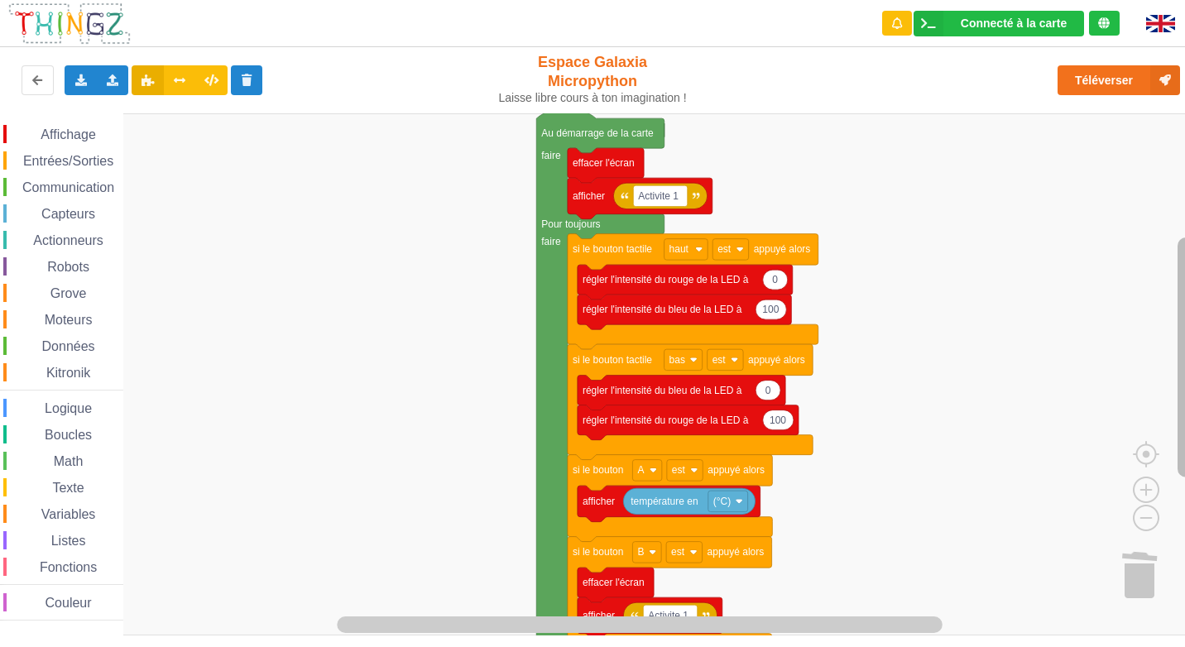
click at [1181, 371] on rect "Espace de travail de Blocky" at bounding box center [1185, 357] width 17 height 240
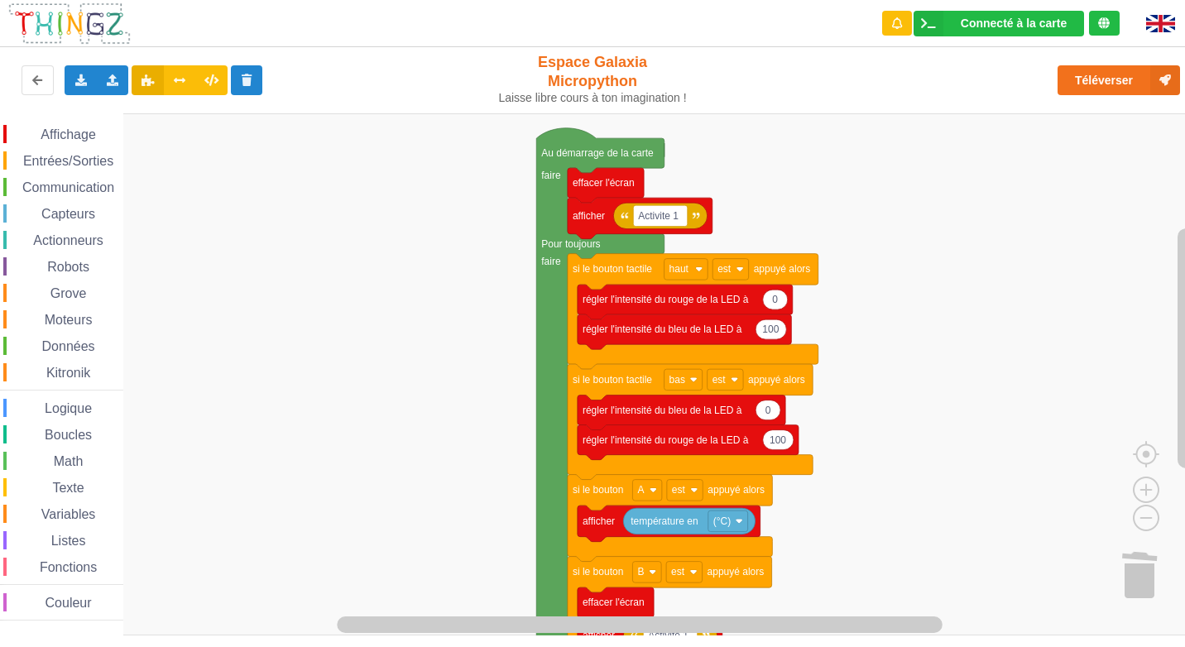
click at [74, 439] on span "Boucles" at bounding box center [68, 435] width 52 height 14
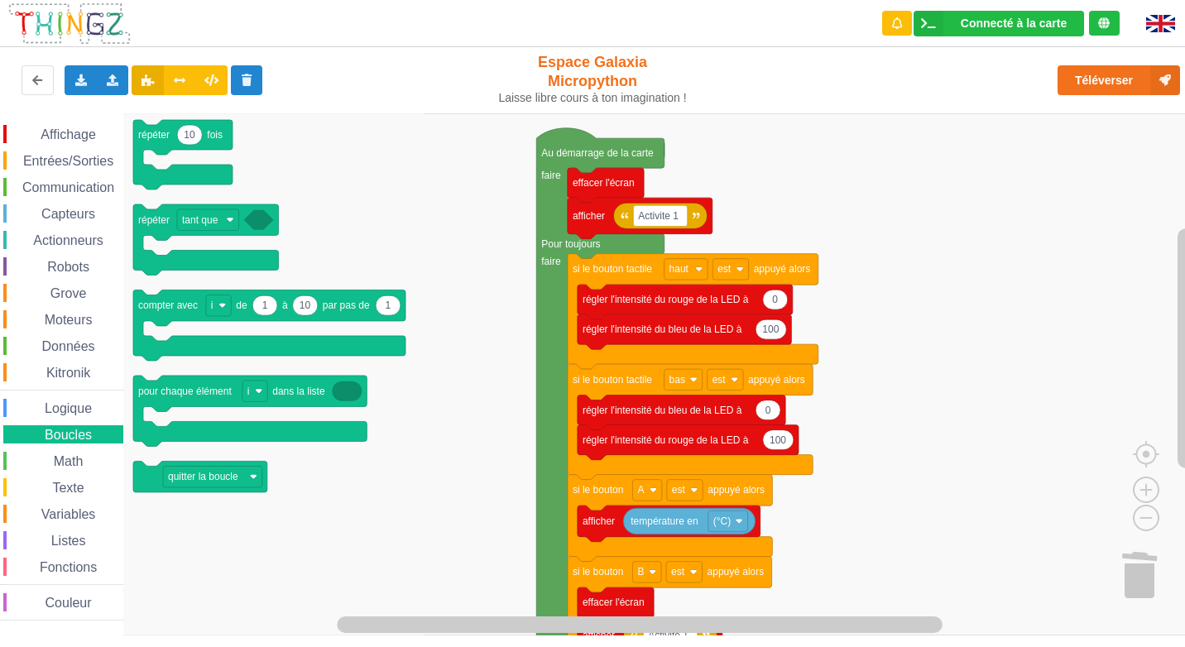
click at [68, 465] on span "Math" at bounding box center [68, 461] width 35 height 14
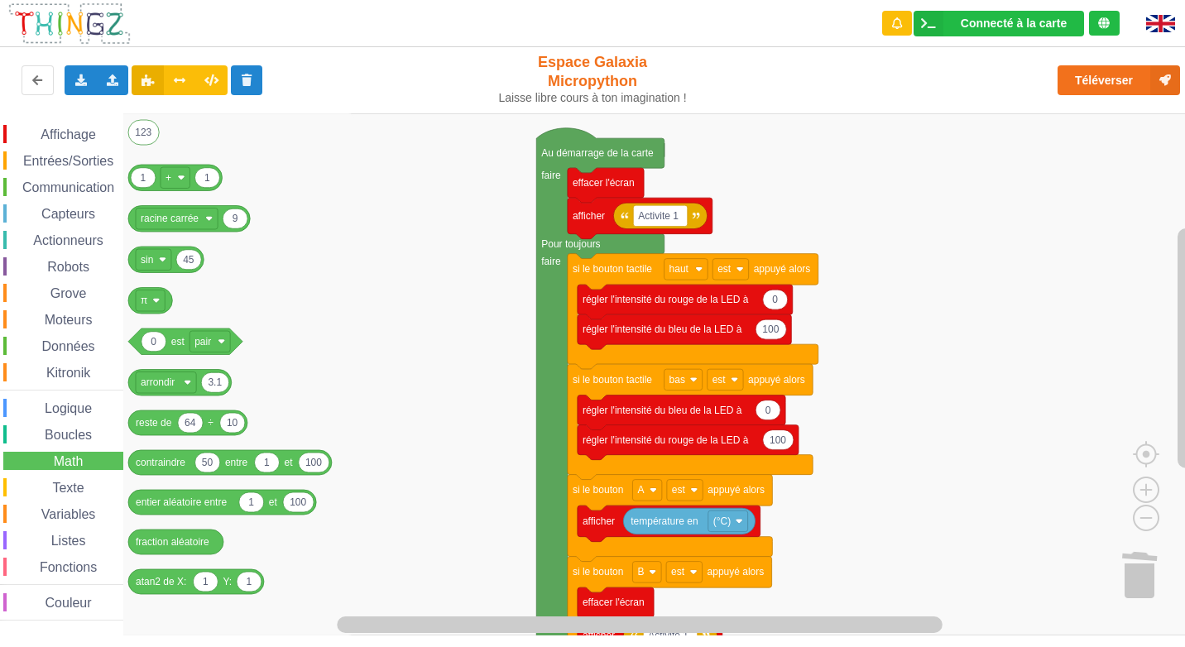
click at [40, 199] on div "Affichage Entrées/Sorties Communication Capteurs Actionneurs Robots Grove Moteu…" at bounding box center [61, 373] width 123 height 496
click at [44, 191] on span "Communication" at bounding box center [68, 187] width 97 height 14
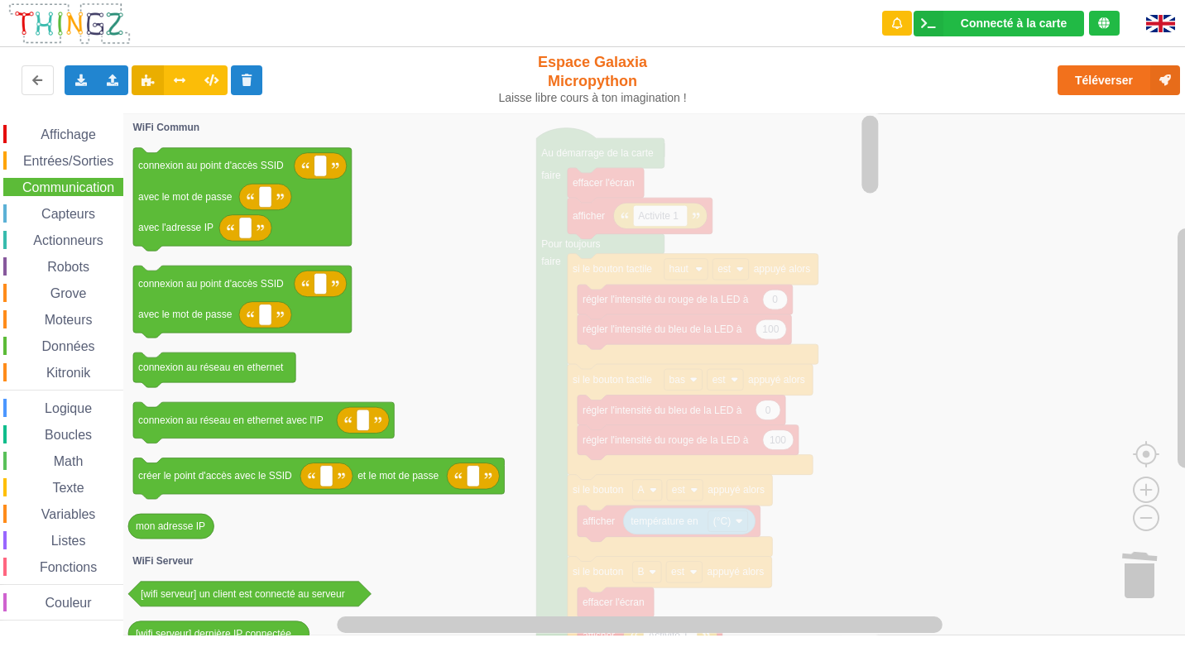
click at [54, 367] on span "Kitronik" at bounding box center [68, 373] width 49 height 14
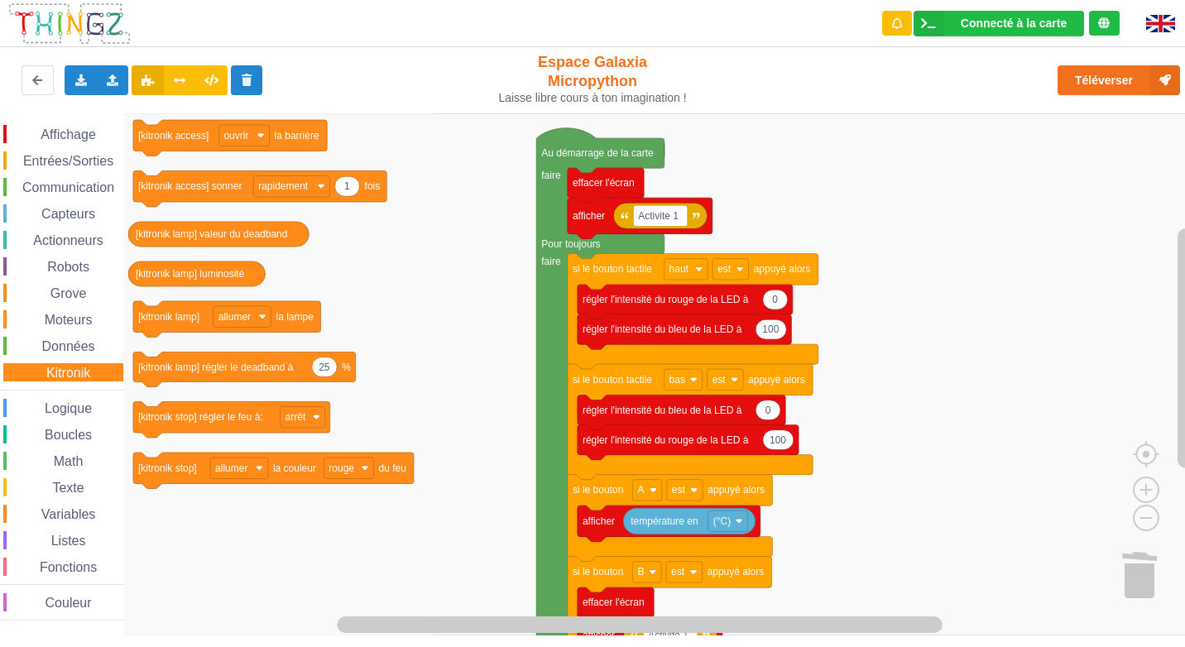
click at [55, 343] on span "Données" at bounding box center [69, 346] width 58 height 14
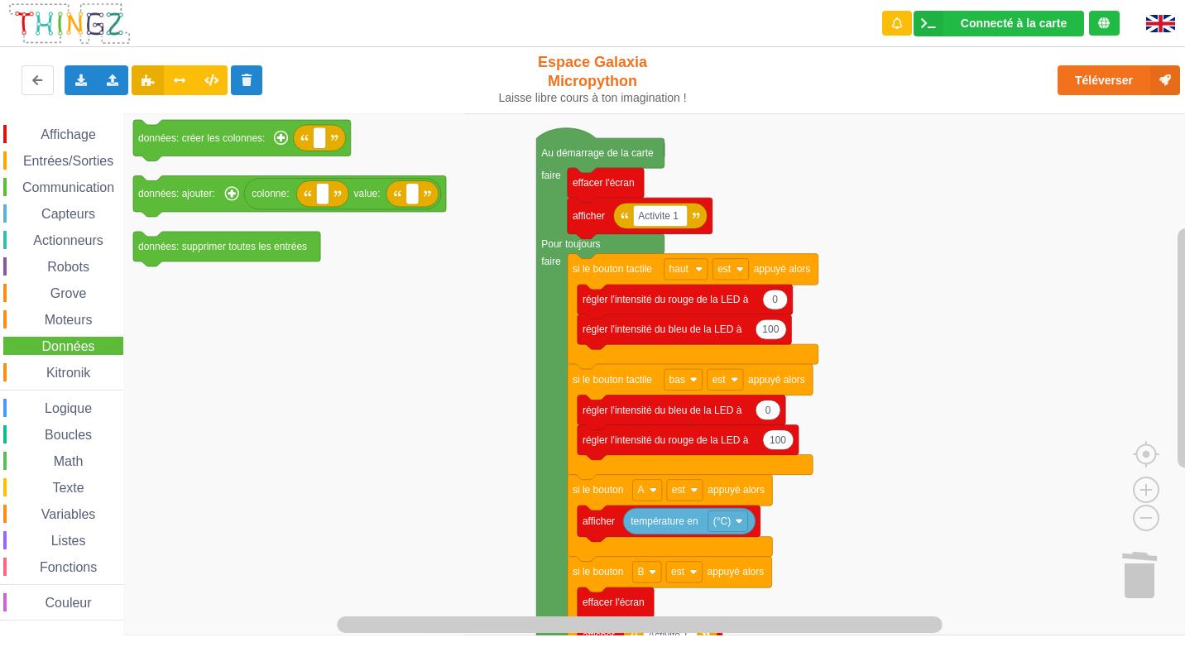
click at [75, 120] on div "Affichage Entrées/Sorties Communication Capteurs Actionneurs Robots Grove Moteu…" at bounding box center [61, 370] width 123 height 515
click at [70, 122] on div "Affichage Entrées/Sorties Communication Capteurs Actionneurs Robots Grove Moteu…" at bounding box center [61, 370] width 123 height 515
click at [51, 159] on span "Entrées/Sorties" at bounding box center [68, 161] width 95 height 14
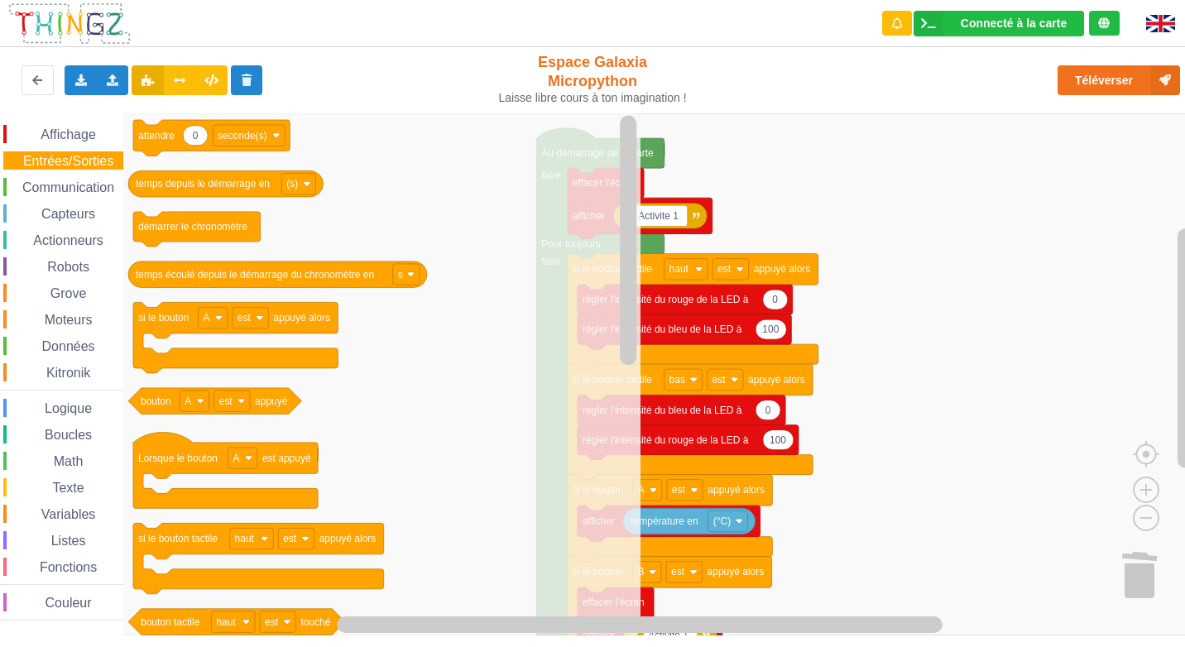
click at [55, 143] on div "Affichage" at bounding box center [63, 134] width 120 height 18
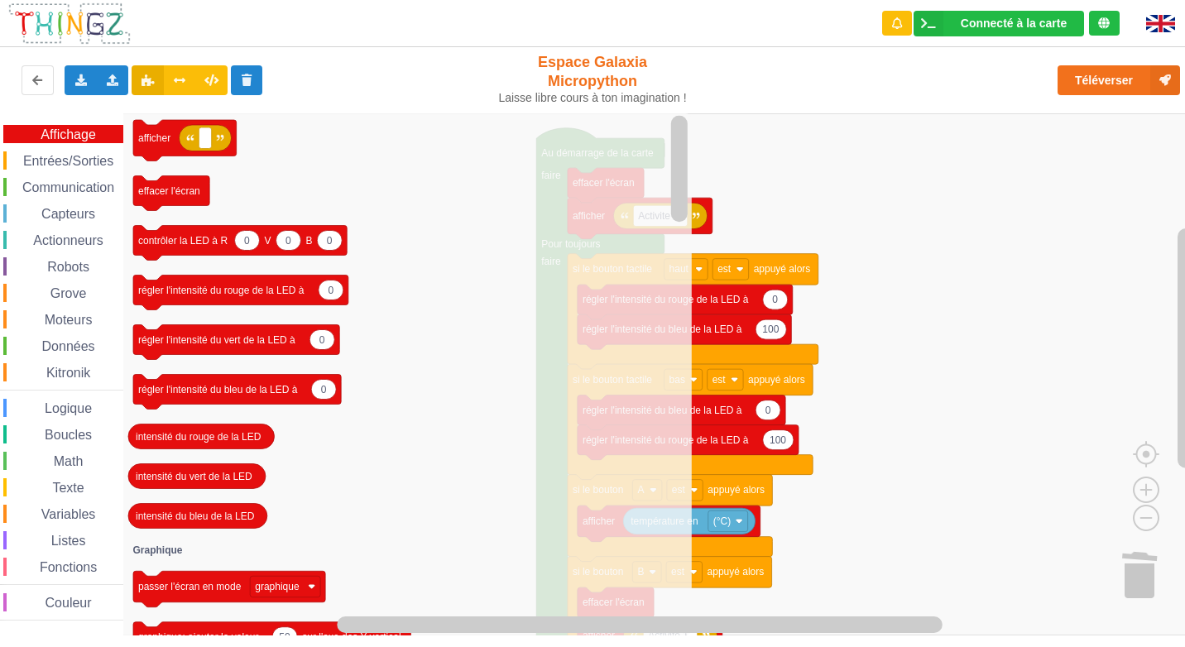
drag, startPoint x: 33, startPoint y: 448, endPoint x: 33, endPoint y: 480, distance: 32.3
click at [33, 458] on div "Affichage Entrées/Sorties Communication Capteurs Actionneurs Robots Grove Moteu…" at bounding box center [61, 373] width 123 height 496
click at [33, 480] on div "Texte" at bounding box center [63, 487] width 120 height 18
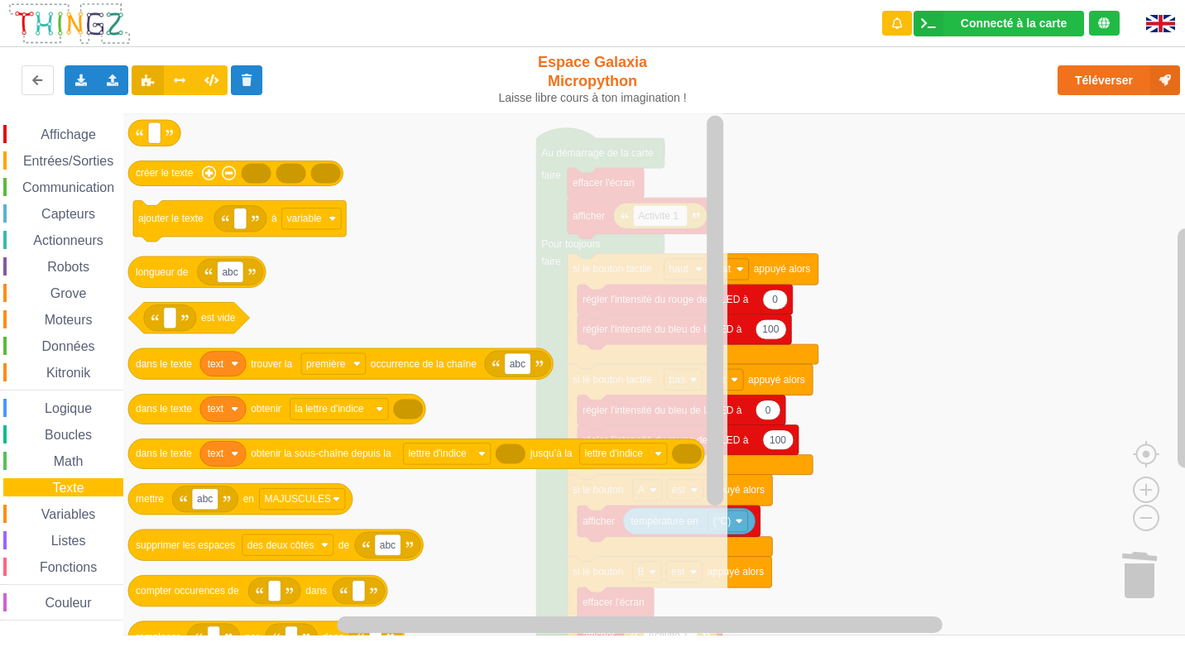
click at [36, 633] on div "Affichage Entrées/Sorties Communication Capteurs Actionneurs Robots Grove Moteu…" at bounding box center [61, 374] width 123 height 522
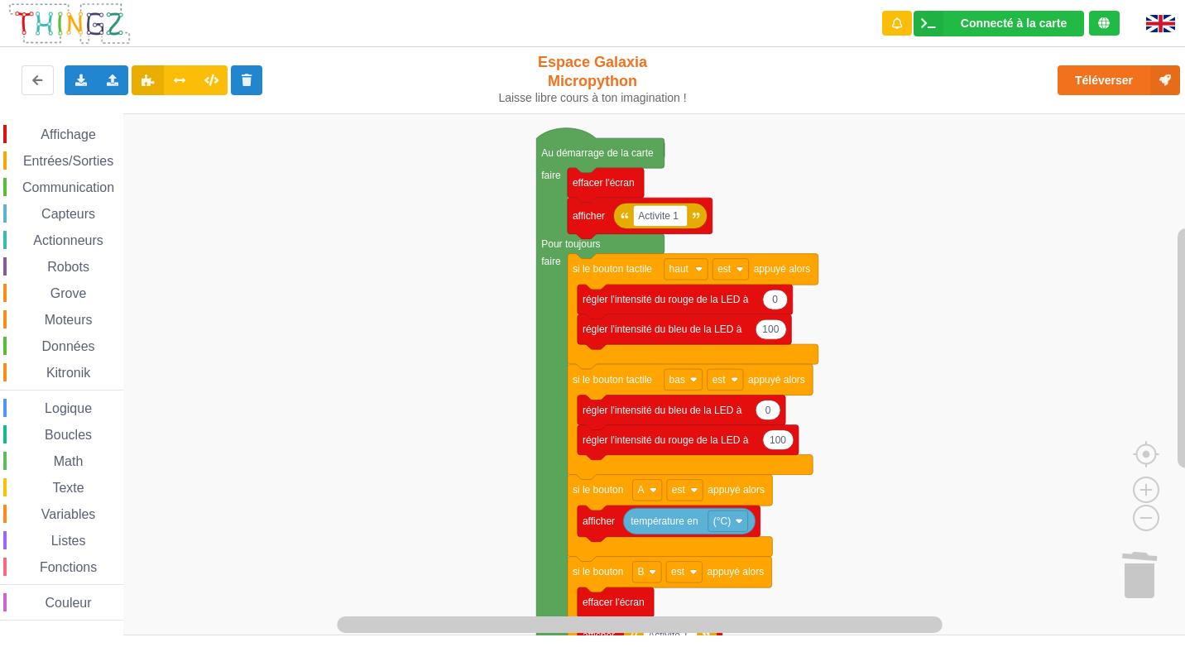
click at [36, 610] on span "Espace de travail de Blocky" at bounding box center [36, 603] width 13 height 13
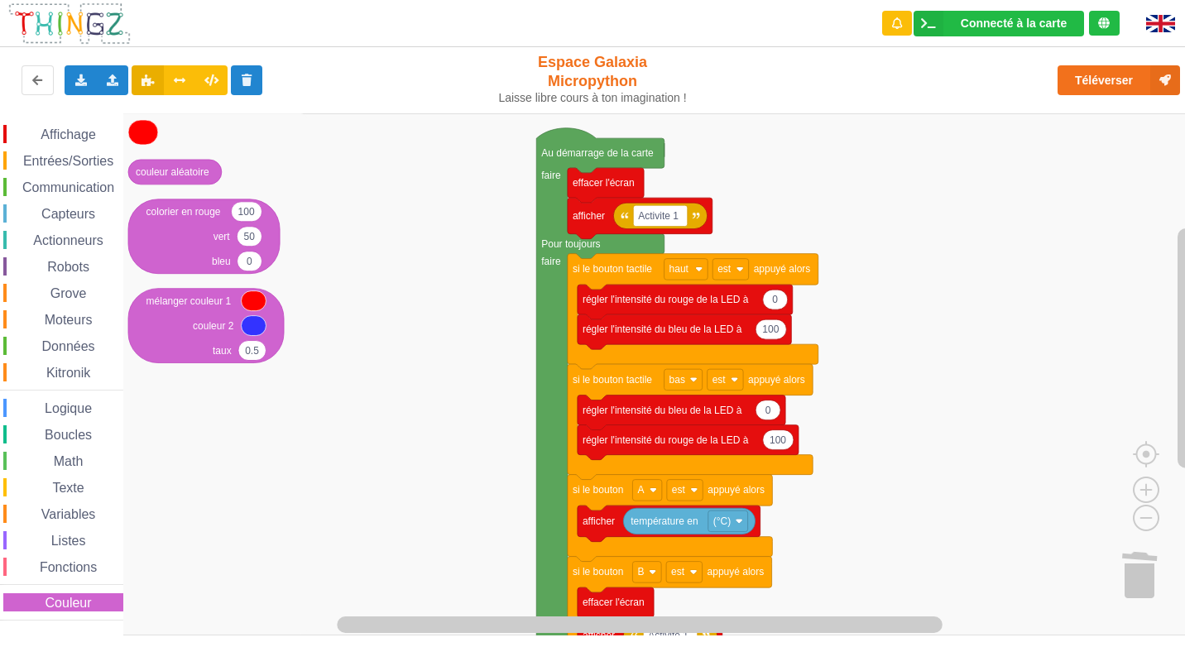
click at [60, 557] on div "Affichage Entrées/Sorties Communication Capteurs Actionneurs Robots Grove Moteu…" at bounding box center [61, 373] width 123 height 496
click at [66, 522] on div "Variables" at bounding box center [63, 514] width 120 height 18
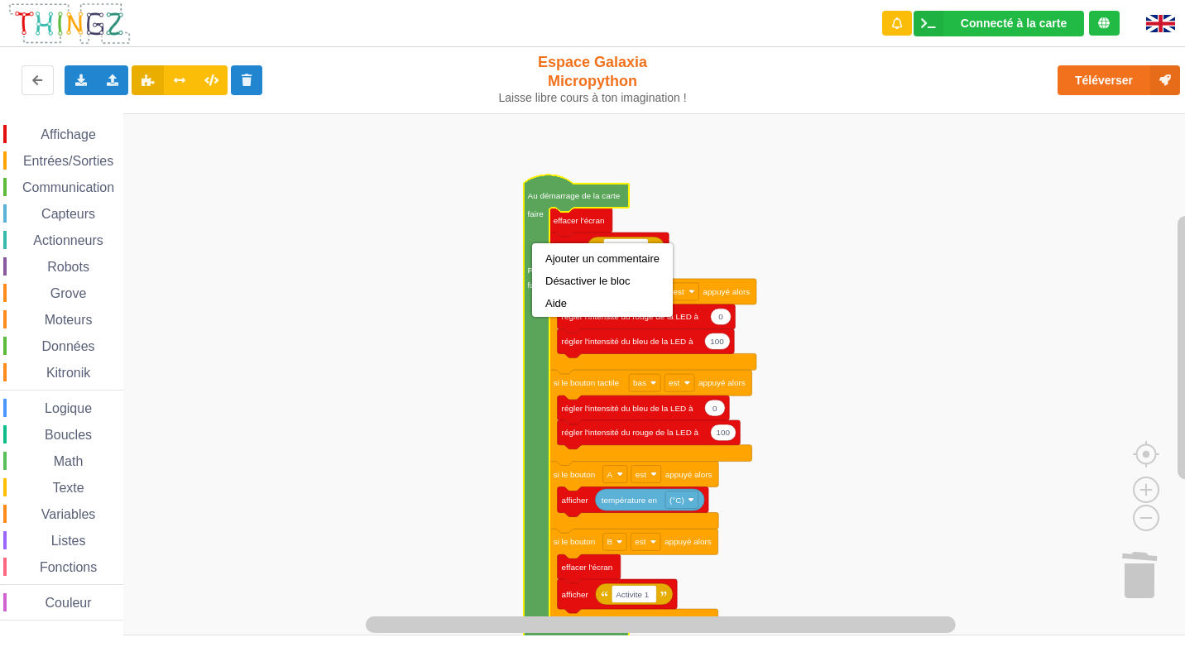
click at [281, 252] on rect "Espace de travail de Blocky" at bounding box center [598, 374] width 1196 height 522
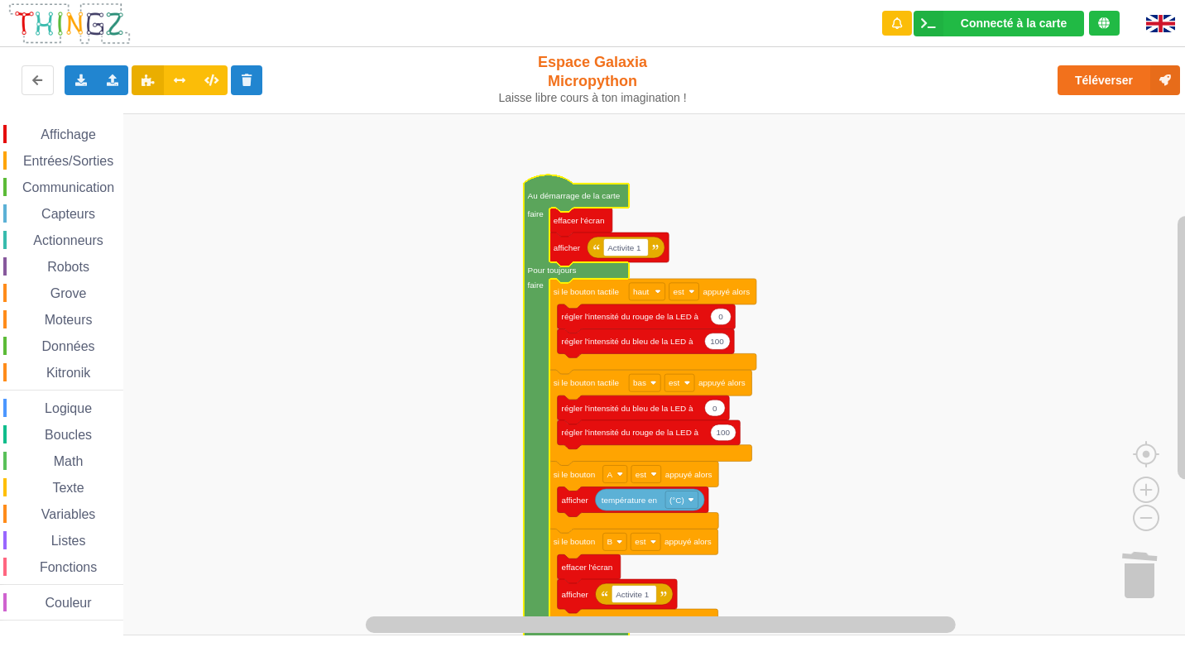
click at [421, 345] on rect "Espace de travail de Blocky" at bounding box center [598, 374] width 1196 height 522
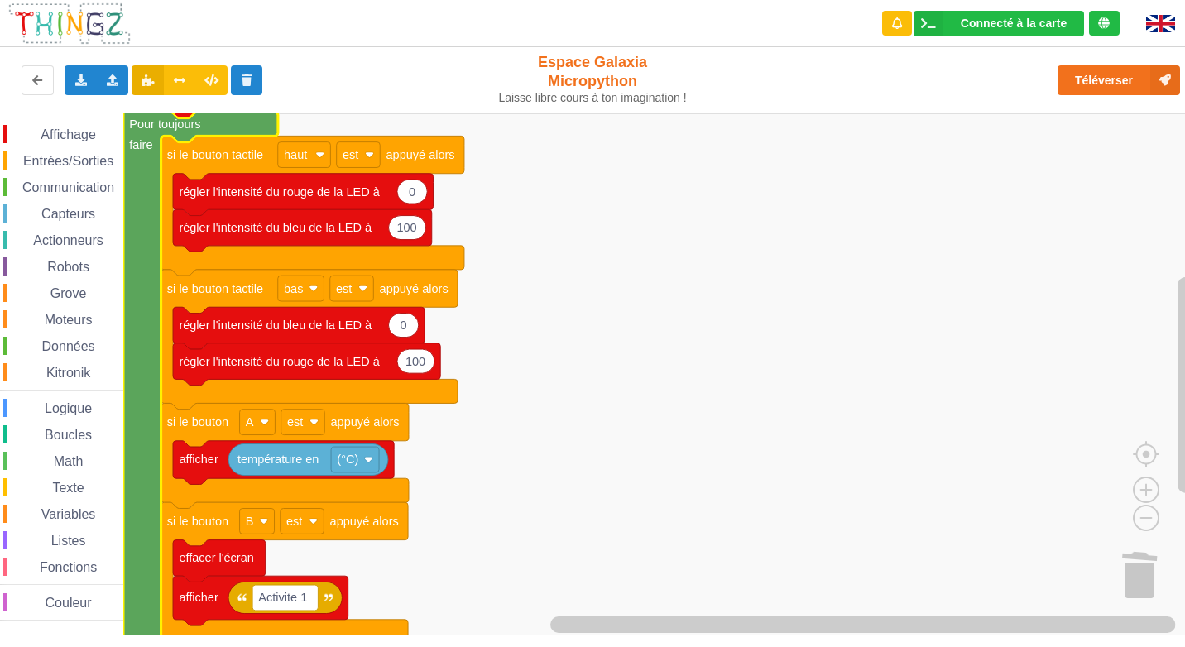
click at [42, 129] on span "Affichage" at bounding box center [68, 134] width 60 height 14
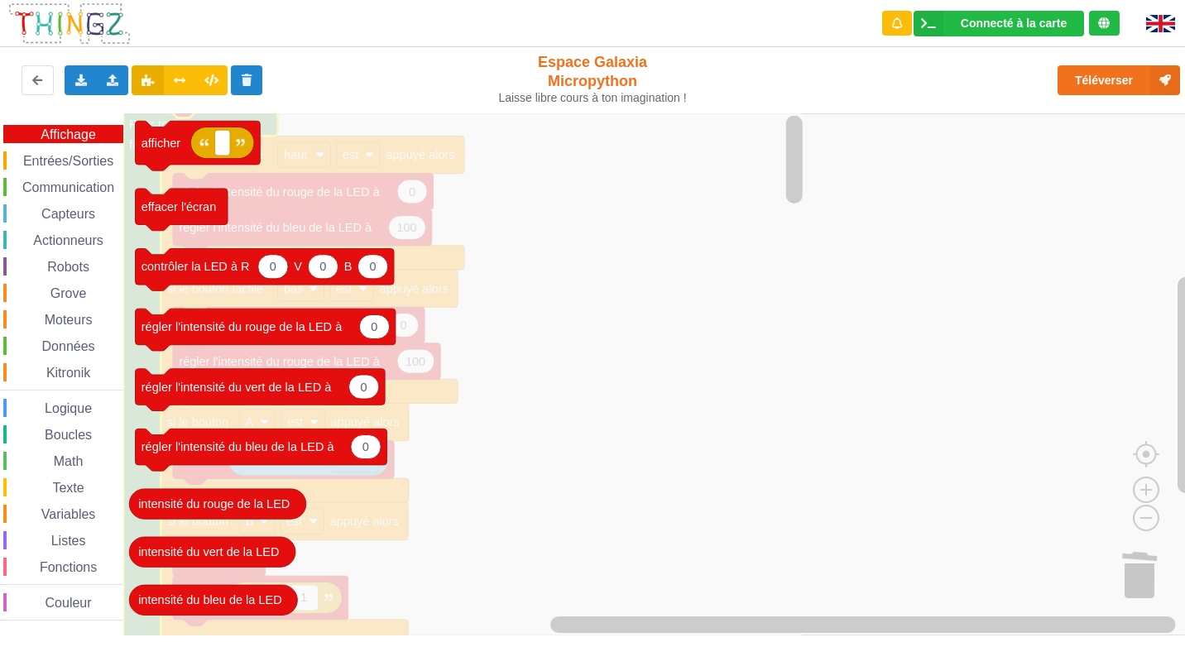
click at [45, 178] on div "Affichage Entrées/Sorties Communication Capteurs Actionneurs Robots Grove Moteu…" at bounding box center [61, 373] width 123 height 496
click at [56, 151] on div "Affichage Entrées/Sorties Communication Capteurs Actionneurs Robots Grove Moteu…" at bounding box center [61, 373] width 123 height 496
click at [53, 169] on div "Entrées/Sorties" at bounding box center [63, 160] width 120 height 18
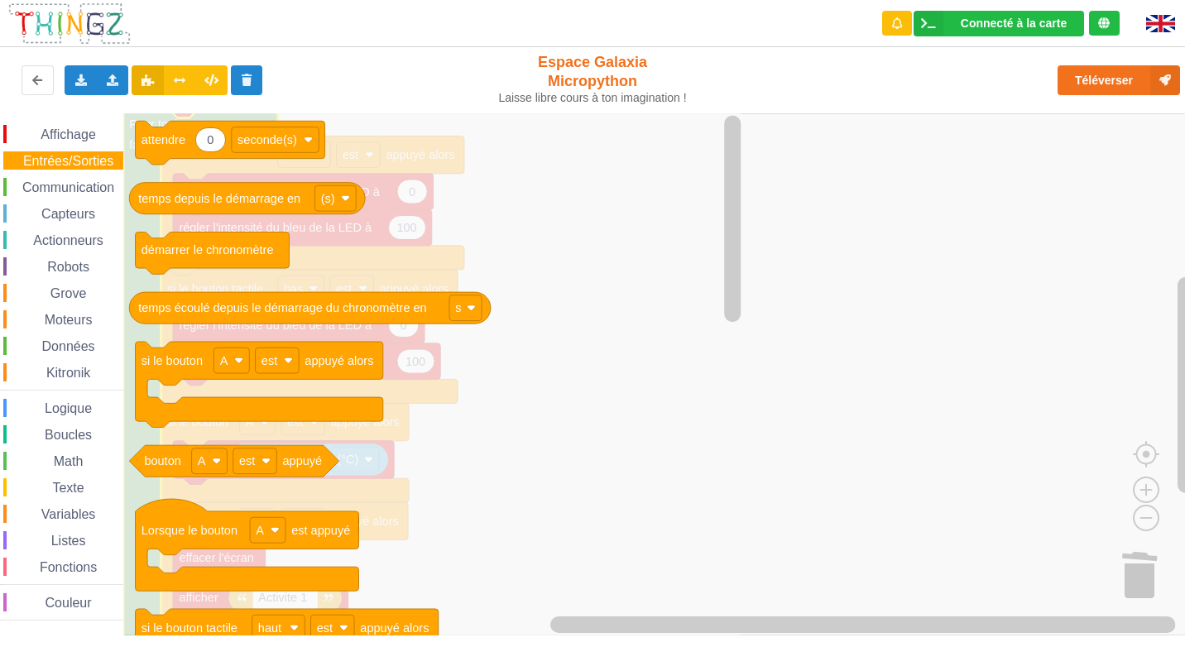
click at [50, 176] on div "Affichage Entrées/Sorties Communication Capteurs Actionneurs Robots Grove Moteu…" at bounding box center [61, 373] width 123 height 496
click at [52, 199] on div "Affichage Entrées/Sorties Communication Capteurs Actionneurs Robots Grove Moteu…" at bounding box center [61, 373] width 123 height 496
click at [50, 192] on span "Communication" at bounding box center [68, 187] width 97 height 14
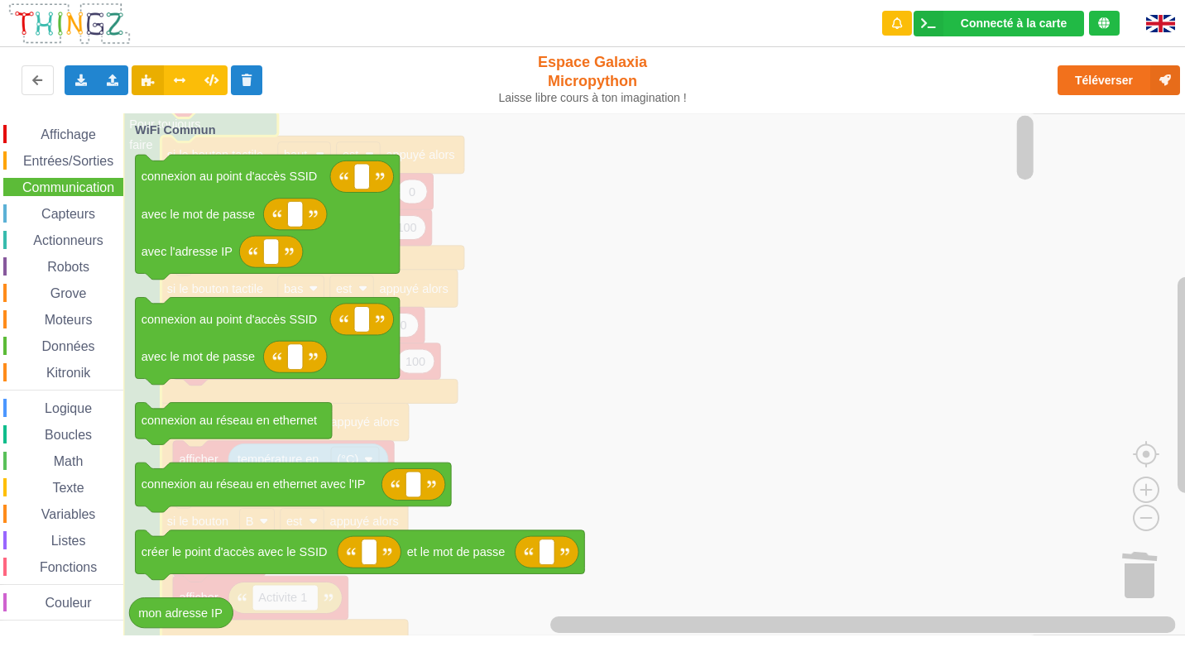
click at [55, 211] on span "Capteurs" at bounding box center [68, 214] width 59 height 14
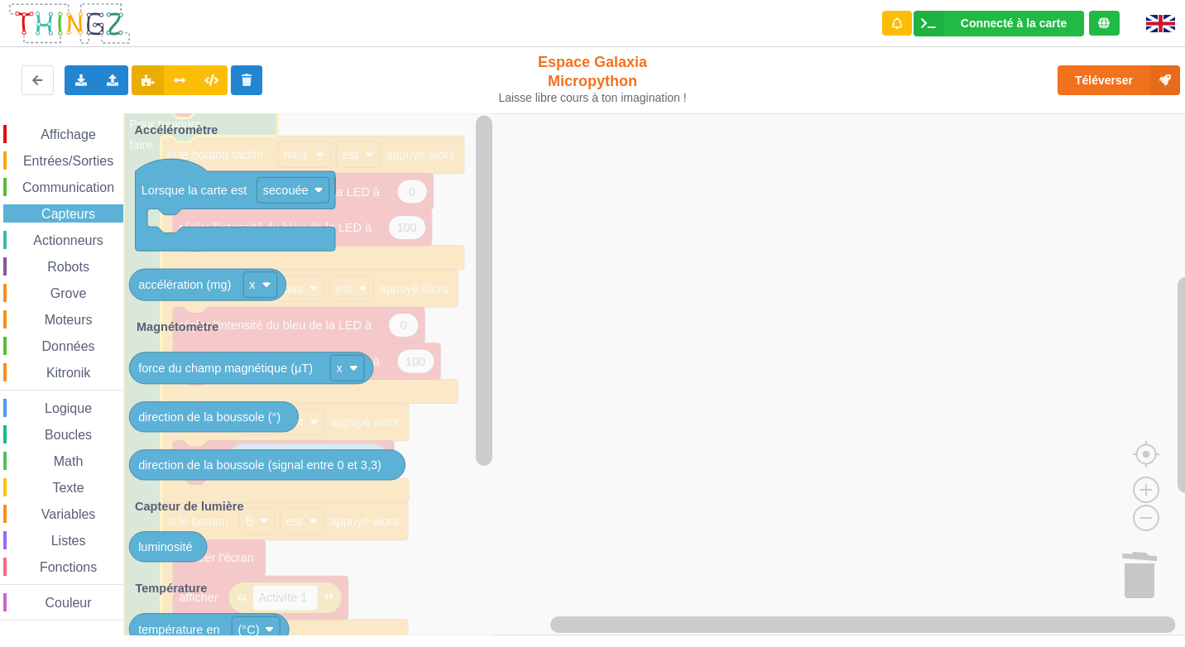
click at [62, 237] on span "Actionneurs" at bounding box center [68, 240] width 75 height 14
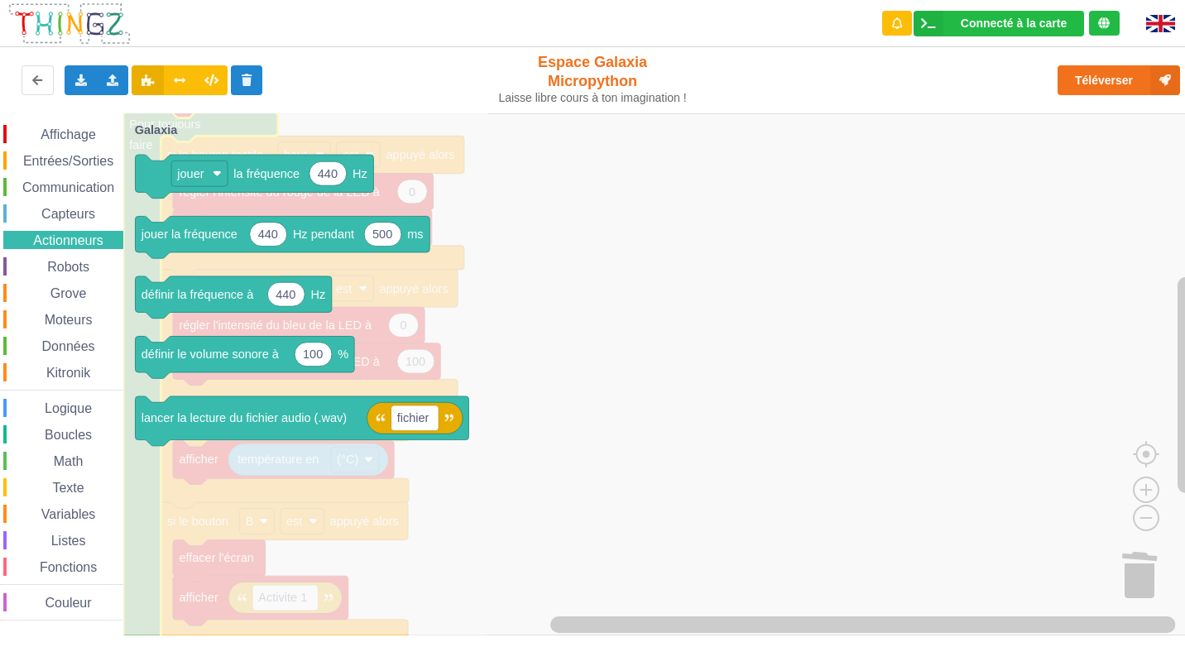
click at [69, 263] on span "Robots" at bounding box center [68, 267] width 47 height 14
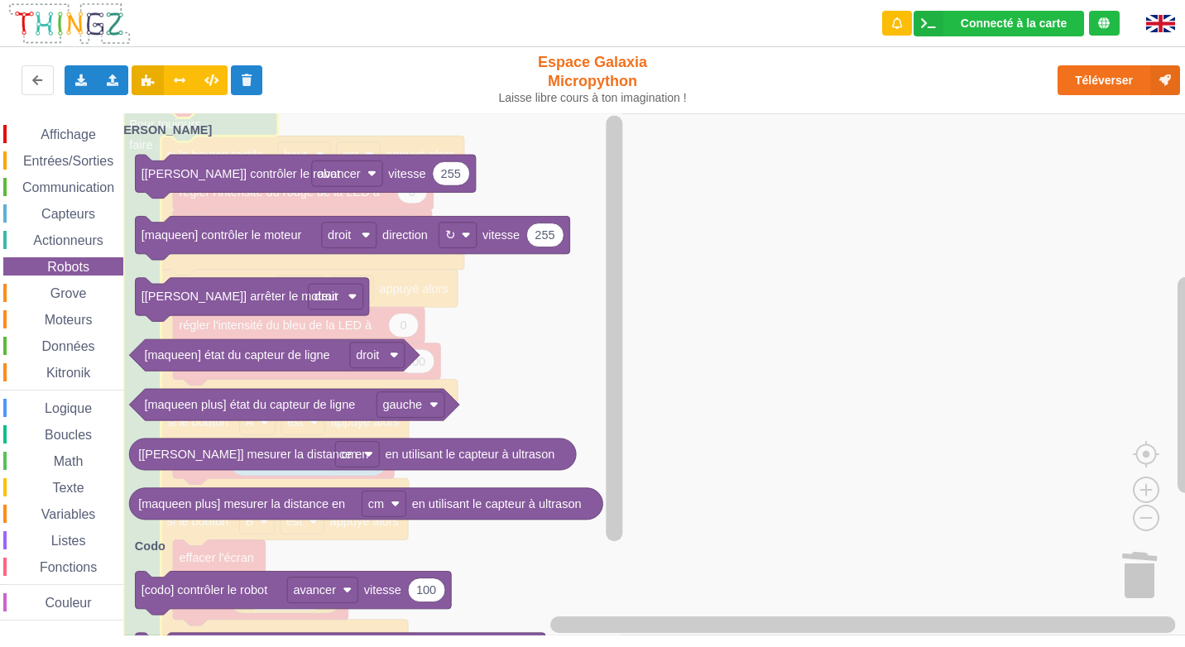
click at [72, 285] on div "Grove" at bounding box center [63, 293] width 120 height 18
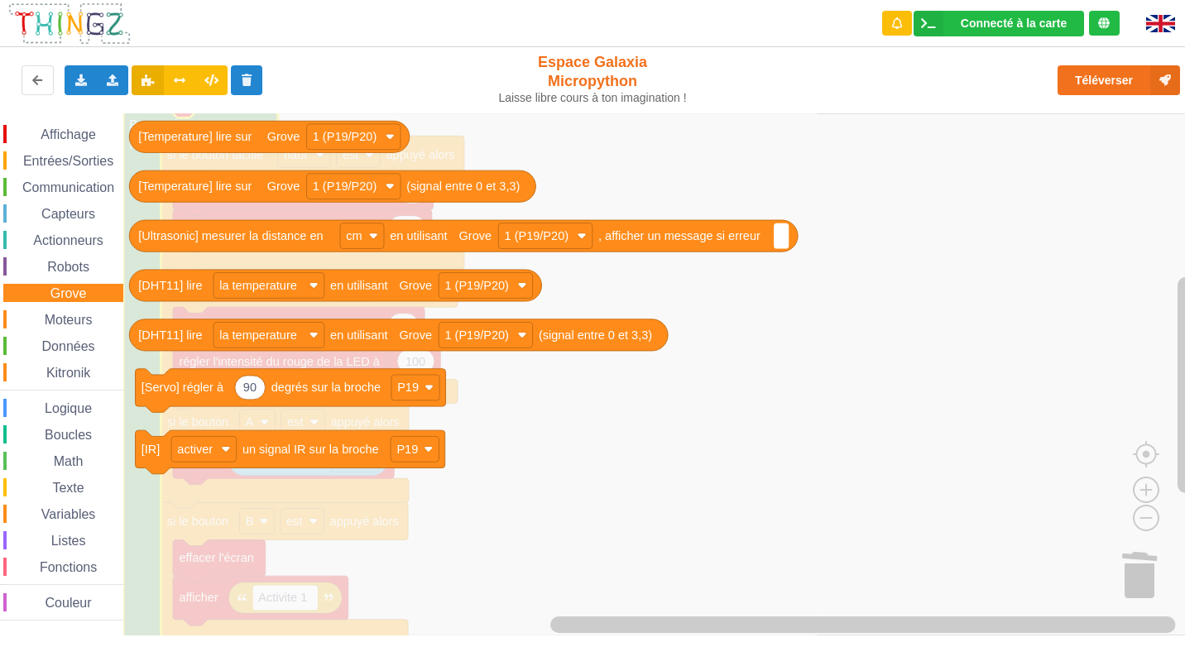
click at [76, 309] on div "Affichage Entrées/Sorties Communication Capteurs Actionneurs Robots Grove Moteu…" at bounding box center [61, 373] width 123 height 496
click at [76, 317] on span "Moteurs" at bounding box center [68, 320] width 53 height 14
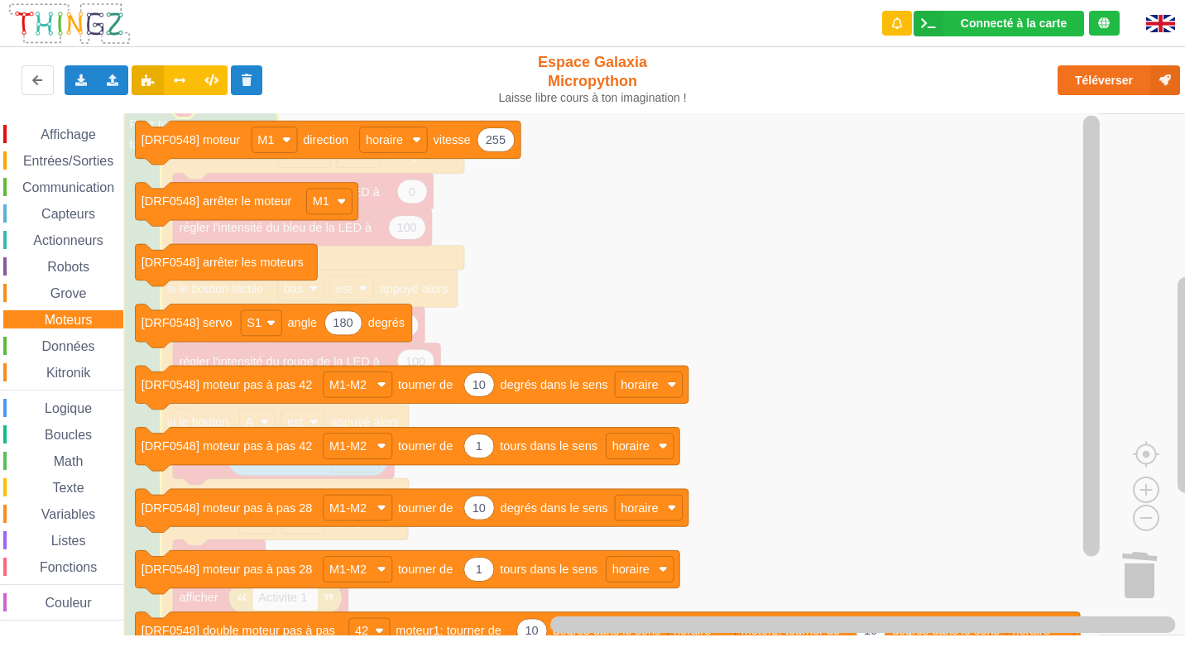
click at [77, 347] on span "Données" at bounding box center [69, 346] width 58 height 14
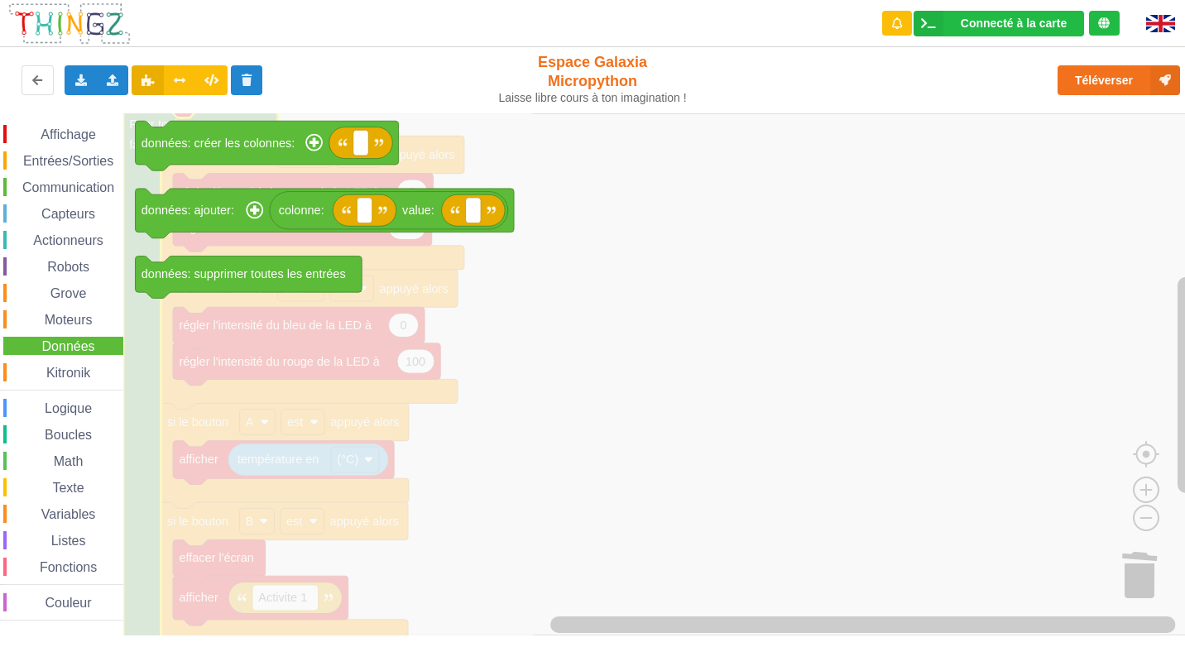
click at [82, 380] on div "Kitronik" at bounding box center [63, 372] width 120 height 18
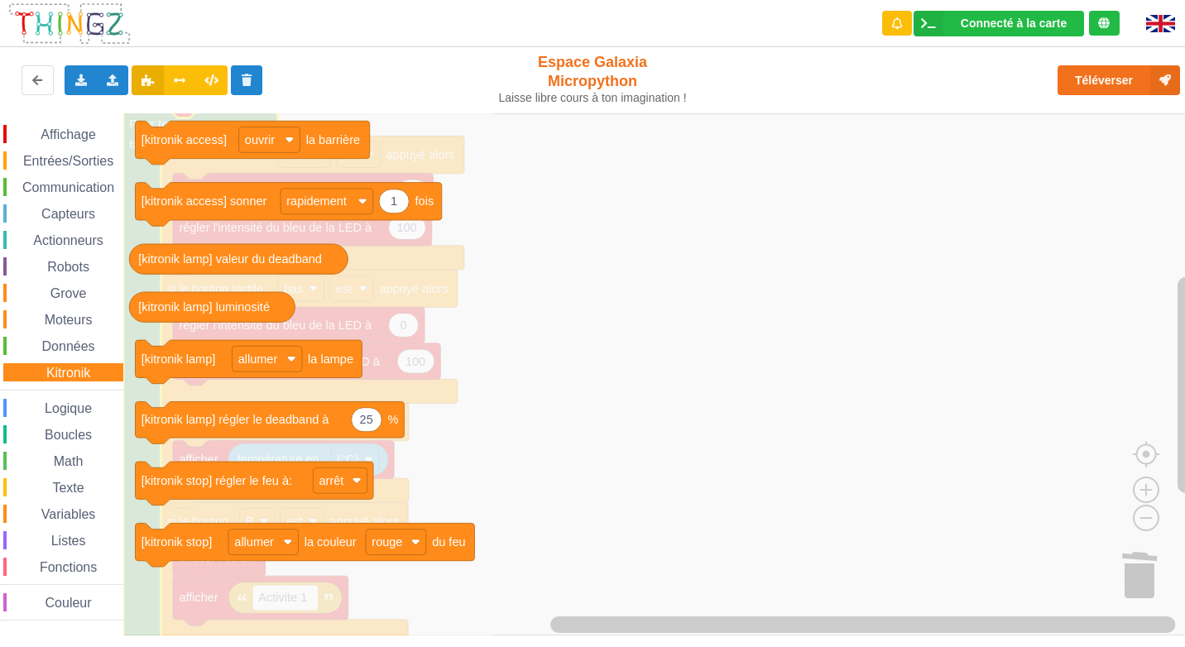
click at [89, 445] on div "Affichage Entrées/Sorties Communication Capteurs Actionneurs Robots Grove Moteu…" at bounding box center [61, 373] width 123 height 496
click at [81, 437] on span "Boucles" at bounding box center [68, 435] width 52 height 14
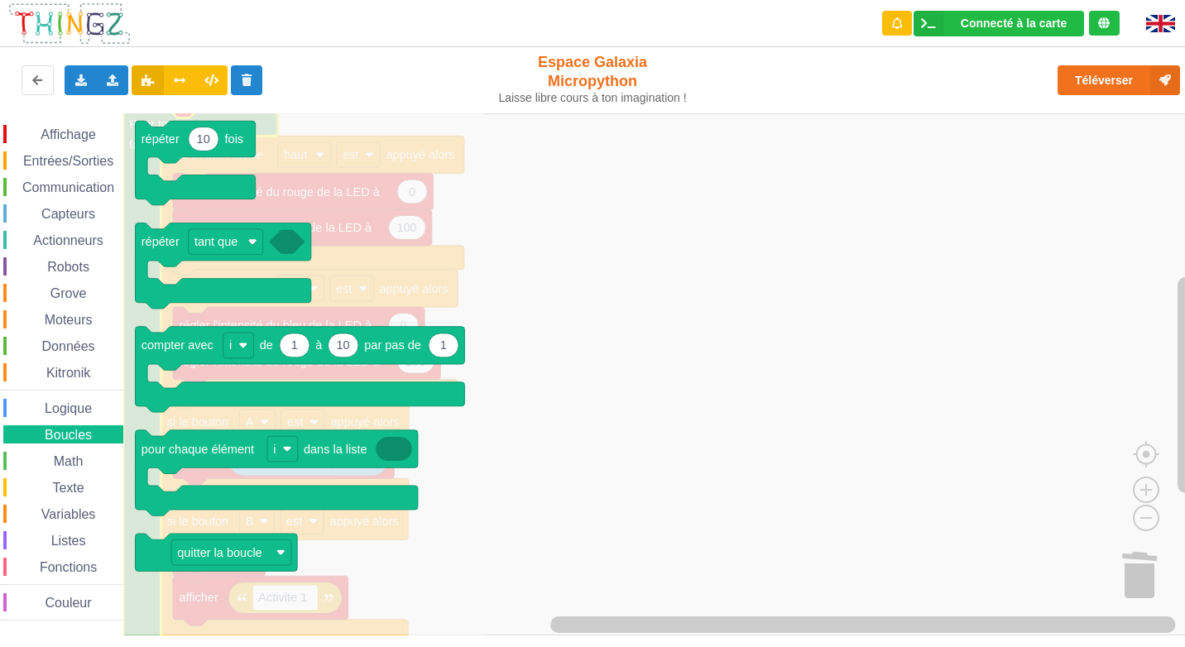
click at [77, 414] on span "Logique" at bounding box center [68, 408] width 52 height 14
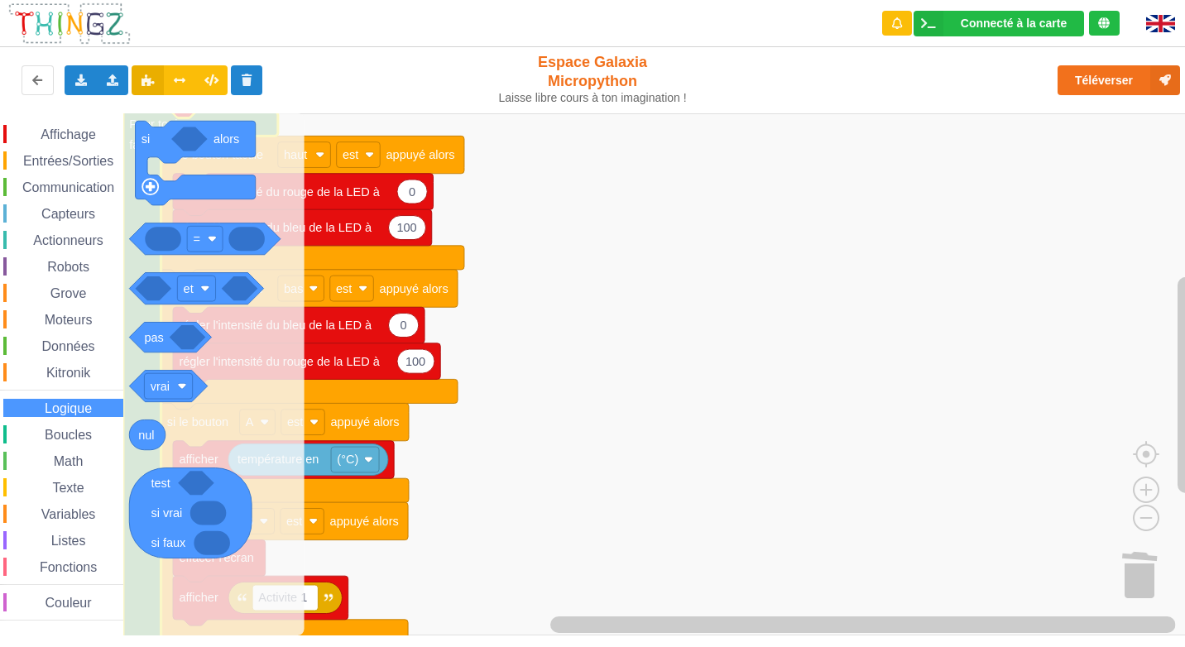
click at [73, 468] on div "Math" at bounding box center [63, 461] width 120 height 18
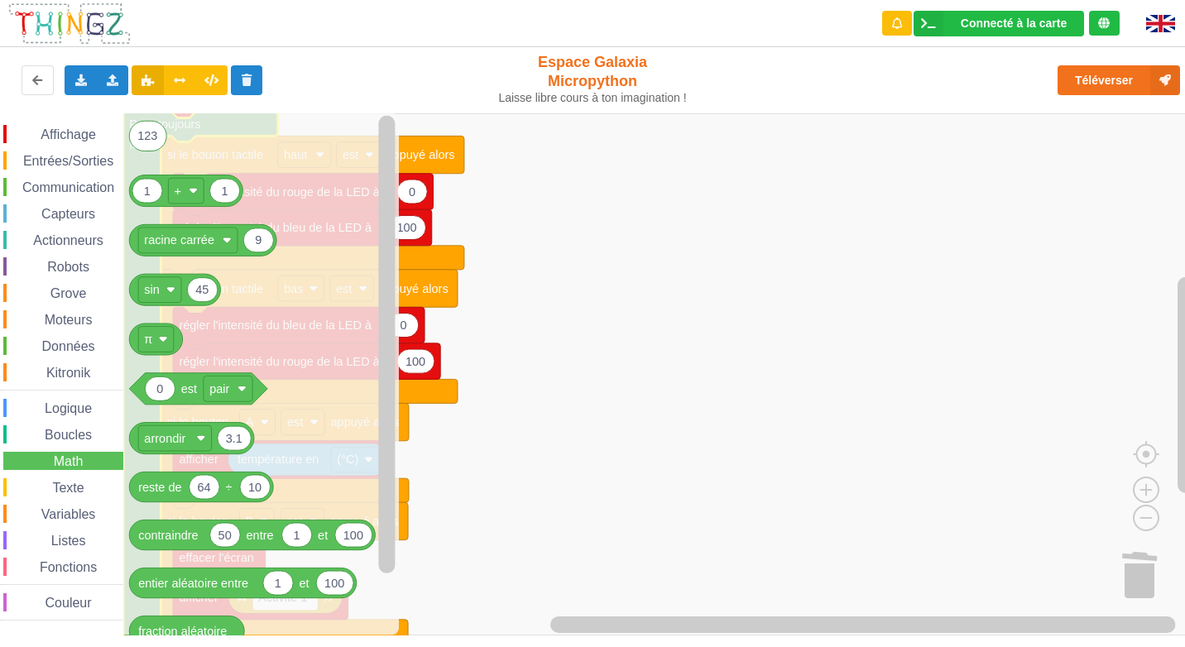
click at [71, 501] on div "Affichage Entrées/Sorties Communication Capteurs Actionneurs Robots Grove Moteu…" at bounding box center [61, 373] width 123 height 496
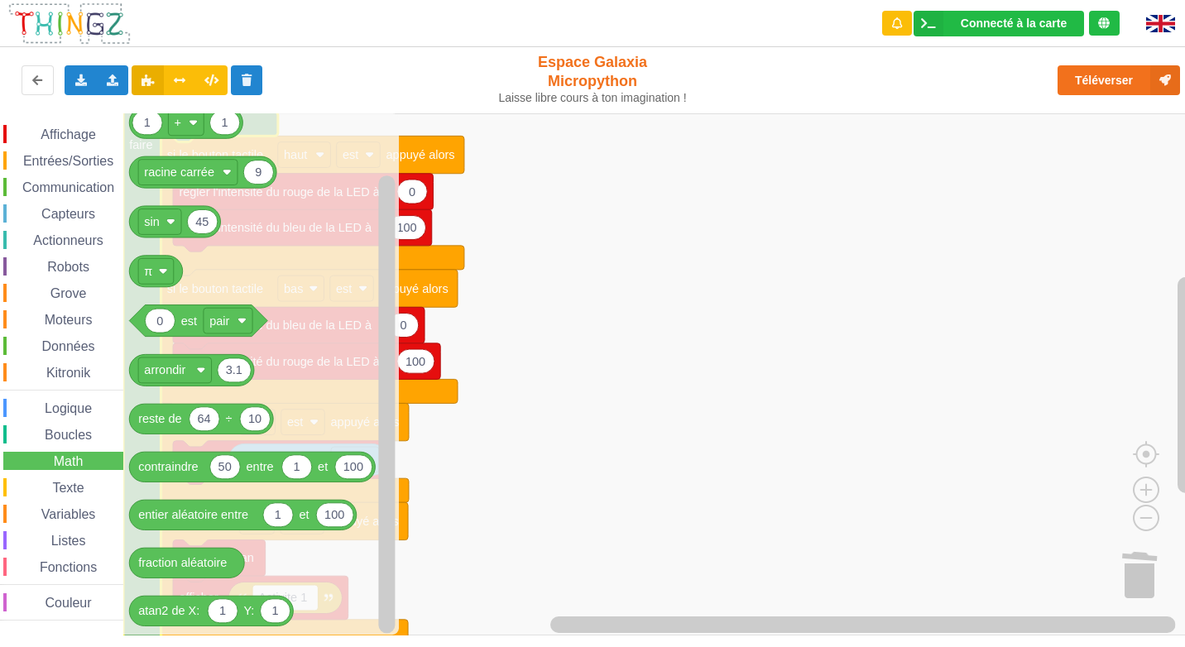
click at [77, 511] on span "Variables" at bounding box center [69, 514] width 60 height 14
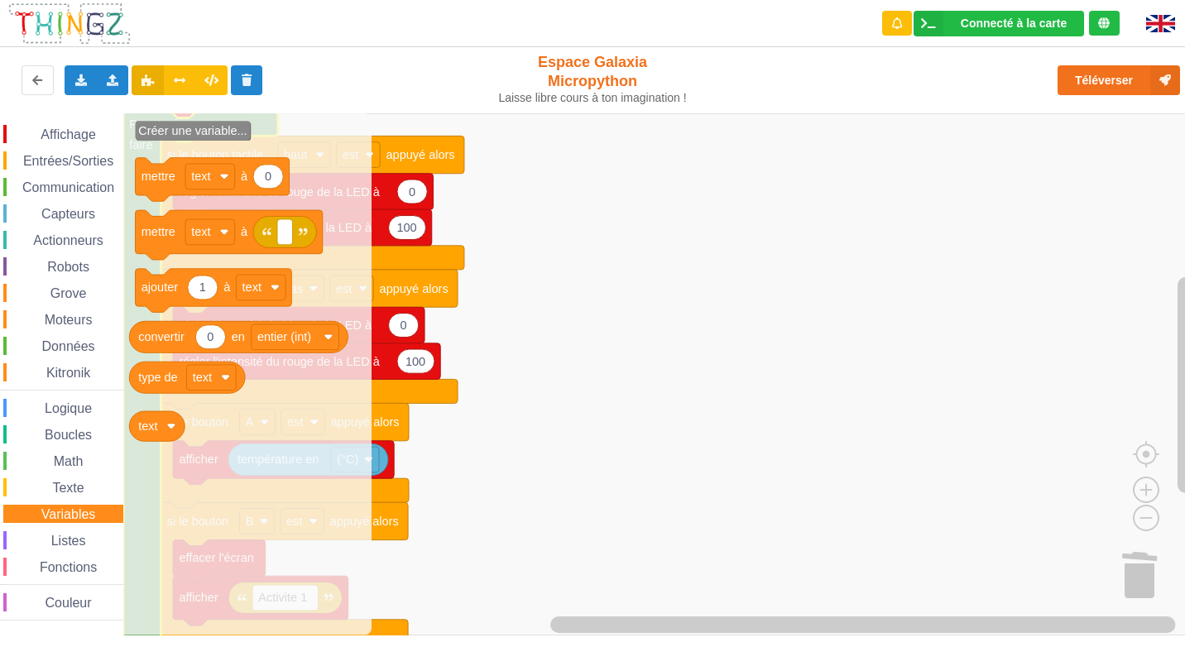
click at [65, 544] on span "Listes" at bounding box center [69, 541] width 40 height 14
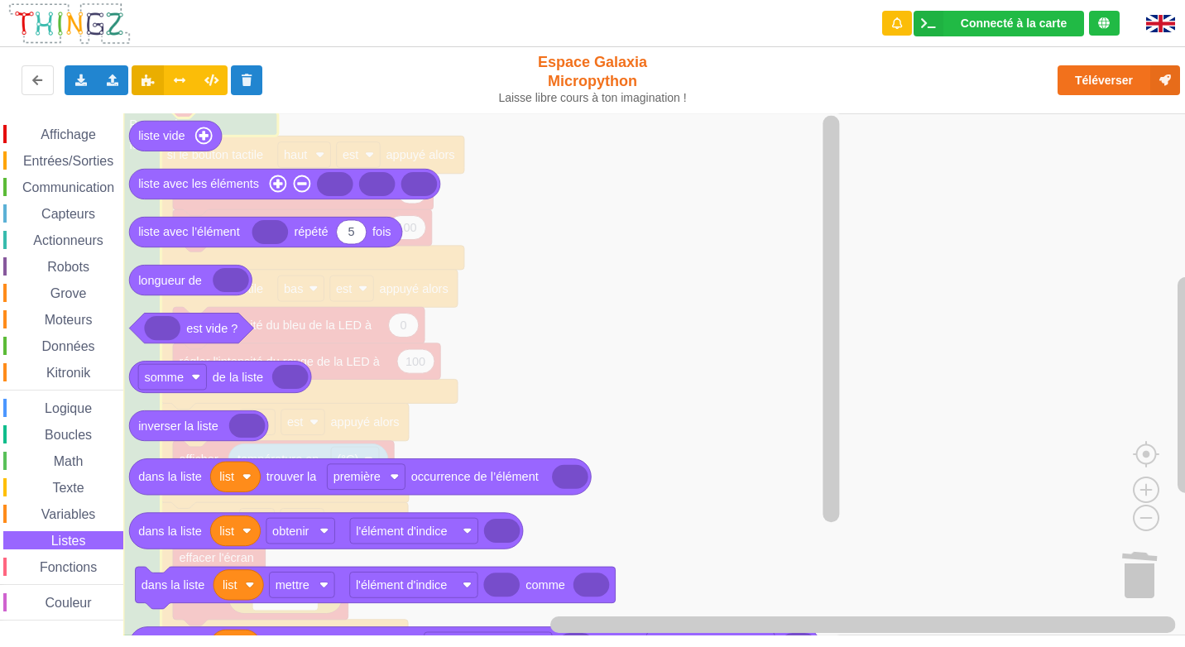
click at [64, 573] on span "Fonctions" at bounding box center [68, 567] width 62 height 14
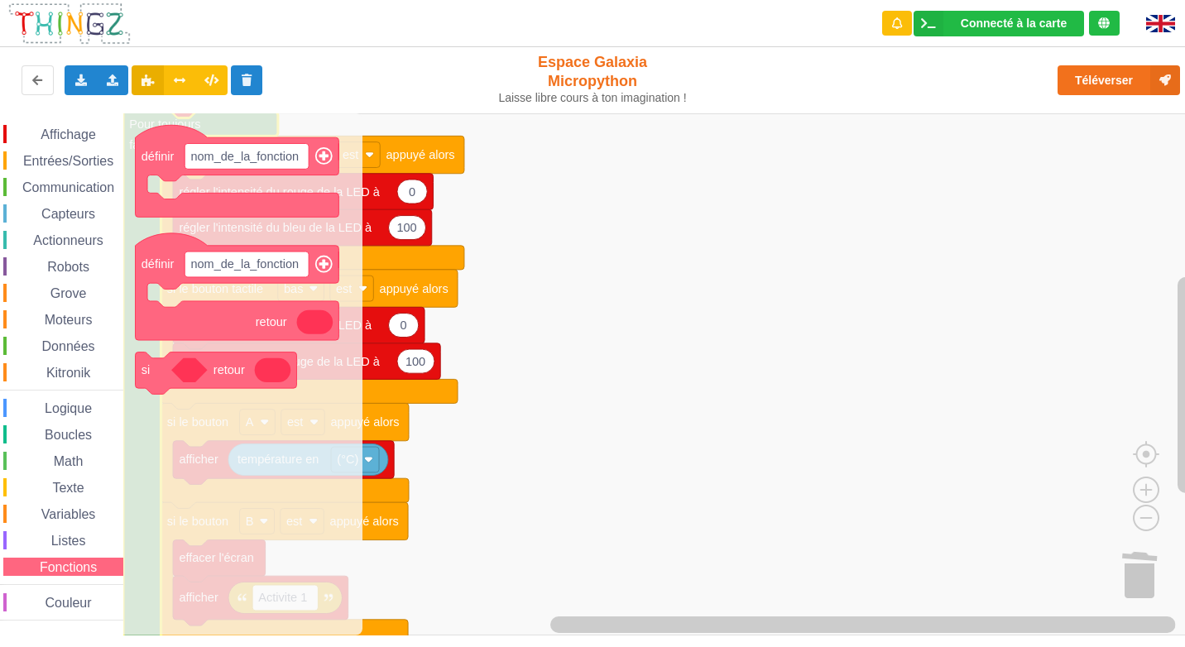
click at [53, 557] on div "Affichage Entrées/Sorties Communication Capteurs Actionneurs Robots Grove Moteu…" at bounding box center [61, 373] width 123 height 496
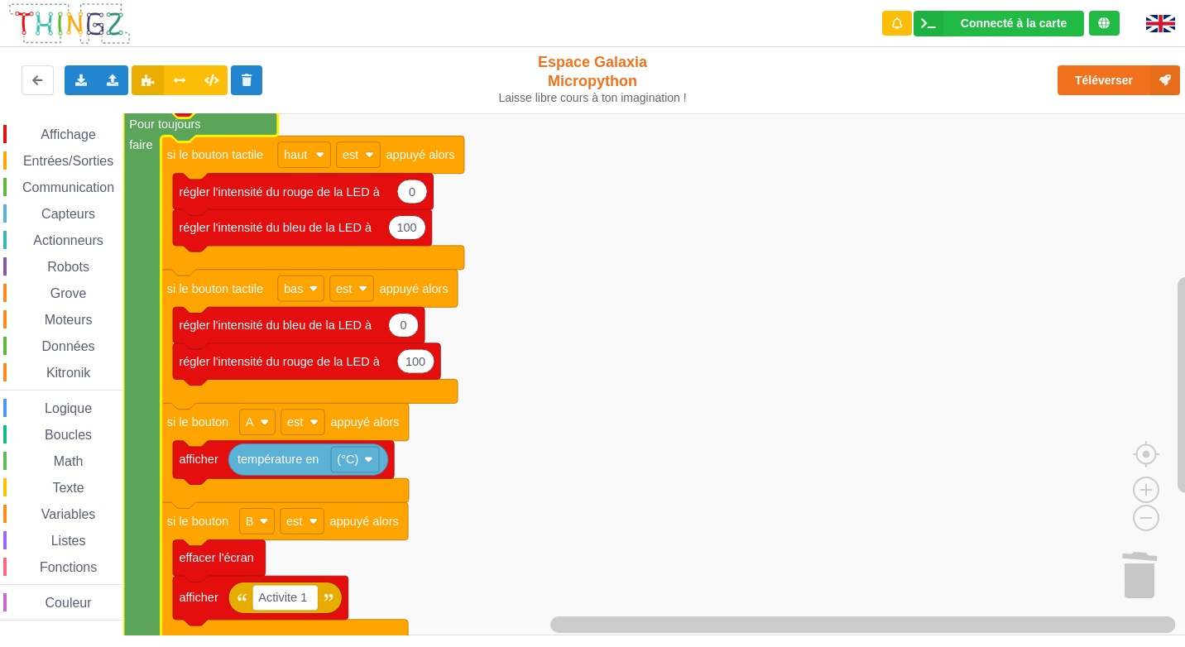
click at [658, 396] on rect "Espace de travail de Blocky" at bounding box center [598, 374] width 1196 height 522
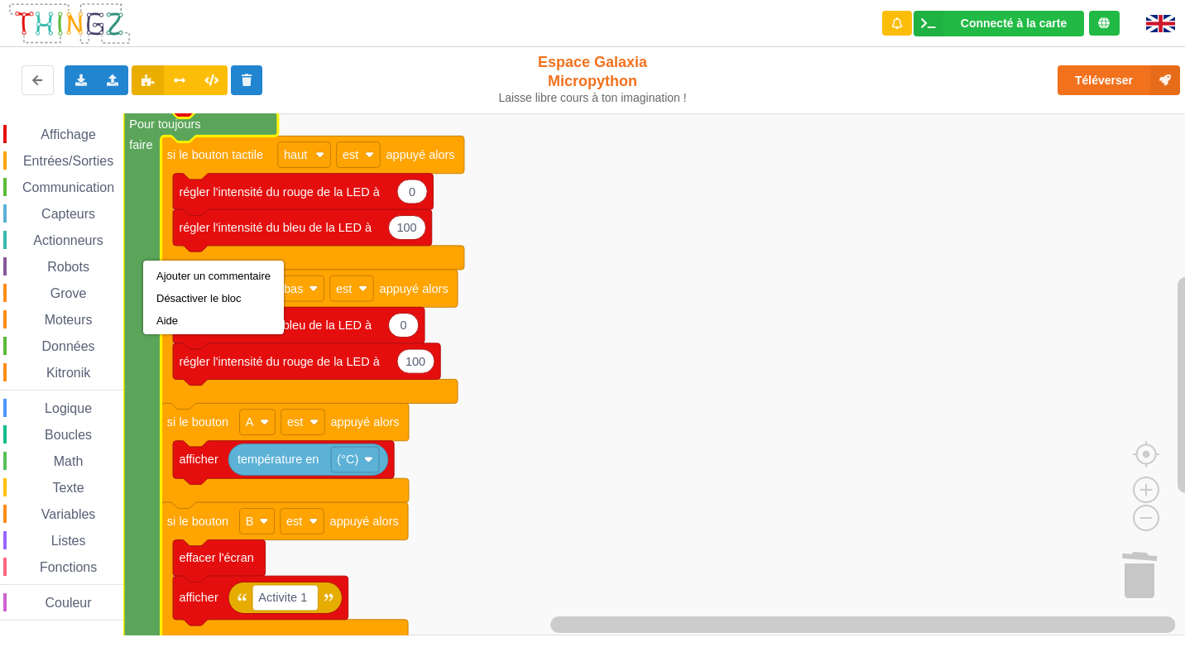
click at [765, 204] on rect "Espace de travail de Blocky" at bounding box center [598, 374] width 1196 height 522
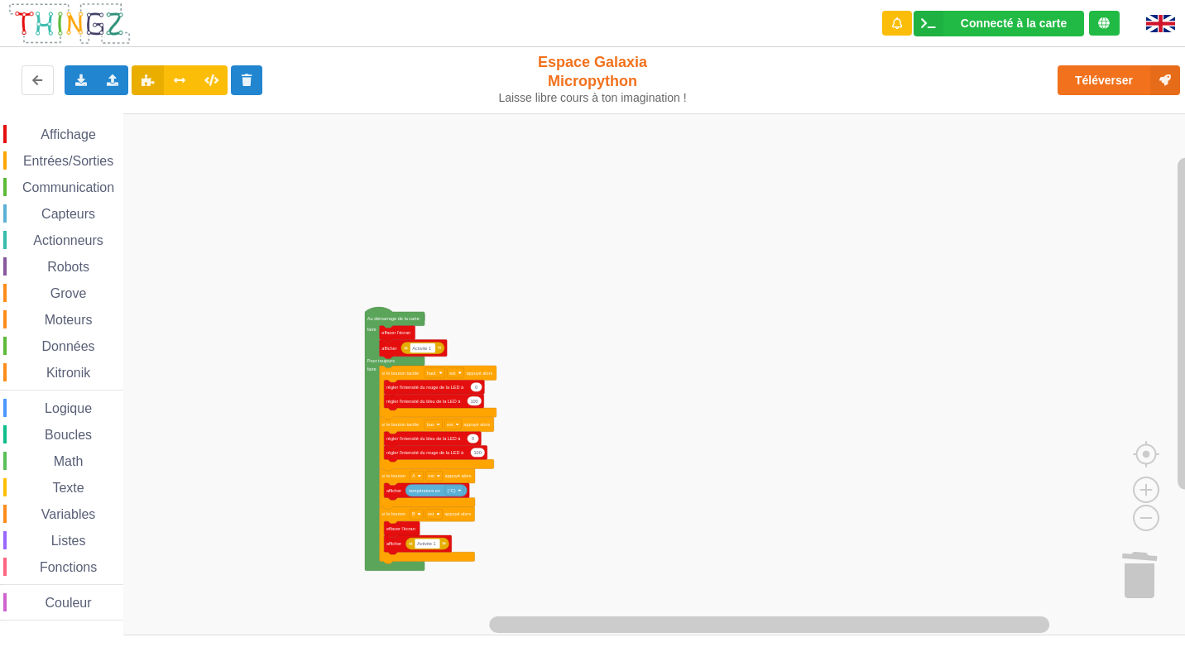
click at [598, 547] on div "Affichage Entrées/Sorties Communication Capteurs Actionneurs Robots Grove Moteu…" at bounding box center [598, 374] width 1196 height 522
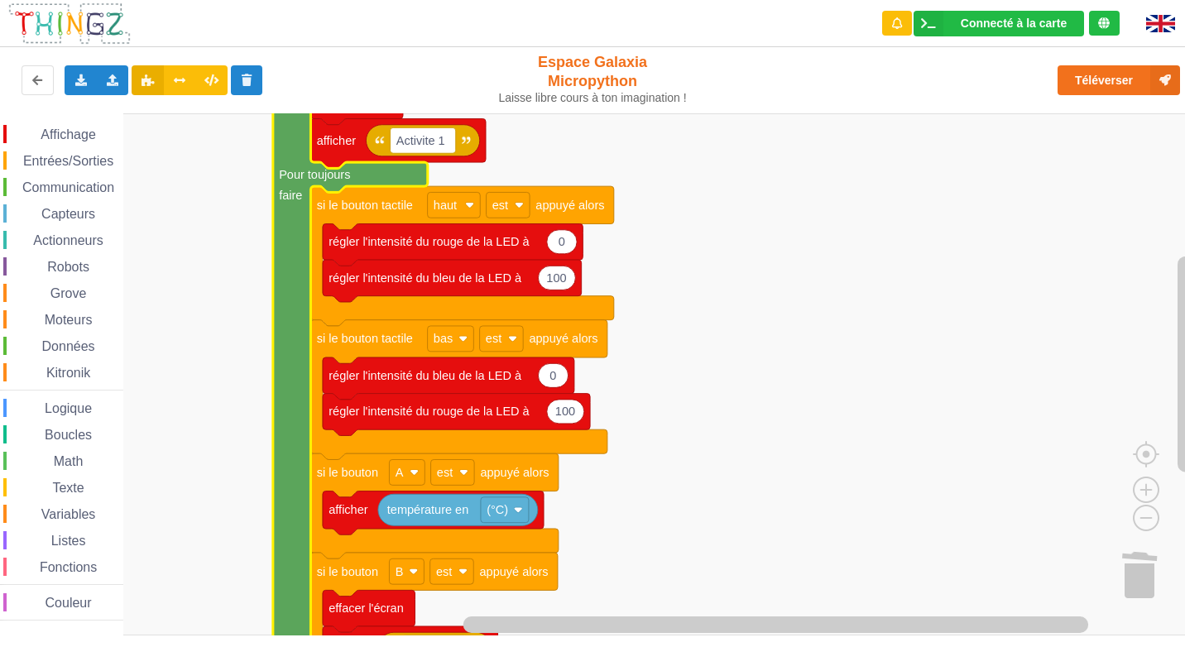
click at [250, 400] on rect "Espace de travail de Blocky" at bounding box center [598, 374] width 1196 height 522
click at [285, 346] on icon "Espace de travail de Blocky" at bounding box center [350, 375] width 155 height 683
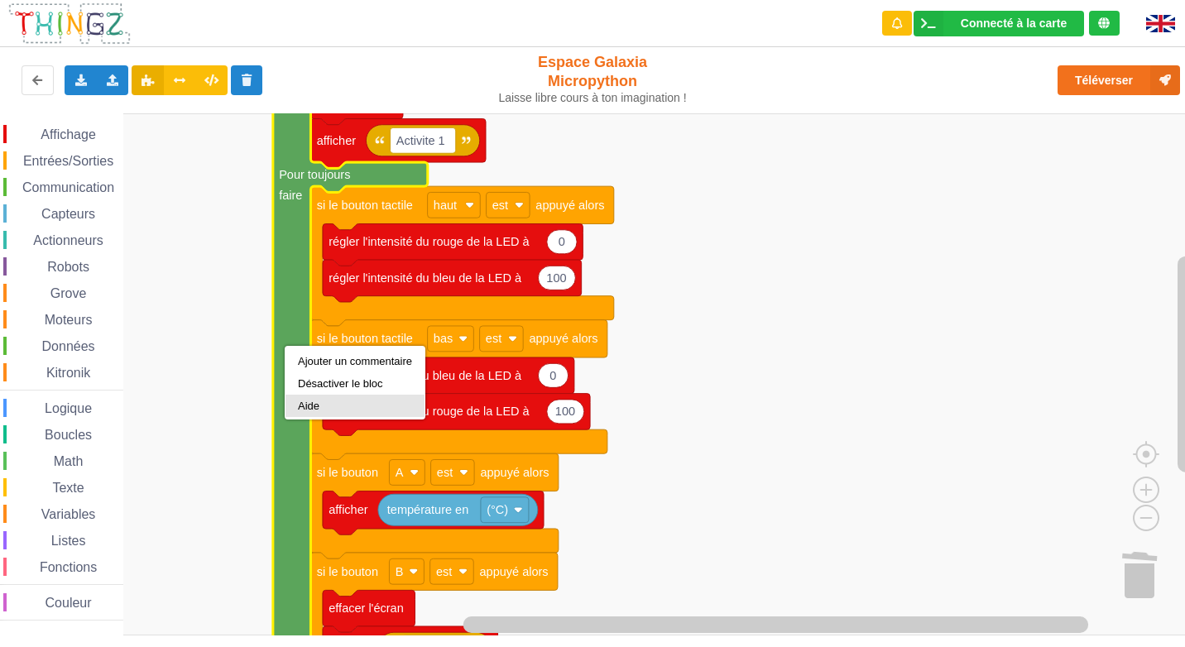
click at [304, 408] on div "Aide" at bounding box center [355, 406] width 114 height 12
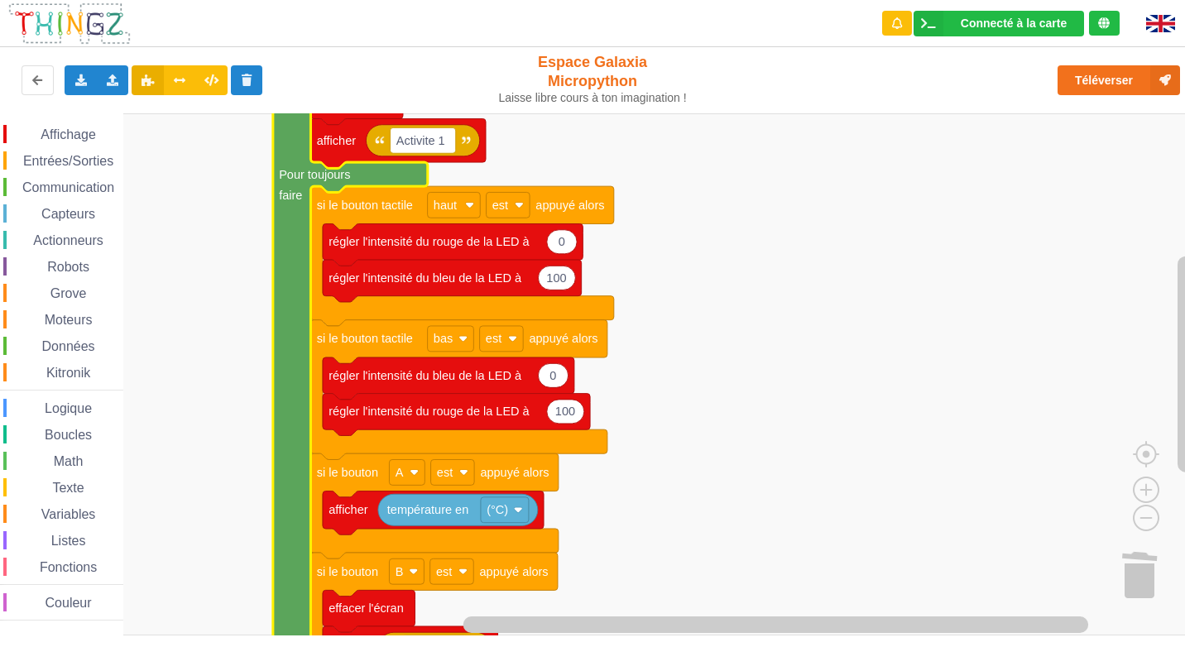
drag, startPoint x: 1187, startPoint y: 34, endPoint x: 584, endPoint y: 278, distance: 649.9
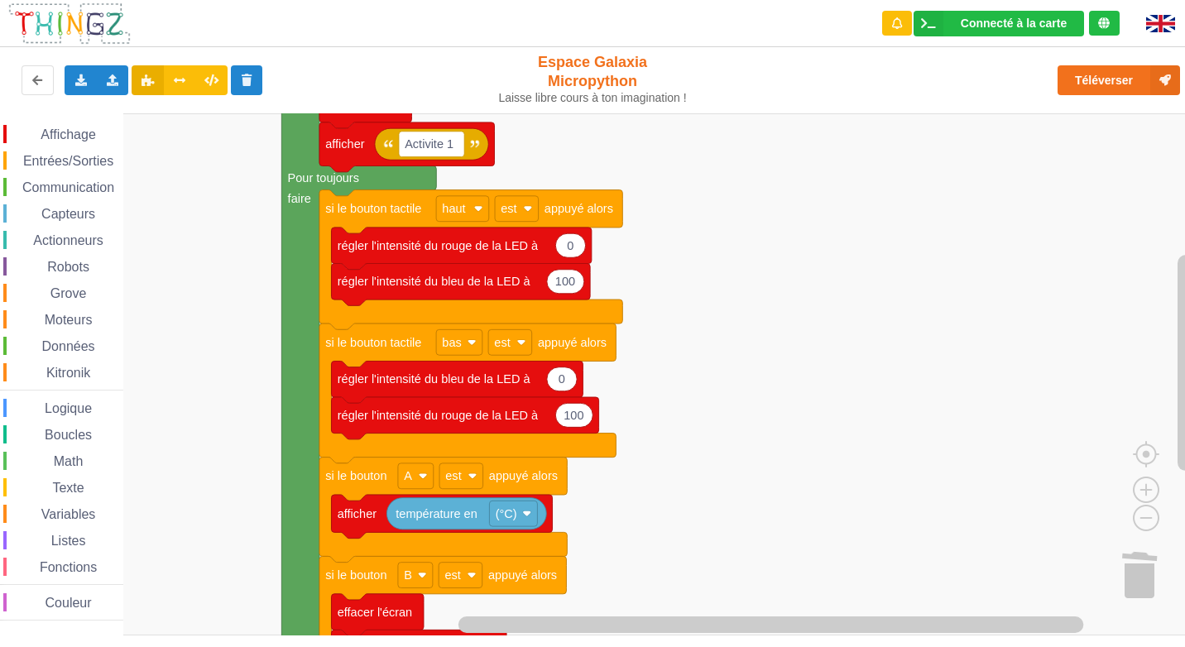
click at [193, 213] on rect "Espace de travail de Blocky" at bounding box center [598, 374] width 1196 height 522
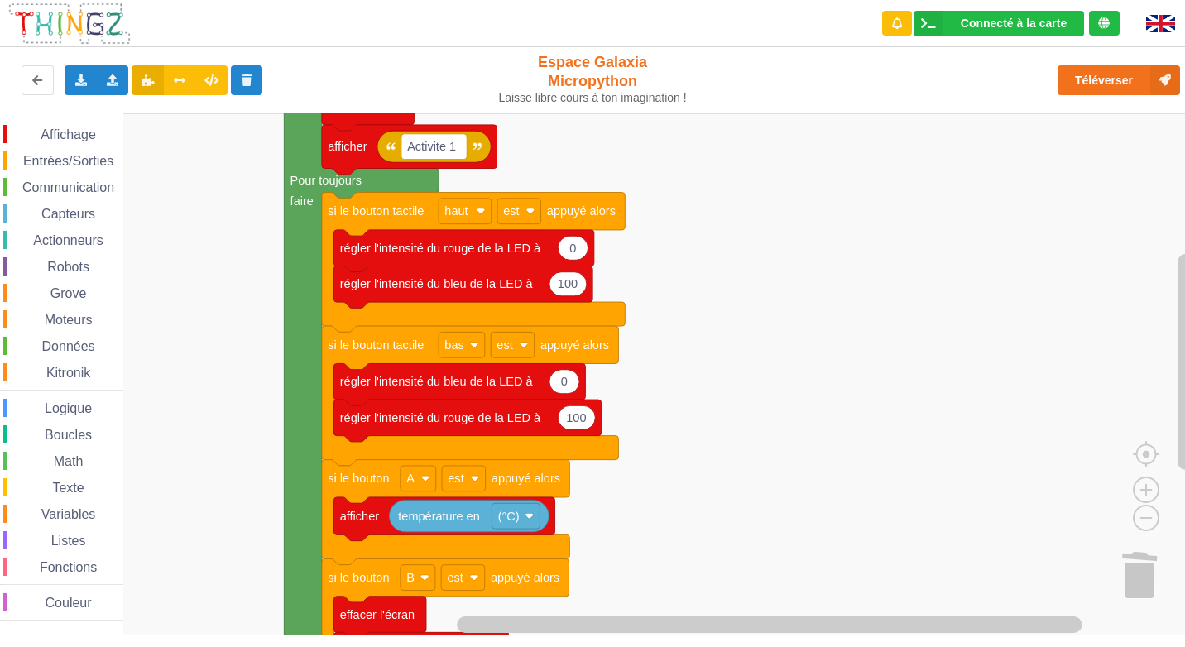
click at [228, 280] on rect "Espace de travail de Blocky" at bounding box center [598, 374] width 1196 height 522
click at [63, 137] on span "Affichage" at bounding box center [68, 134] width 60 height 14
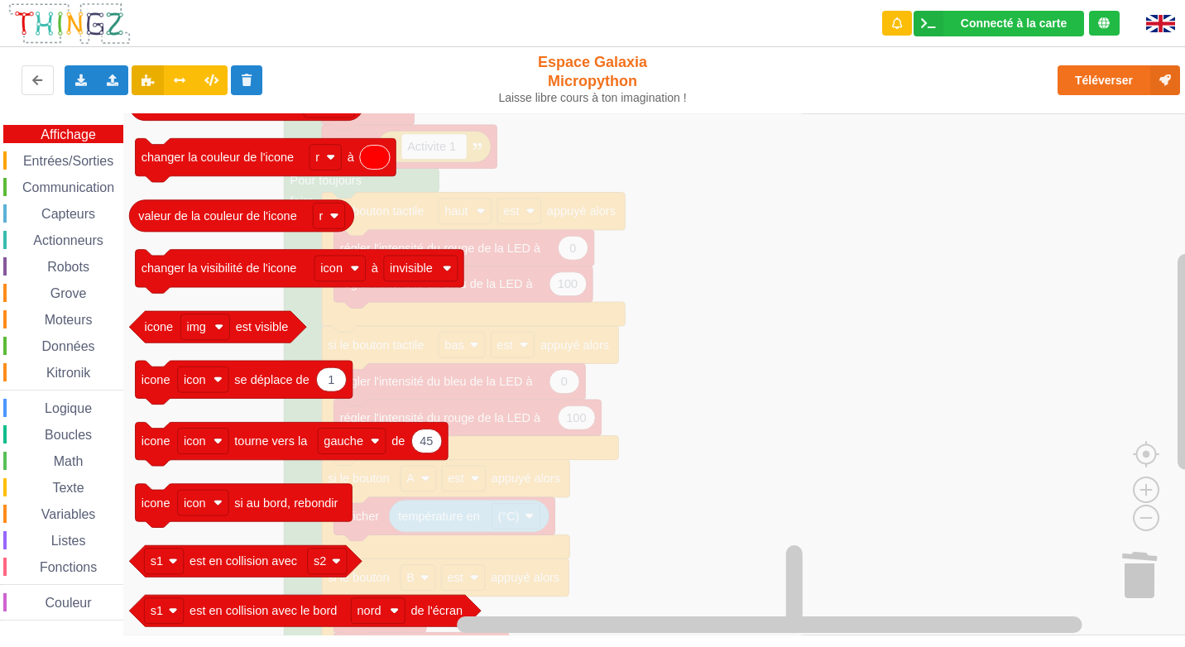
click at [47, 344] on span "Données" at bounding box center [69, 346] width 58 height 14
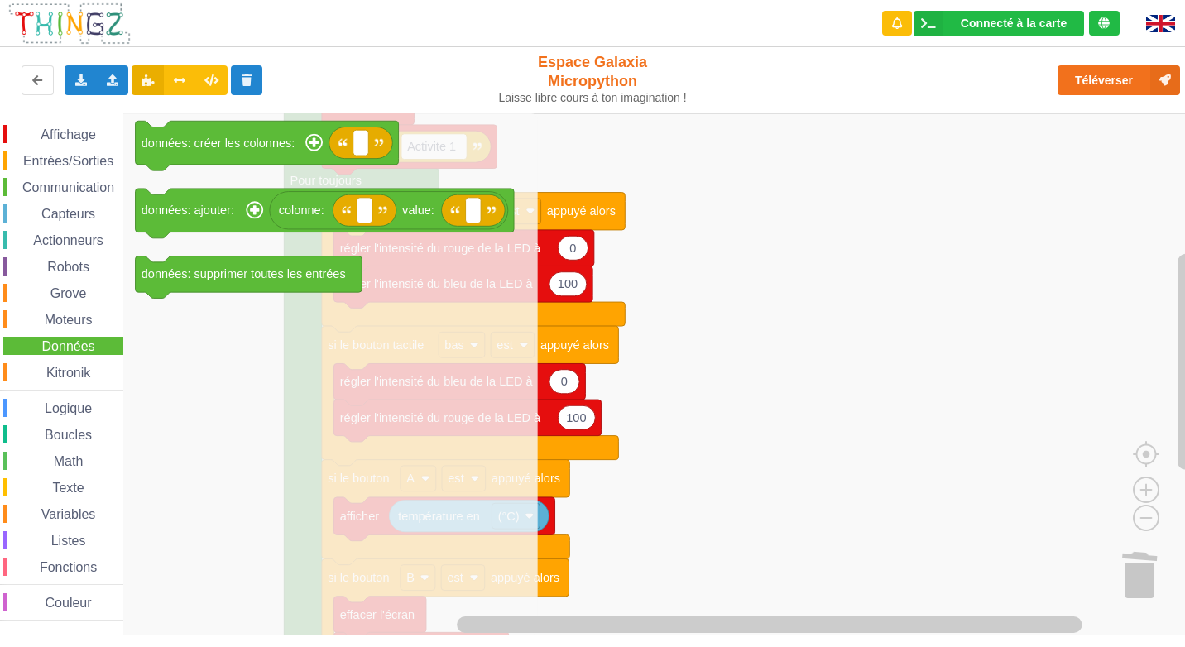
click at [23, 178] on div "Communication" at bounding box center [63, 187] width 120 height 18
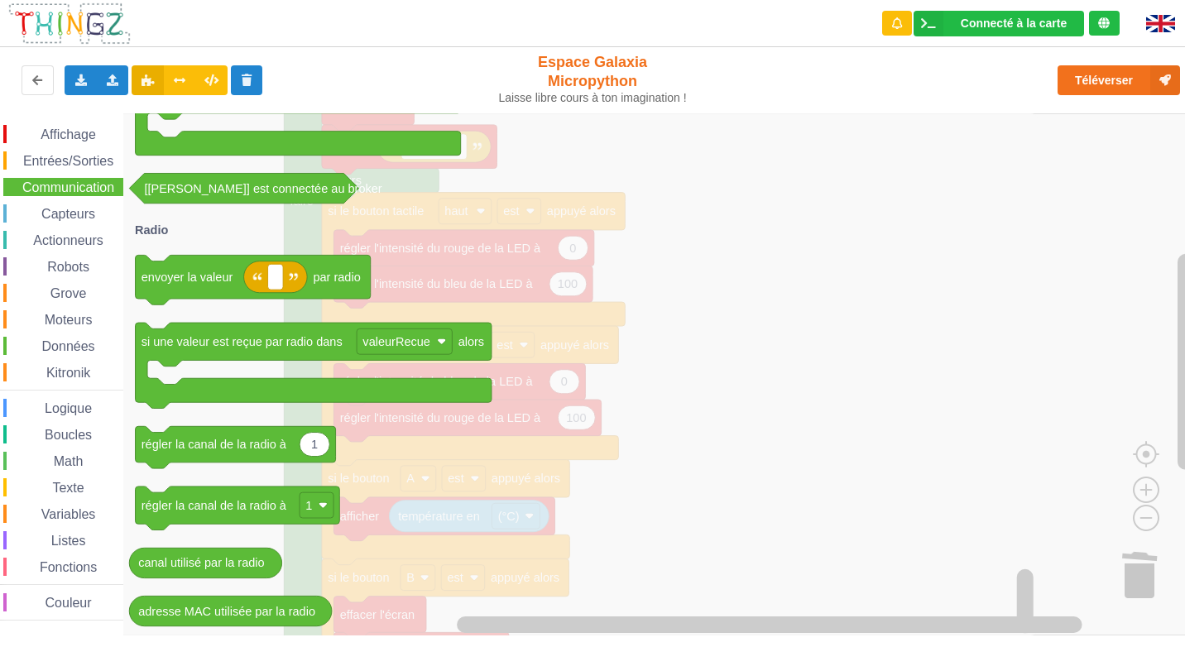
click at [50, 437] on span "Boucles" at bounding box center [68, 435] width 52 height 14
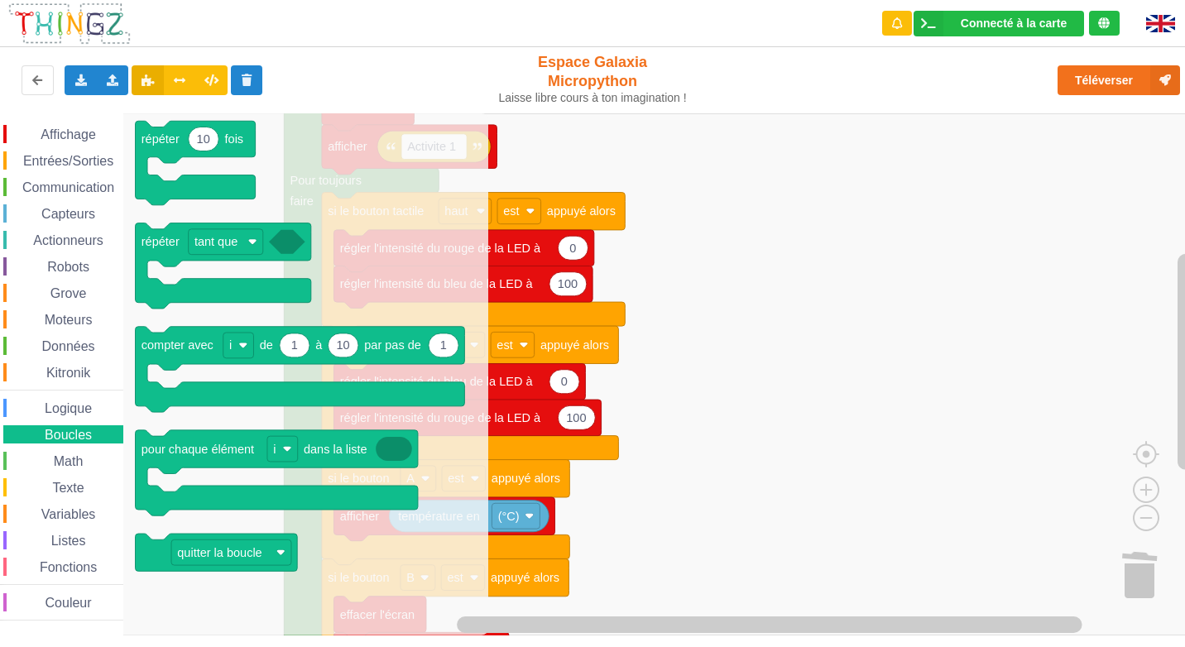
click at [52, 462] on span "Math" at bounding box center [68, 461] width 35 height 14
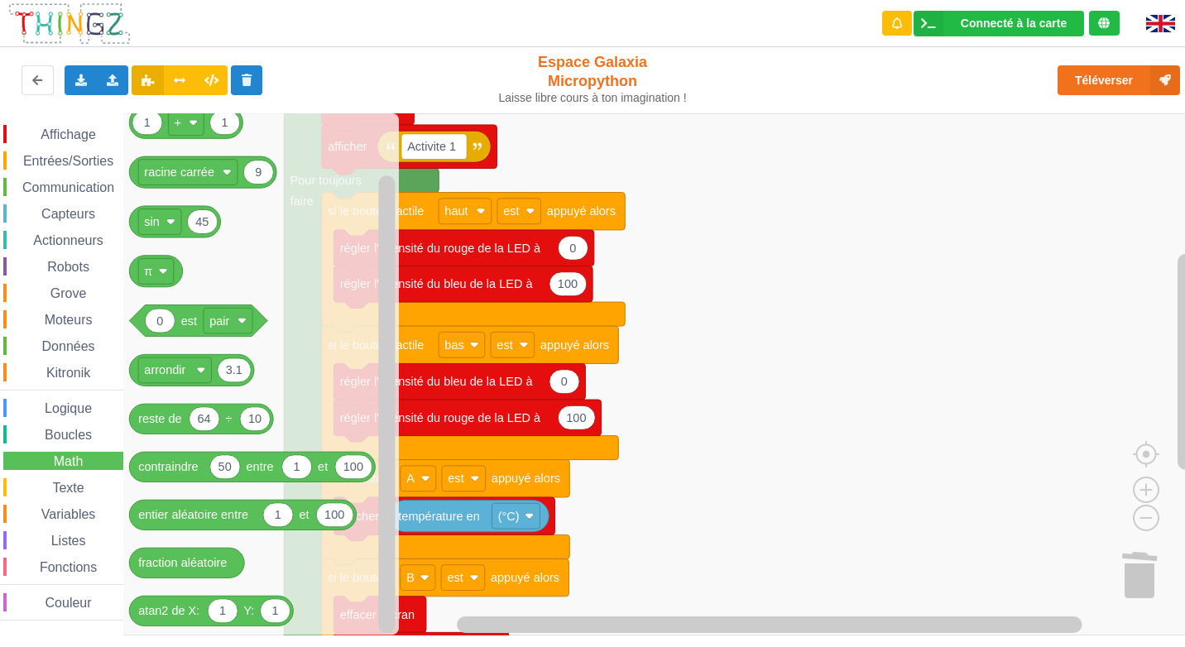
click at [850, 362] on rect "Espace de travail de Blocky" at bounding box center [598, 374] width 1196 height 522
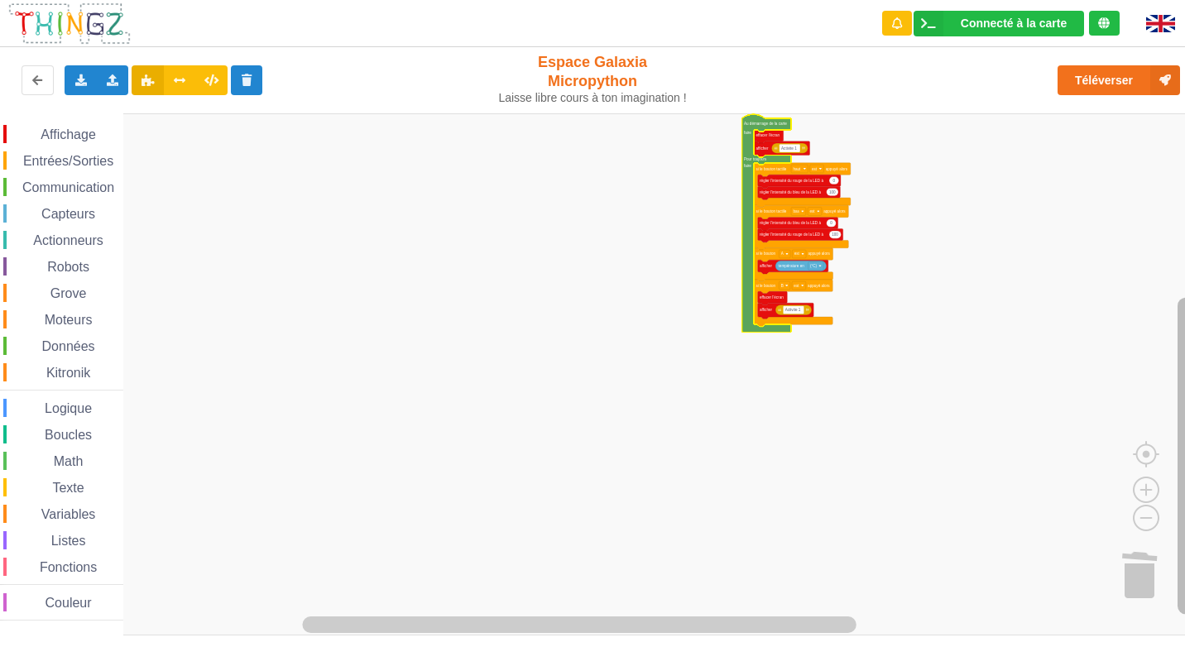
click at [1120, 514] on div "Affichage Entrées/Sorties Communication Capteurs Actionneurs Robots Grove Moteu…" at bounding box center [598, 374] width 1196 height 522
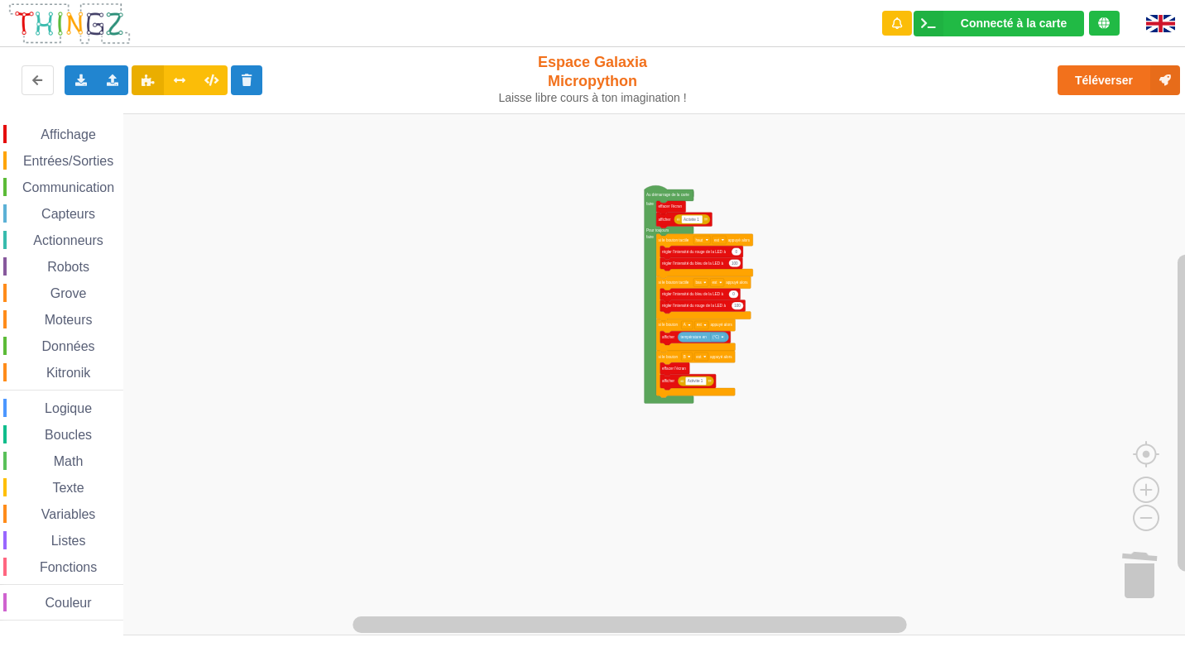
click at [688, 386] on div "Affichage Entrées/Sorties Communication Capteurs Actionneurs Robots Grove Moteu…" at bounding box center [598, 374] width 1196 height 522
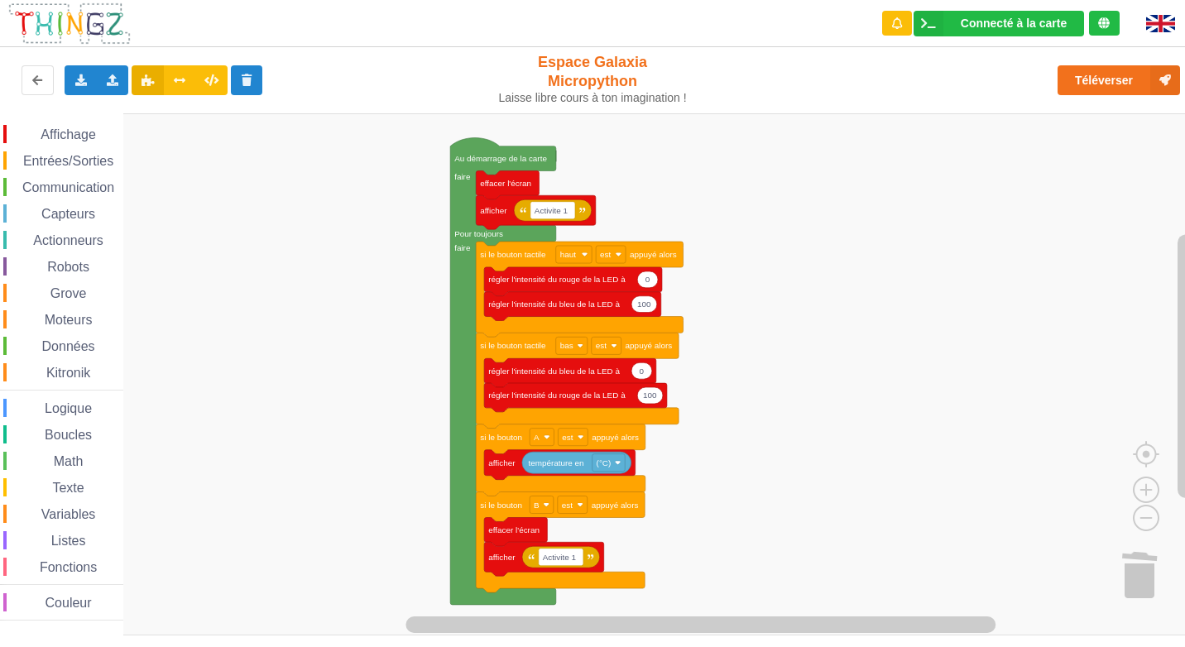
click at [909, 530] on rect "Espace de travail de Blocky" at bounding box center [598, 374] width 1196 height 522
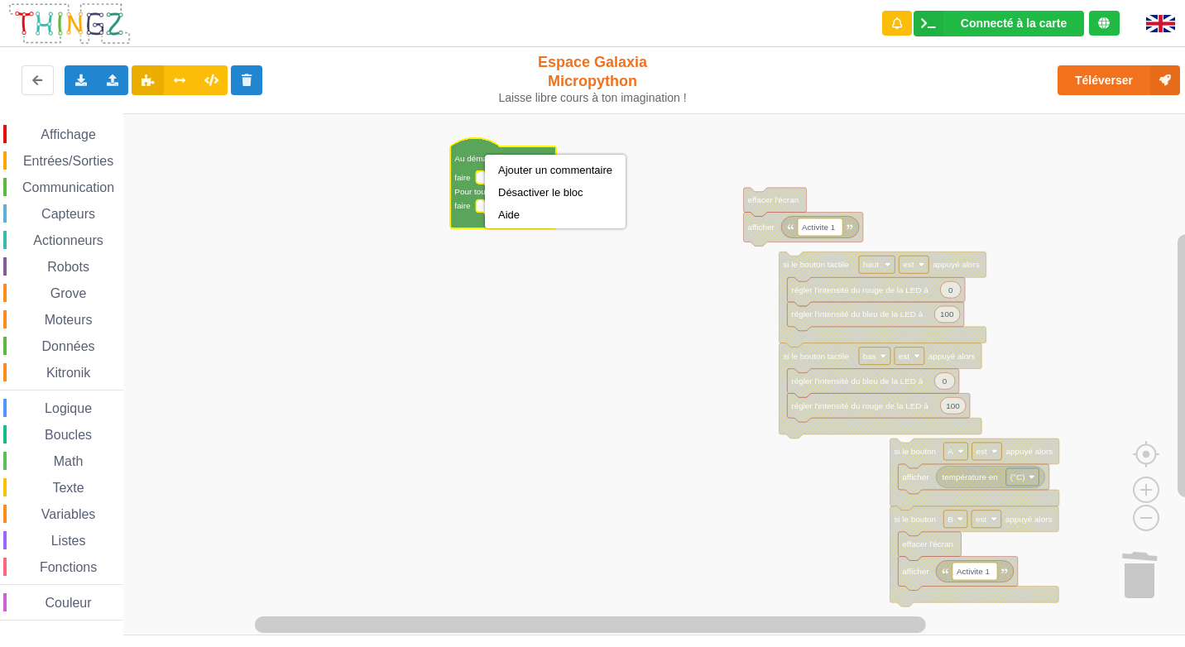
click at [485, 154] on text "Au démarrage de la carte" at bounding box center [500, 158] width 93 height 9
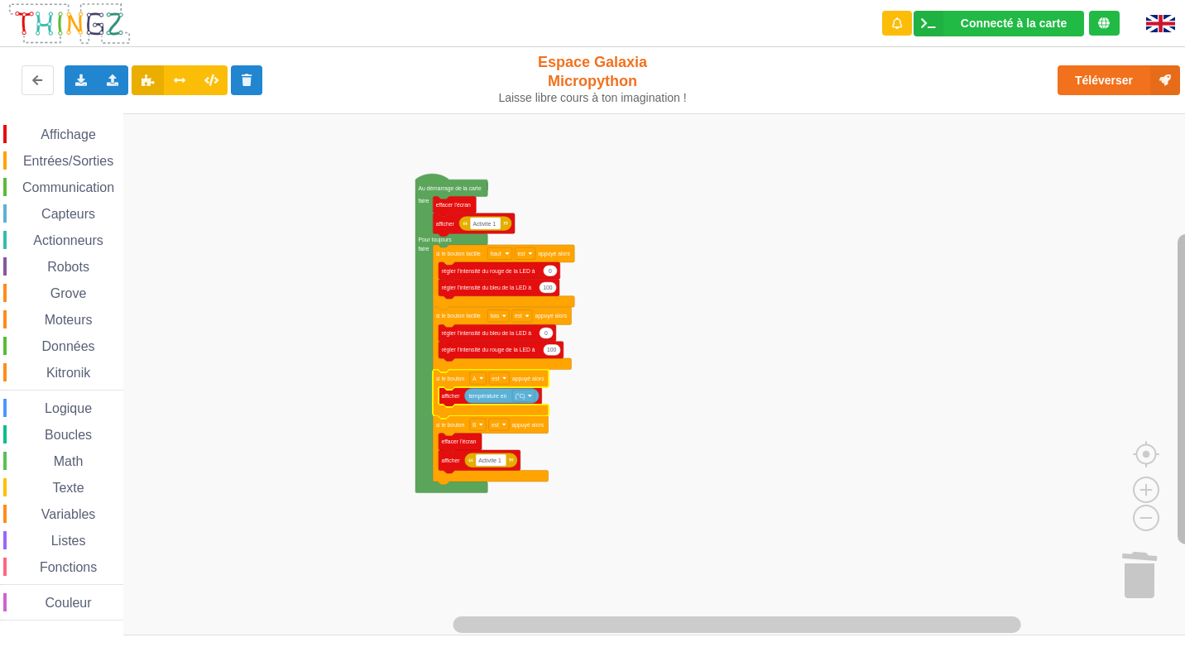
click at [1164, 447] on div "Affichage Entrées/Sorties Communication Capteurs Actionneurs Robots Grove Moteu…" at bounding box center [598, 374] width 1196 height 522
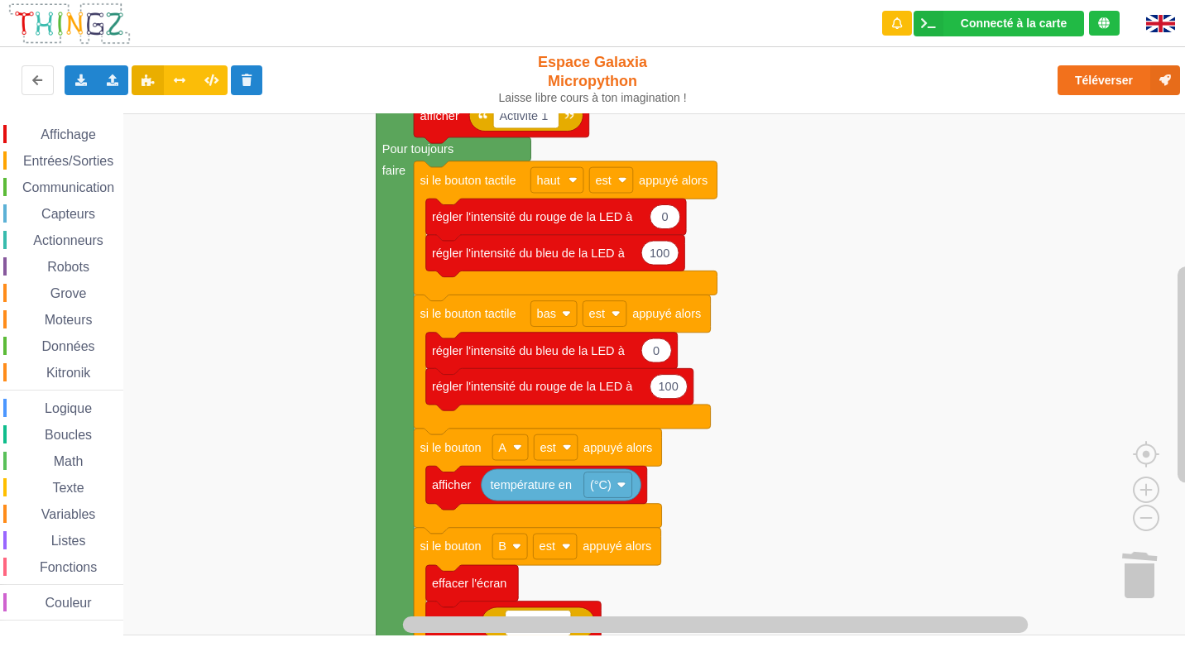
click at [880, 448] on rect "Espace de travail de Blocky" at bounding box center [598, 374] width 1196 height 522
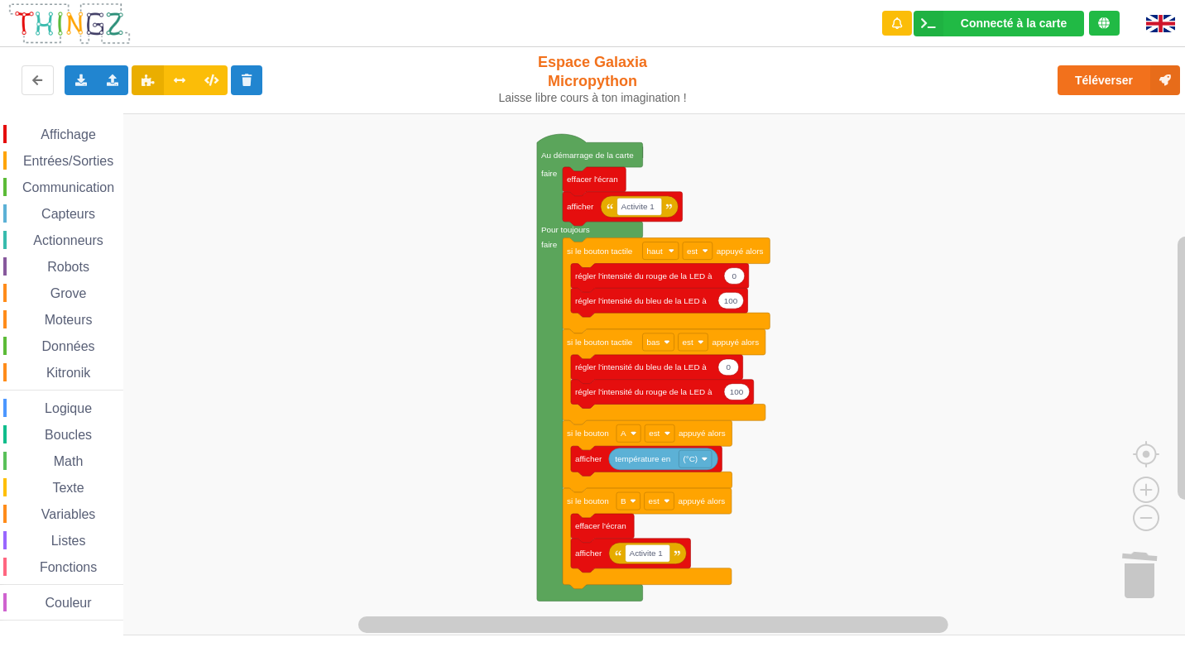
click at [22, 165] on span "Entrées/Sorties" at bounding box center [68, 161] width 95 height 14
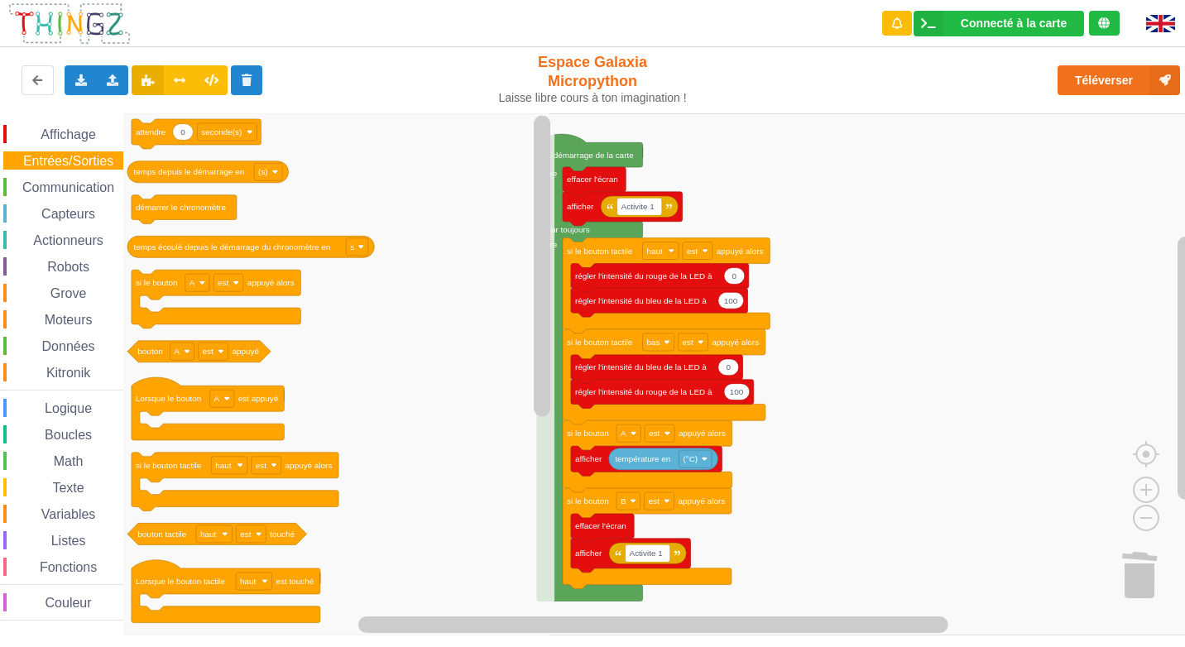
click at [34, 206] on div "Capteurs" at bounding box center [63, 213] width 120 height 18
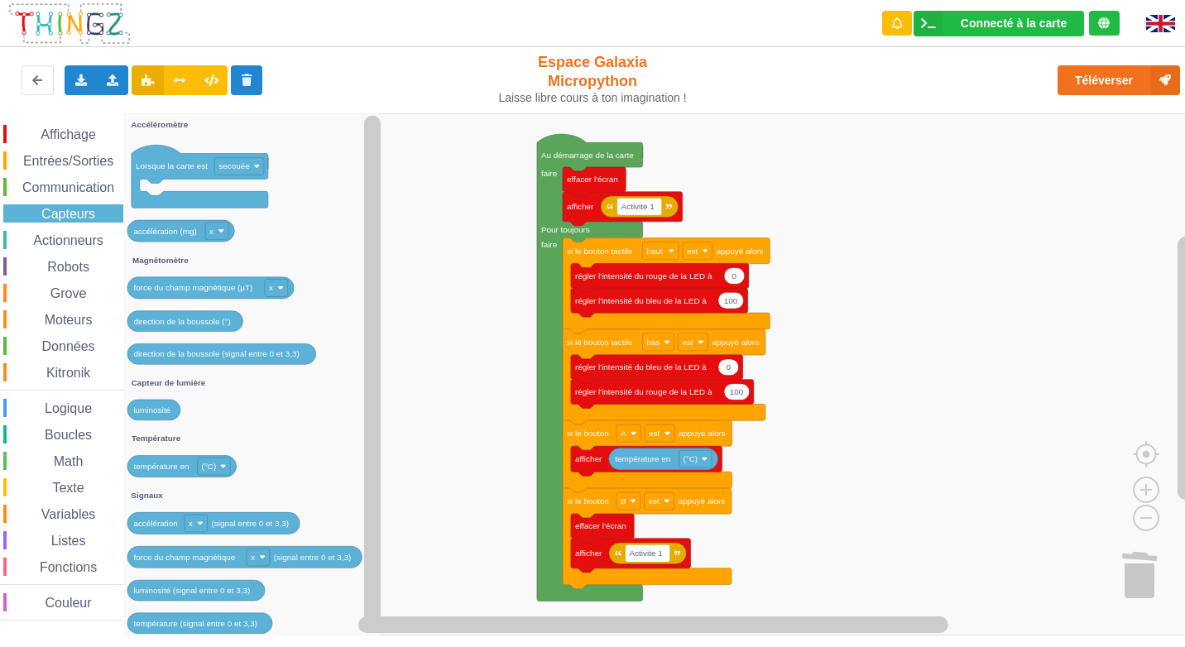
drag, startPoint x: 36, startPoint y: 187, endPoint x: 904, endPoint y: 374, distance: 887.9
click at [98, 194] on div "Communication" at bounding box center [63, 187] width 120 height 18
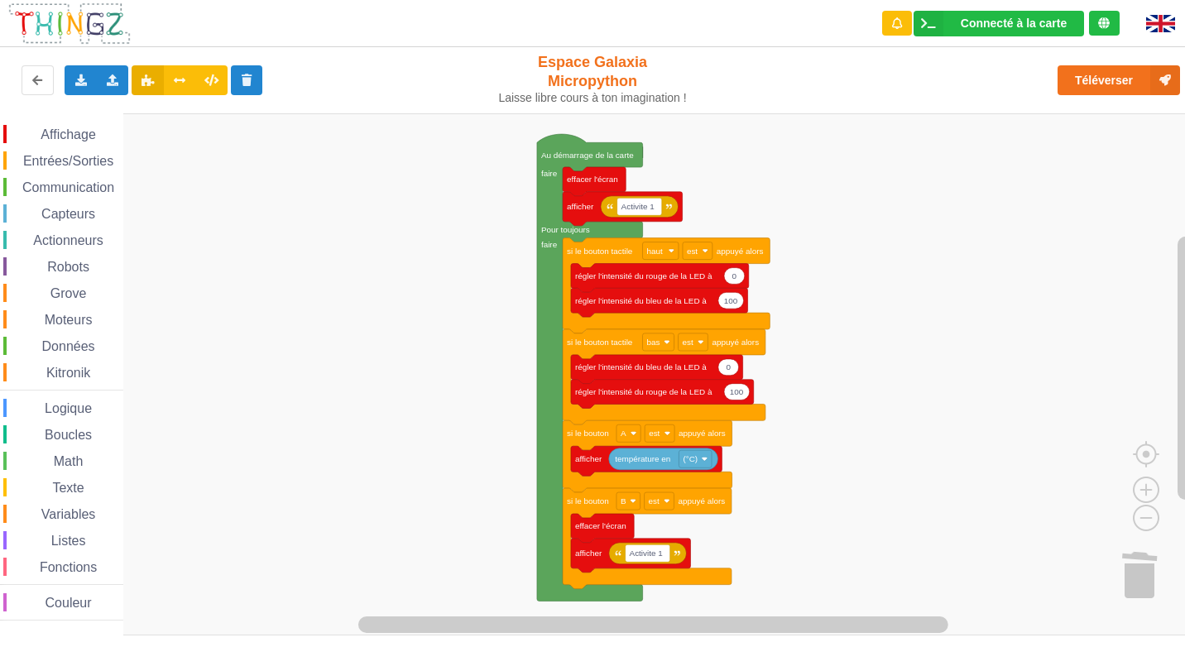
click at [904, 374] on rect "Espace de travail de Blocky" at bounding box center [598, 374] width 1196 height 522
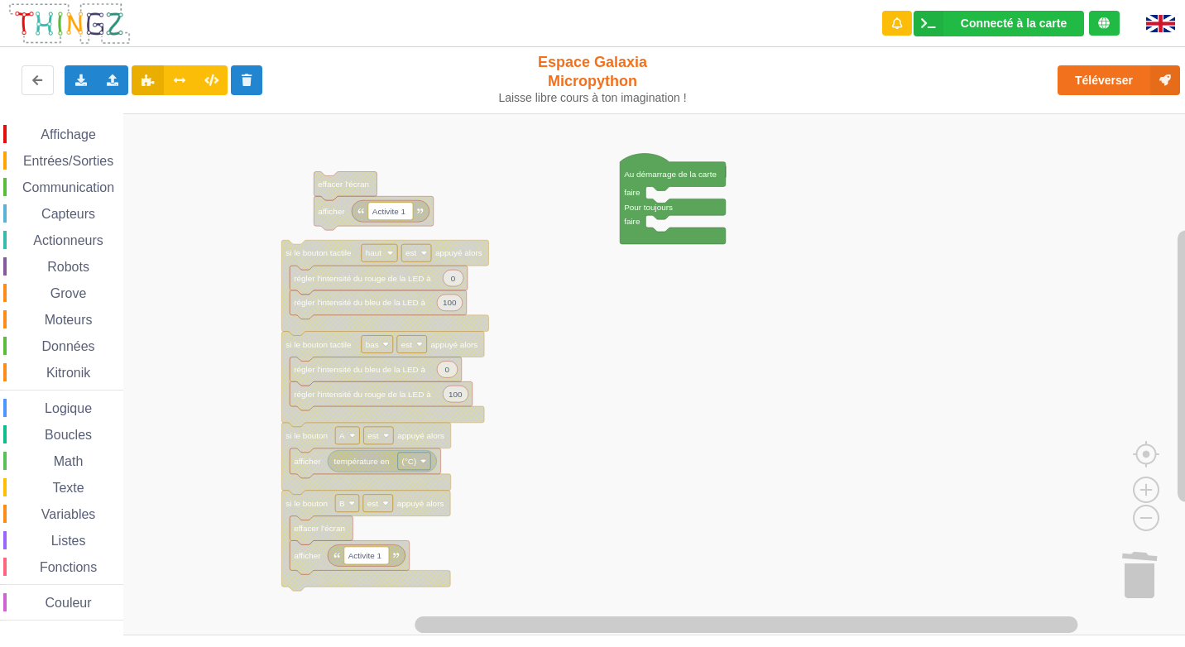
click at [621, 206] on div "Affichage Entrées/Sorties Communication Capteurs Actionneurs Robots Grove Moteu…" at bounding box center [598, 374] width 1196 height 522
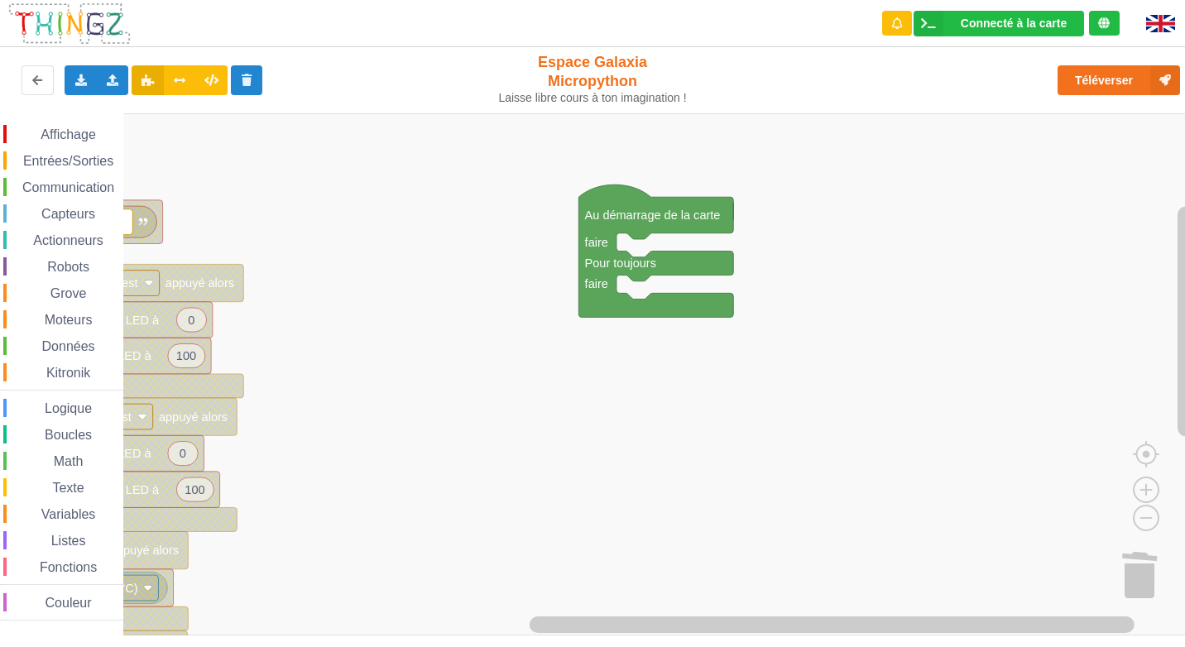
click at [609, 469] on rect "Espace de travail de Blocky" at bounding box center [598, 374] width 1196 height 522
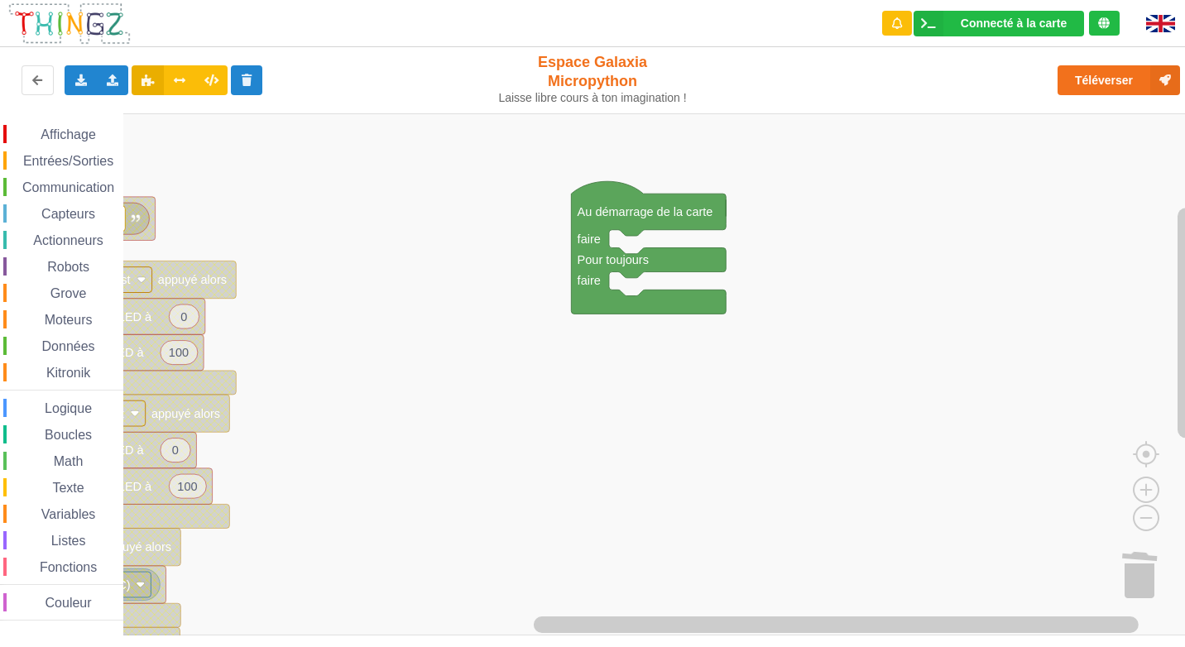
click at [66, 194] on div "Communication" at bounding box center [63, 187] width 120 height 18
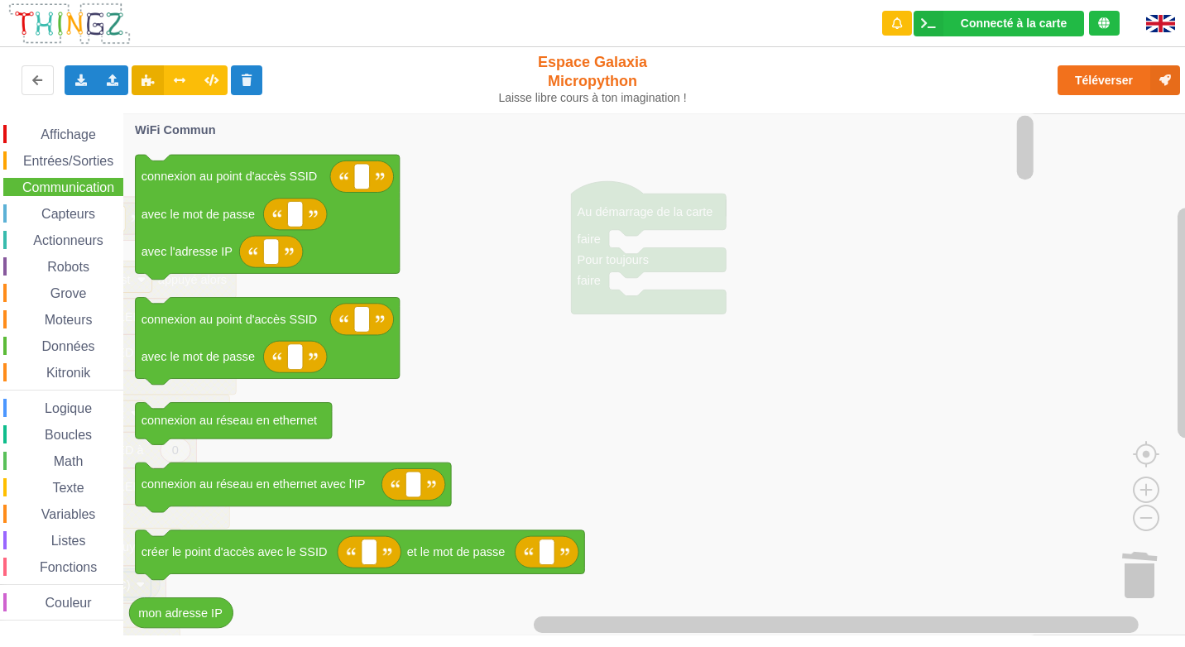
click at [64, 348] on span "Données" at bounding box center [69, 346] width 58 height 14
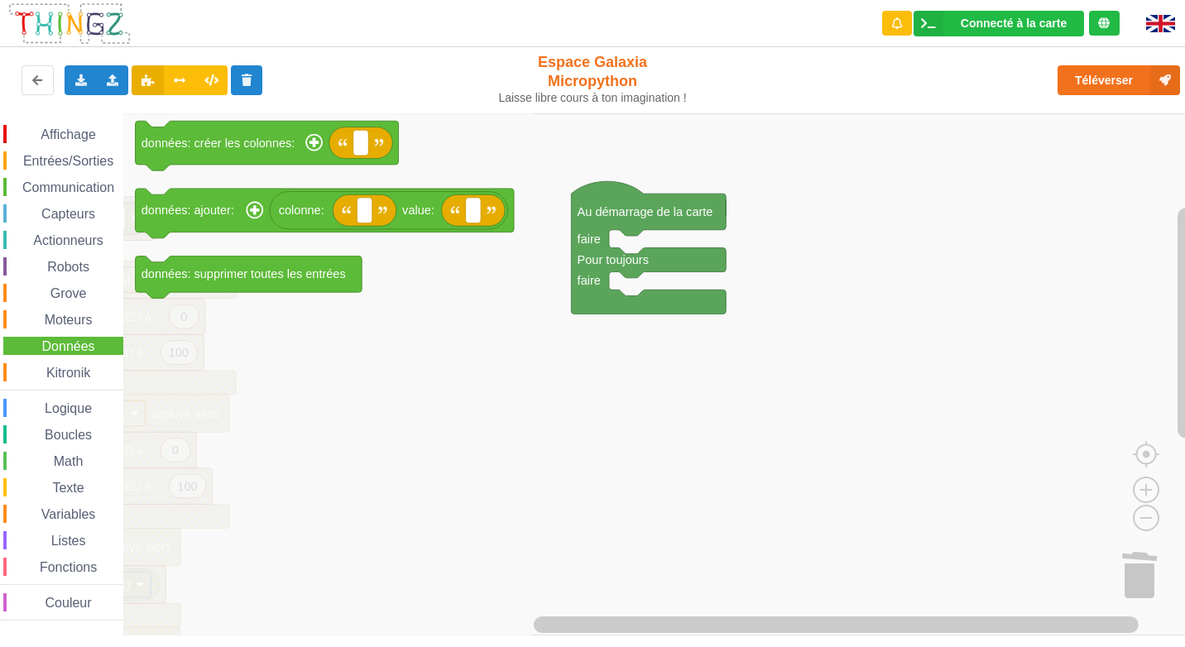
click at [67, 189] on span "Communication" at bounding box center [68, 187] width 97 height 14
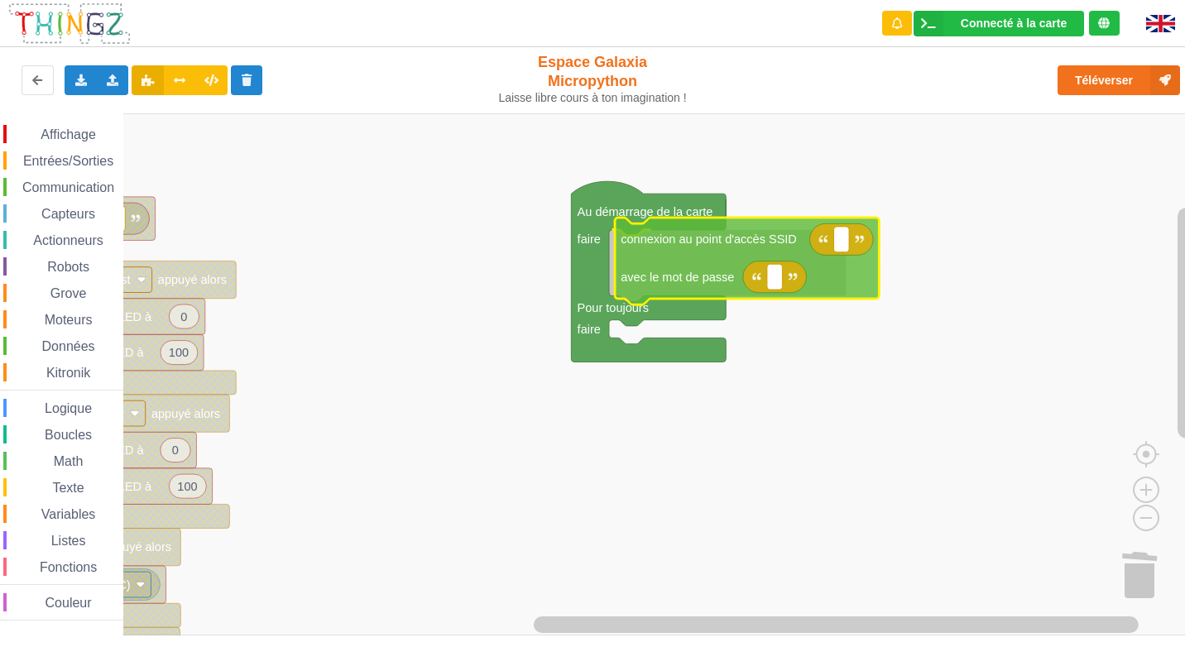
click at [691, 261] on div "Affichage Entrées/Sorties Communication Capteurs Actionneurs Robots Grove Moteu…" at bounding box center [598, 374] width 1196 height 522
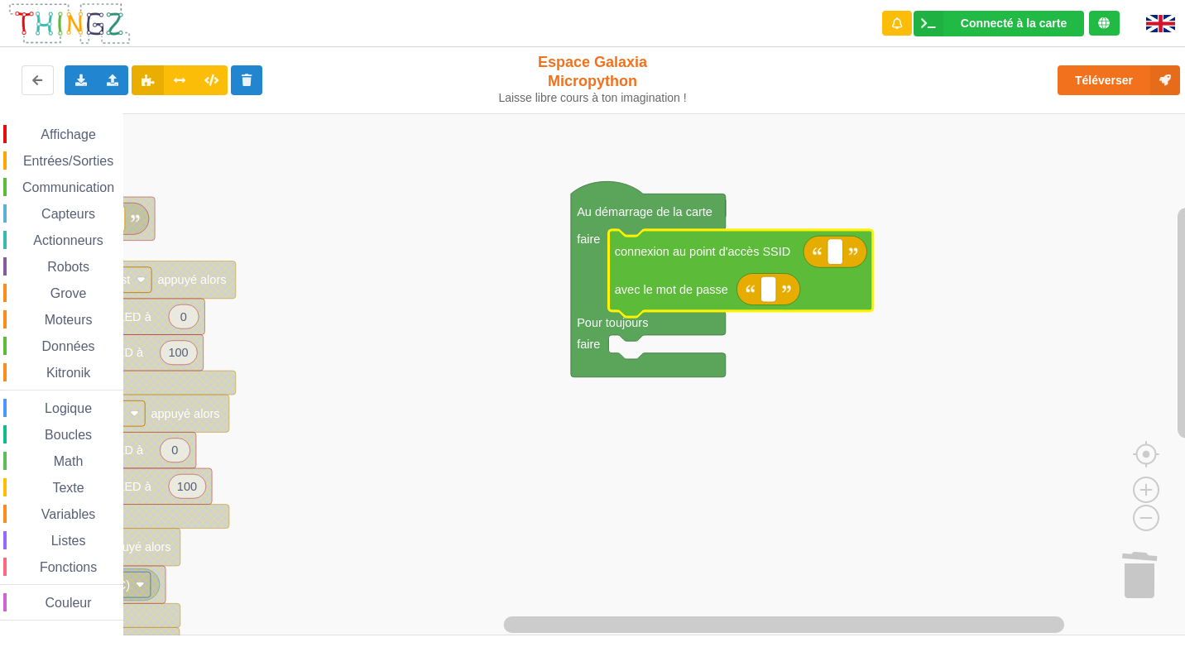
click at [842, 258] on g "Espace de travail de Blocky" at bounding box center [835, 251] width 64 height 31
click at [842, 258] on rect "Espace de travail de Blocky" at bounding box center [835, 252] width 16 height 26
type input "NETGEAR38"
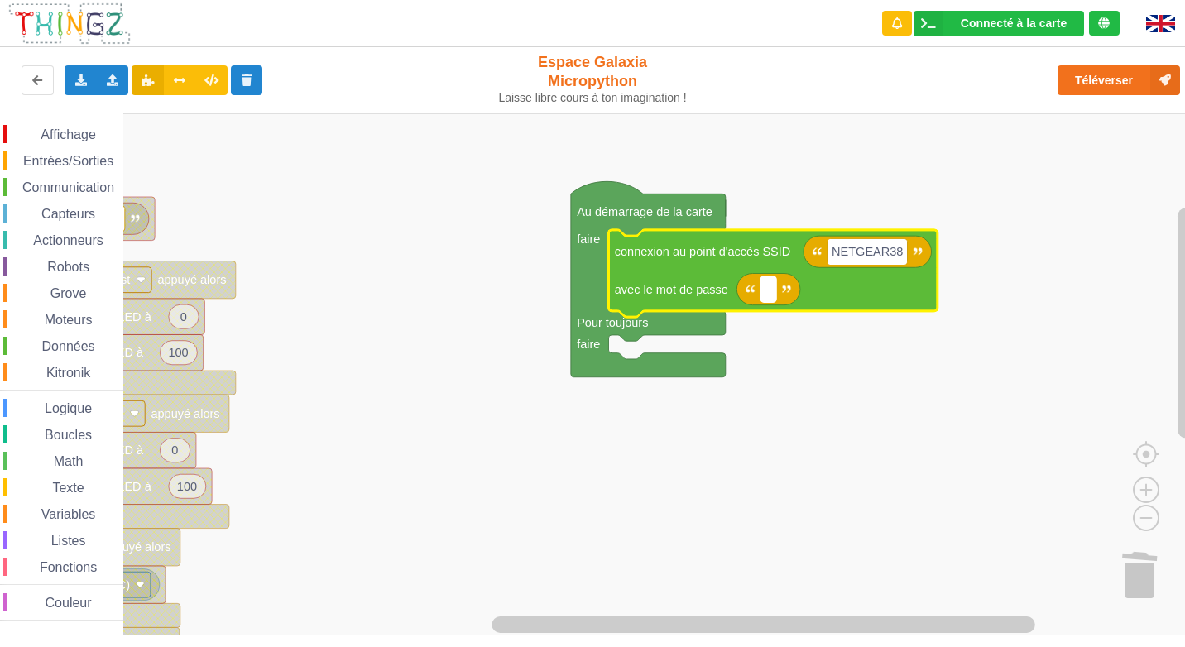
click at [770, 295] on rect "Espace de travail de Blocky" at bounding box center [768, 289] width 16 height 26
type input "joyustuba995"
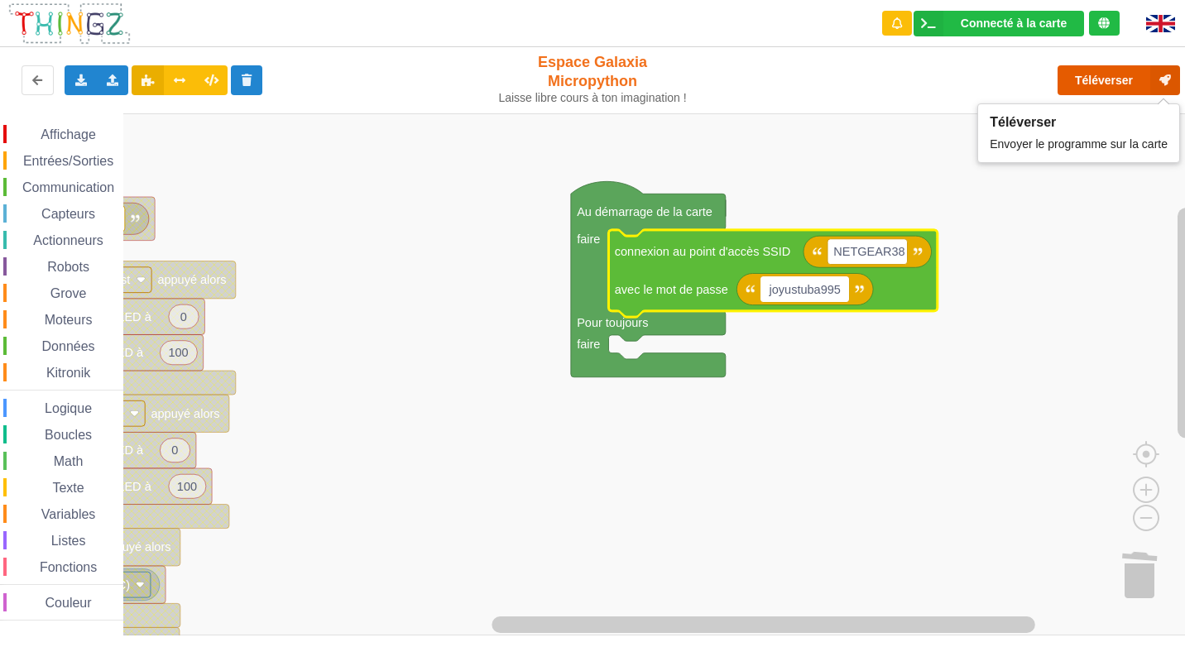
click at [1093, 85] on button "Téléverser" at bounding box center [1118, 80] width 122 height 30
drag, startPoint x: 1093, startPoint y: 85, endPoint x: 866, endPoint y: 165, distance: 240.2
click at [1148, 127] on div "Connecté à la carte Réglages Ouvrir le moniteur automatiquement Connexion autom…" at bounding box center [592, 311] width 1208 height 647
click at [731, 428] on rect "Espace de travail de Blocky" at bounding box center [598, 374] width 1196 height 522
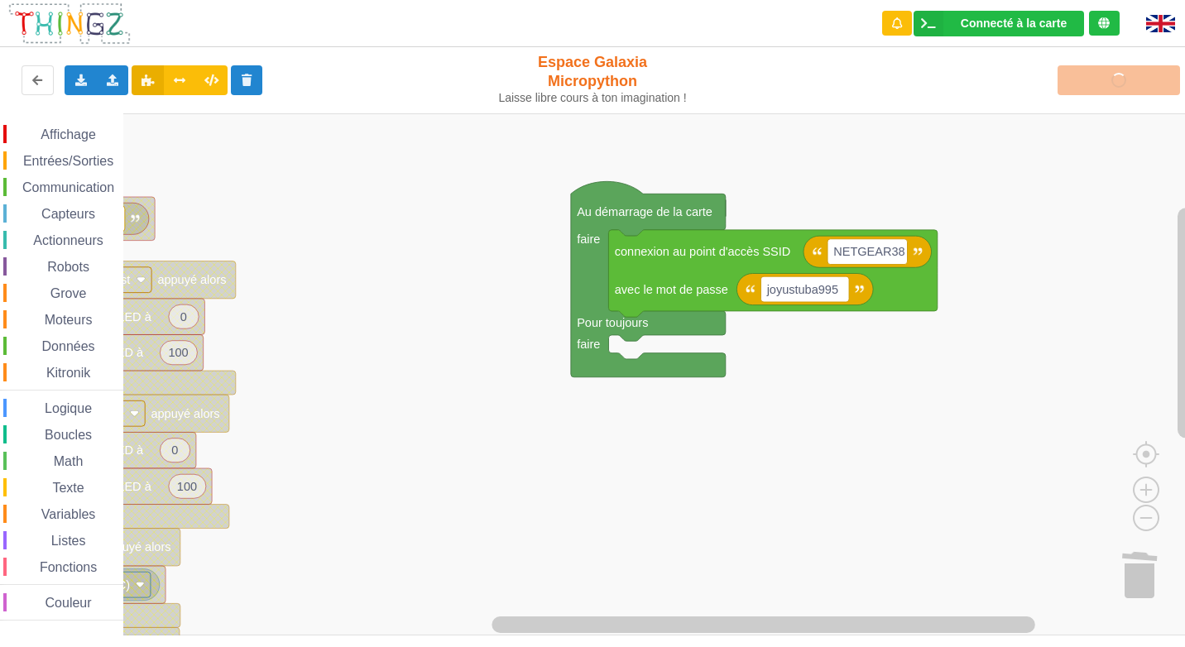
click at [545, 10] on div "Connecté à la carte Réglages Ouvrir le moniteur automatiquement Connexion autom…" at bounding box center [592, 311] width 1208 height 647
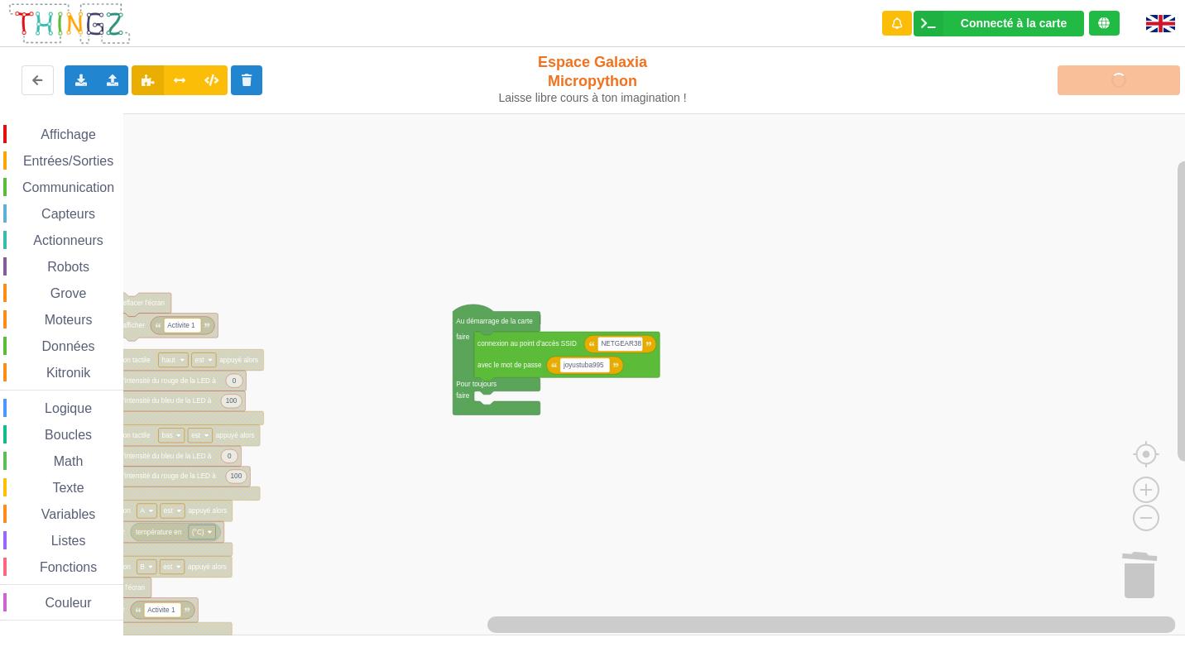
click at [525, 529] on rect "Espace de travail de Blocky" at bounding box center [598, 374] width 1196 height 522
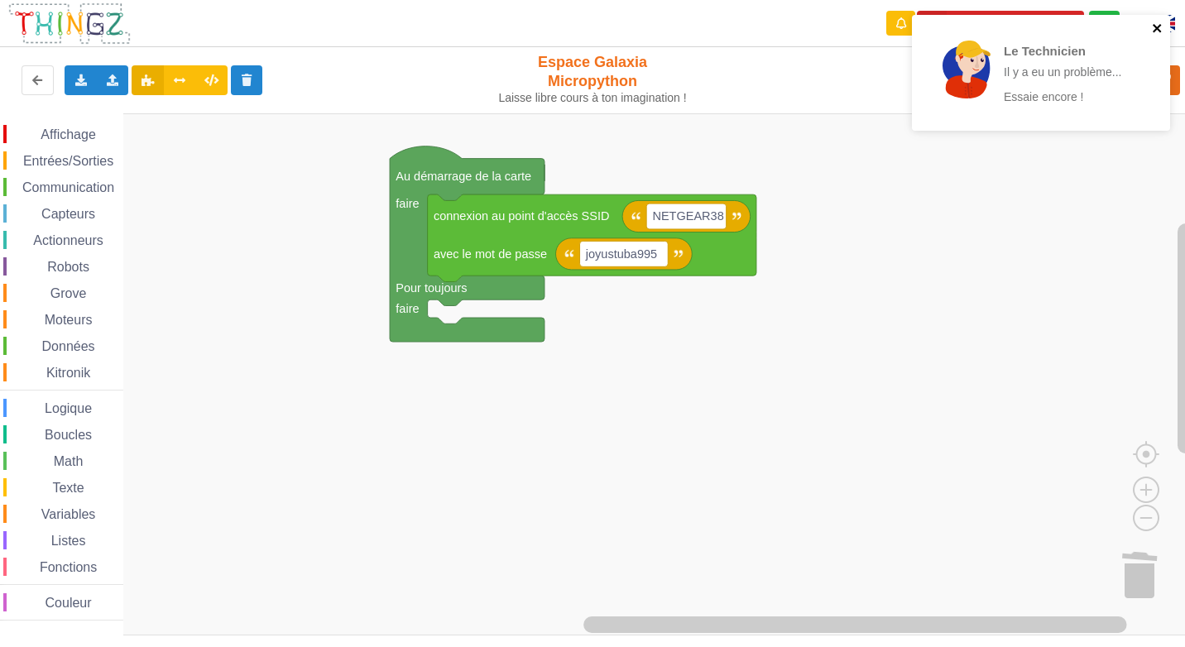
click at [1161, 26] on icon "close" at bounding box center [1158, 28] width 12 height 13
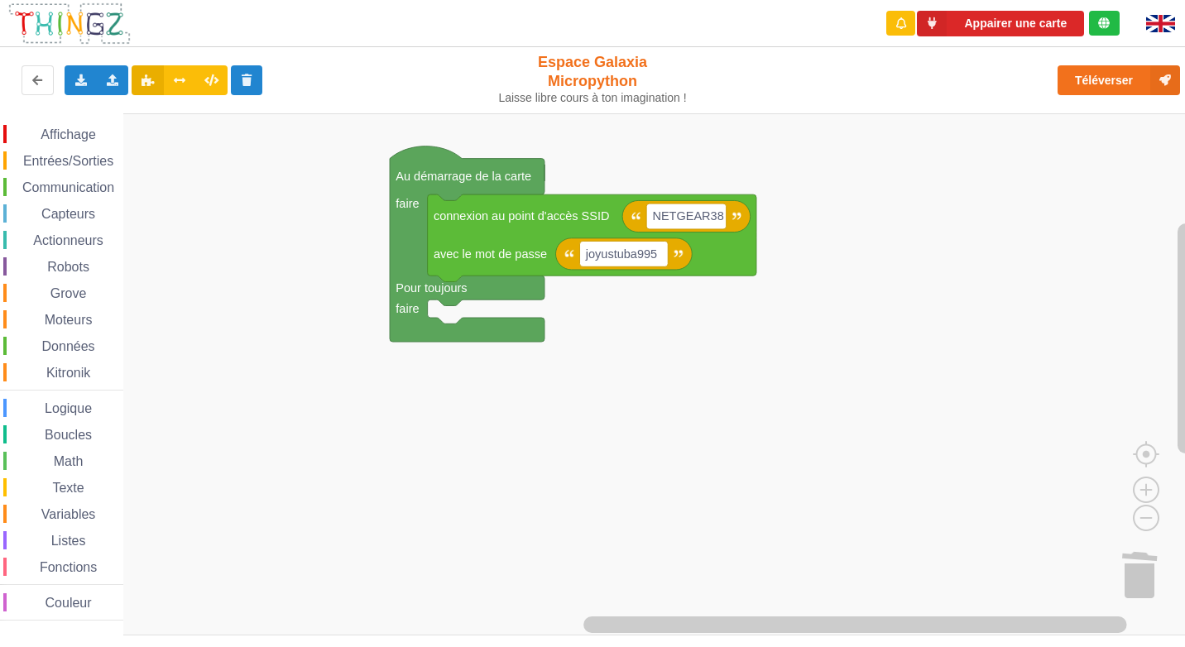
click at [1127, 78] on div "Le Technicien Il y a eu un problème... Essaie encore ! Appairer une carte Expor…" at bounding box center [592, 311] width 1208 height 647
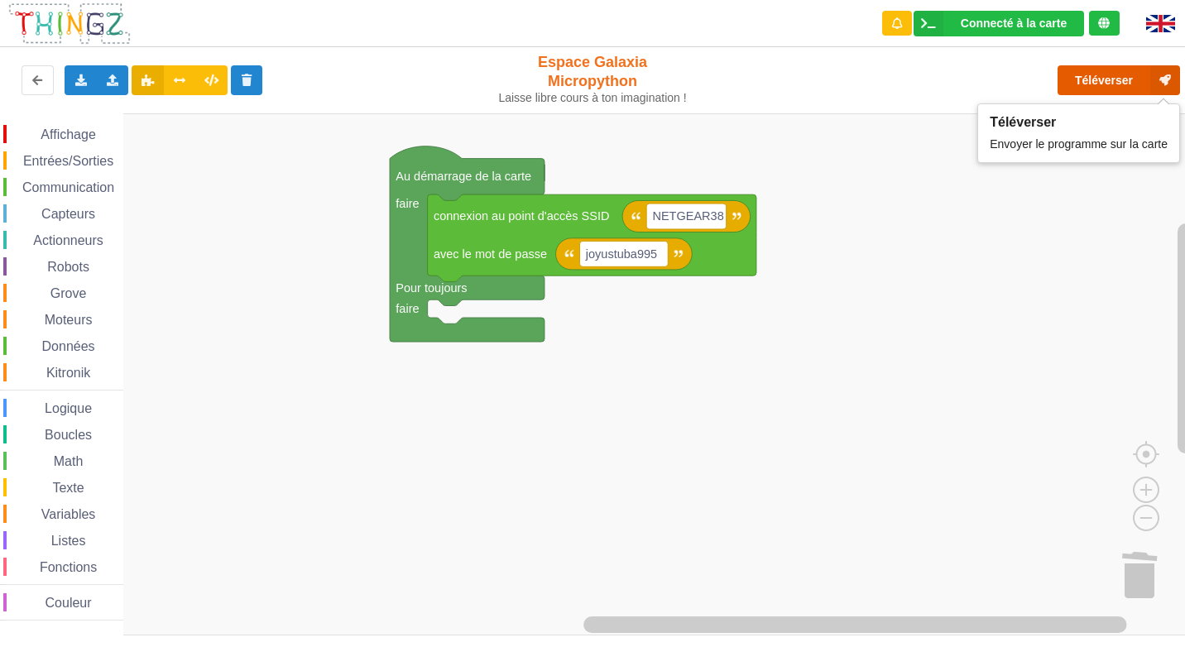
click at [1125, 79] on button "Téléverser" at bounding box center [1118, 80] width 122 height 30
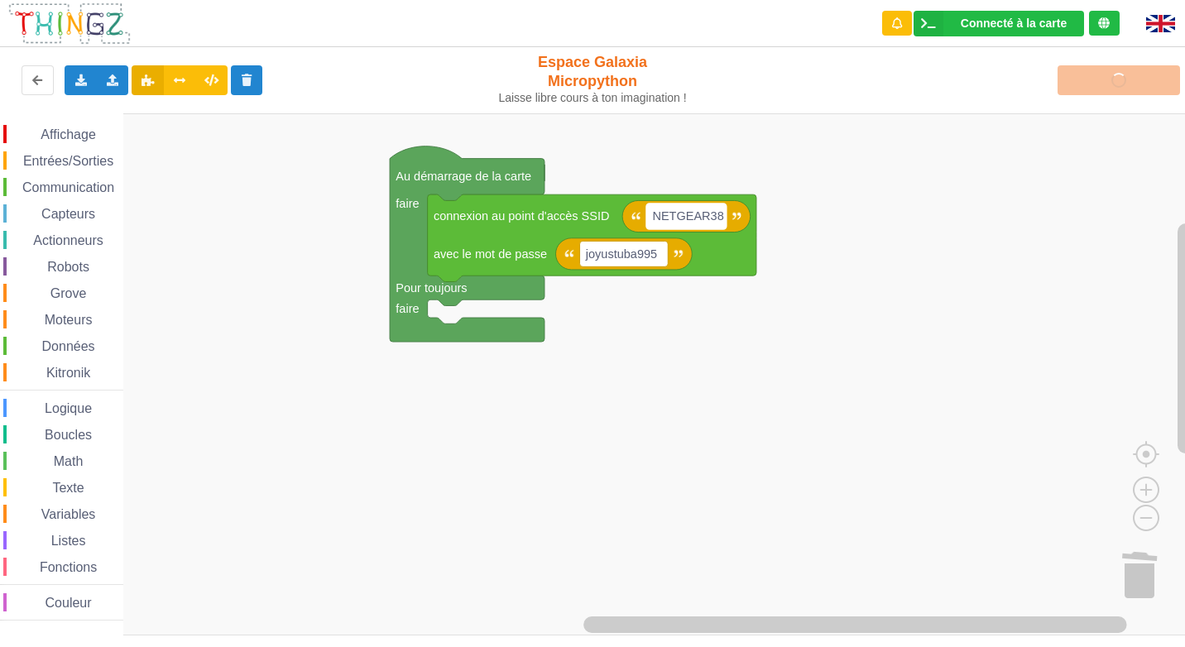
click at [722, 226] on rect "Espace de travail de Blocky" at bounding box center [685, 217] width 79 height 26
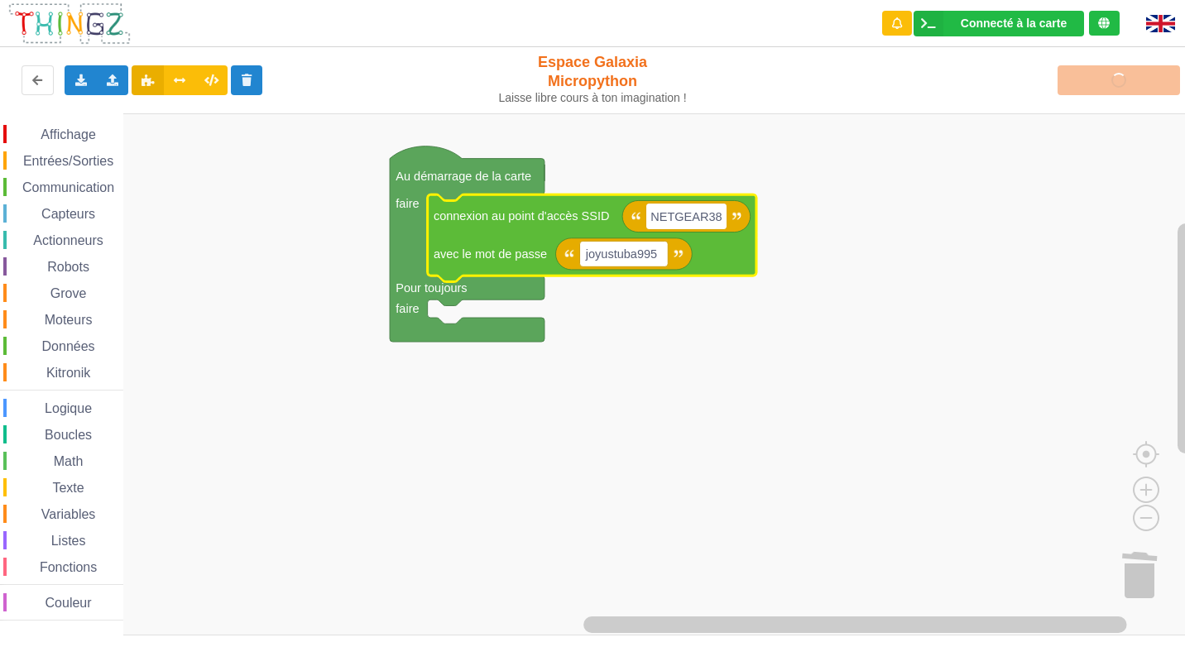
click at [712, 220] on input "NETGEAR38" at bounding box center [685, 217] width 79 height 26
click at [717, 212] on input "NETGEAR38" at bounding box center [685, 217] width 79 height 26
type input "N"
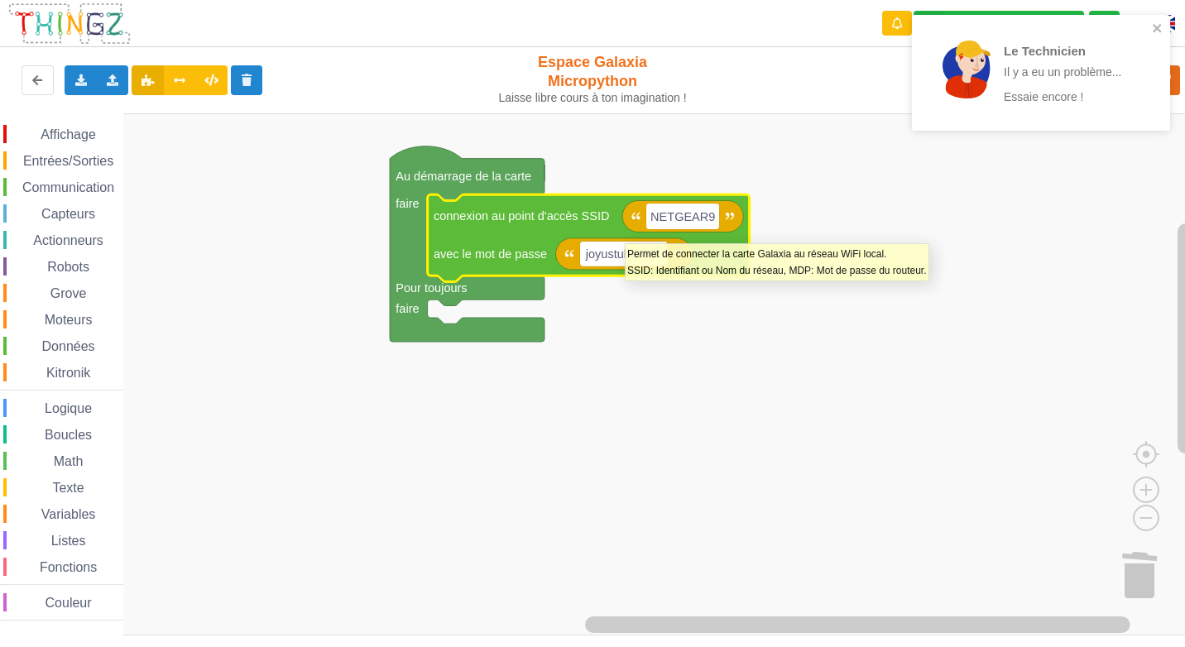
type input "NETGEAR91"
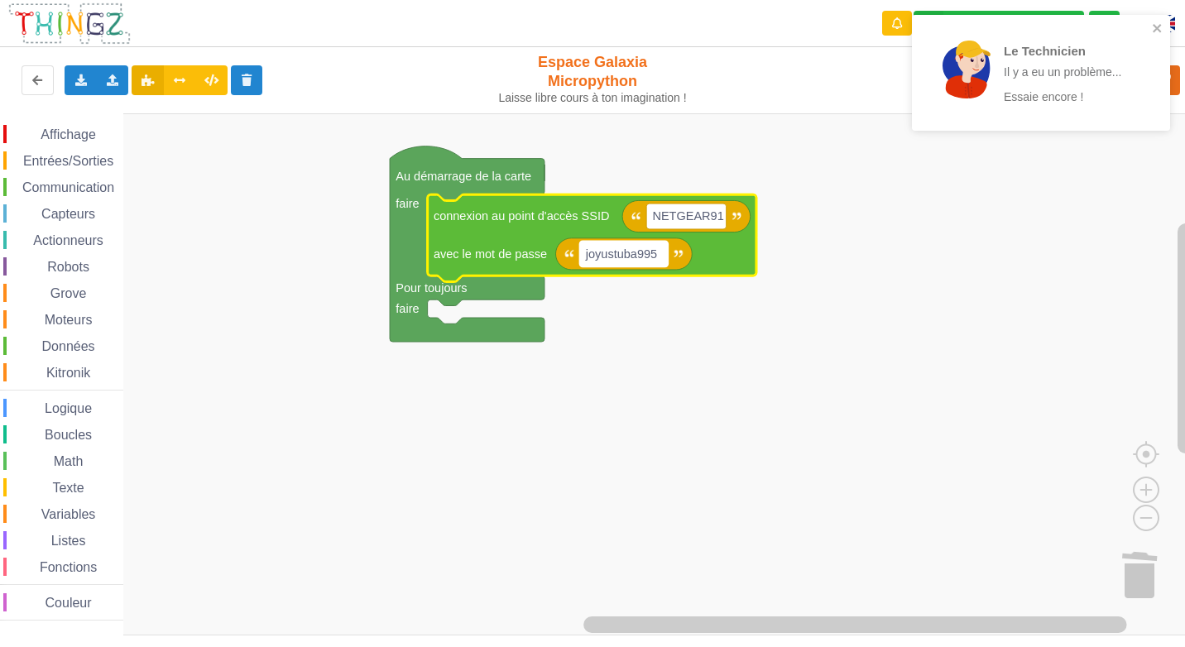
click at [660, 260] on rect "Espace de travail de Blocky" at bounding box center [624, 254] width 89 height 26
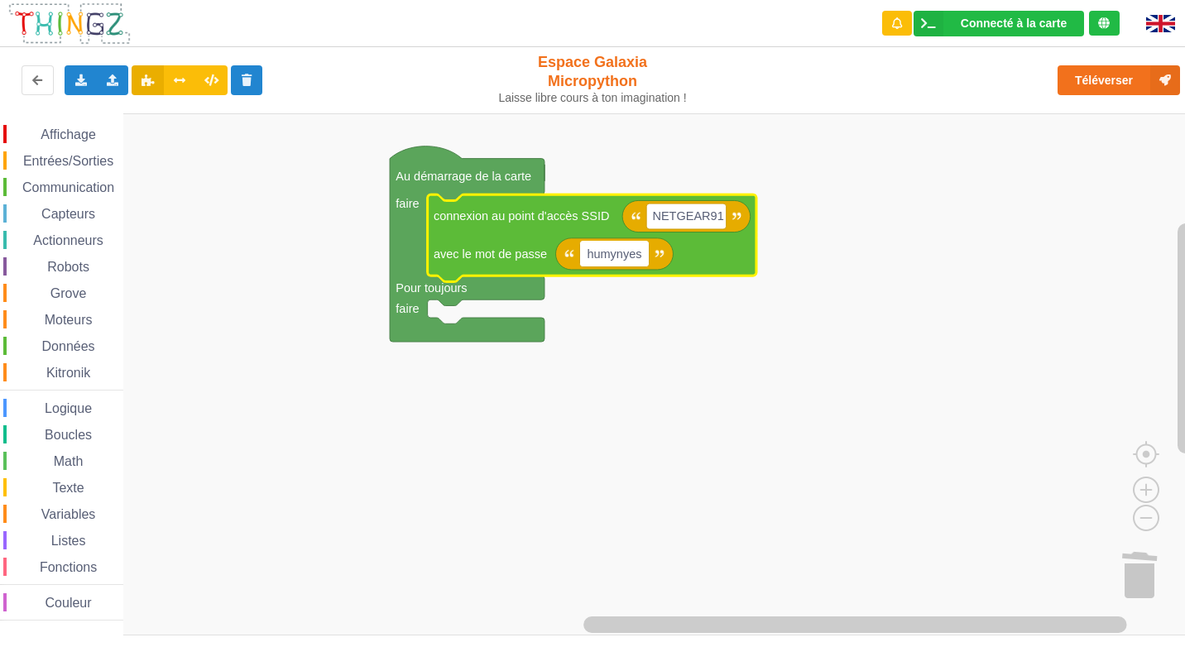
type input "humynynes"
click at [664, 256] on image "Espace de travail de Blocky" at bounding box center [667, 253] width 9 height 9
click at [658, 262] on icon "Espace de travail de Blocky" at bounding box center [618, 253] width 125 height 31
click at [657, 262] on icon "Espace de travail de Blocky" at bounding box center [618, 253] width 125 height 31
click at [650, 260] on rect "Espace de travail de Blocky" at bounding box center [618, 254] width 77 height 26
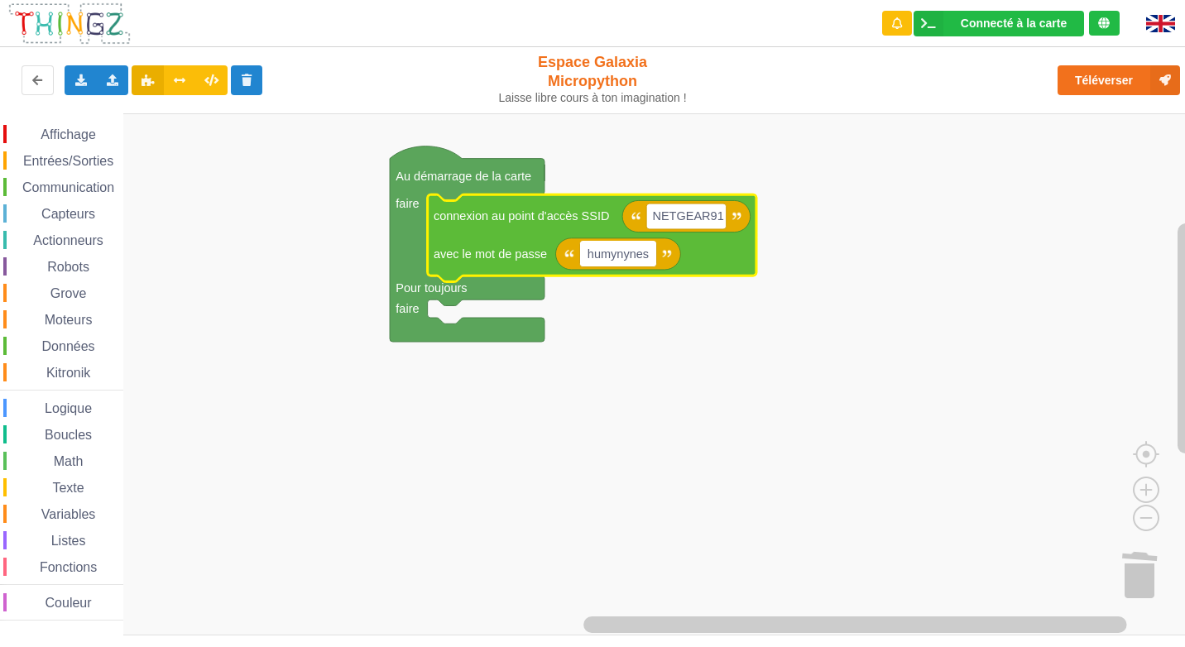
click at [650, 260] on input "humynynes" at bounding box center [618, 254] width 77 height 26
type input "humynynest829"
click at [1086, 74] on button "Téléverser" at bounding box center [1118, 80] width 122 height 30
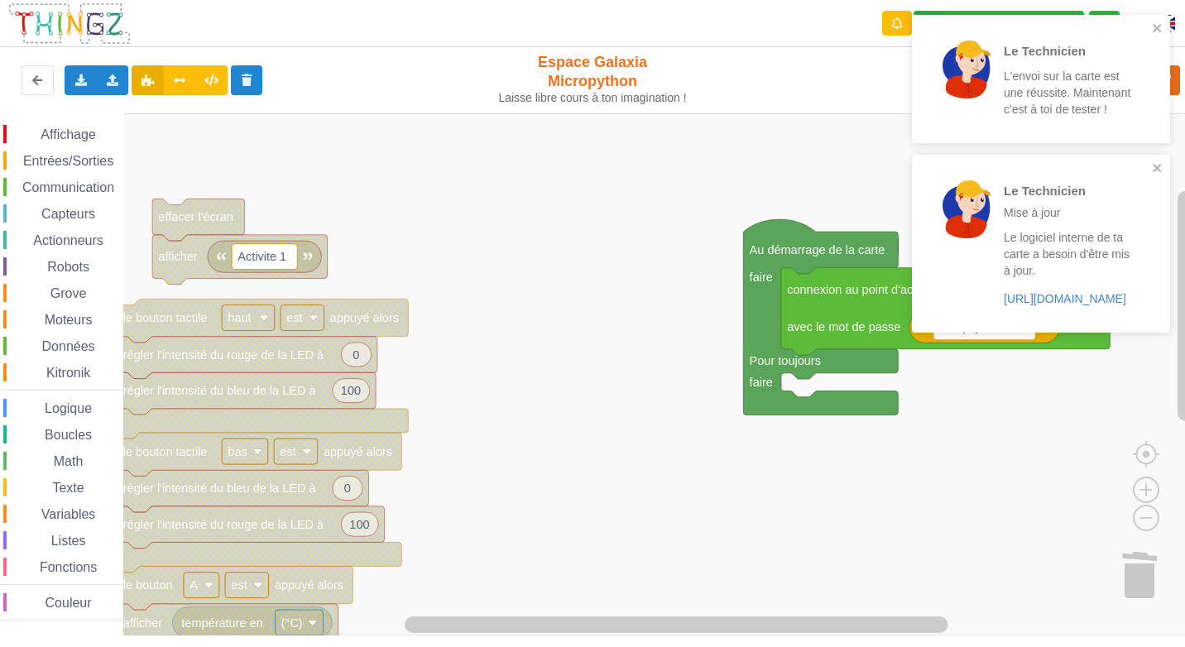
click at [616, 459] on rect "Espace de travail de Blocky" at bounding box center [598, 374] width 1196 height 522
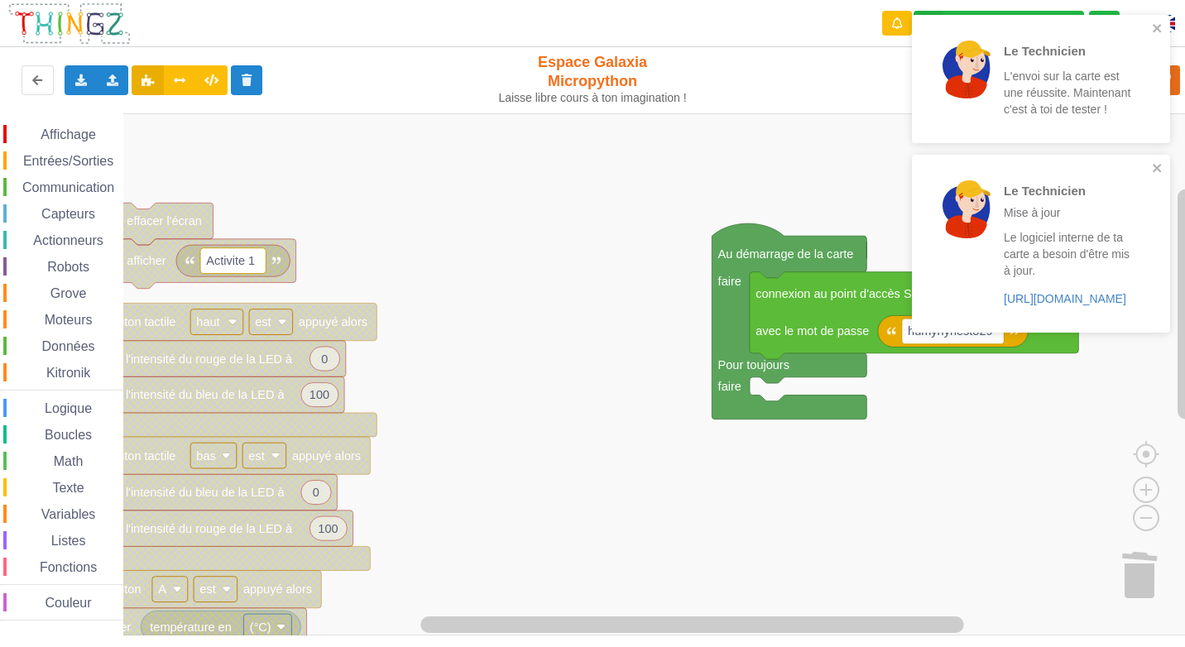
click at [585, 463] on rect "Espace de travail de Blocky" at bounding box center [598, 374] width 1196 height 522
click at [1153, 164] on icon "close" at bounding box center [1158, 167] width 12 height 13
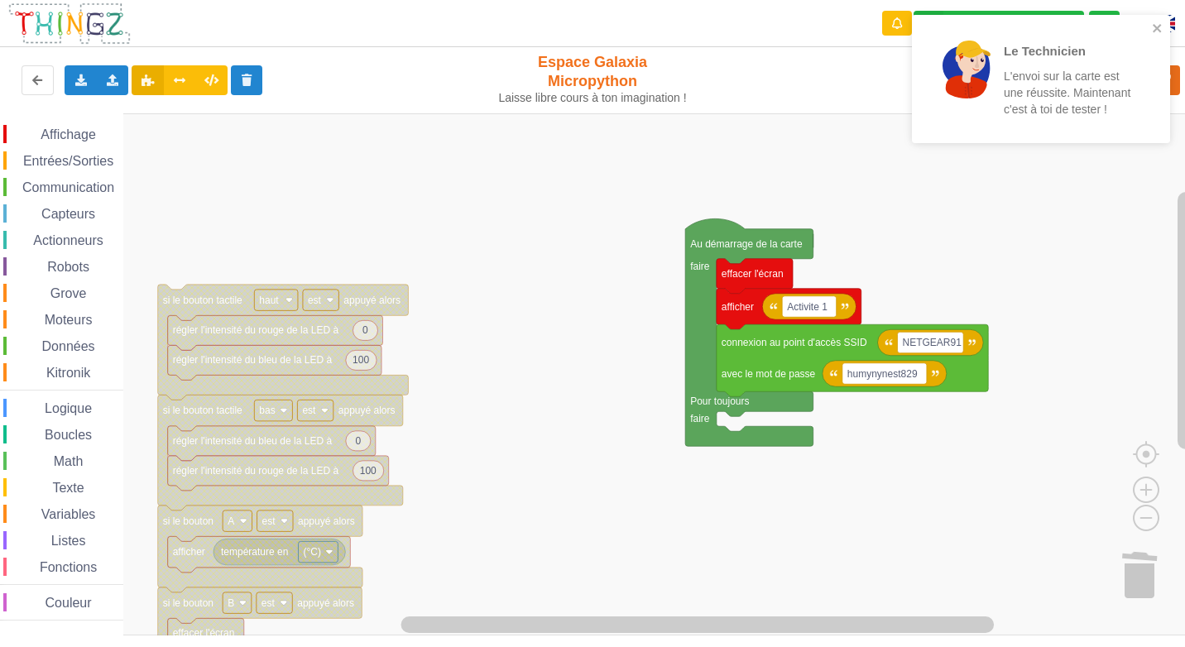
click at [551, 367] on rect "Espace de travail de Blocky" at bounding box center [598, 374] width 1196 height 522
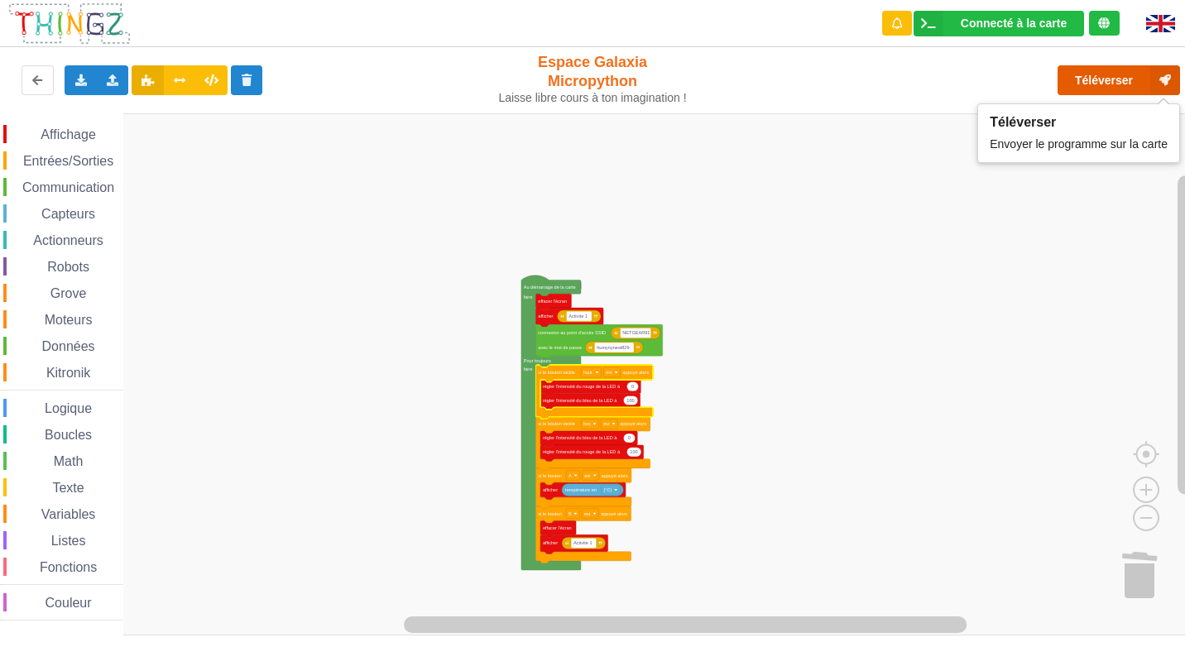
click at [1089, 79] on button "Téléverser" at bounding box center [1118, 80] width 122 height 30
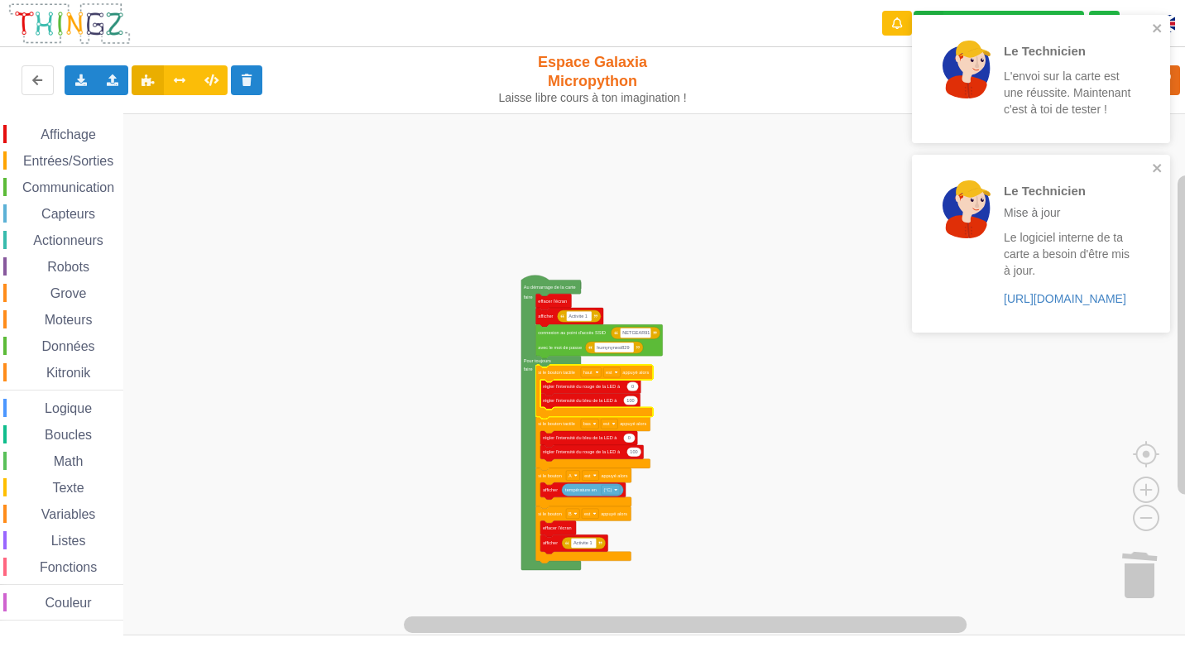
click at [700, 223] on rect "Espace de travail de Blocky" at bounding box center [598, 374] width 1196 height 522
click at [751, 317] on div "Affichage Entrées/Sorties Communication Capteurs Actionneurs Robots Grove Moteu…" at bounding box center [598, 374] width 1196 height 522
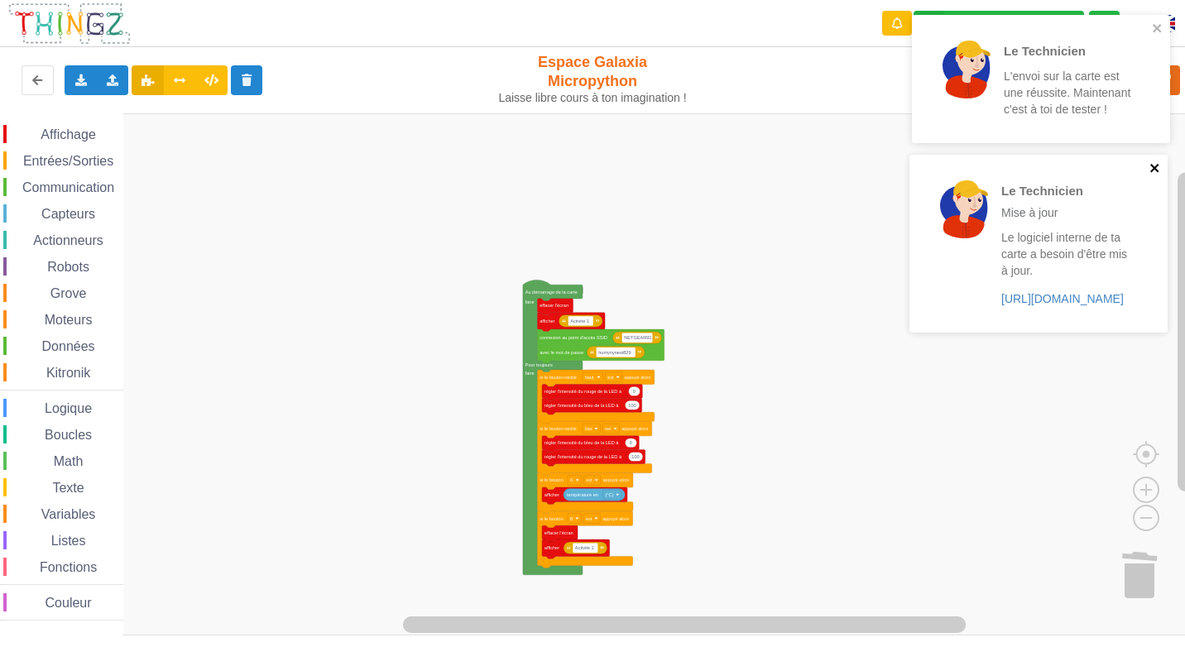
click at [1158, 174] on icon "close" at bounding box center [1155, 167] width 12 height 13
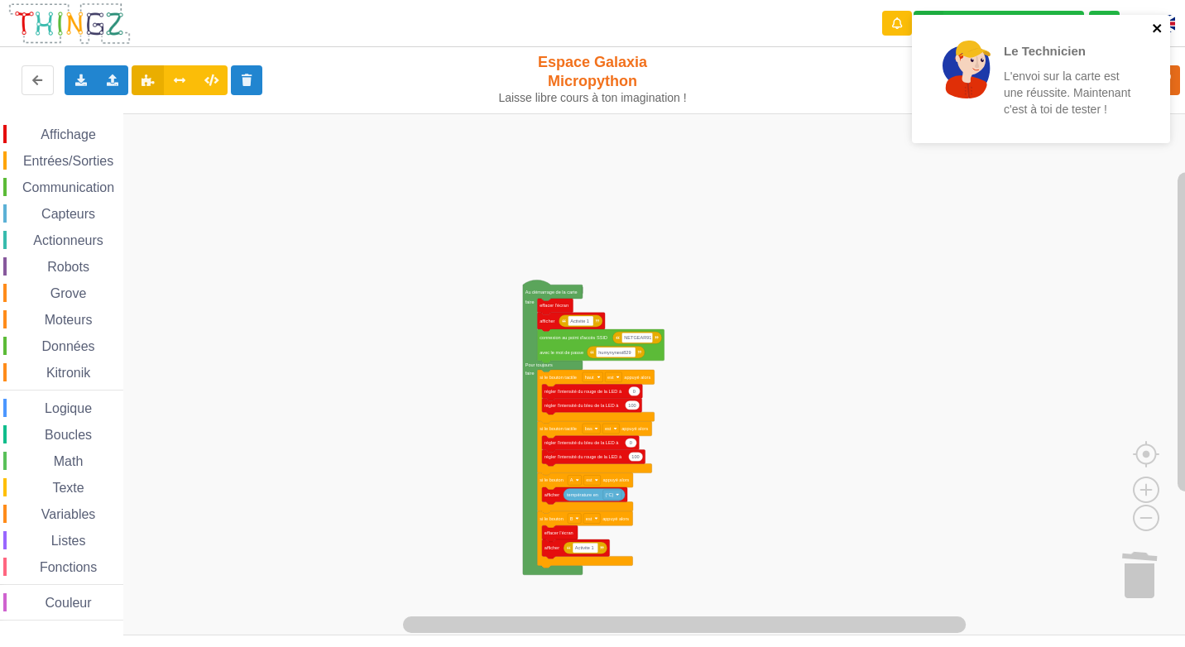
click at [1158, 22] on icon "close" at bounding box center [1158, 28] width 12 height 13
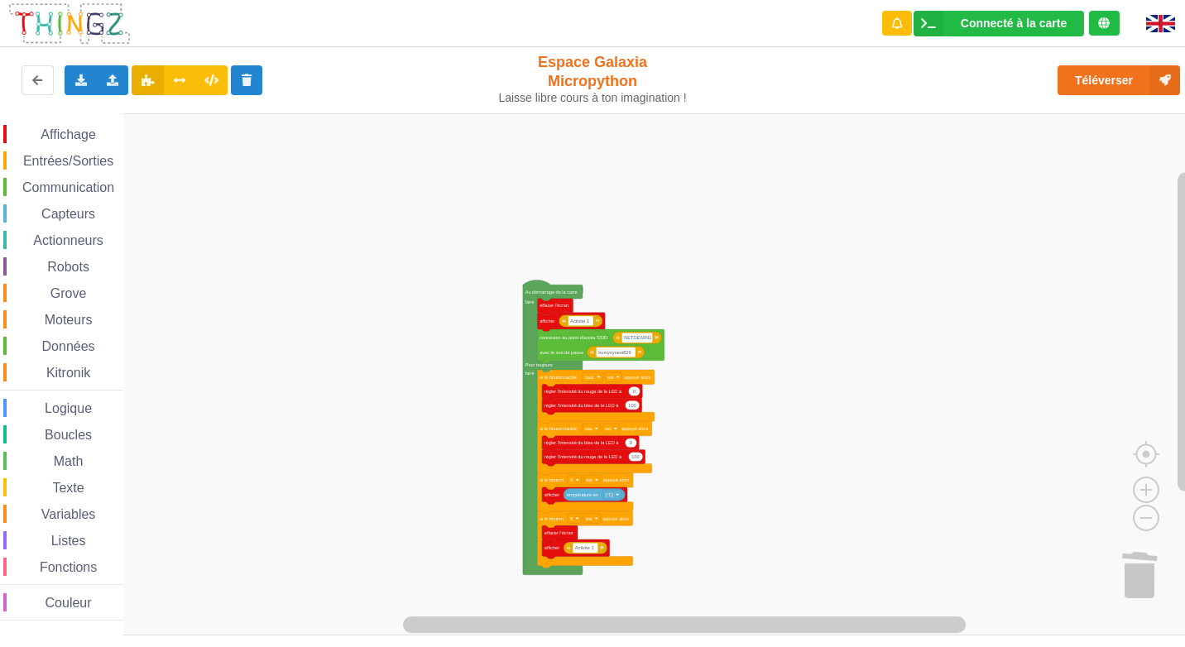
click at [1100, 74] on div "Le Technicien L'envoi sur la carte est une réussite. Maintenant c'est à toi de …" at bounding box center [1041, 85] width 265 height 146
click at [1100, 74] on button "Téléverser" at bounding box center [1118, 80] width 122 height 30
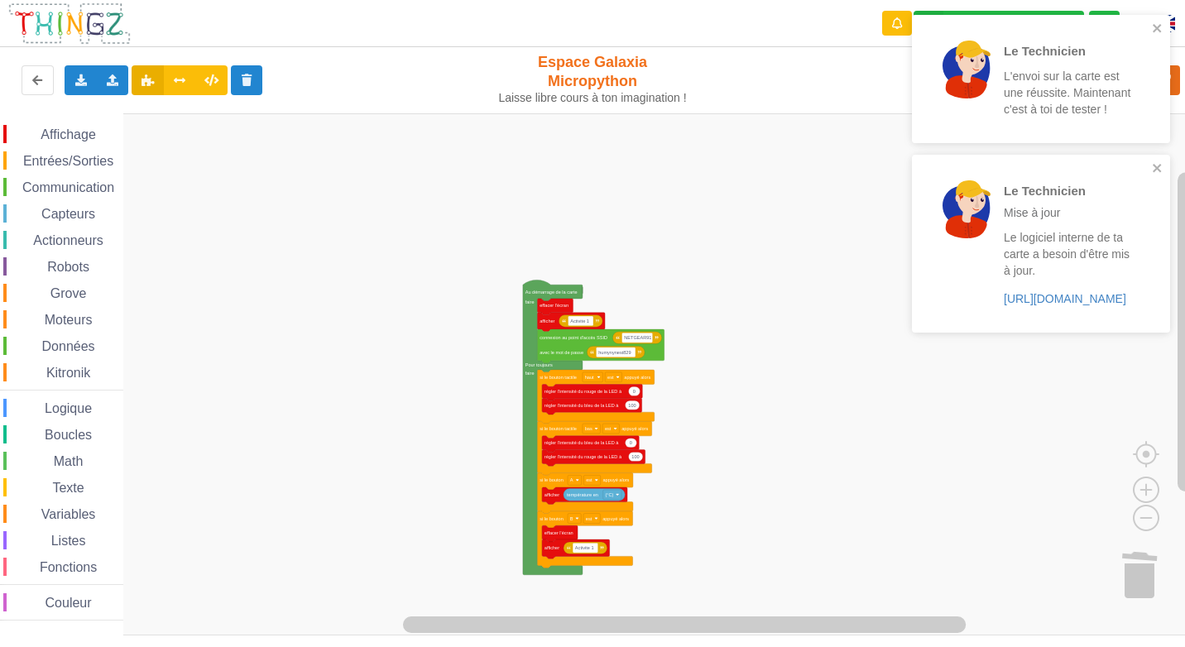
click at [887, 483] on rect "Espace de travail de Blocky" at bounding box center [598, 374] width 1196 height 522
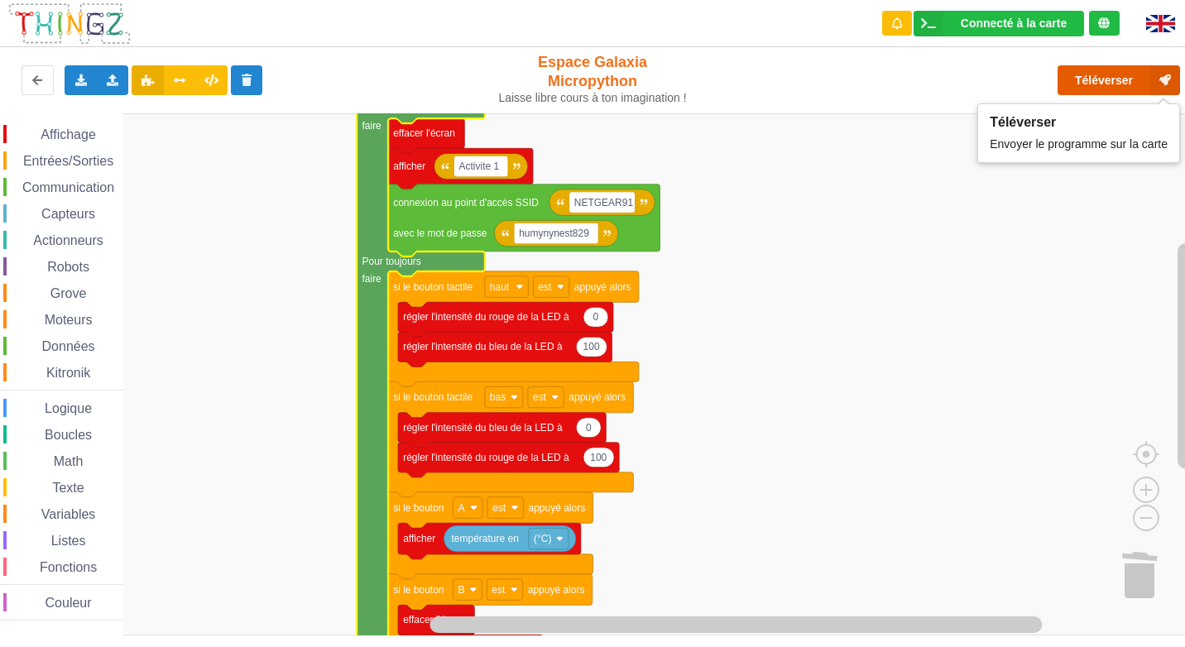
click at [1112, 74] on button "Téléverser" at bounding box center [1118, 80] width 122 height 30
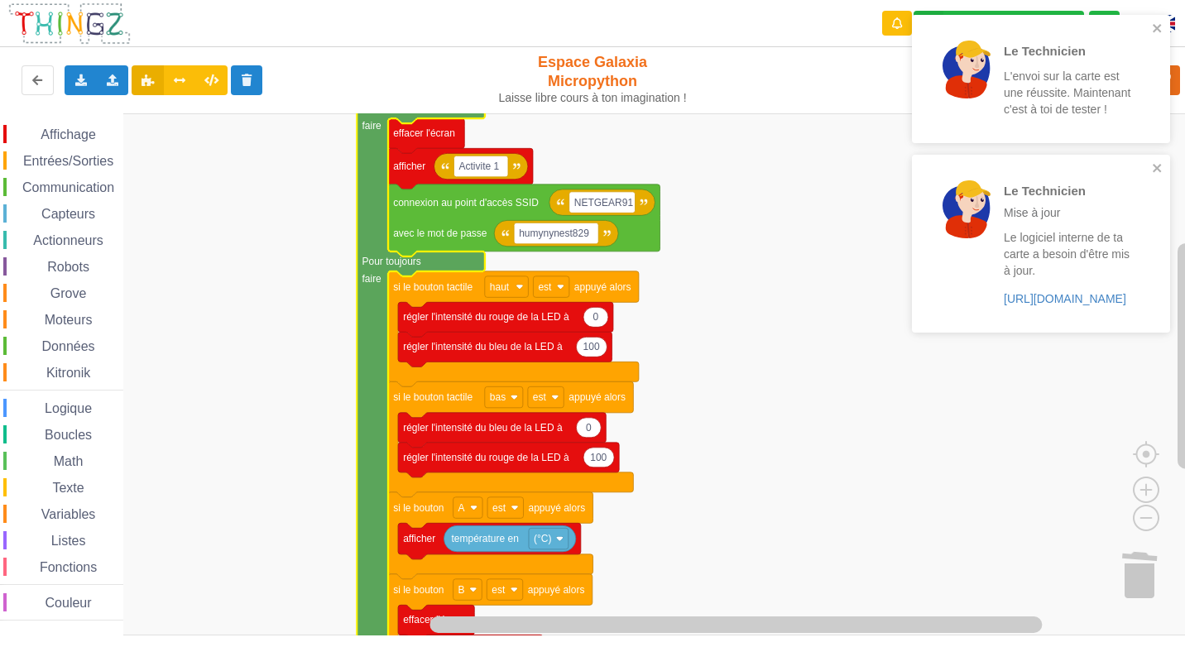
click at [731, 309] on rect "Espace de travail de Blocky" at bounding box center [598, 374] width 1196 height 522
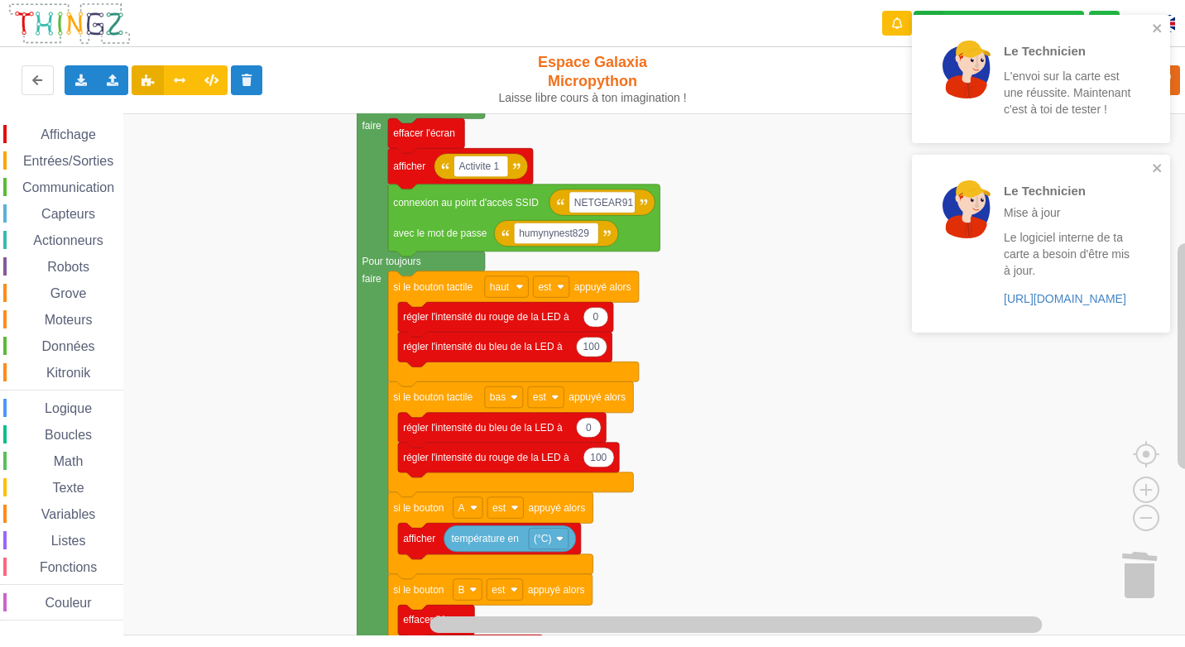
click at [760, 287] on rect "Espace de travail de Blocky" at bounding box center [598, 374] width 1196 height 522
click at [1165, 173] on div "Le Technicien Mise à jour Le logiciel interne de ta carte a besoin d'être mis à…" at bounding box center [1041, 243] width 258 height 177
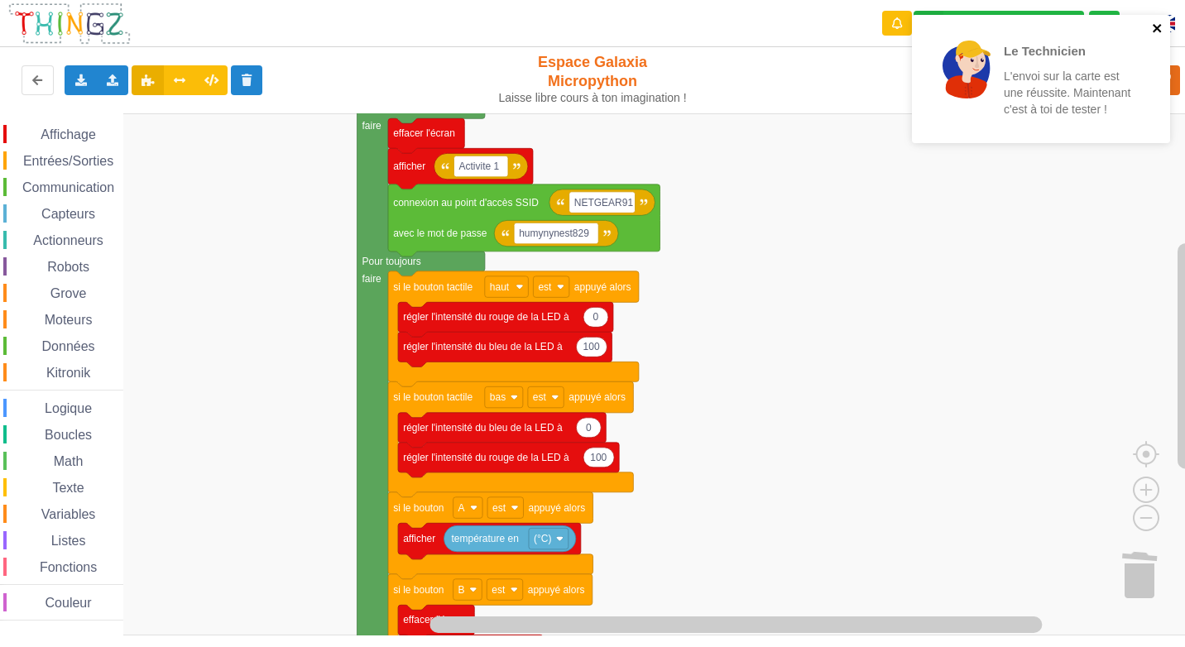
click at [1163, 24] on icon "close" at bounding box center [1158, 28] width 12 height 13
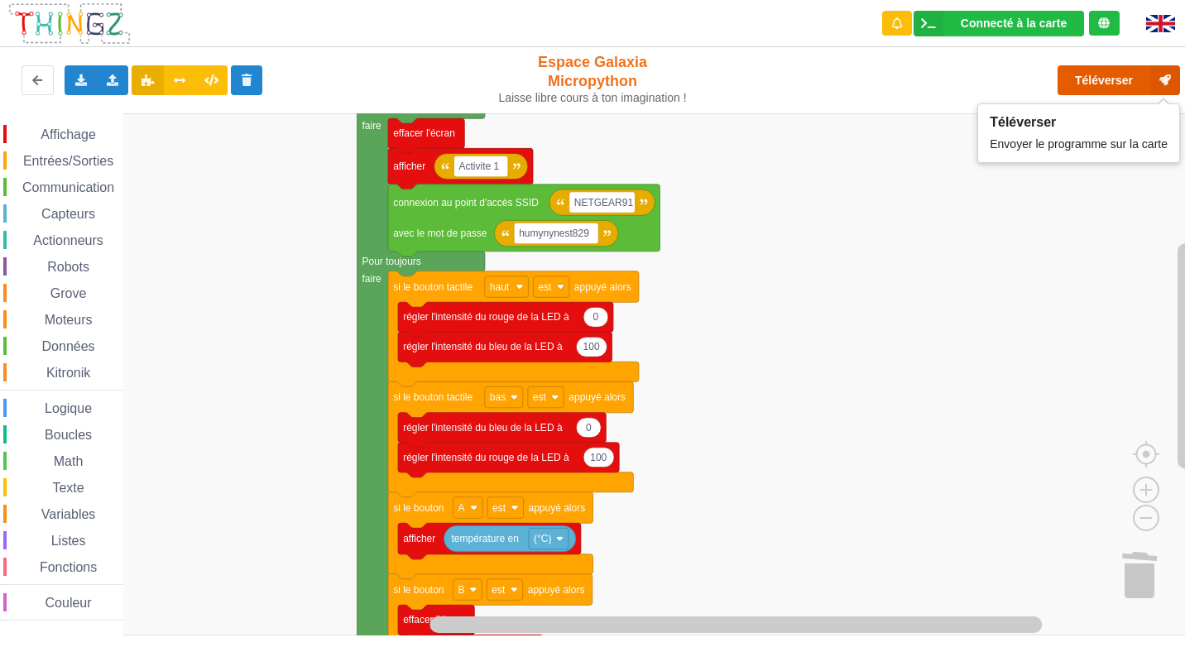
click at [1129, 83] on button "Téléverser" at bounding box center [1118, 80] width 122 height 30
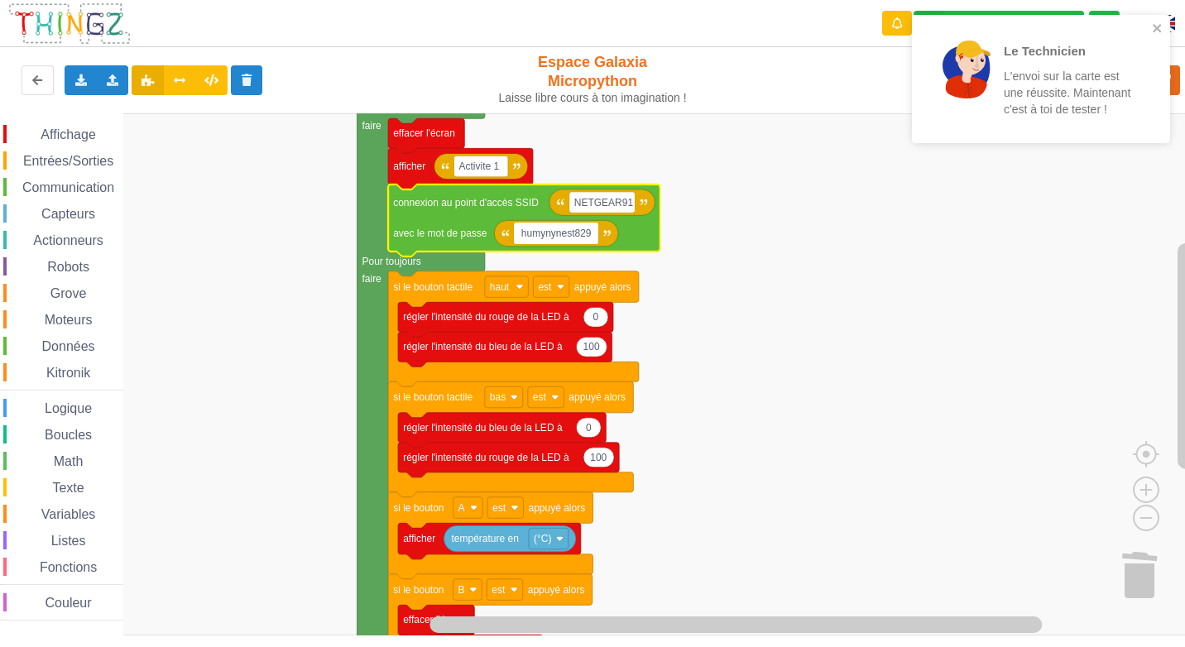
click at [548, 237] on input "humynynest829" at bounding box center [556, 234] width 84 height 22
click at [544, 237] on input "humynynest829" at bounding box center [556, 234] width 84 height 22
click at [539, 234] on input "humynynest829" at bounding box center [556, 234] width 84 height 22
click at [865, 374] on rect "Espace de travail de Blocky" at bounding box center [598, 374] width 1196 height 522
click at [546, 232] on text "humynynest829" at bounding box center [554, 234] width 70 height 12
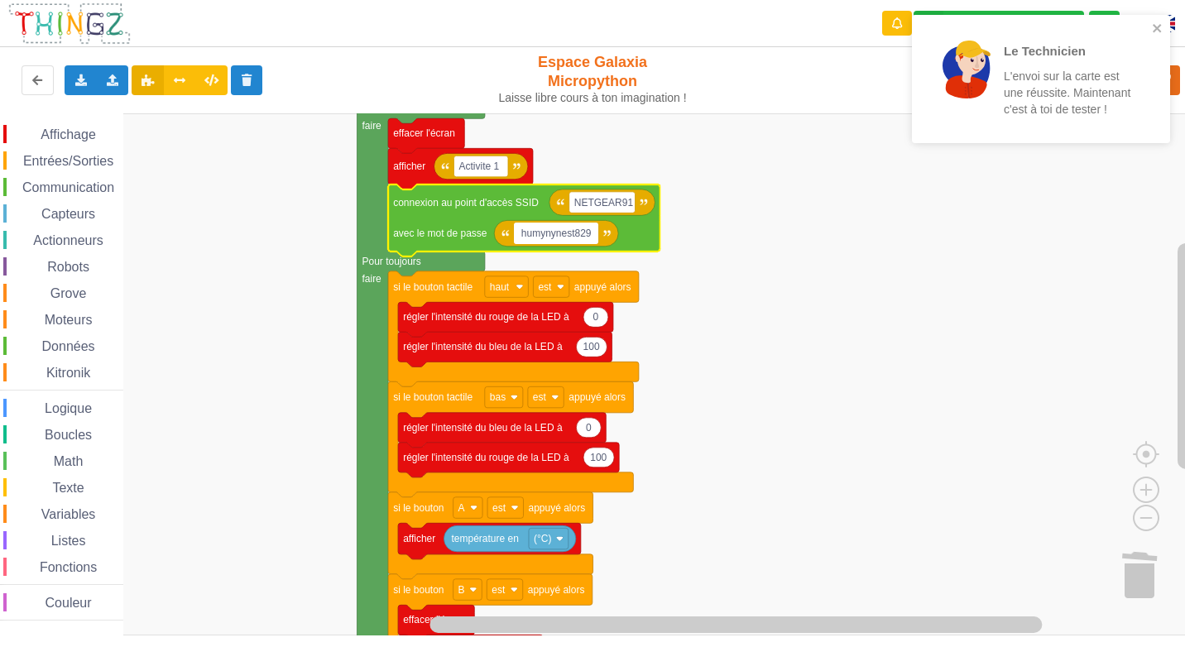
click at [546, 232] on input "humynynest829" at bounding box center [556, 234] width 84 height 22
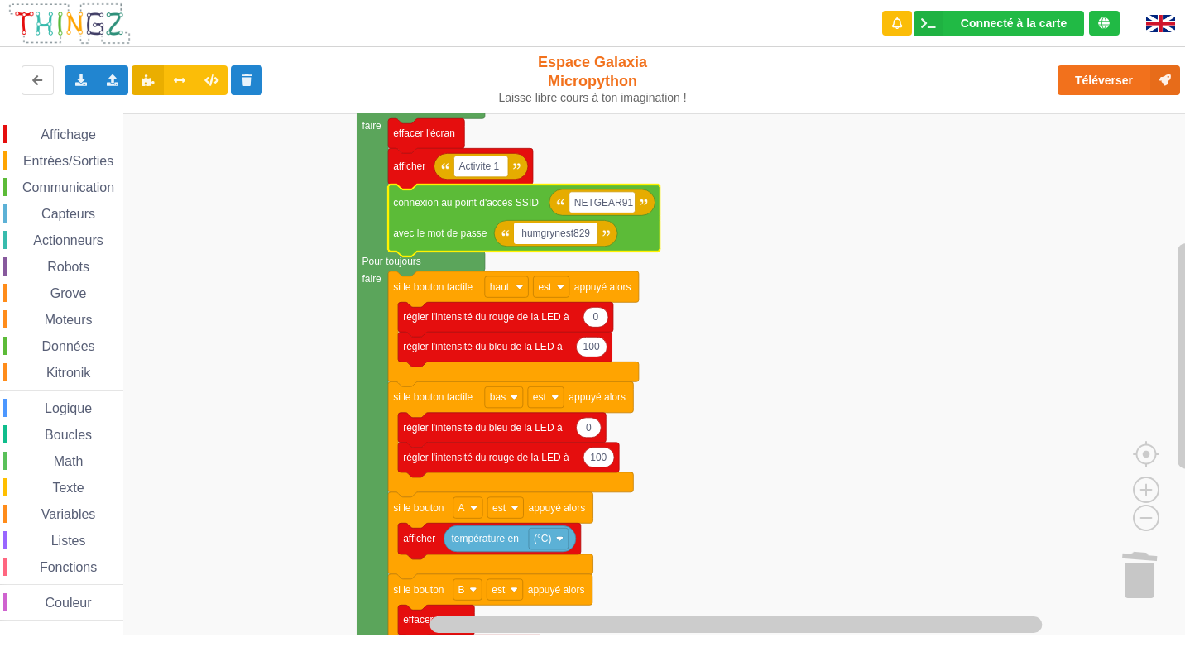
click at [543, 233] on input "humgrynest829" at bounding box center [556, 234] width 84 height 22
click at [539, 233] on input "humgrynest829" at bounding box center [556, 234] width 84 height 22
click at [541, 233] on input "humgrynest829" at bounding box center [556, 234] width 84 height 22
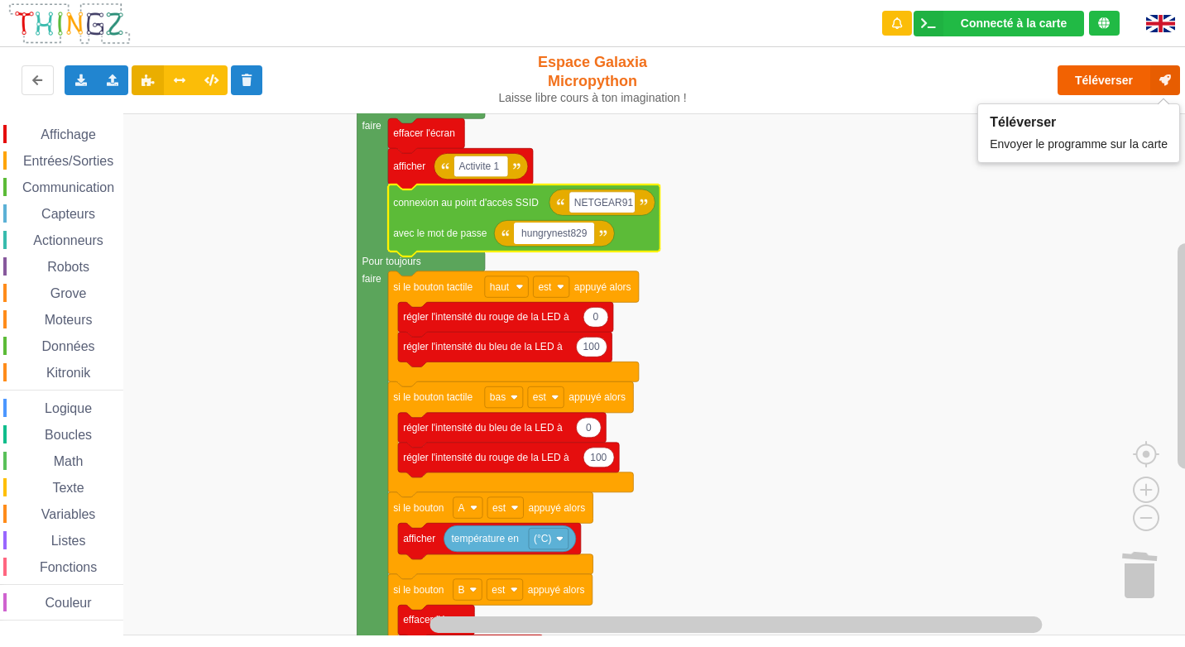
type input "hungrynest829"
click at [1118, 77] on button "Téléverser" at bounding box center [1118, 80] width 122 height 30
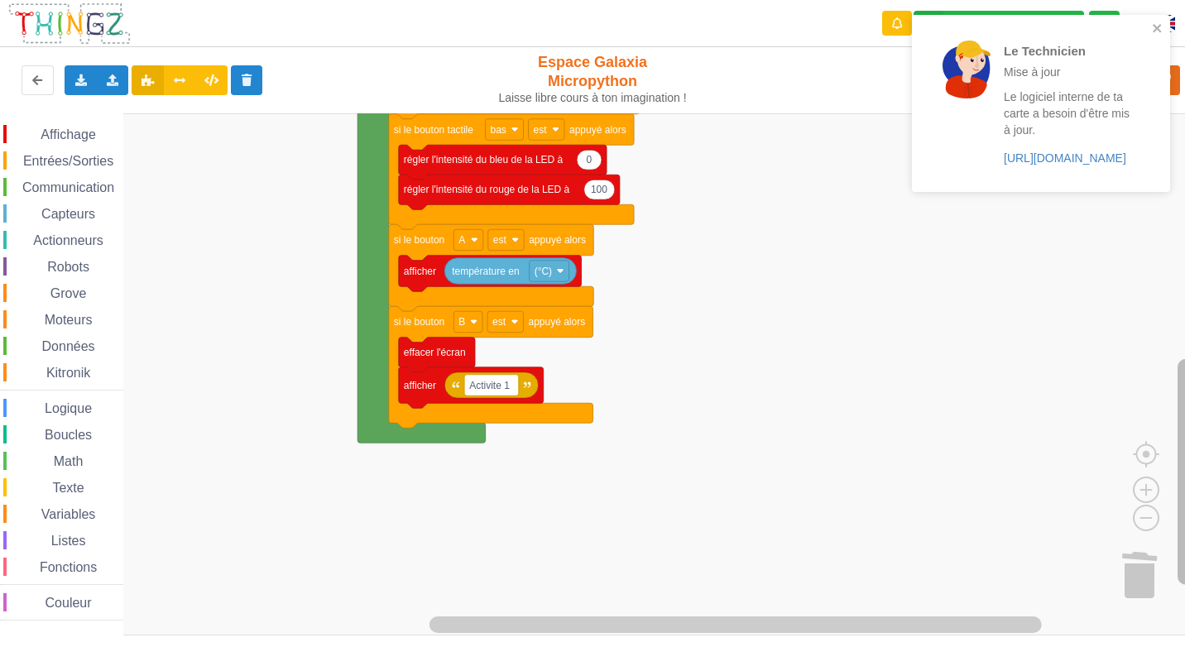
click at [1163, 474] on div "Affichage Entrées/Sorties Communication Capteurs Actionneurs Robots Grove Moteu…" at bounding box center [598, 374] width 1196 height 522
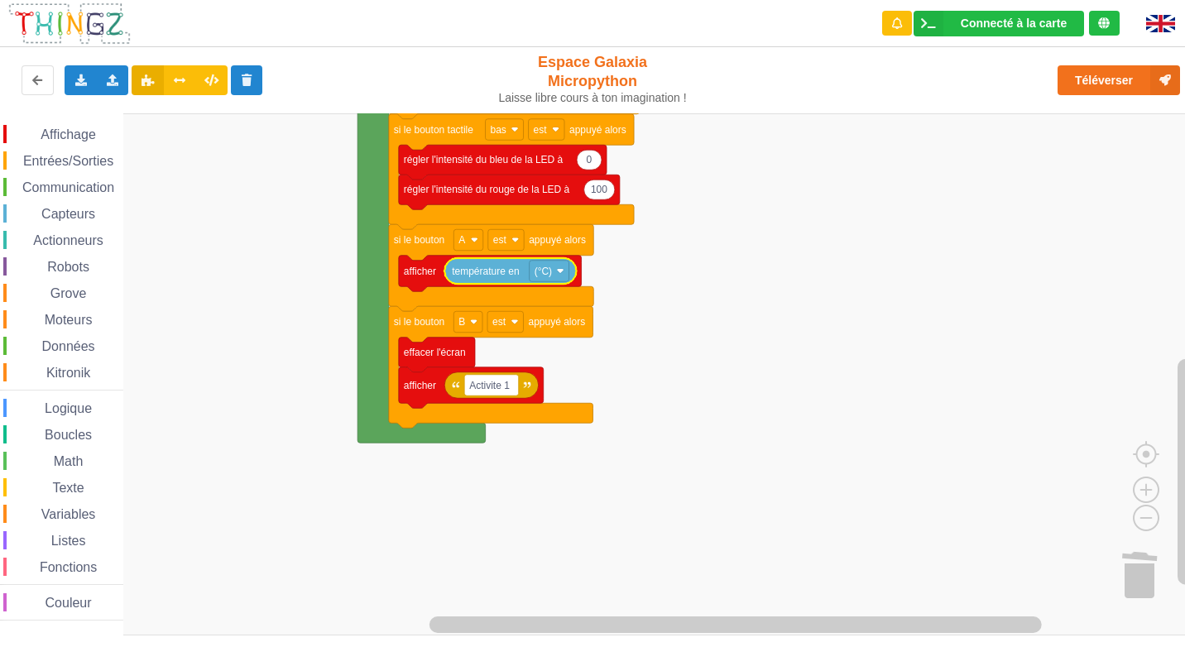
click at [731, 260] on rect "Espace de travail de Blocky" at bounding box center [598, 374] width 1196 height 522
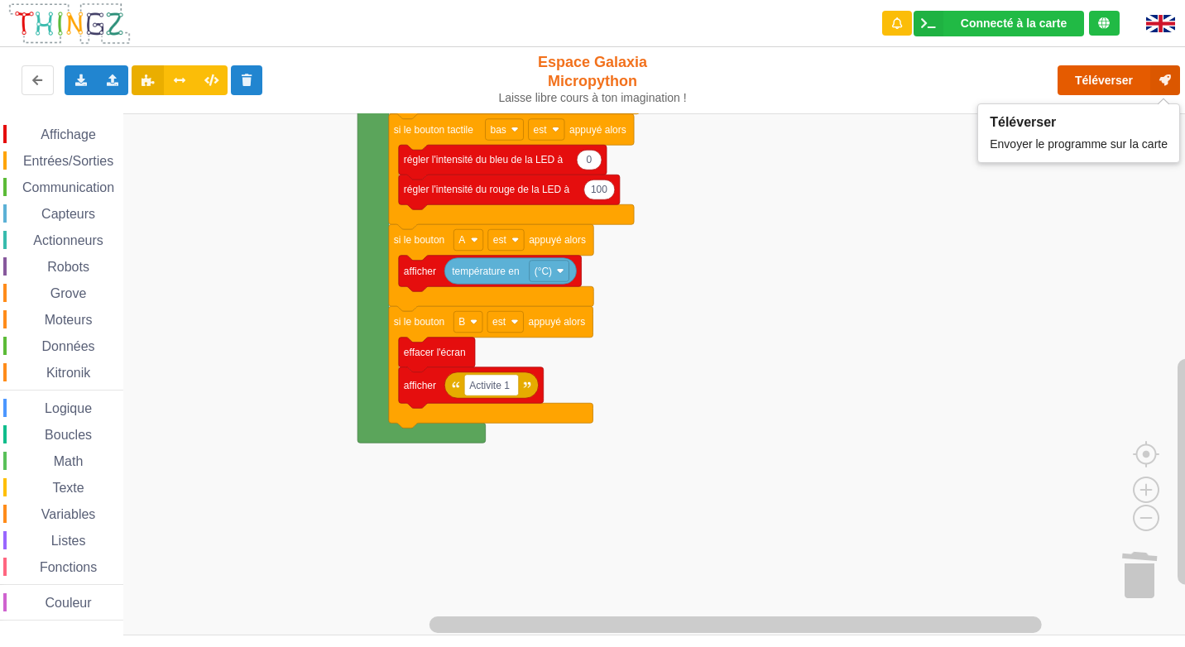
click at [1131, 74] on button "Téléverser" at bounding box center [1118, 80] width 122 height 30
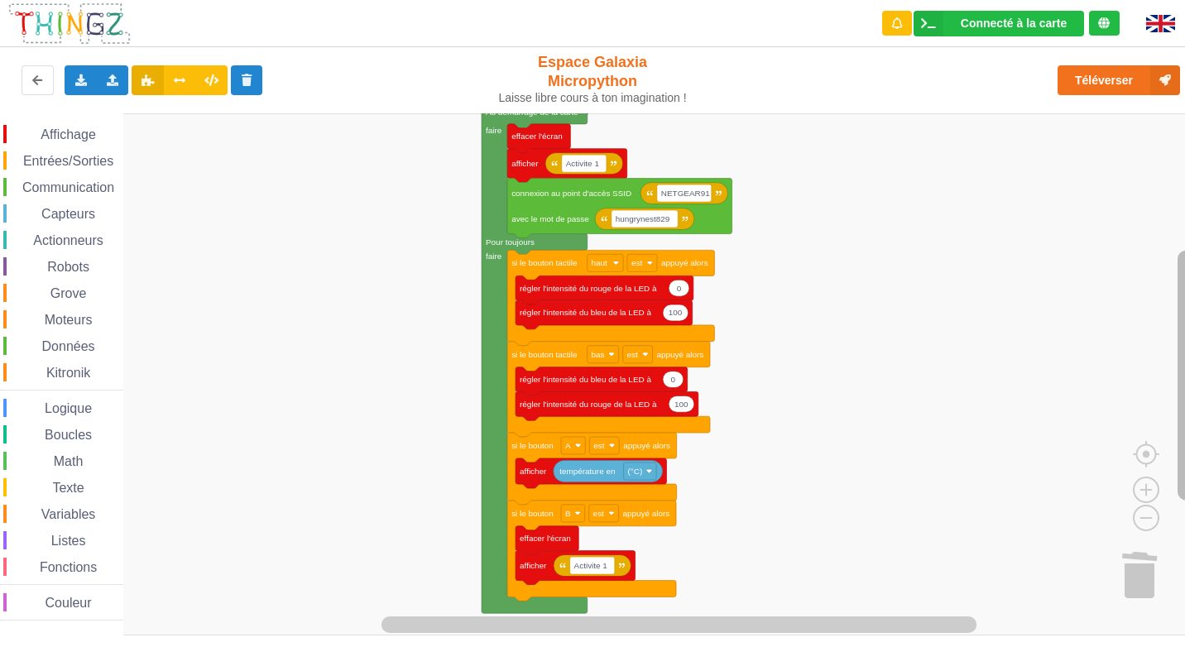
click at [1176, 302] on icon "Espace de travail de Blocky" at bounding box center [1186, 364] width 21 height 501
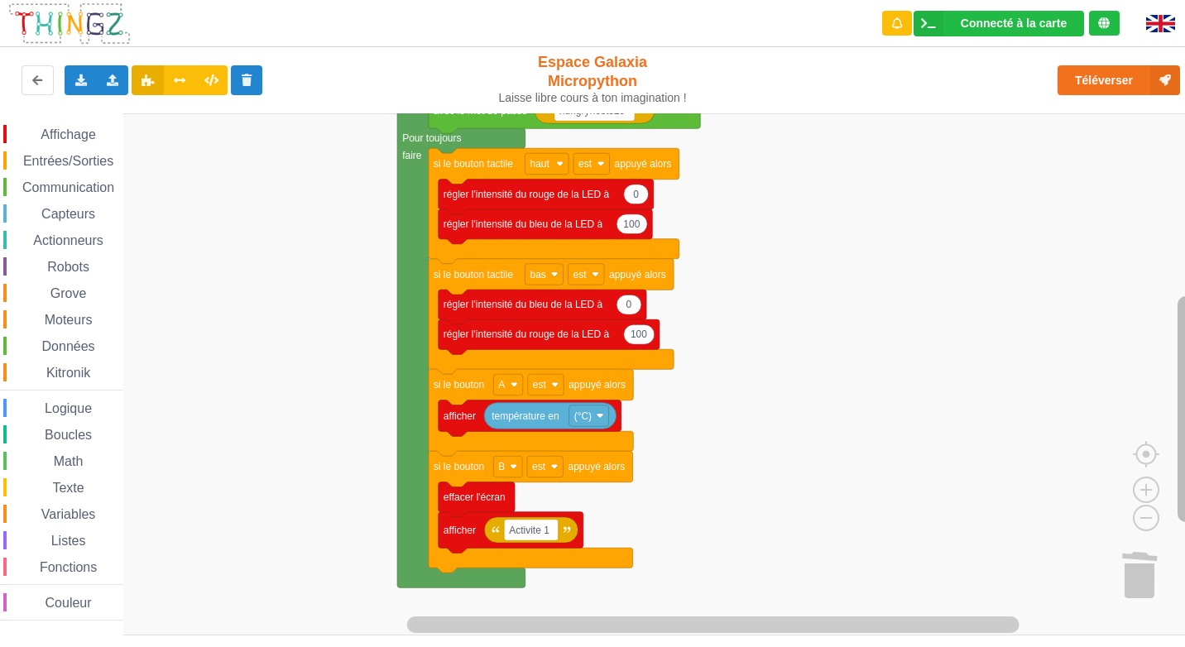
click at [1126, 395] on div "Affichage Entrées/Sorties Communication Capteurs Actionneurs Robots Grove Moteu…" at bounding box center [598, 374] width 1196 height 522
click at [65, 218] on span "Capteurs" at bounding box center [68, 214] width 59 height 14
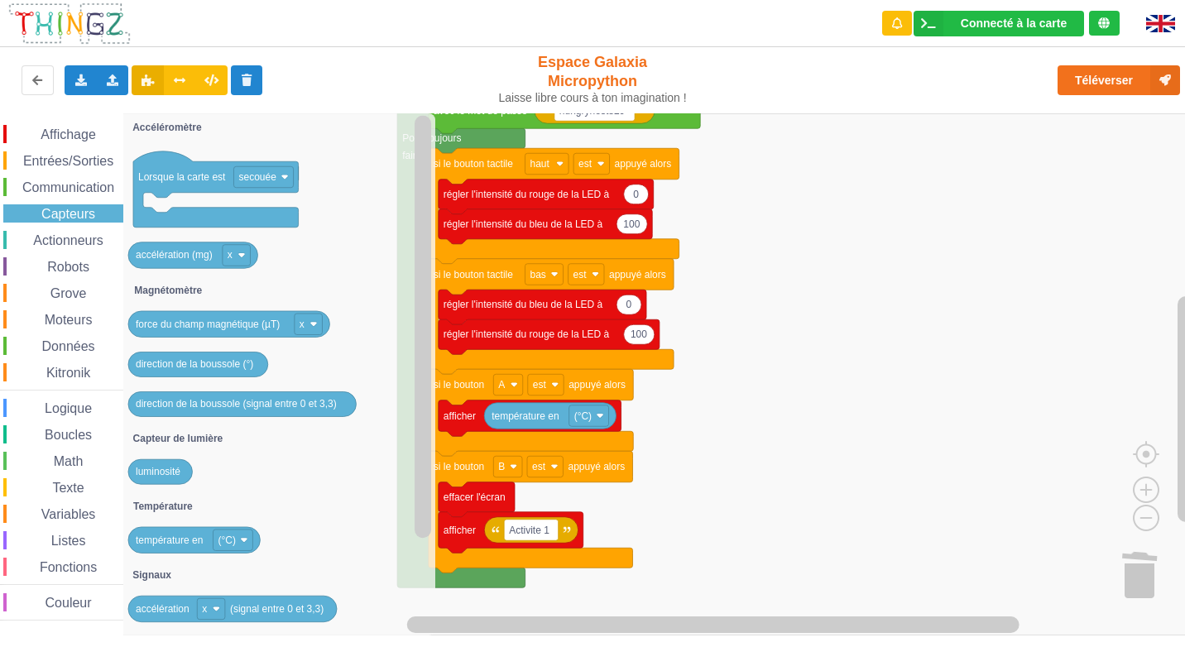
click at [69, 242] on span "Actionneurs" at bounding box center [68, 240] width 75 height 14
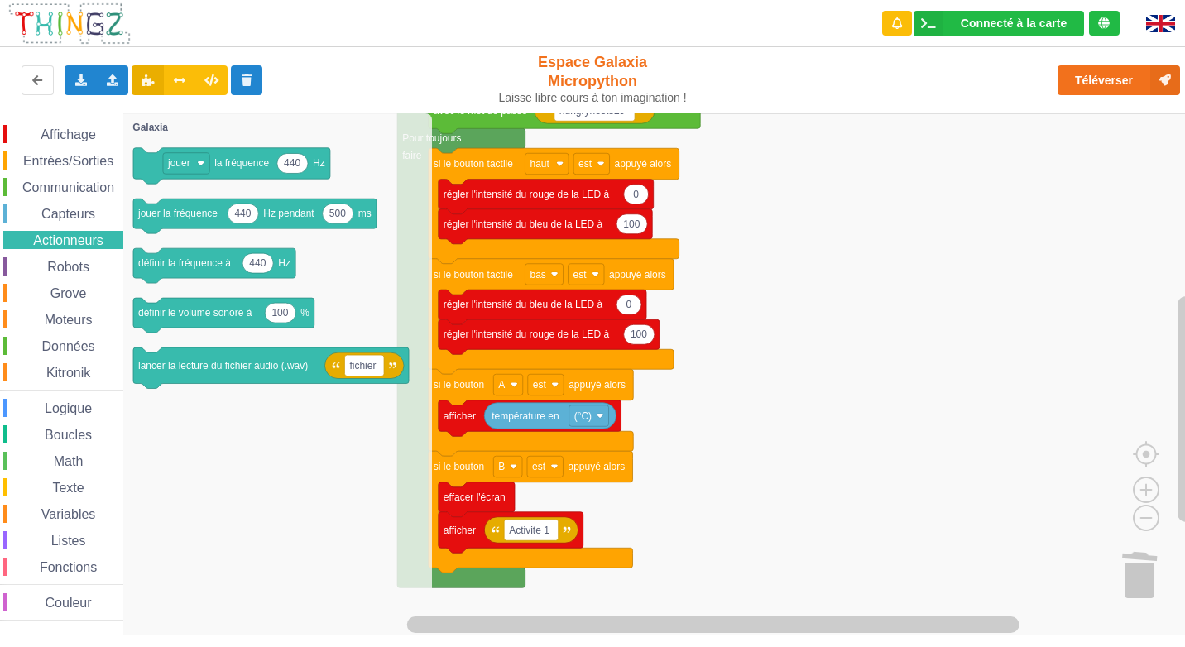
click at [61, 228] on div "Affichage Entrées/Sorties Communication Capteurs Actionneurs Robots Grove Moteu…" at bounding box center [61, 373] width 123 height 496
click at [57, 220] on span "Capteurs" at bounding box center [68, 214] width 59 height 14
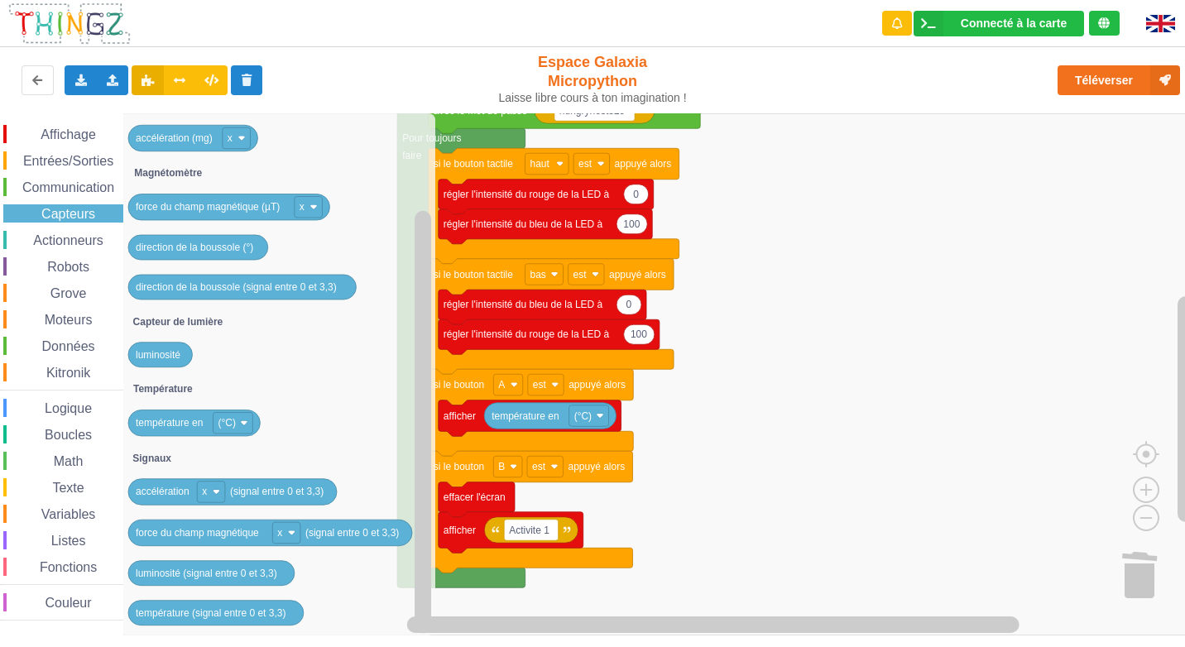
click at [24, 190] on span "Communication" at bounding box center [68, 187] width 97 height 14
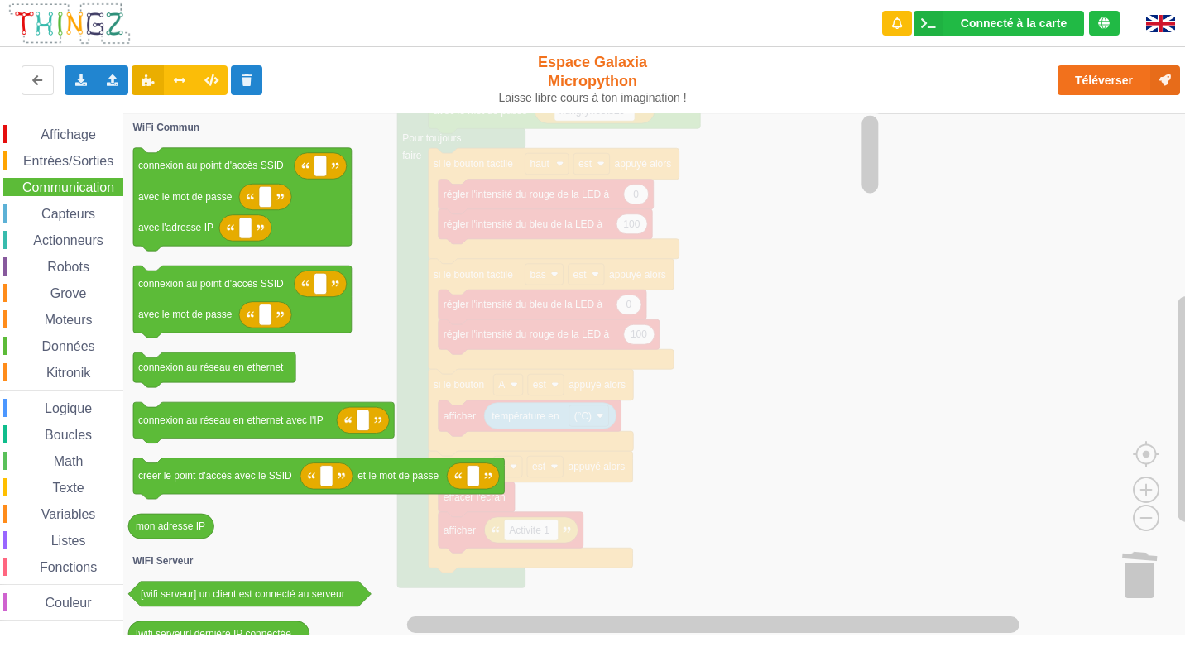
click at [33, 175] on div "Affichage Entrées/Sorties Communication Capteurs Actionneurs Robots Grove Moteu…" at bounding box center [61, 373] width 123 height 496
click at [35, 162] on span "Entrées/Sorties" at bounding box center [68, 161] width 95 height 14
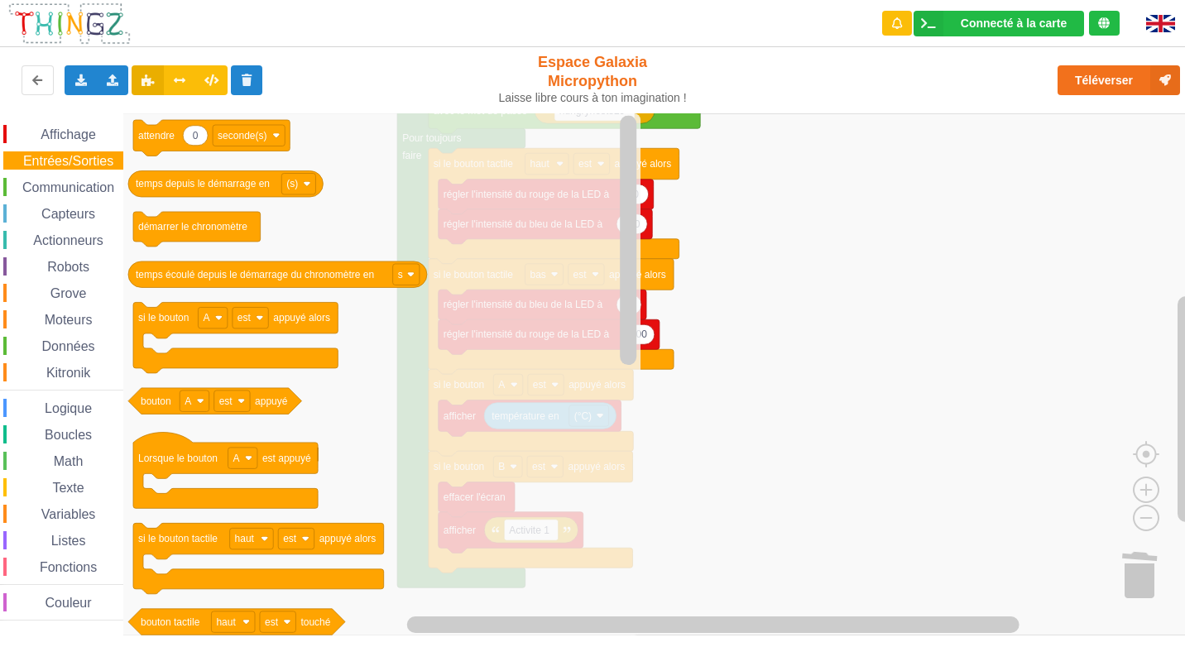
click at [40, 141] on div "Affichage" at bounding box center [63, 134] width 120 height 18
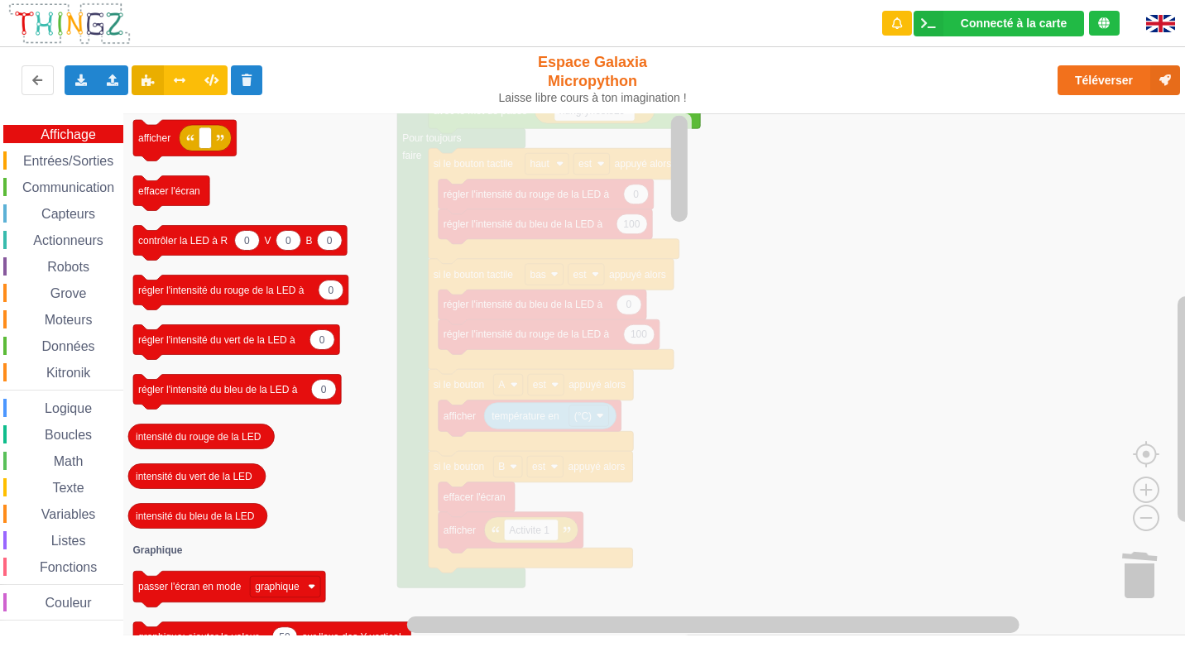
click at [49, 156] on span "Entrées/Sorties" at bounding box center [68, 161] width 95 height 14
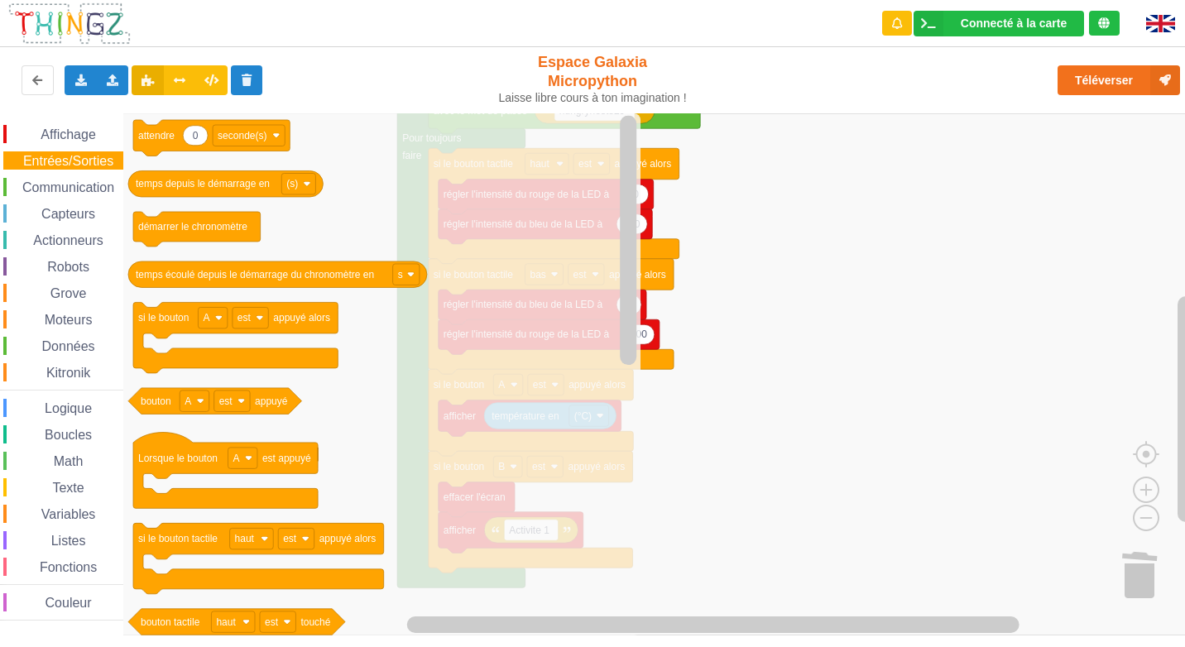
click at [63, 187] on span "Communication" at bounding box center [68, 187] width 97 height 14
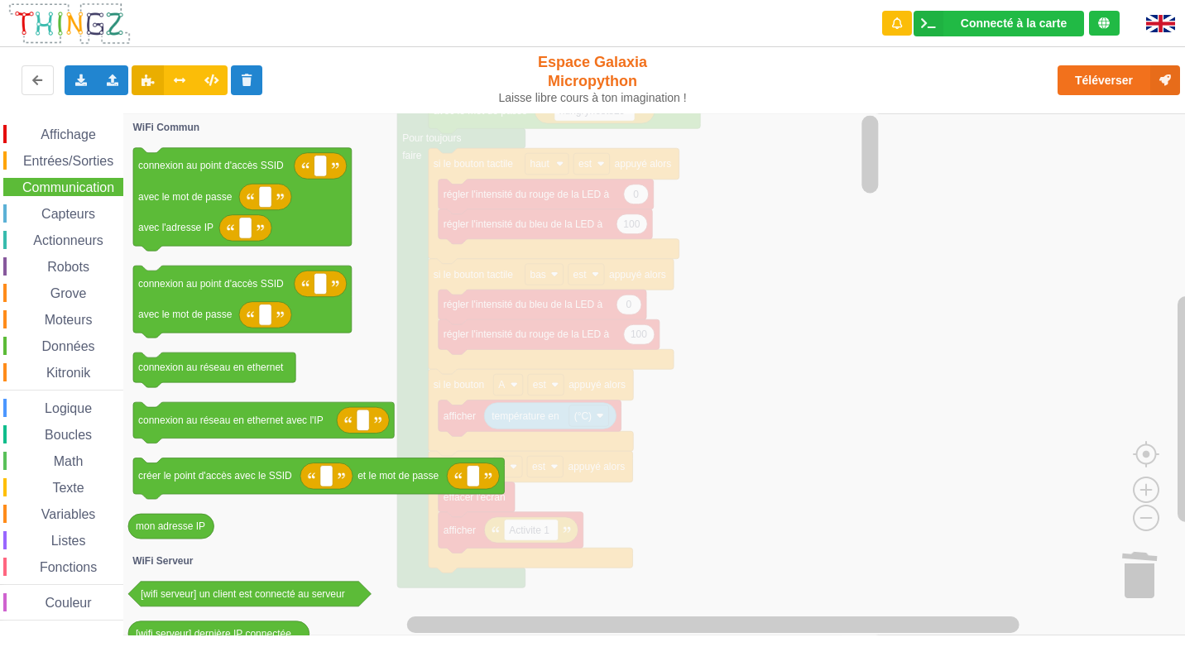
click at [69, 200] on div "Affichage Entrées/Sorties Communication Capteurs Actionneurs Robots Grove Moteu…" at bounding box center [61, 373] width 123 height 496
click at [67, 216] on span "Capteurs" at bounding box center [68, 214] width 59 height 14
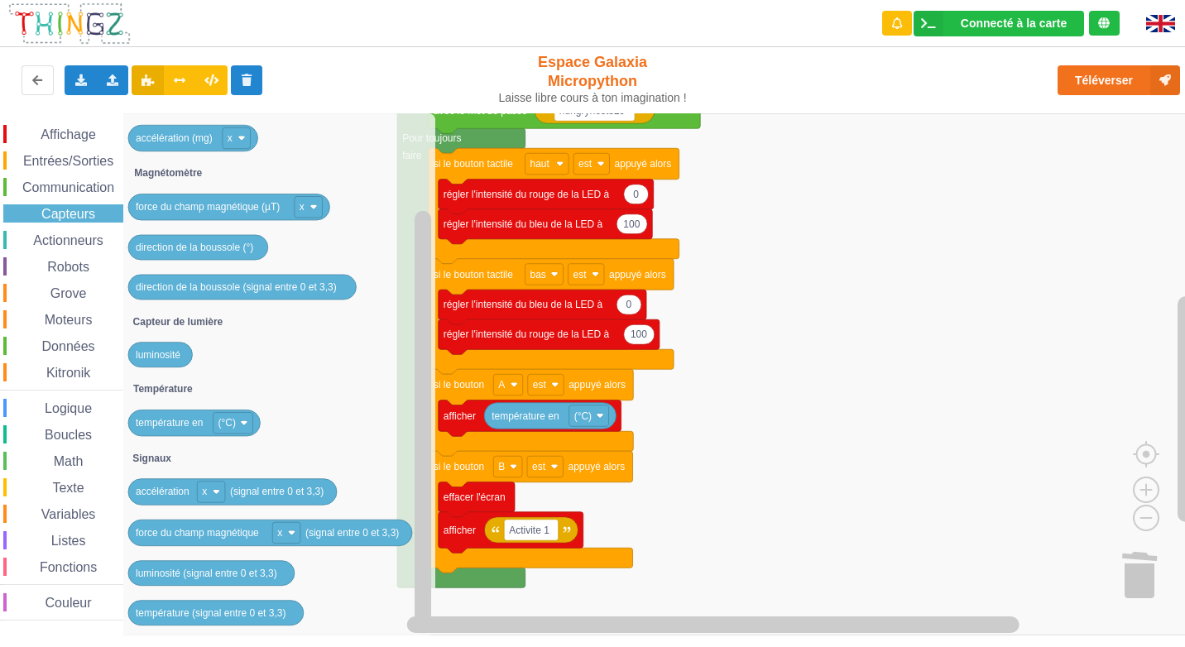
click at [79, 241] on span "Actionneurs" at bounding box center [68, 240] width 75 height 14
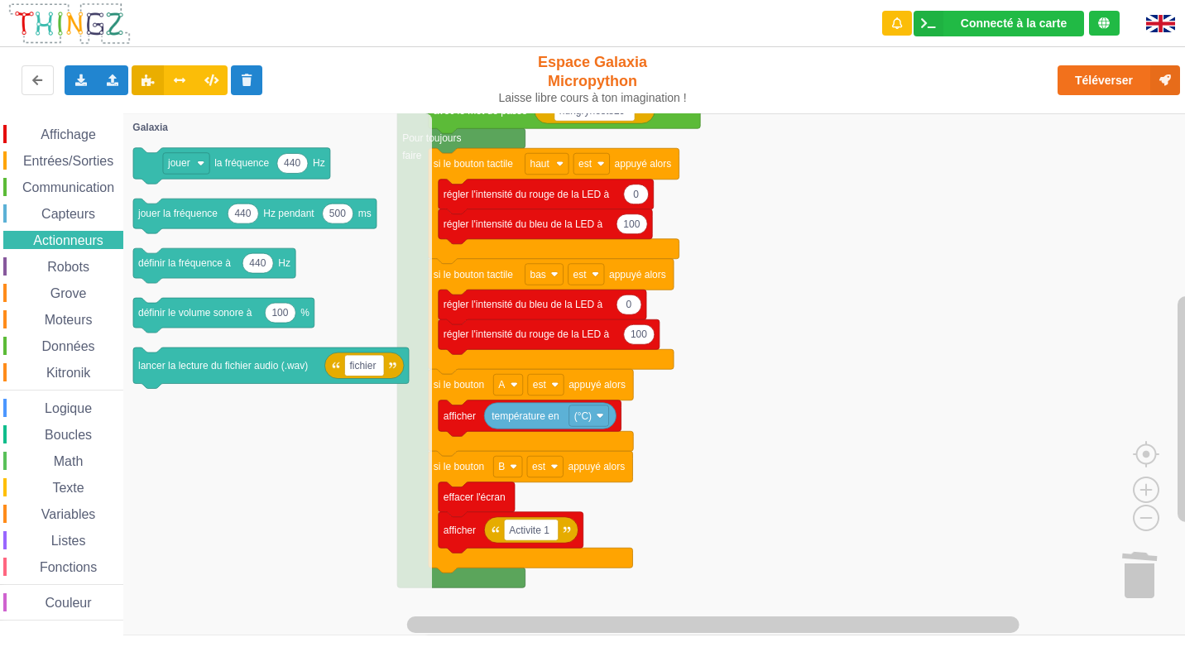
click at [78, 274] on div "Robots" at bounding box center [63, 266] width 120 height 18
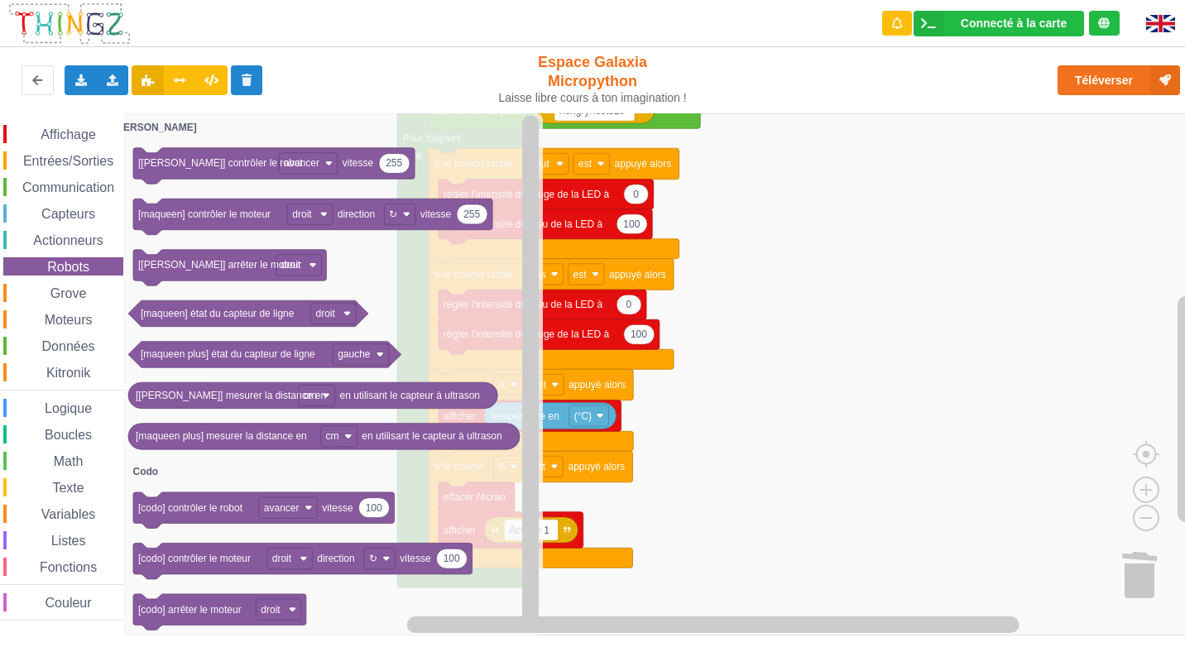
click at [73, 306] on div "Affichage Entrées/Sorties Communication Capteurs Actionneurs Robots Grove Moteu…" at bounding box center [61, 373] width 123 height 496
click at [64, 290] on span "Grove" at bounding box center [68, 293] width 41 height 14
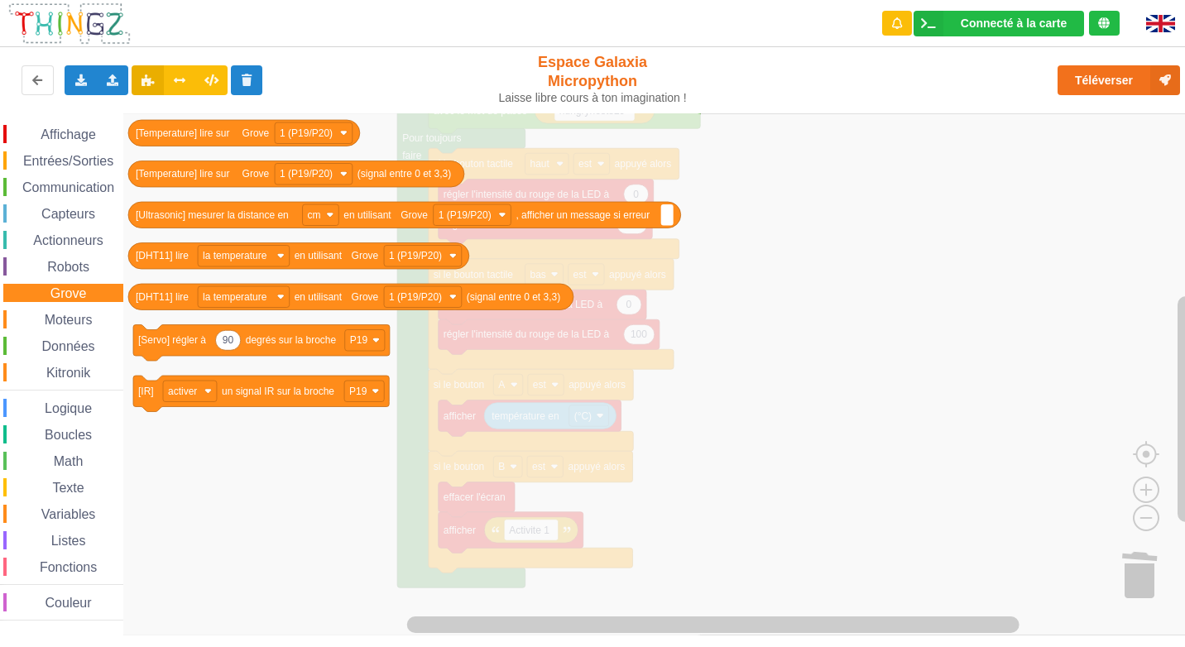
click at [70, 314] on span "Moteurs" at bounding box center [68, 320] width 53 height 14
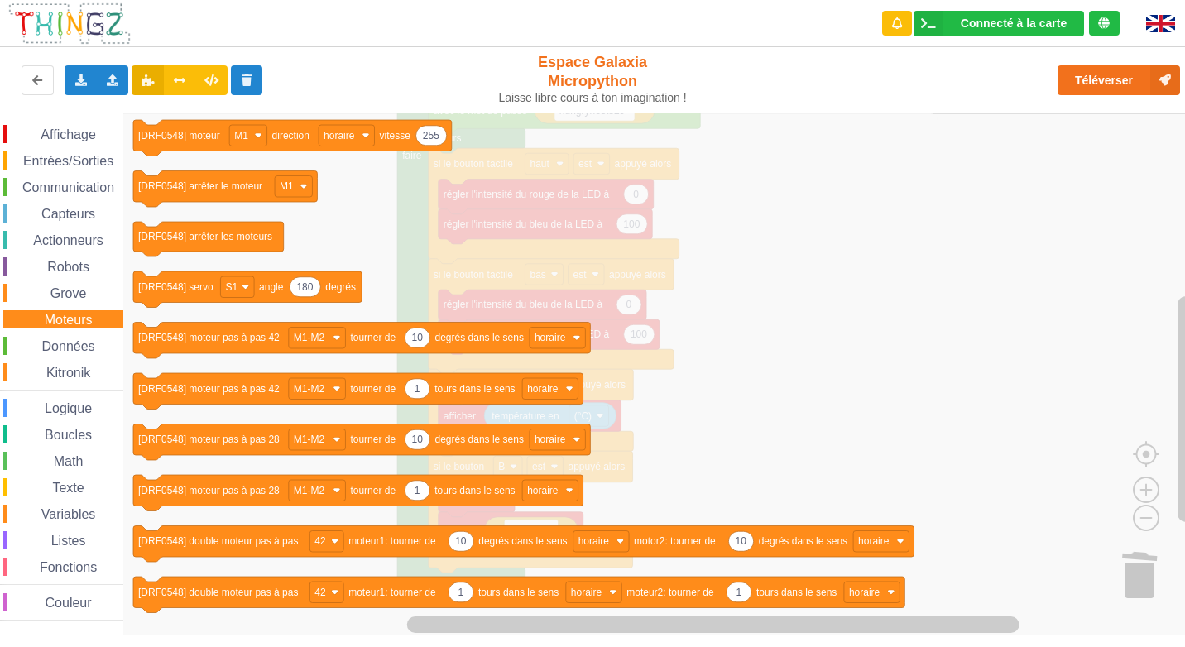
click at [74, 346] on span "Données" at bounding box center [69, 346] width 58 height 14
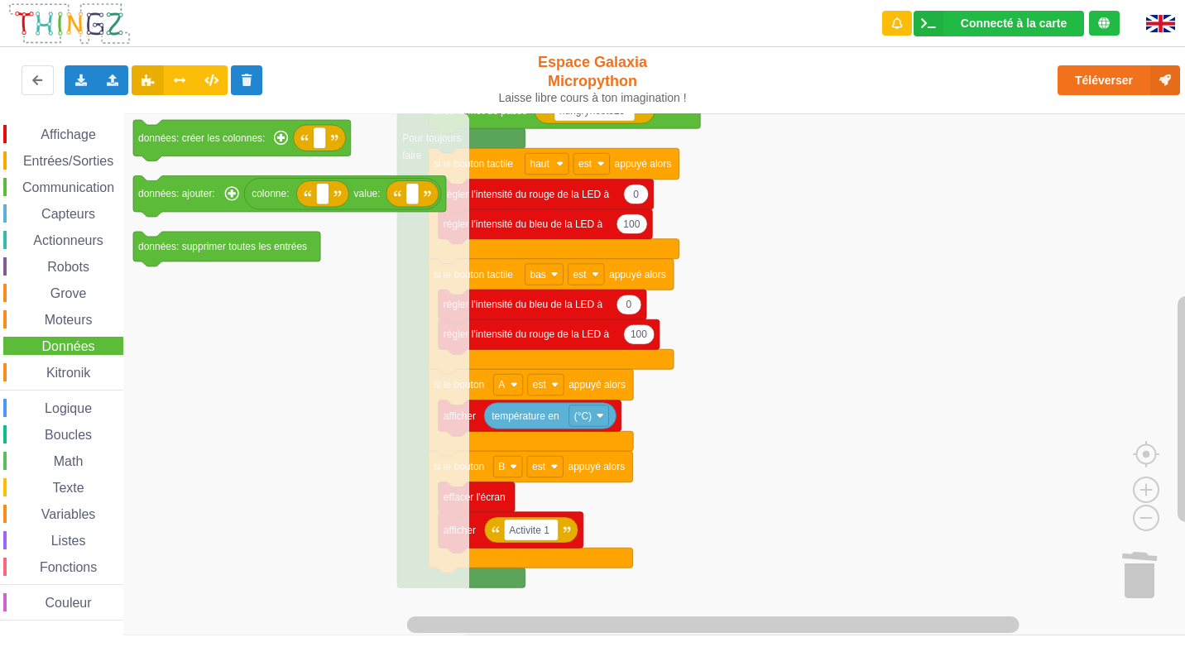
click at [75, 374] on span "Kitronik" at bounding box center [68, 373] width 49 height 14
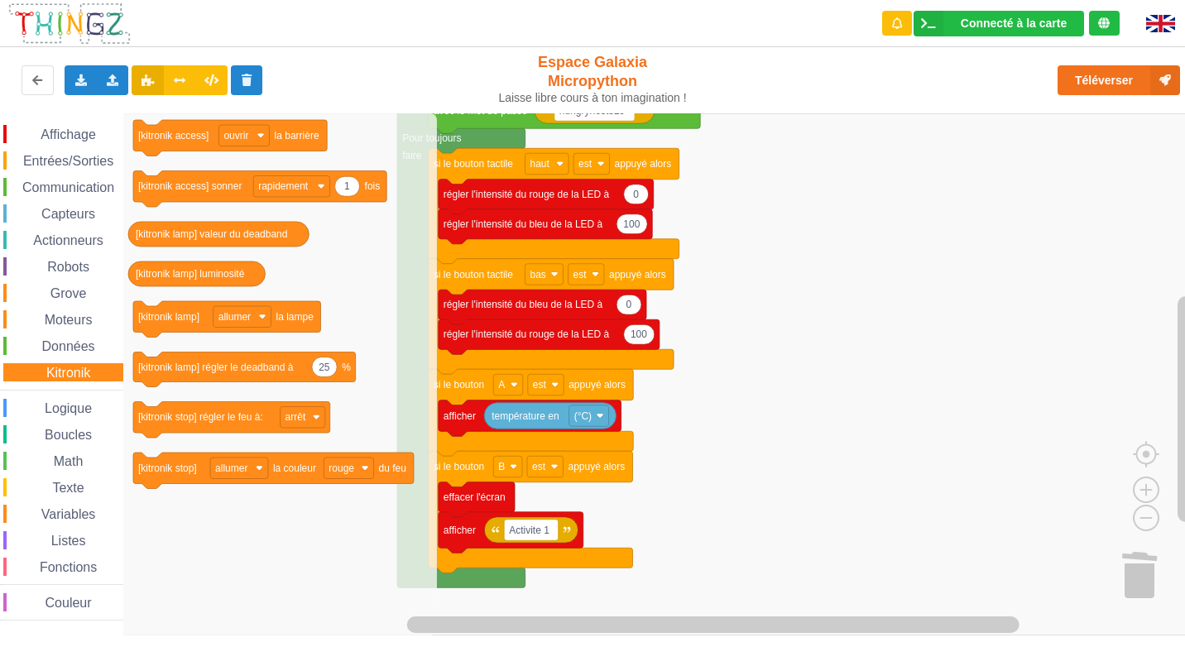
click at [71, 419] on div "Affichage Entrées/Sorties Communication Capteurs Actionneurs Robots Grove Moteu…" at bounding box center [61, 373] width 123 height 496
click at [62, 393] on div "Affichage Entrées/Sorties Communication Capteurs Actionneurs Robots Grove Moteu…" at bounding box center [61, 373] width 123 height 496
click at [60, 408] on span "Logique" at bounding box center [68, 408] width 52 height 14
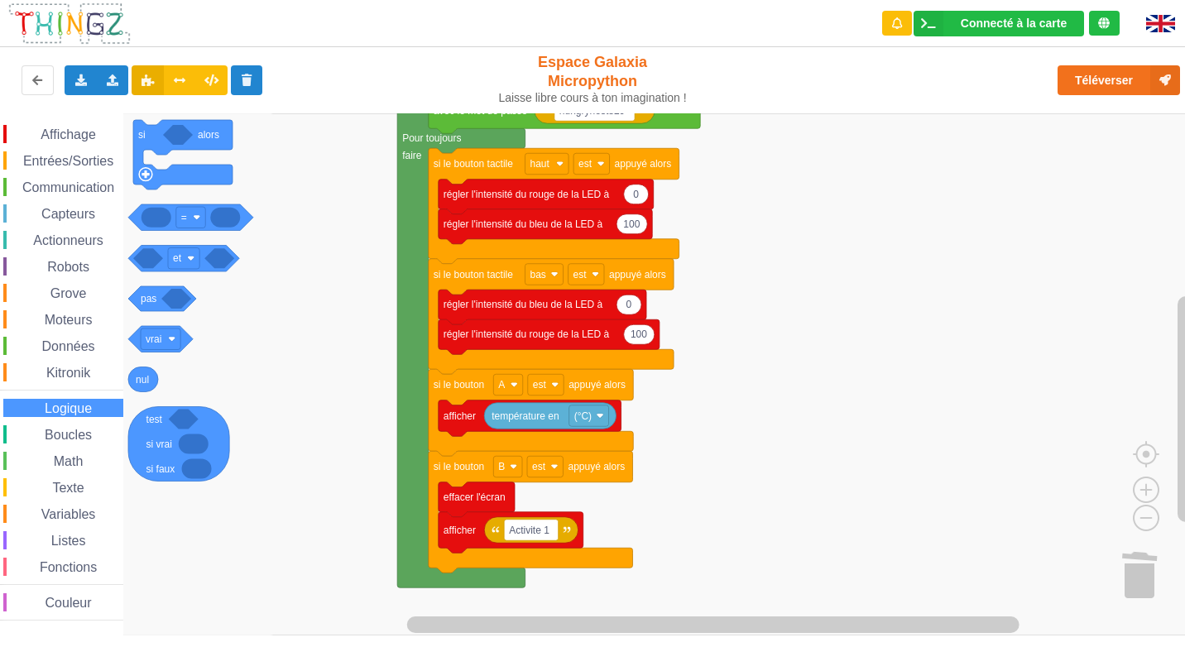
click at [64, 434] on span "Boucles" at bounding box center [68, 435] width 52 height 14
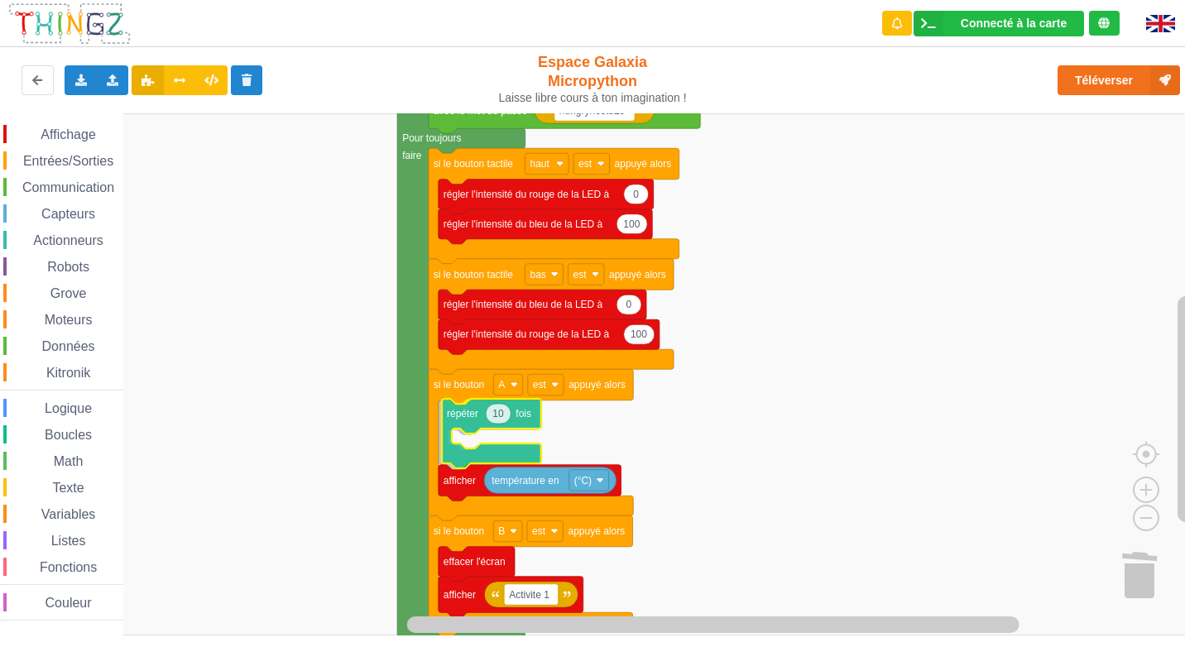
click at [482, 464] on div "Affichage Entrées/Sorties Communication Capteurs Actionneurs Robots Grove Moteu…" at bounding box center [598, 374] width 1196 height 522
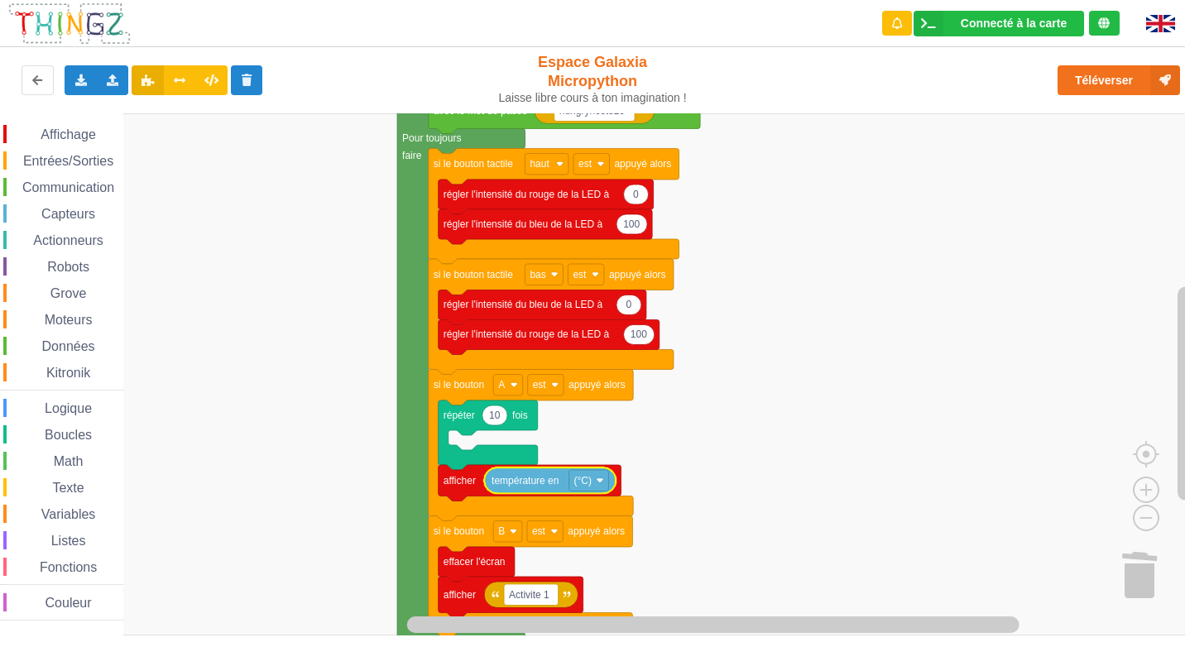
click at [477, 511] on icon "Espace de travail de Blocky" at bounding box center [531, 444] width 204 height 151
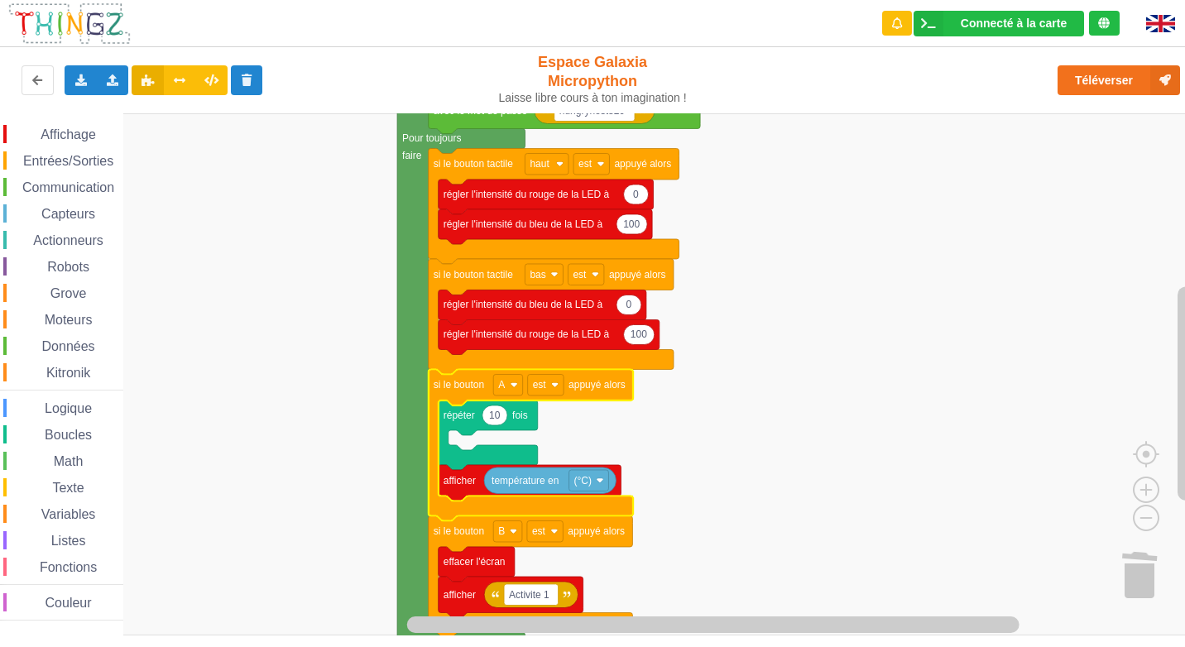
click at [467, 494] on icon "Espace de travail de Blocky" at bounding box center [530, 483] width 183 height 36
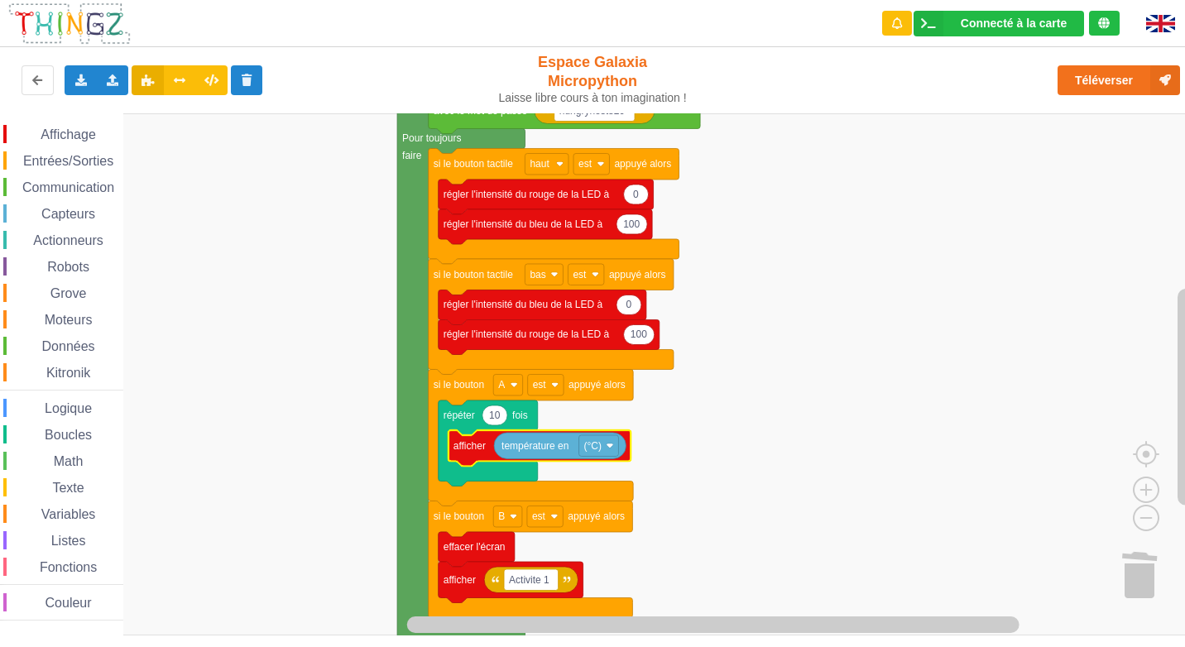
click at [496, 424] on icon "Espace de travail de Blocky" at bounding box center [494, 415] width 25 height 20
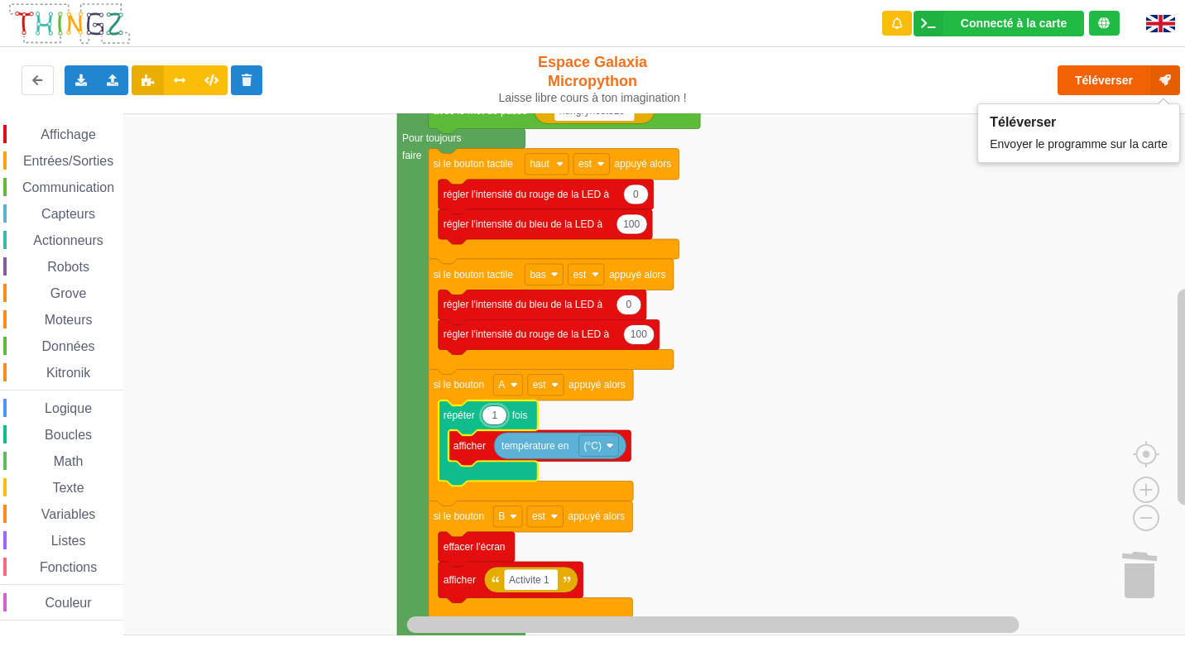
type input "1"
drag, startPoint x: 1128, startPoint y: 73, endPoint x: 1120, endPoint y: 80, distance: 10.5
click at [1123, 79] on button "Téléverser" at bounding box center [1118, 80] width 122 height 30
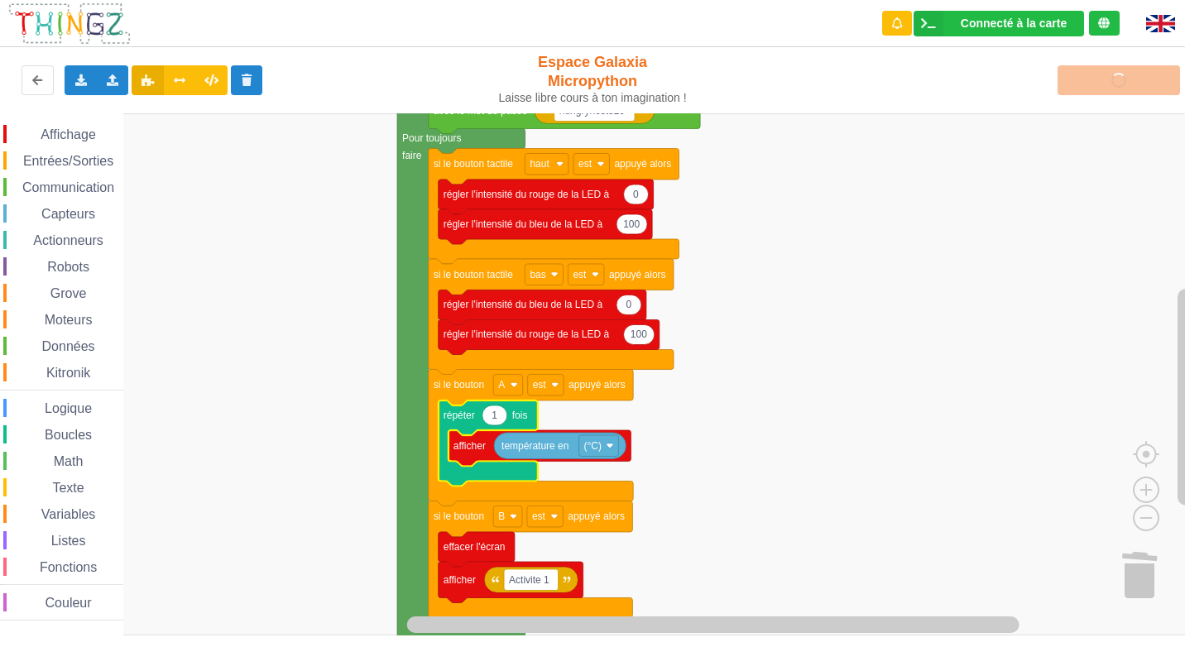
click at [937, 362] on rect "Espace de travail de Blocky" at bounding box center [598, 374] width 1196 height 522
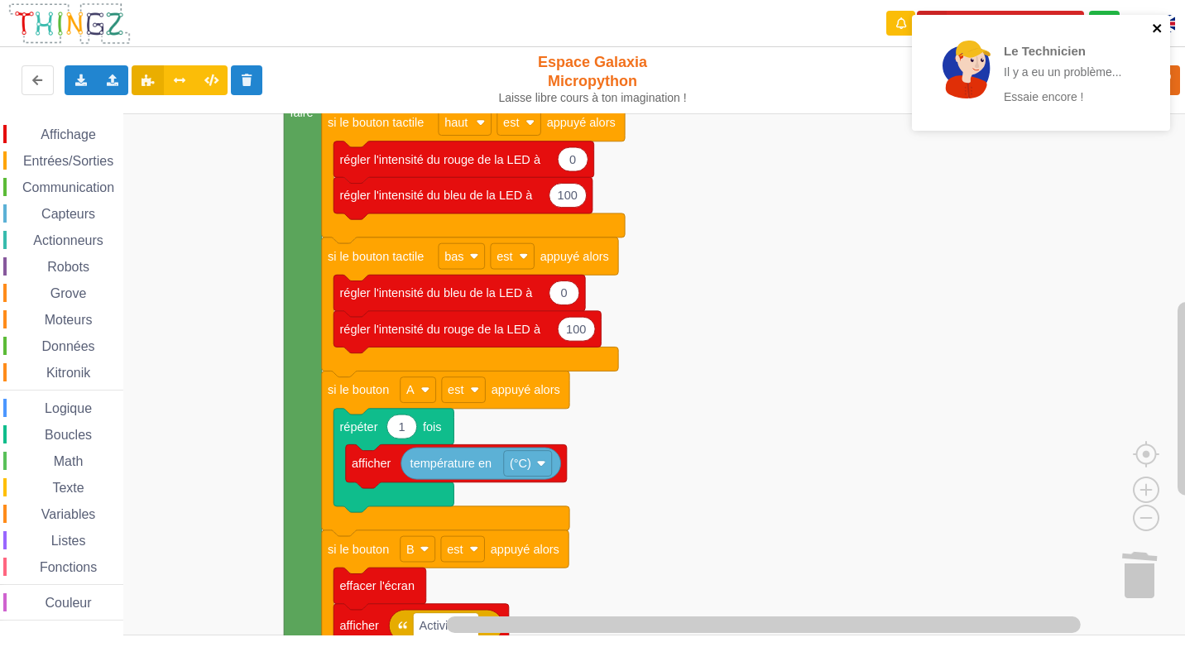
click at [1162, 25] on icon "close" at bounding box center [1158, 28] width 12 height 13
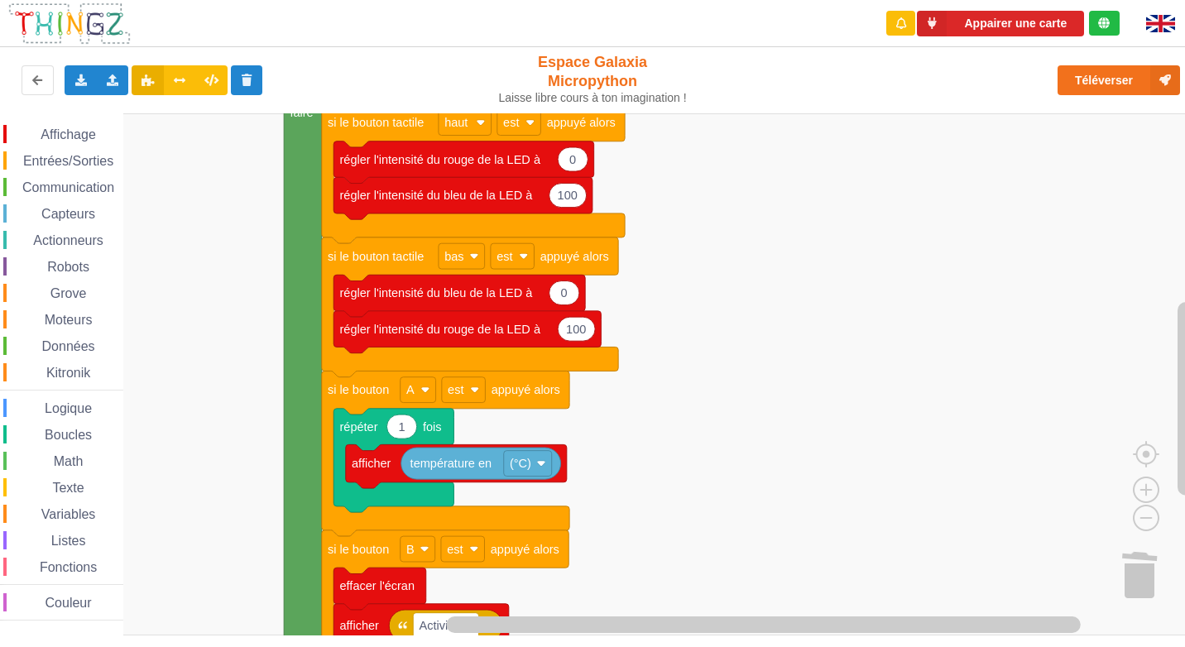
click at [1095, 82] on div "Le Technicien Il y a eu un problème... Essaie encore !" at bounding box center [1041, 79] width 265 height 134
click at [1095, 82] on button "Téléverser" at bounding box center [1118, 80] width 122 height 30
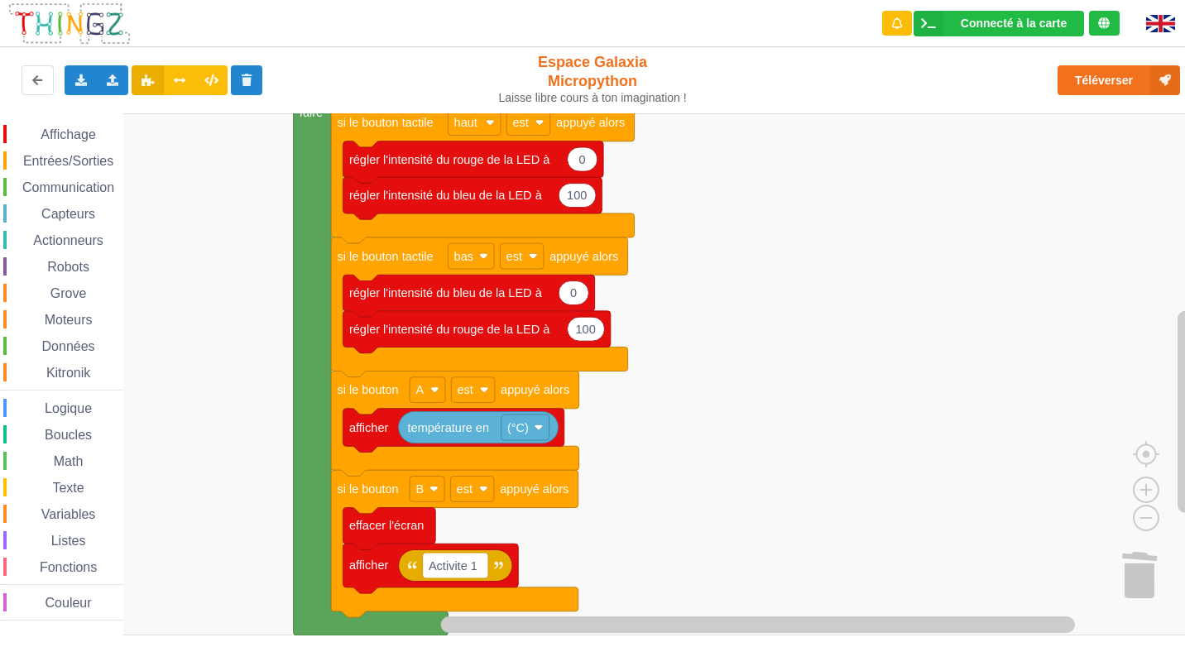
click at [57, 165] on span "Entrées/Sorties" at bounding box center [68, 161] width 95 height 14
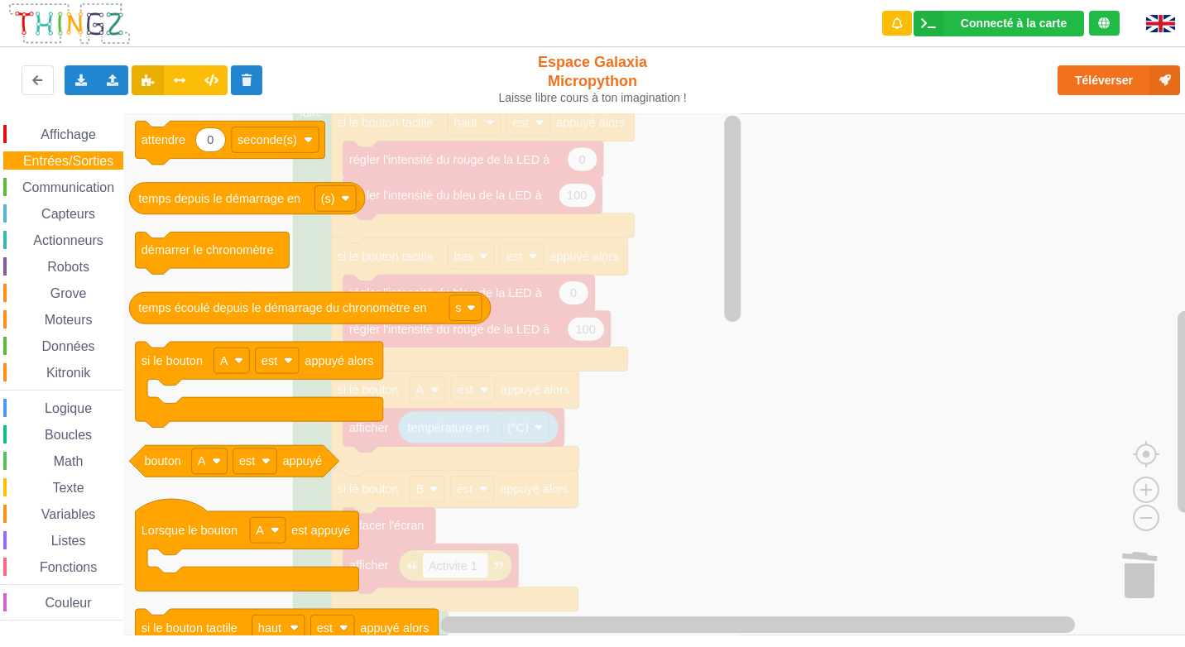
click at [55, 146] on div "Affichage Entrées/Sorties Communication Capteurs Actionneurs Robots Grove Moteu…" at bounding box center [61, 373] width 123 height 496
click at [96, 190] on span "Communication" at bounding box center [68, 187] width 97 height 14
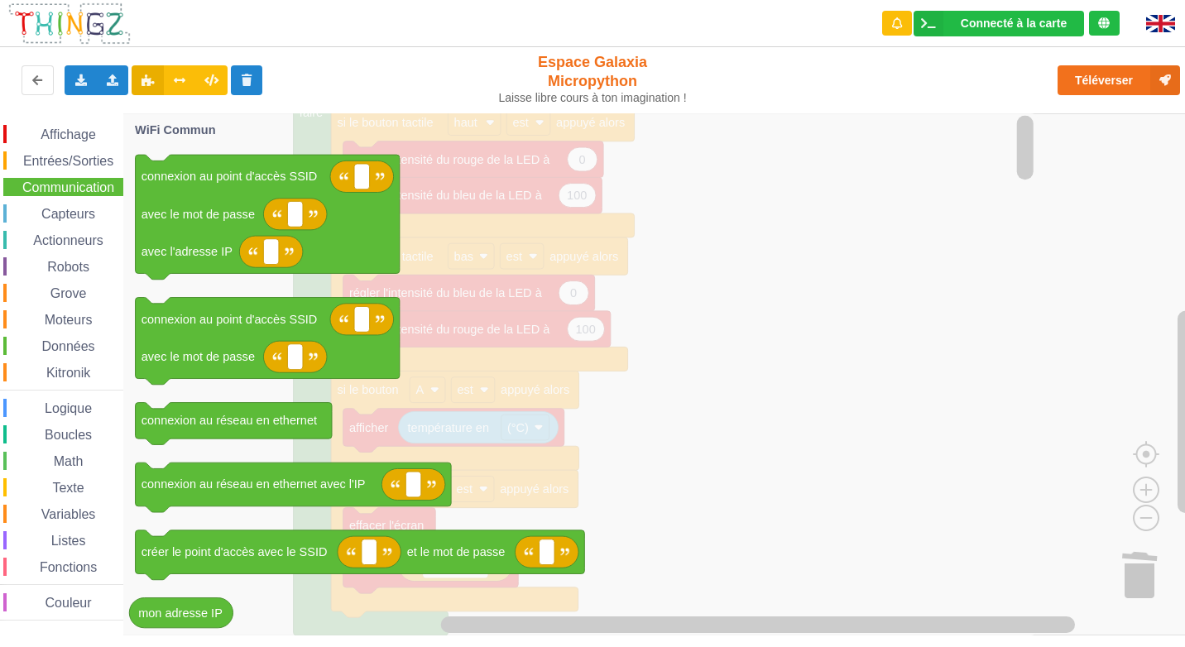
click at [95, 213] on span "Capteurs" at bounding box center [68, 214] width 59 height 14
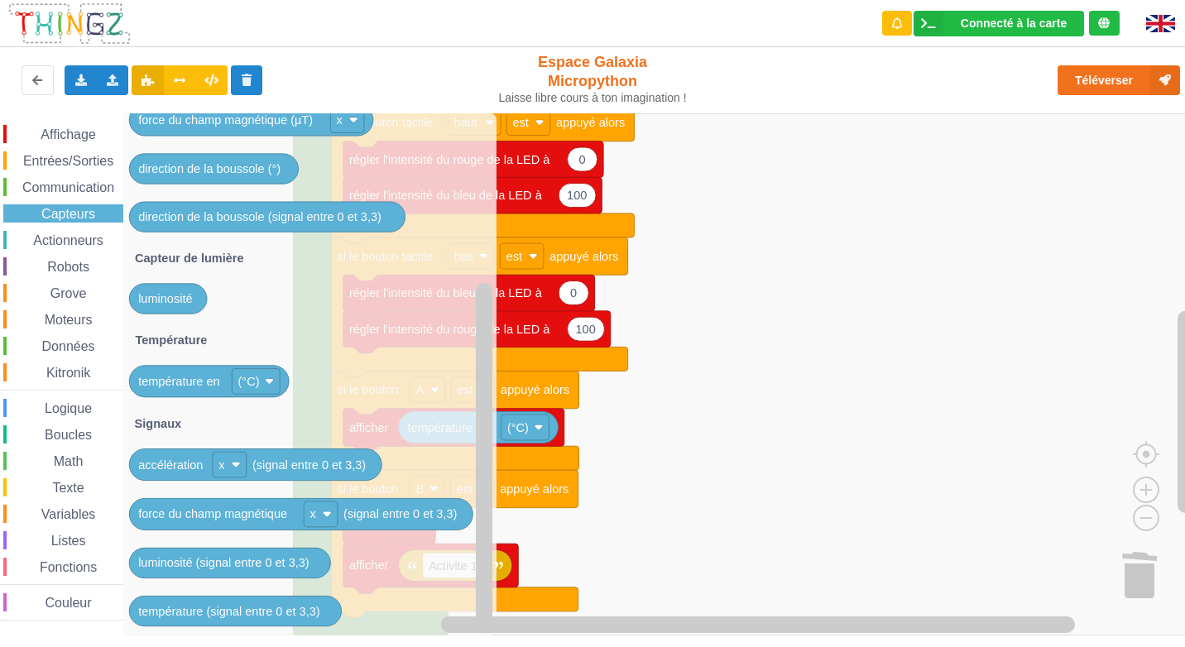
click at [50, 245] on span "Actionneurs" at bounding box center [68, 240] width 75 height 14
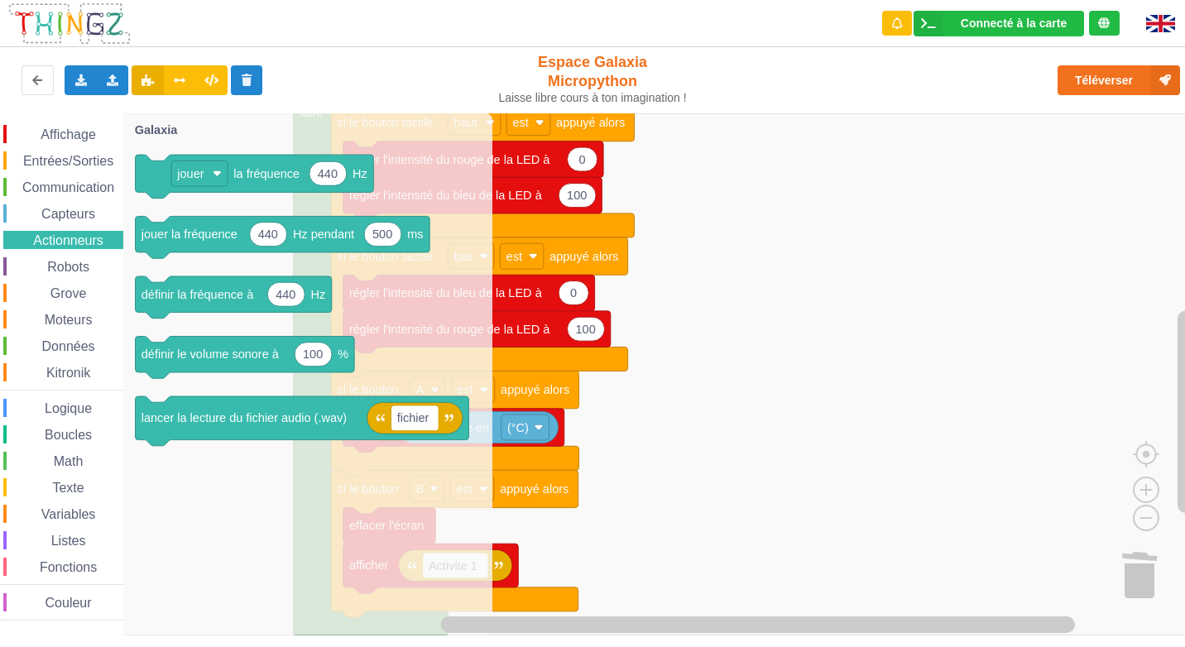
click at [41, 198] on div "Affichage Entrées/Sorties Communication Capteurs Actionneurs Robots Grove Moteu…" at bounding box center [61, 373] width 123 height 496
click at [41, 189] on span "Communication" at bounding box center [68, 187] width 97 height 14
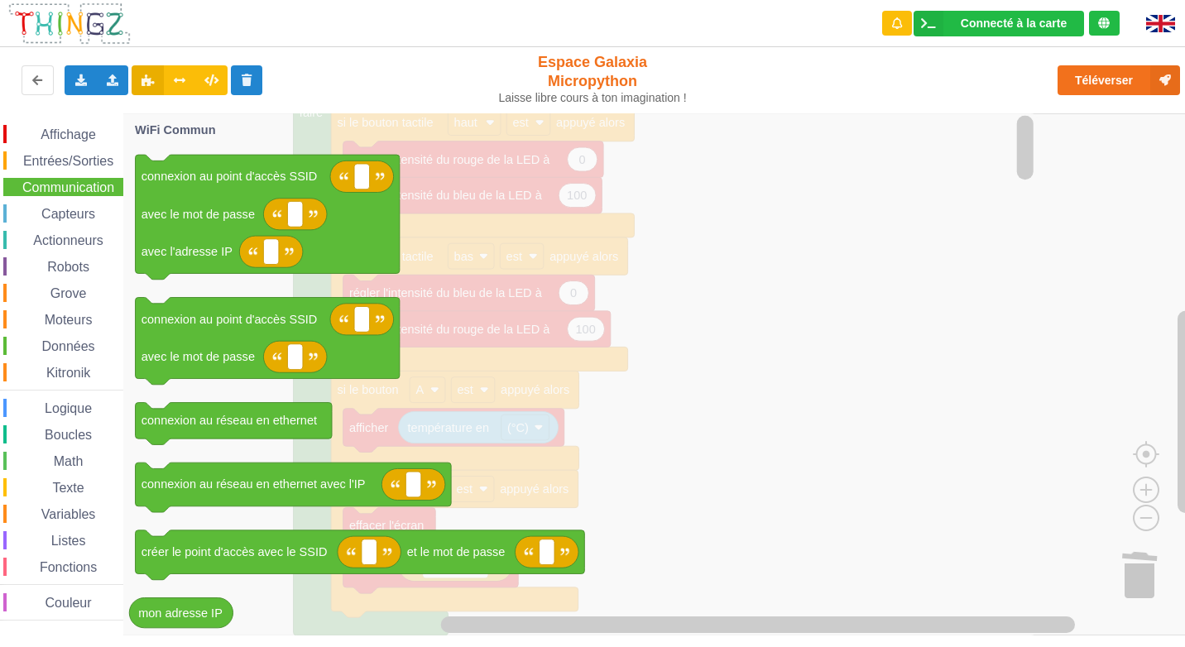
click at [41, 171] on div "Affichage Entrées/Sorties Communication Capteurs Actionneurs Robots Grove Moteu…" at bounding box center [61, 373] width 123 height 496
click at [41, 161] on span "Entrées/Sorties" at bounding box center [68, 161] width 95 height 14
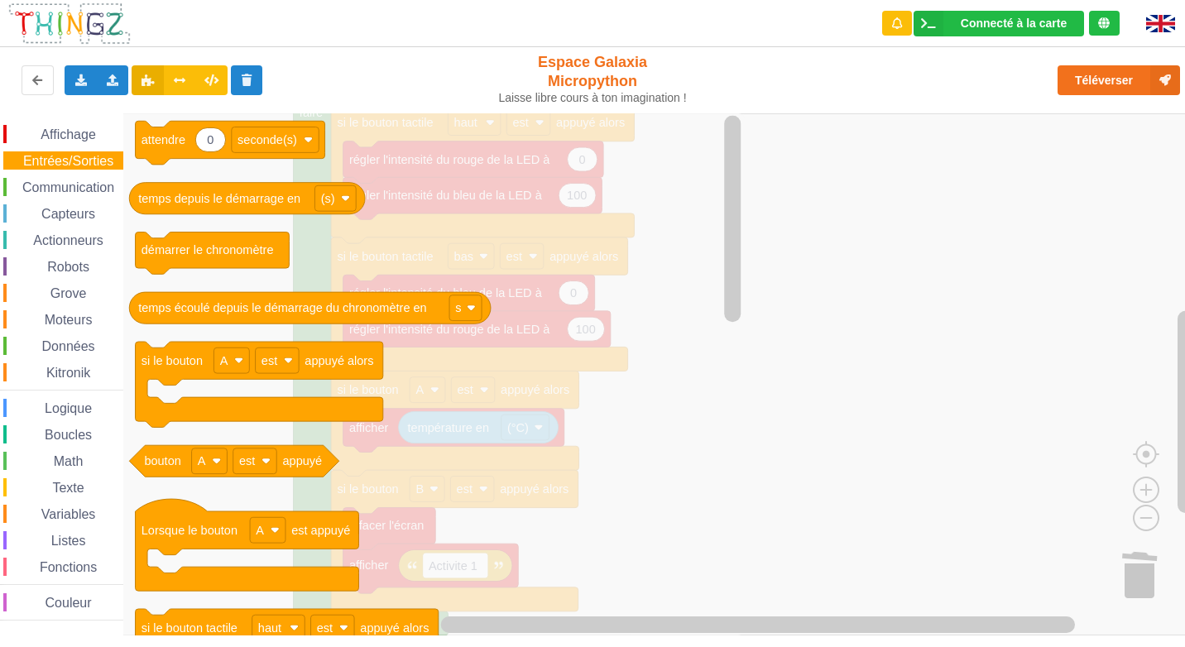
click at [57, 132] on span "Affichage" at bounding box center [68, 134] width 60 height 14
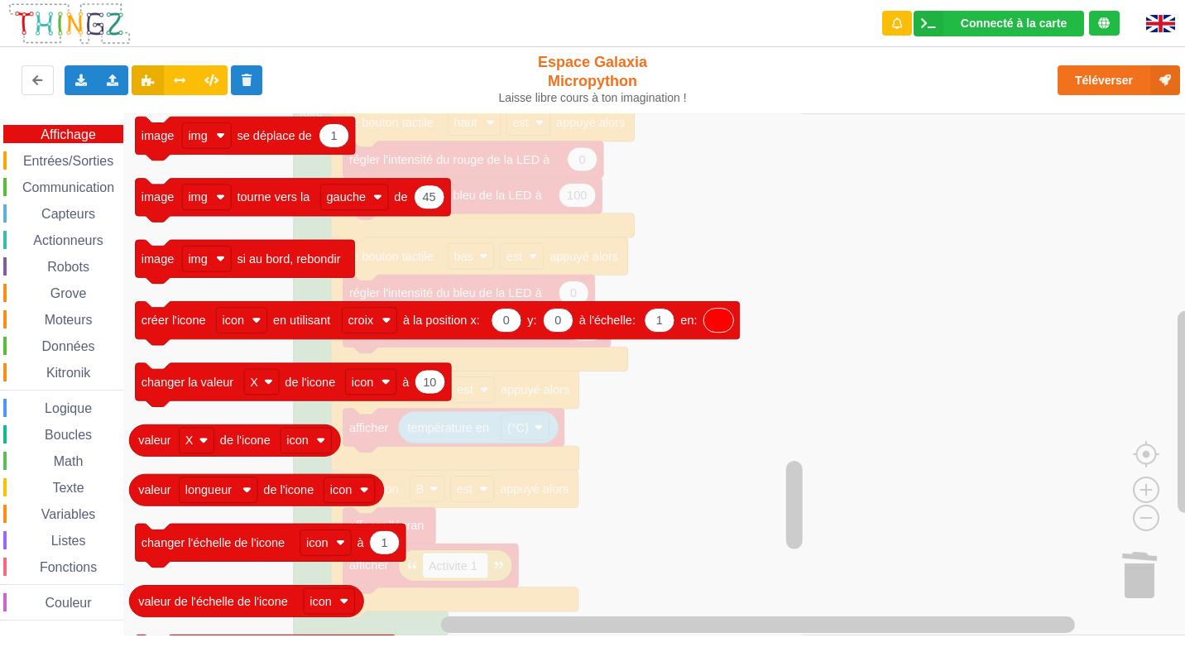
click at [824, 264] on rect "Espace de travail de Blocky" at bounding box center [598, 374] width 1196 height 522
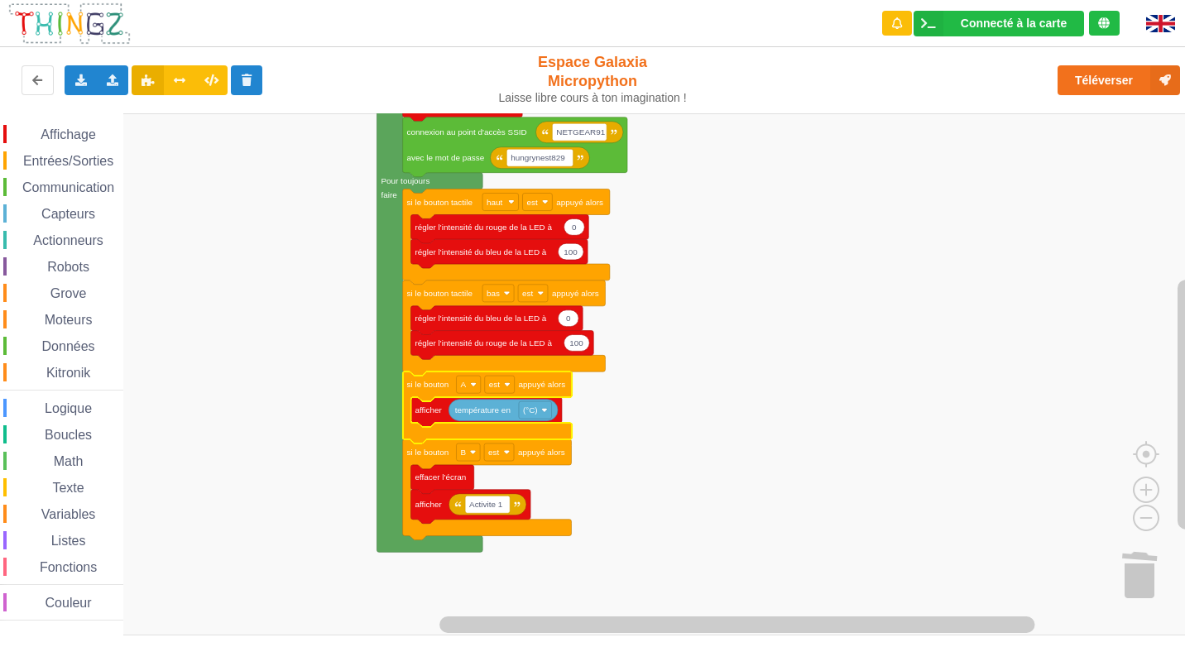
click at [518, 424] on icon "Espace de travail de Blocky" at bounding box center [487, 408] width 169 height 72
click at [492, 412] on text "température en" at bounding box center [482, 409] width 55 height 9
click at [77, 130] on span "Affichage" at bounding box center [68, 134] width 60 height 14
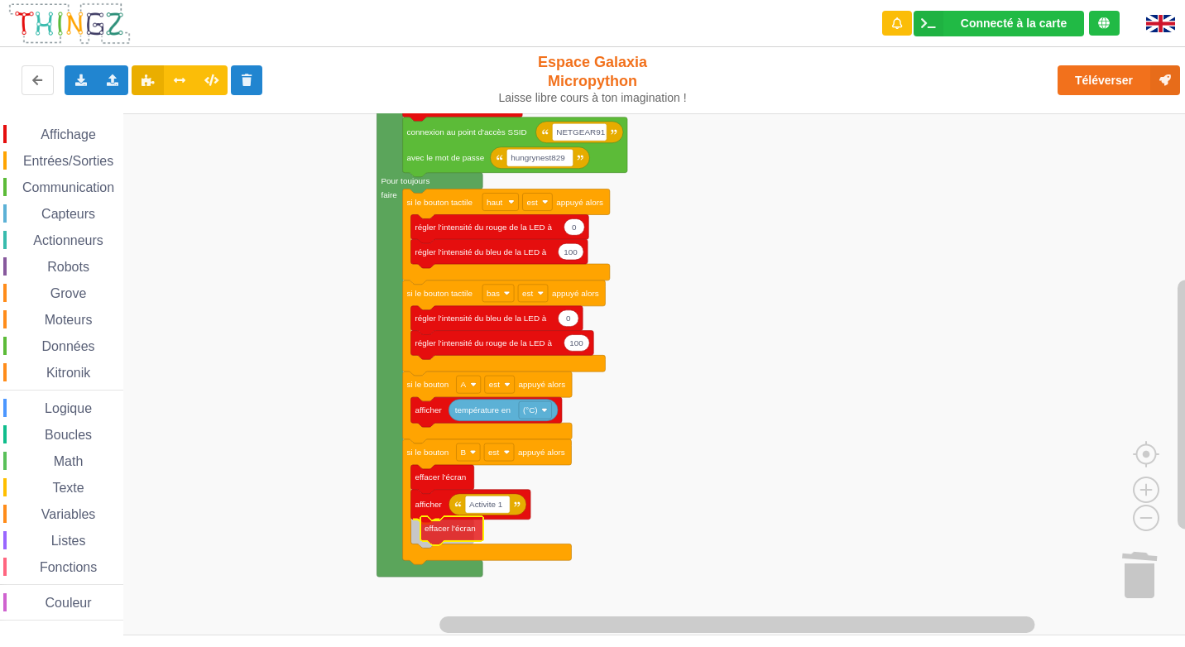
click at [460, 526] on div "Affichage Entrées/Sorties Communication Capteurs Actionneurs Robots Grove Moteu…" at bounding box center [598, 374] width 1196 height 522
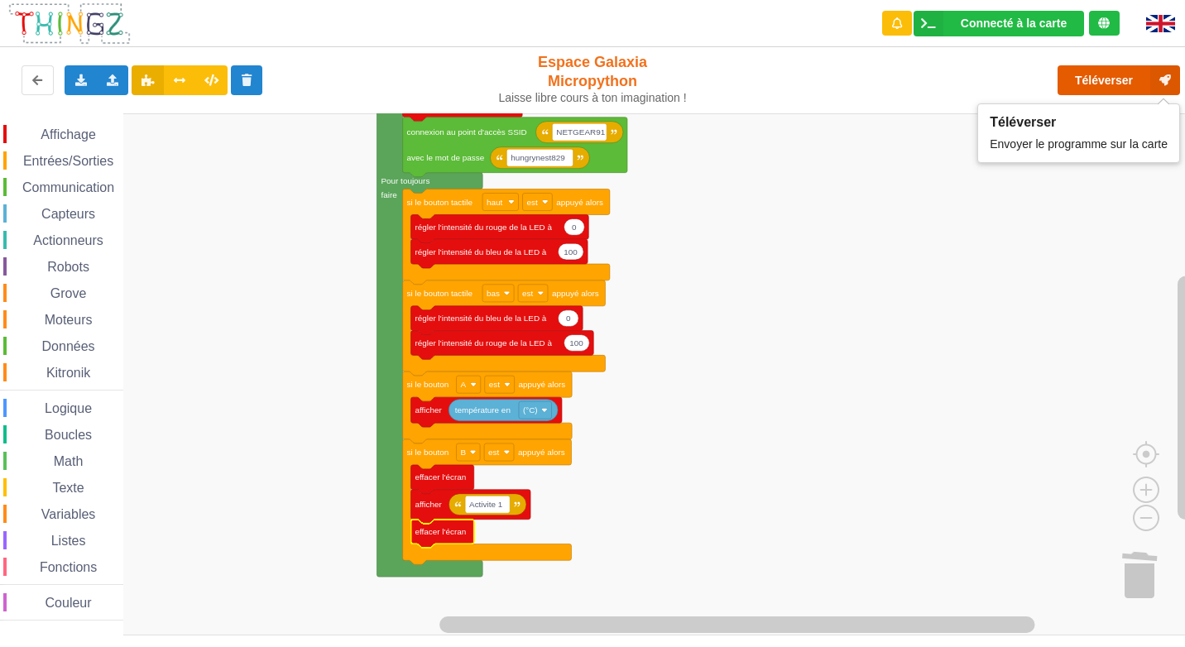
click at [1105, 71] on button "Téléverser" at bounding box center [1118, 80] width 122 height 30
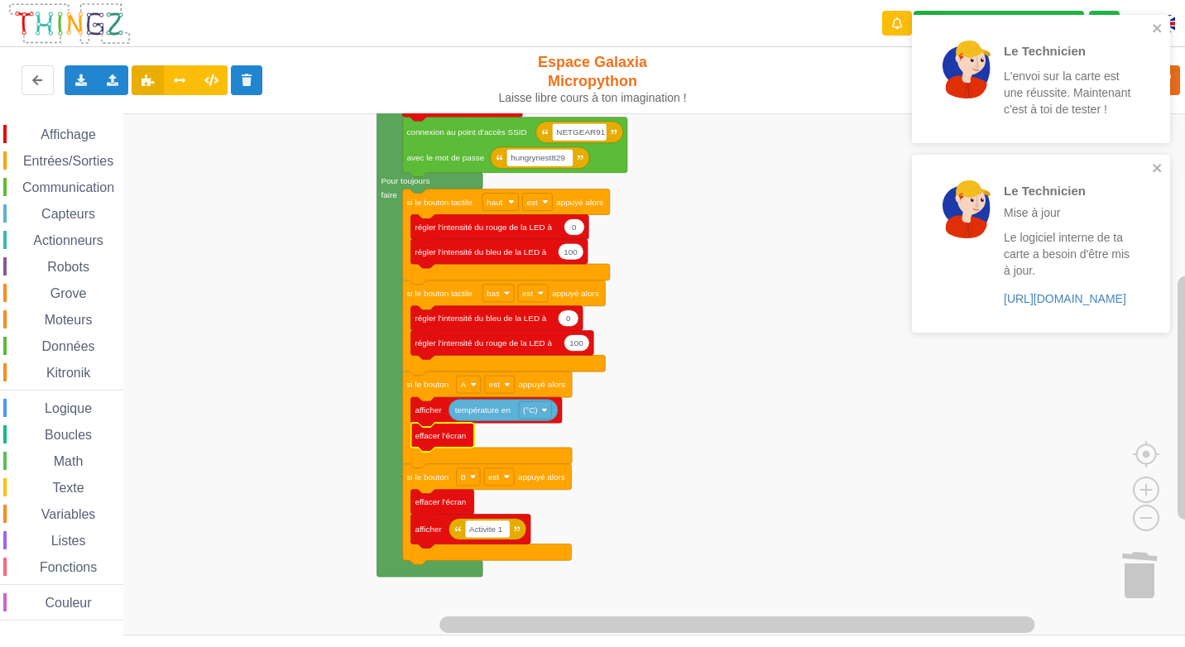
click at [771, 381] on rect "Espace de travail de Blocky" at bounding box center [598, 374] width 1196 height 522
click at [714, 284] on rect "Espace de travail de Blocky" at bounding box center [598, 374] width 1196 height 522
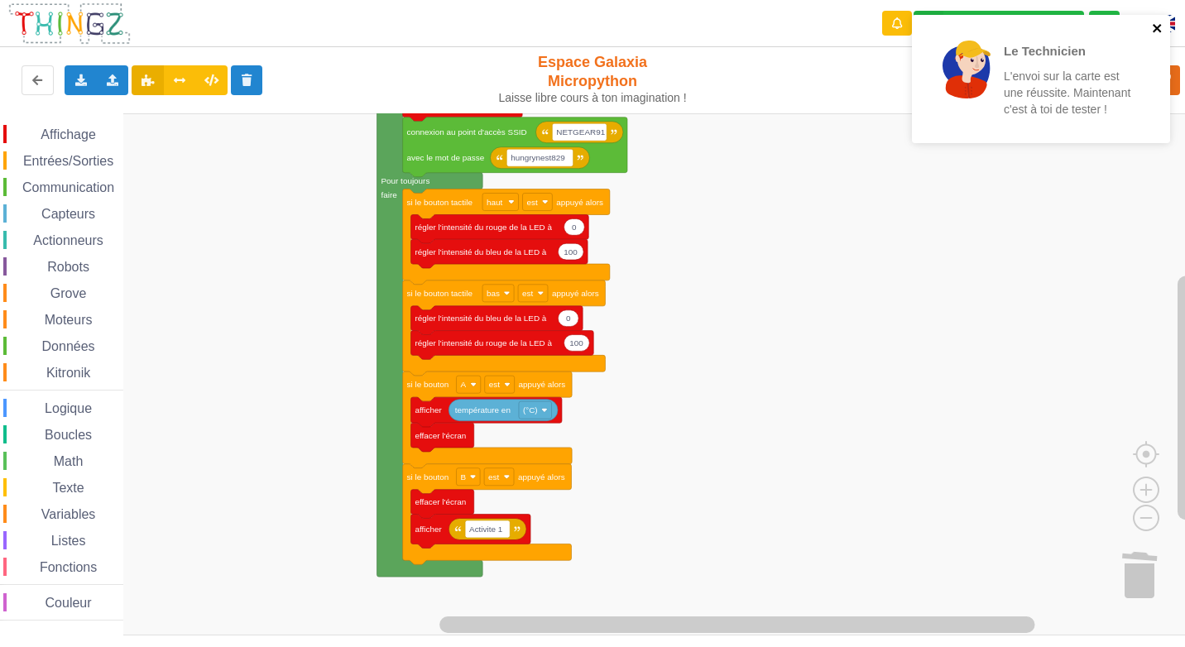
click at [1154, 26] on icon "close" at bounding box center [1157, 28] width 8 height 8
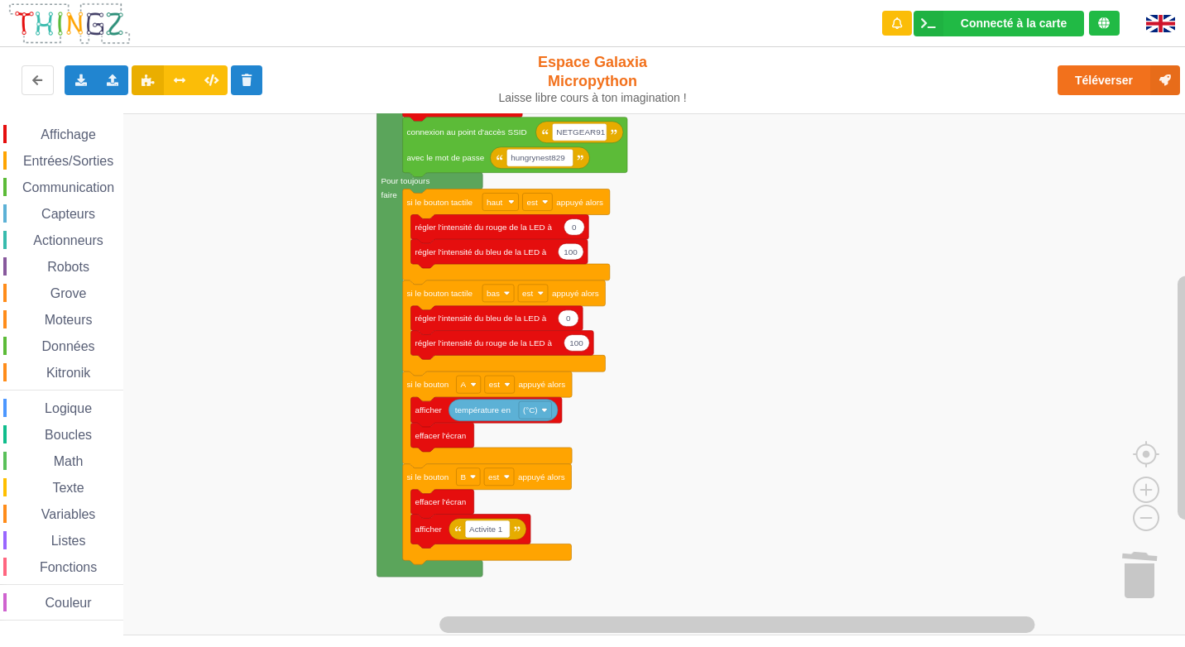
click at [1110, 84] on div "Le Technicien L'envoi sur la carte est une réussite. Maintenant c'est à toi de …" at bounding box center [1041, 85] width 265 height 146
click at [1110, 84] on button "Téléverser" at bounding box center [1118, 80] width 122 height 30
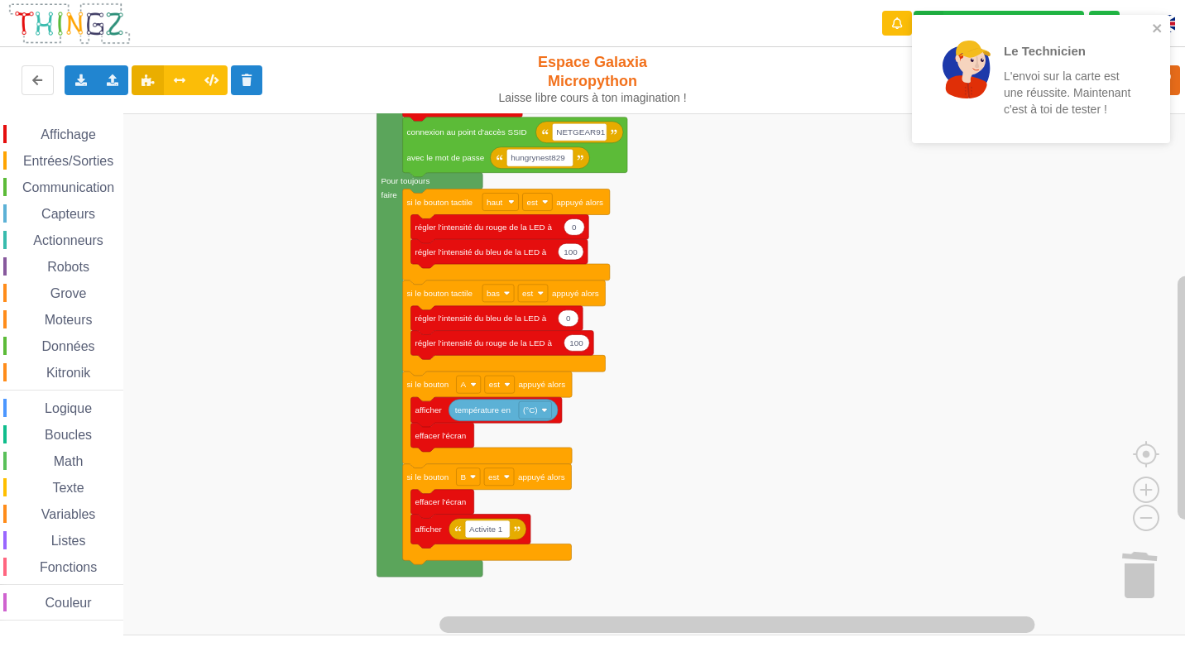
click at [60, 213] on span "Capteurs" at bounding box center [68, 214] width 59 height 14
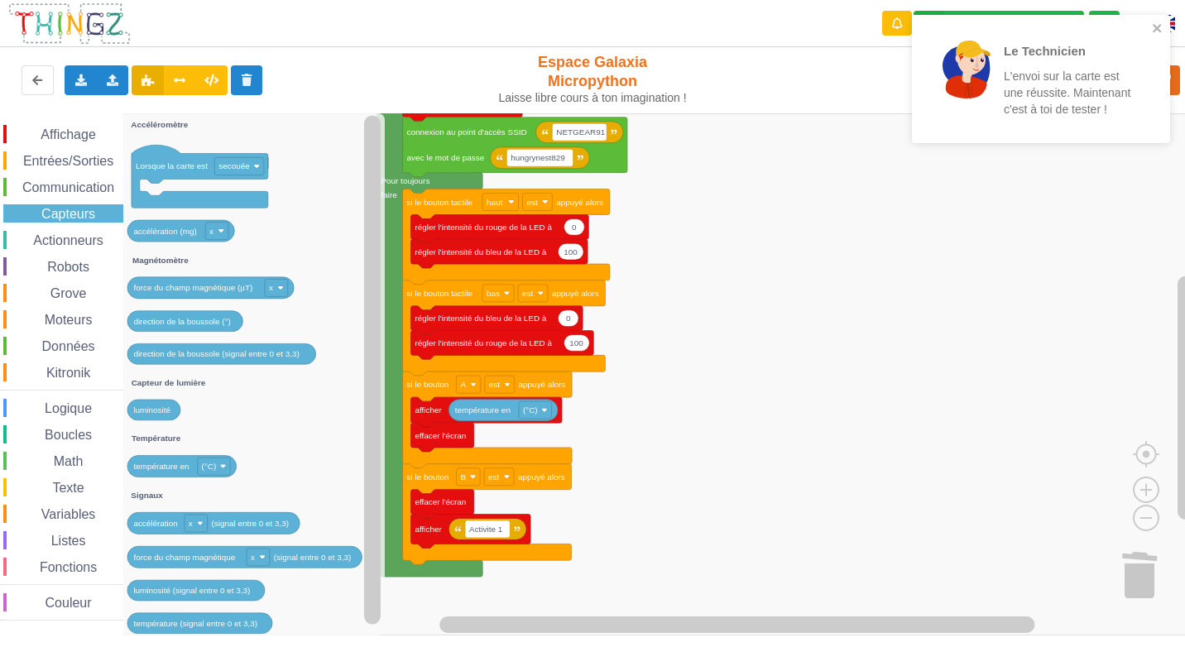
click at [68, 136] on span "Affichage" at bounding box center [68, 134] width 60 height 14
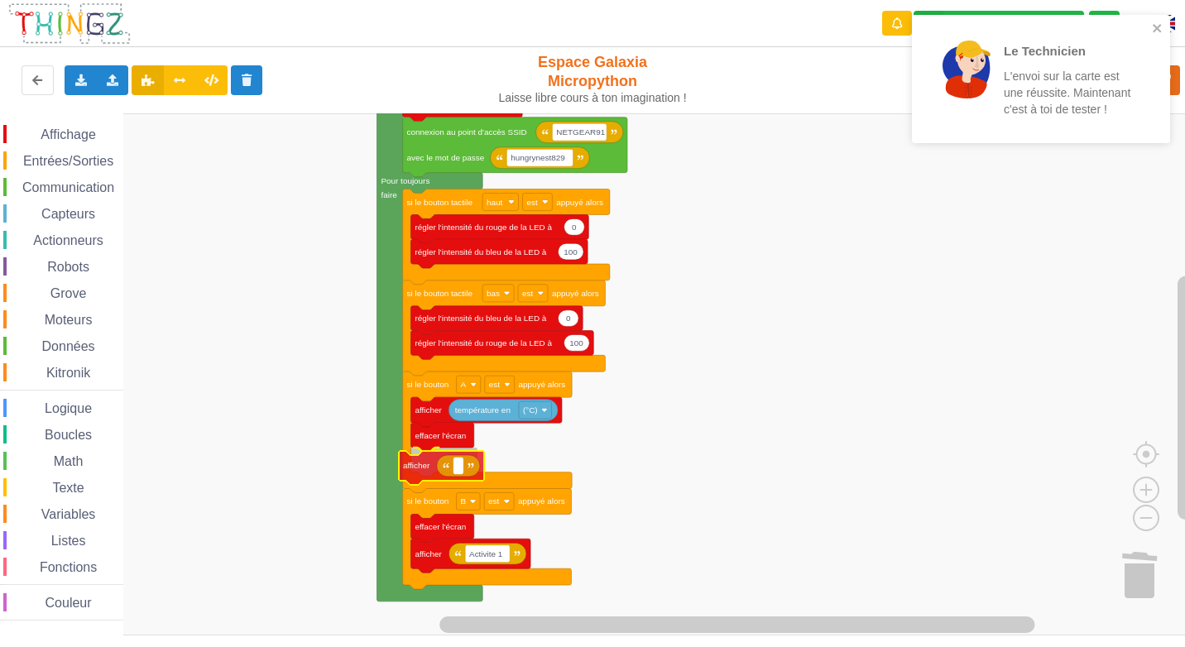
click at [420, 479] on div "Affichage Entrées/Sorties Communication Capteurs Actionneurs Robots Grove Moteu…" at bounding box center [598, 374] width 1196 height 522
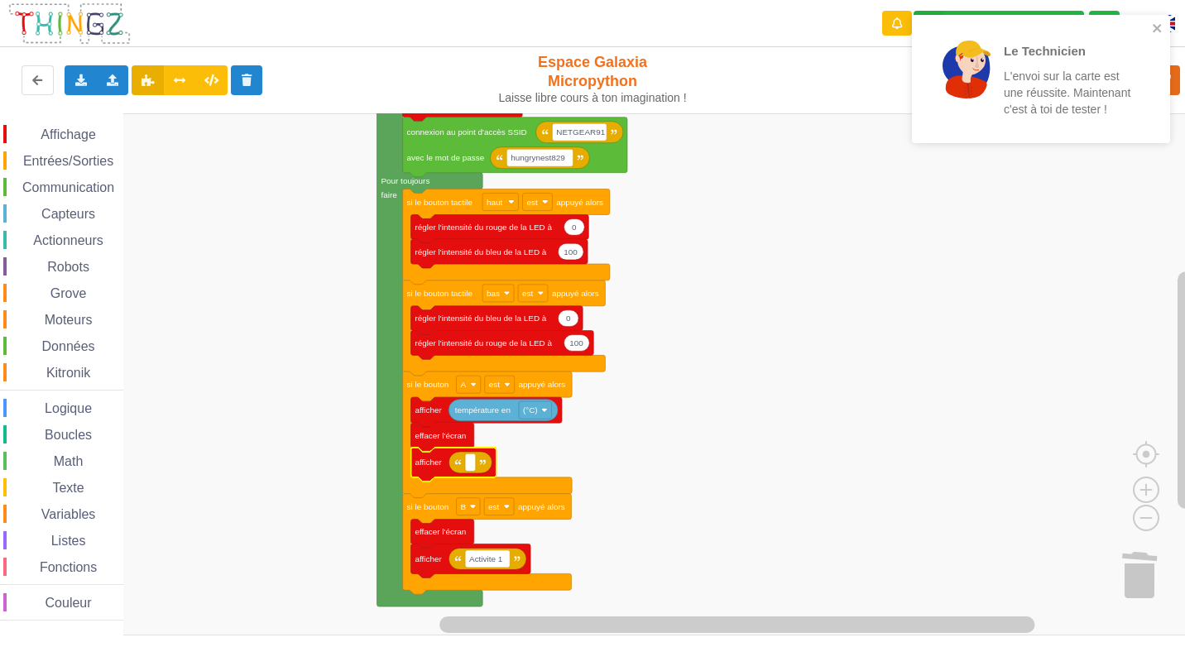
click at [74, 209] on span "Capteurs" at bounding box center [68, 214] width 59 height 14
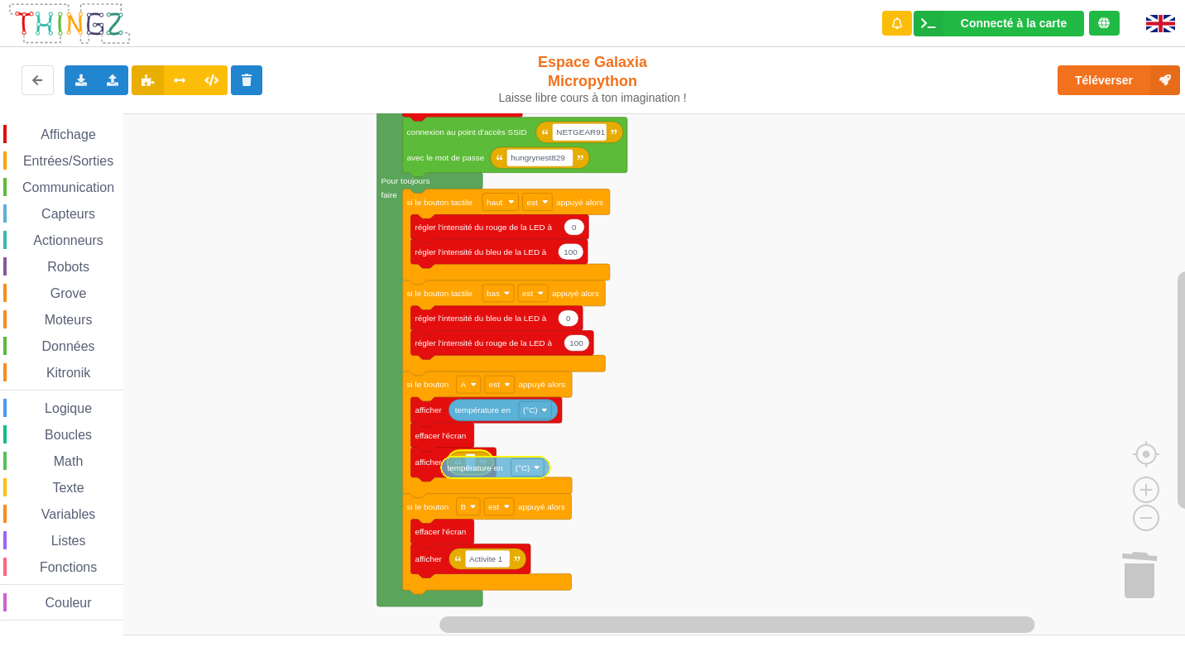
click at [499, 469] on div "Affichage Entrées/Sorties Communication Capteurs Actionneurs Robots Grove Moteu…" at bounding box center [598, 374] width 1196 height 522
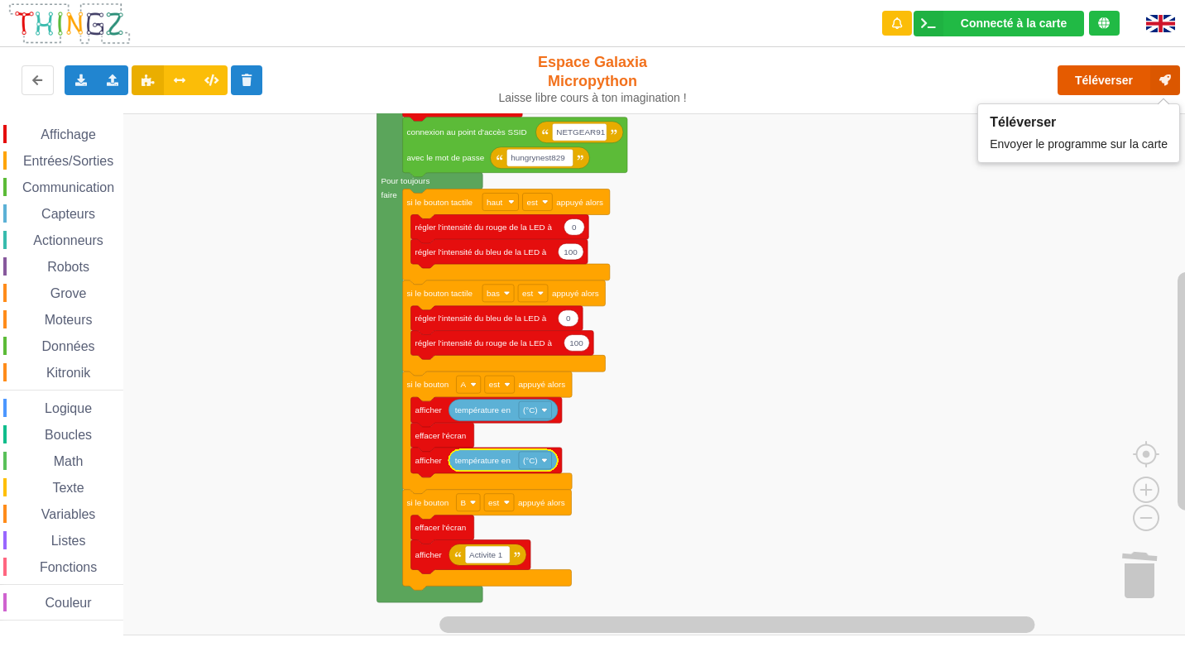
click at [1111, 84] on button "Téléverser" at bounding box center [1118, 80] width 122 height 30
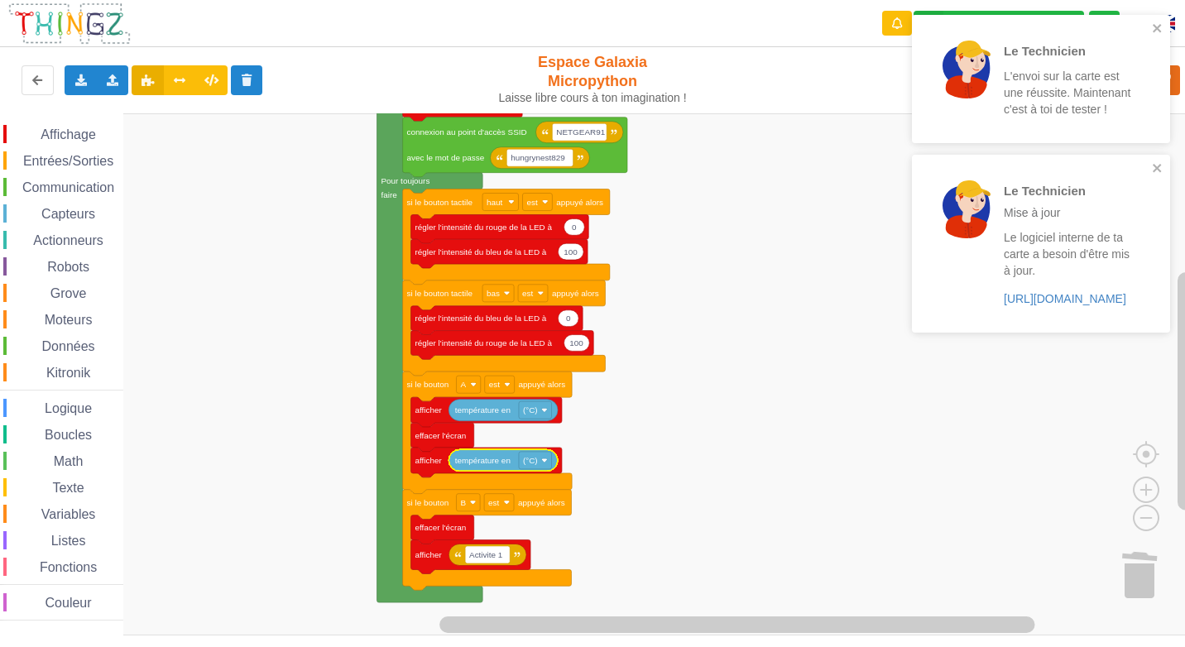
click at [832, 520] on rect "Espace de travail de Blocky" at bounding box center [598, 374] width 1196 height 522
click at [1154, 163] on icon "close" at bounding box center [1158, 167] width 12 height 13
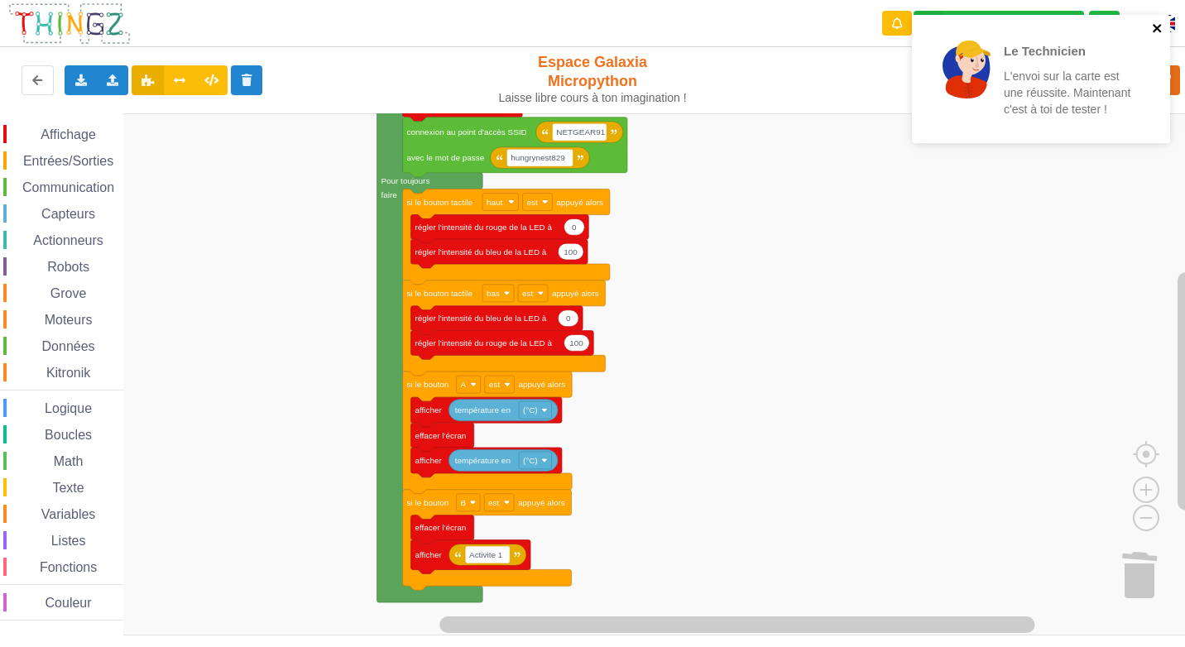
click at [1158, 26] on icon "close" at bounding box center [1157, 28] width 8 height 8
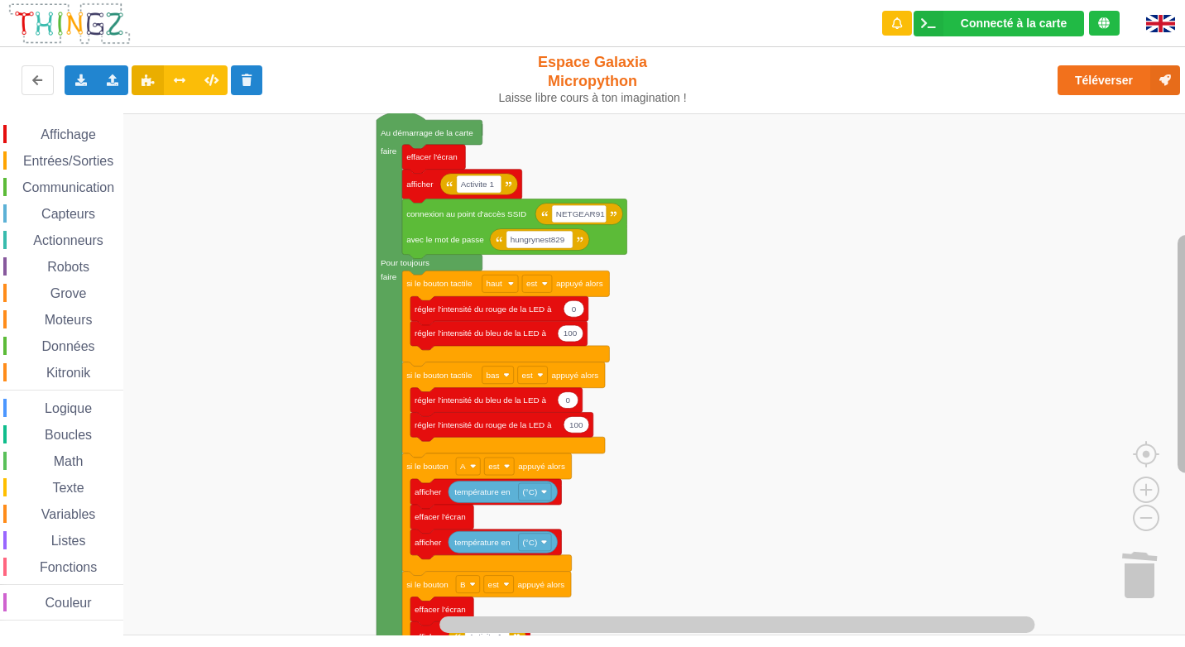
click at [1178, 288] on rect "Espace de travail de Blocky" at bounding box center [1185, 354] width 17 height 238
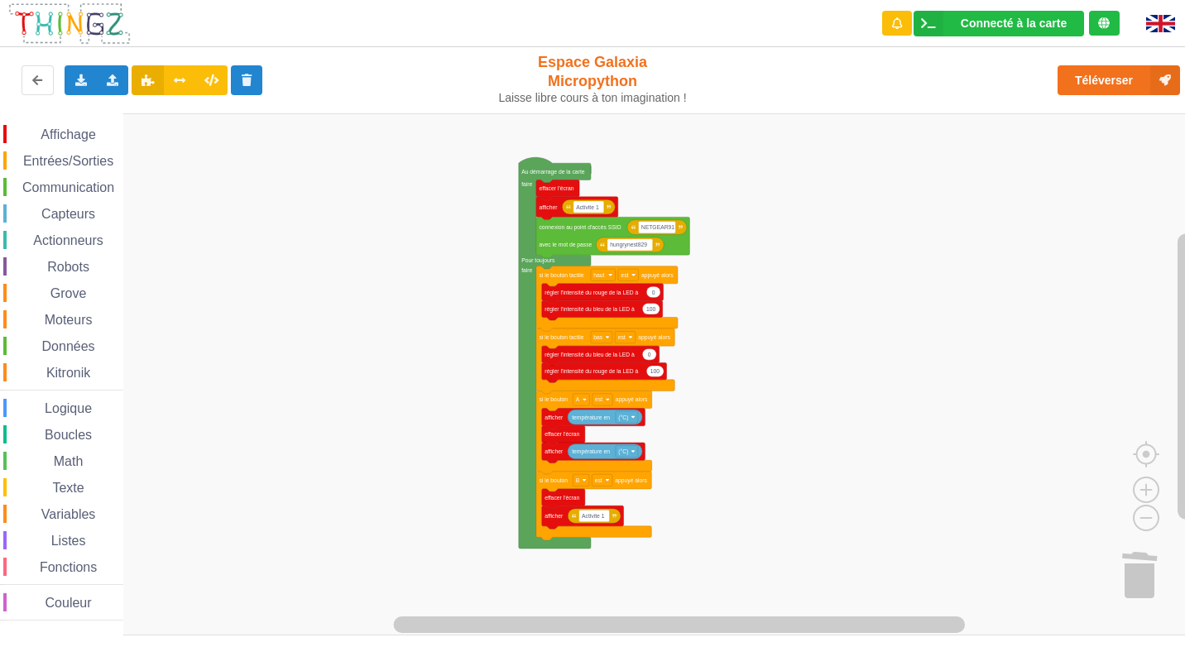
click at [815, 331] on div "Affichage Entrées/Sorties Communication Capteurs Actionneurs Robots Grove Moteu…" at bounding box center [598, 374] width 1196 height 522
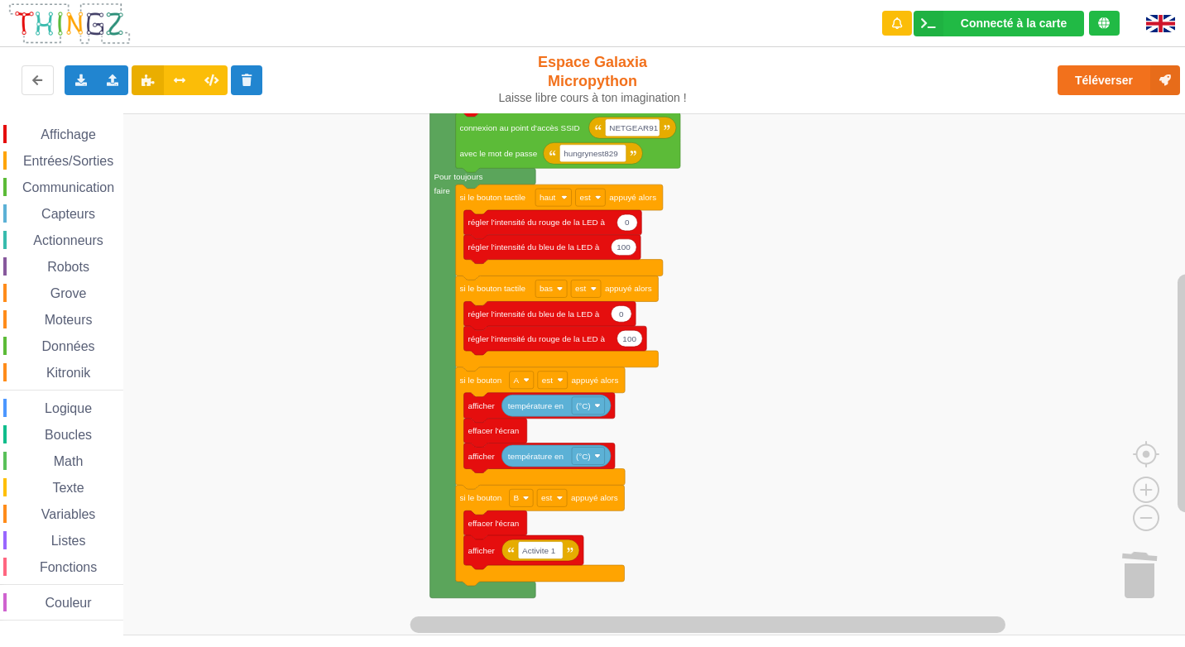
click at [1168, 398] on rect "Espace de travail de Blocky" at bounding box center [598, 374] width 1196 height 522
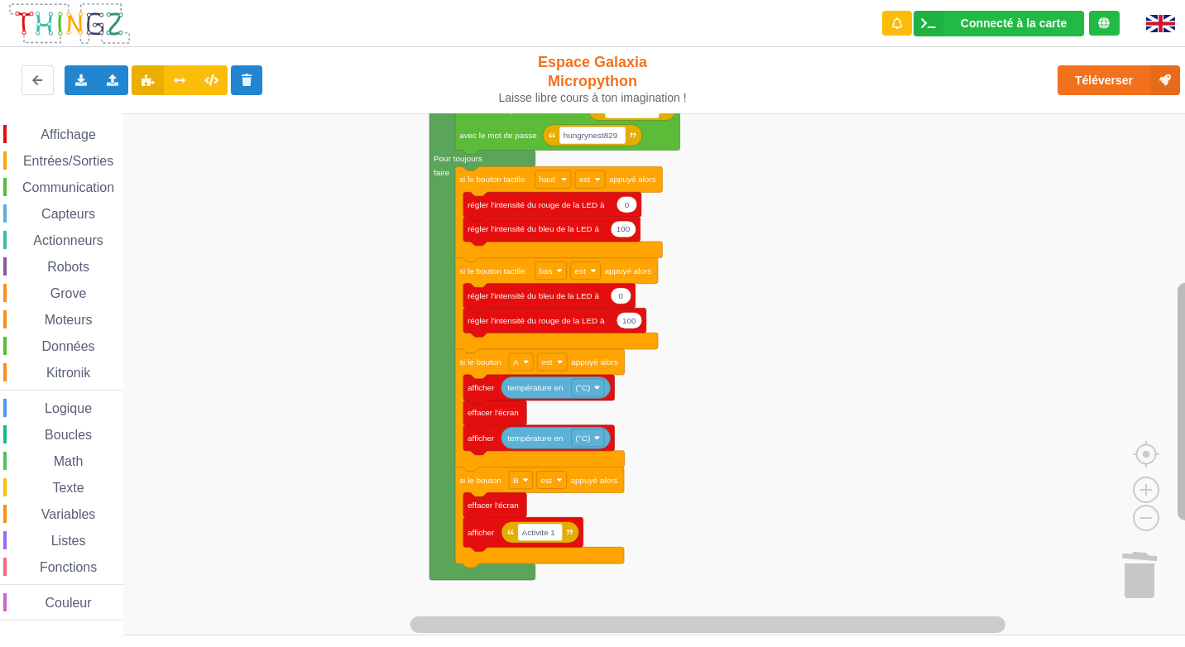
click at [1184, 410] on html "Connecté à la carte Réglages Ouvrir le moniteur automatiquement Connexion autom…" at bounding box center [592, 323] width 1185 height 647
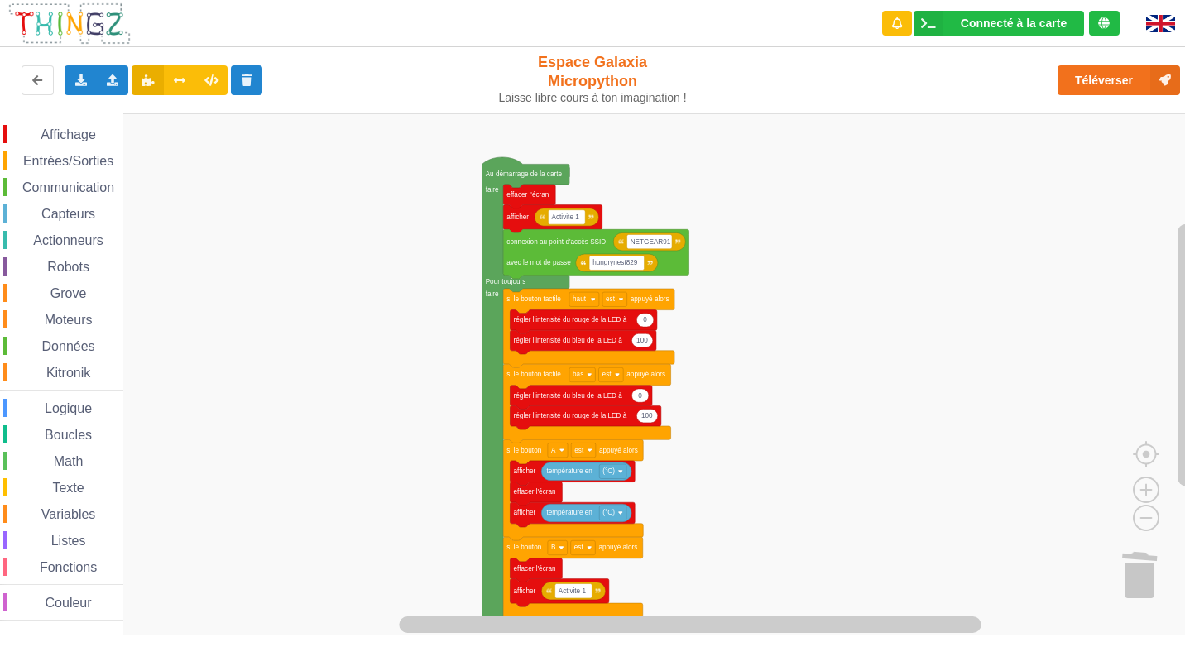
click at [789, 383] on rect "Espace de travail de Blocky" at bounding box center [598, 374] width 1196 height 522
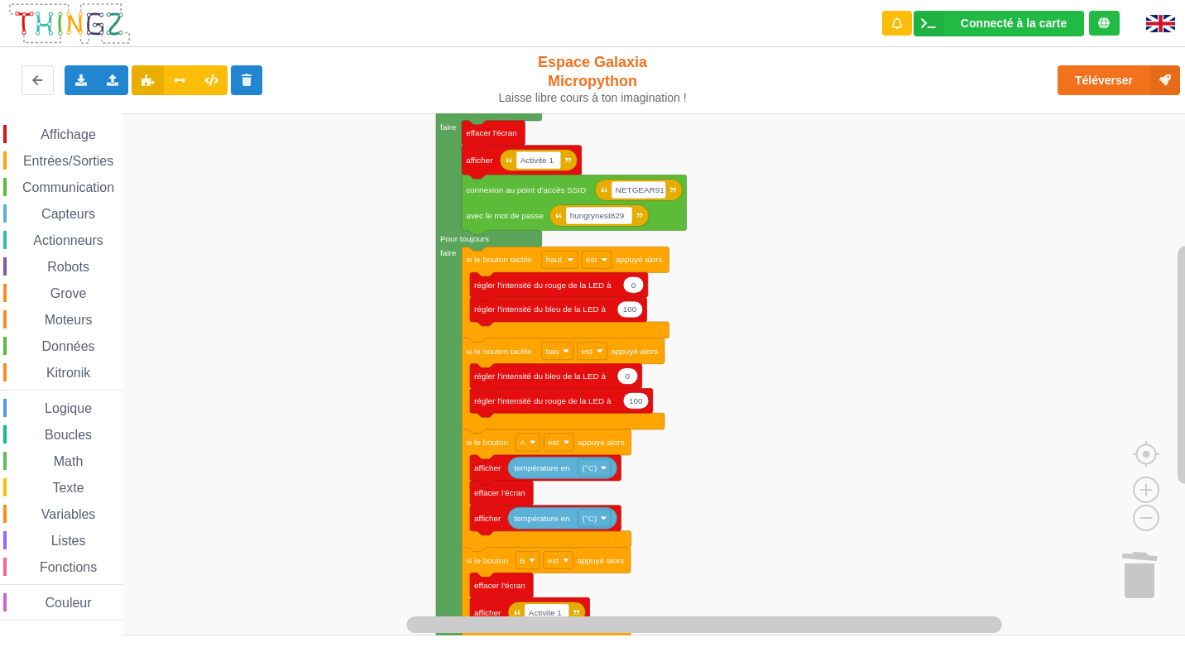
click at [812, 331] on rect "Espace de travail de Blocky" at bounding box center [598, 374] width 1196 height 522
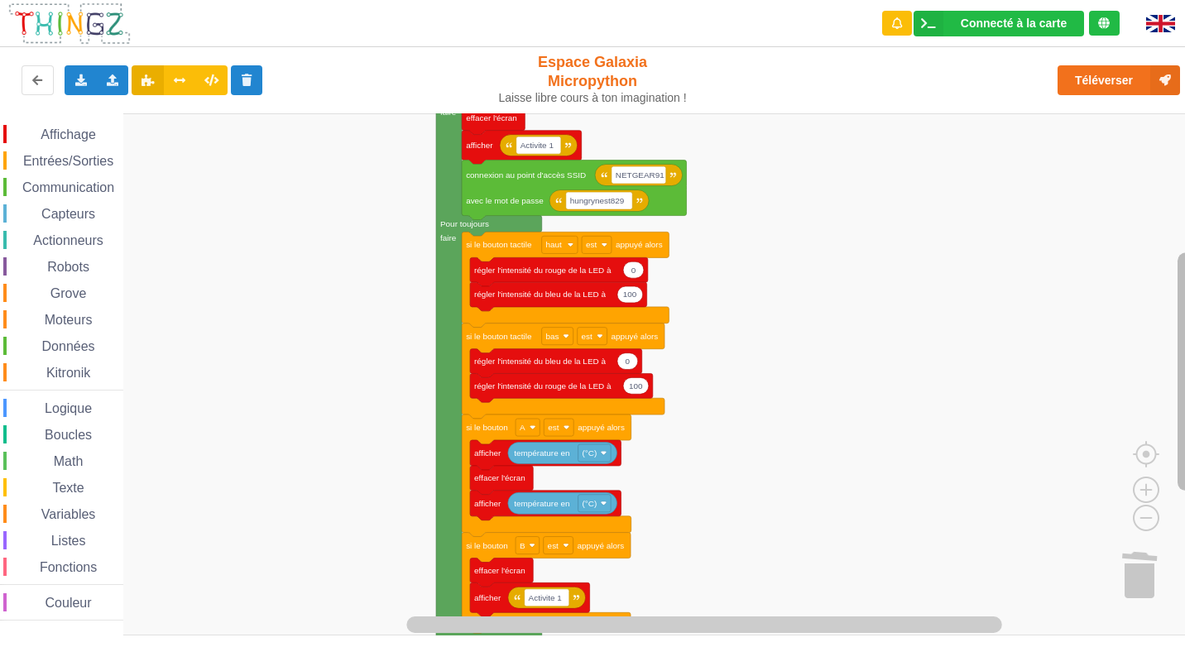
click at [1184, 473] on html "Connecté à la carte Réglages Ouvrir le moniteur automatiquement Connexion autom…" at bounding box center [592, 323] width 1185 height 647
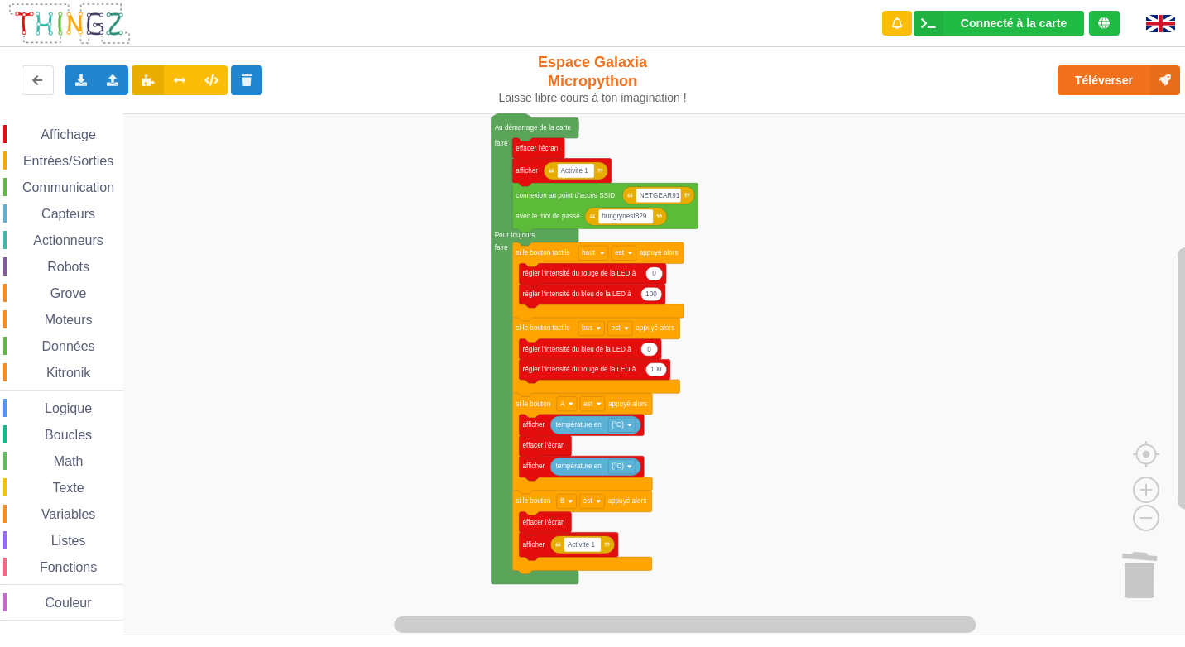
click at [864, 400] on rect "Espace de travail de Blocky" at bounding box center [598, 374] width 1196 height 522
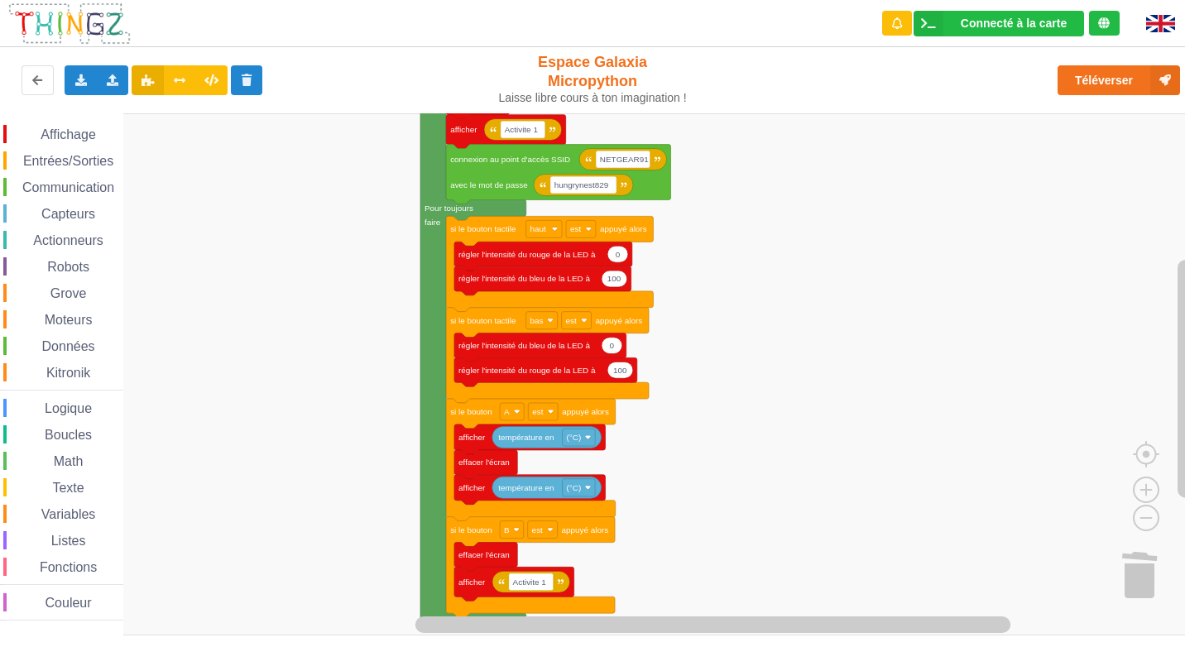
click at [875, 419] on rect "Espace de travail de Blocky" at bounding box center [598, 374] width 1196 height 522
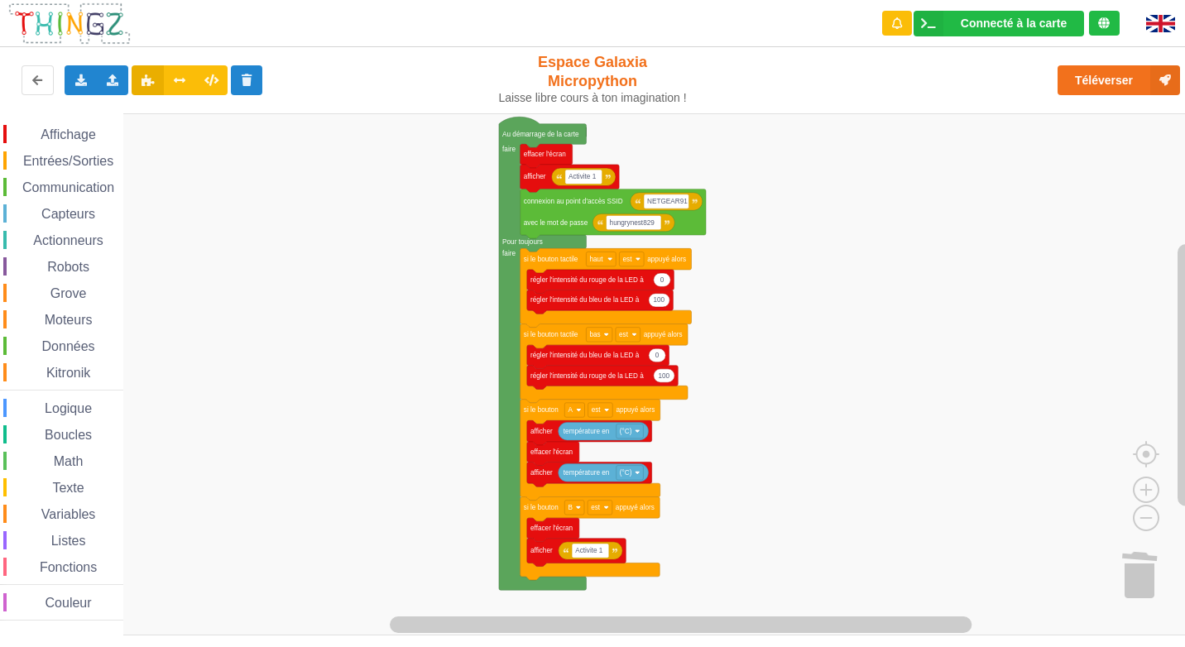
click at [520, 39] on div "Connecté à la carte Réglages Ouvrir le moniteur automatiquement Connexion autom…" at bounding box center [592, 23] width 1208 height 47
click at [1092, 83] on button "Téléverser" at bounding box center [1118, 80] width 122 height 30
click at [1102, 74] on button "Téléverser" at bounding box center [1118, 80] width 122 height 30
click at [78, 88] on div "Exporter l'assemblage de blocs Exporter l'assemblage de blocs au format Python" at bounding box center [81, 80] width 32 height 30
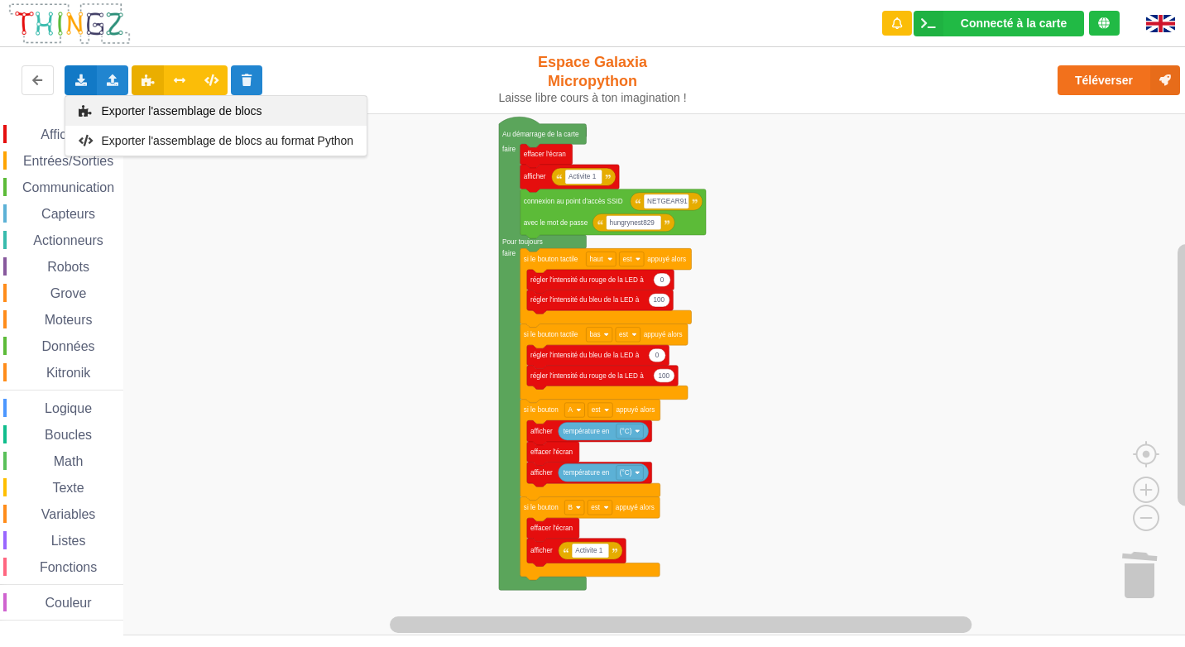
click at [129, 112] on span "Exporter l'assemblage de blocs" at bounding box center [182, 110] width 161 height 13
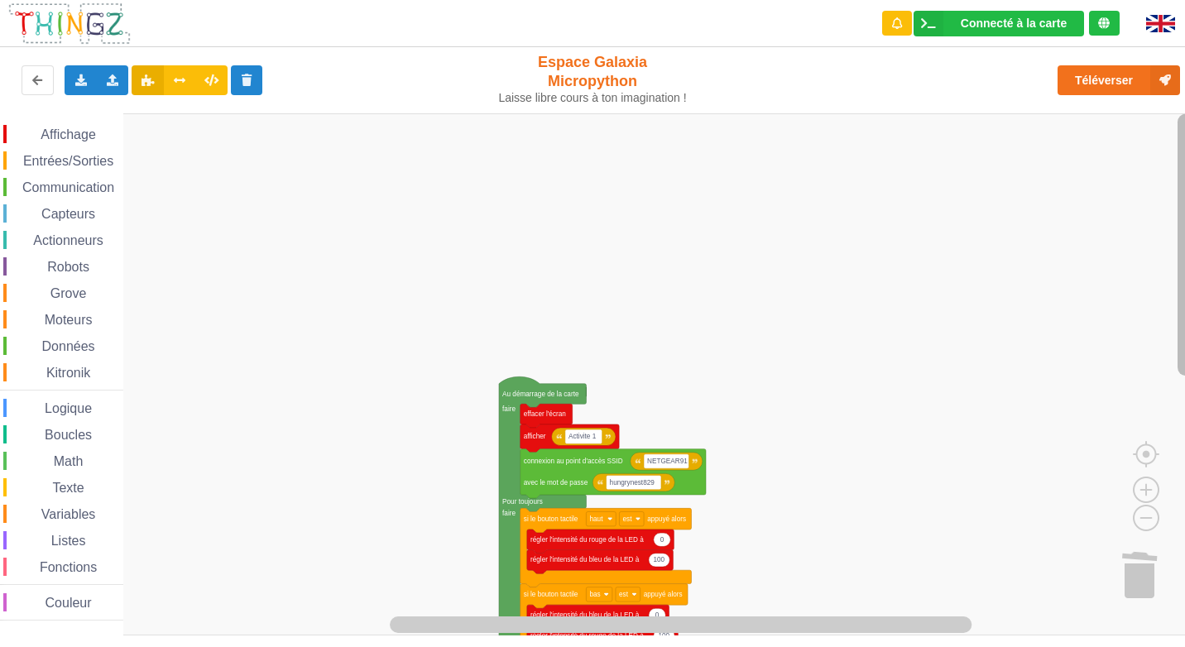
click at [1184, 227] on html "Connecté à la carte Réglages Ouvrir le moniteur automatiquement Connexion autom…" at bounding box center [592, 323] width 1185 height 647
click at [103, 79] on div "Importer un assemblage de blocs Importer du code Python" at bounding box center [113, 80] width 32 height 30
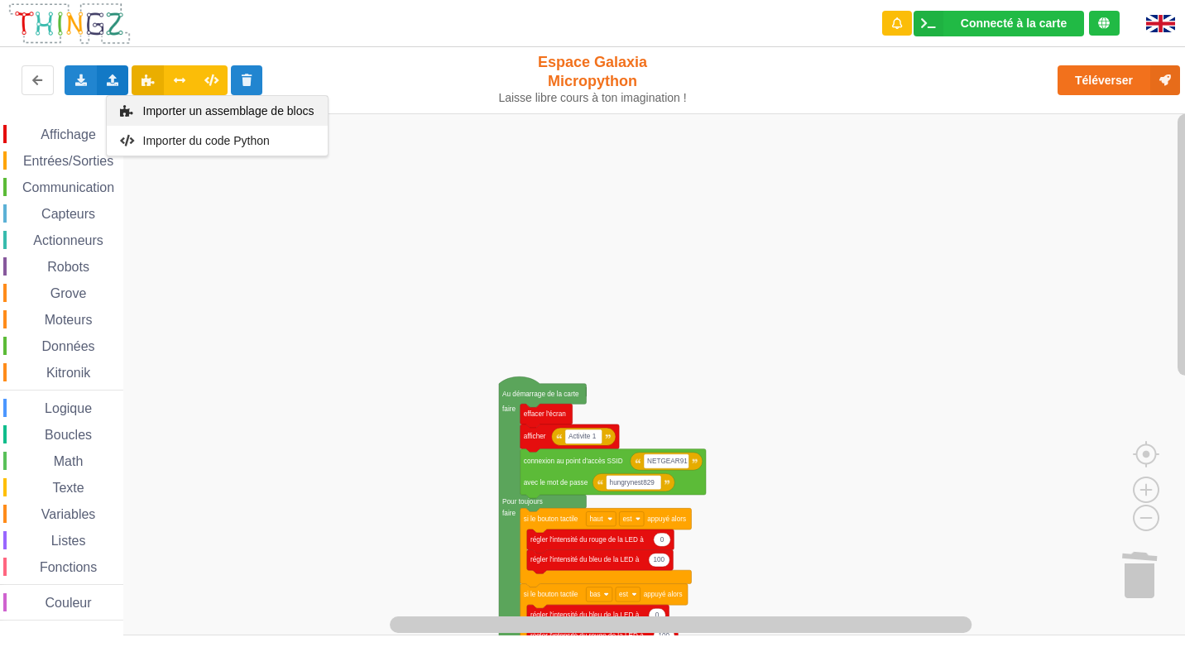
click at [145, 108] on span "Importer un assemblage de blocs" at bounding box center [227, 110] width 171 height 13
